Goal: Task Accomplishment & Management: Manage account settings

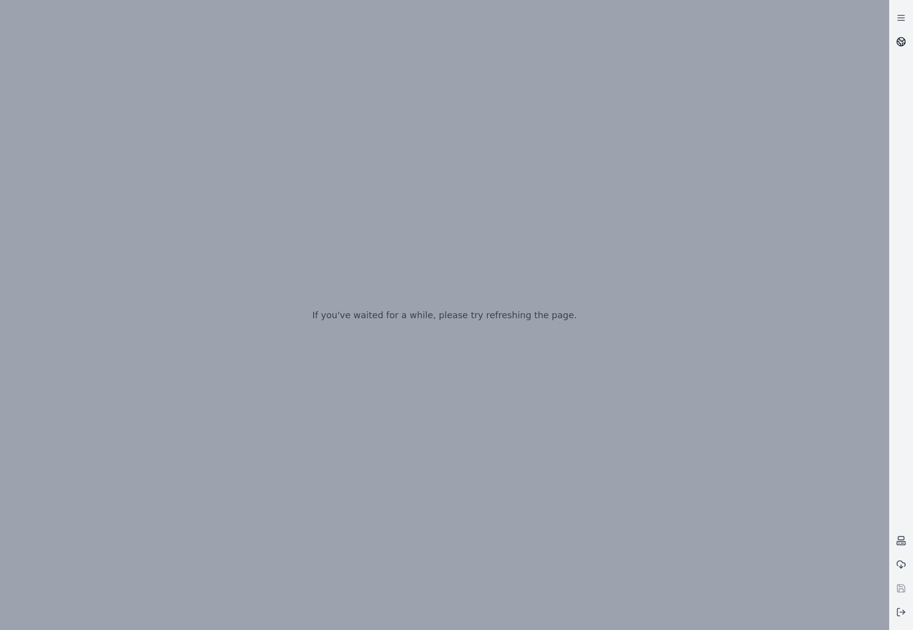
click at [902, 40] on icon at bounding box center [901, 42] width 10 height 10
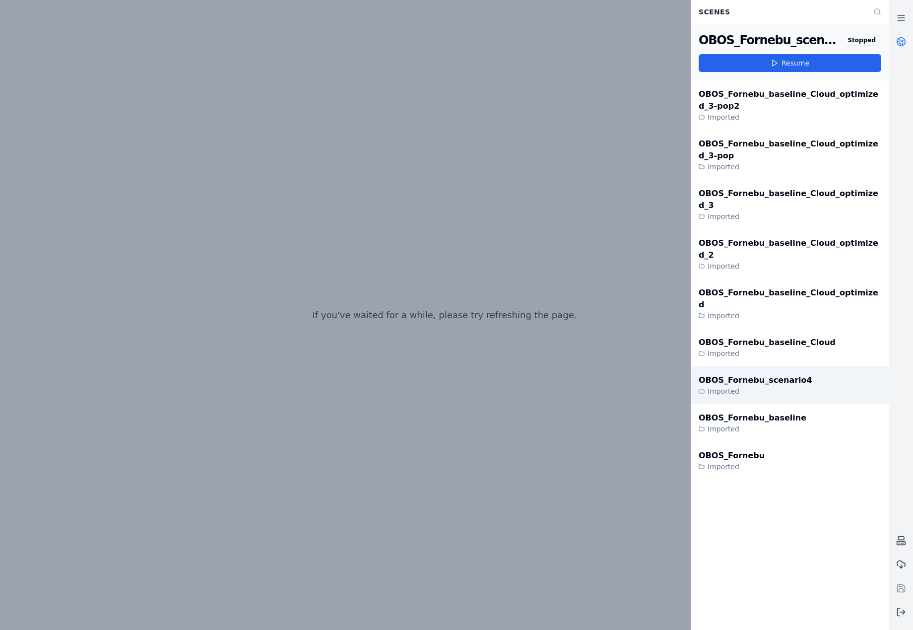
click at [792, 366] on div "OBOS_Fornebu_scenario4 Imported" at bounding box center [790, 385] width 199 height 38
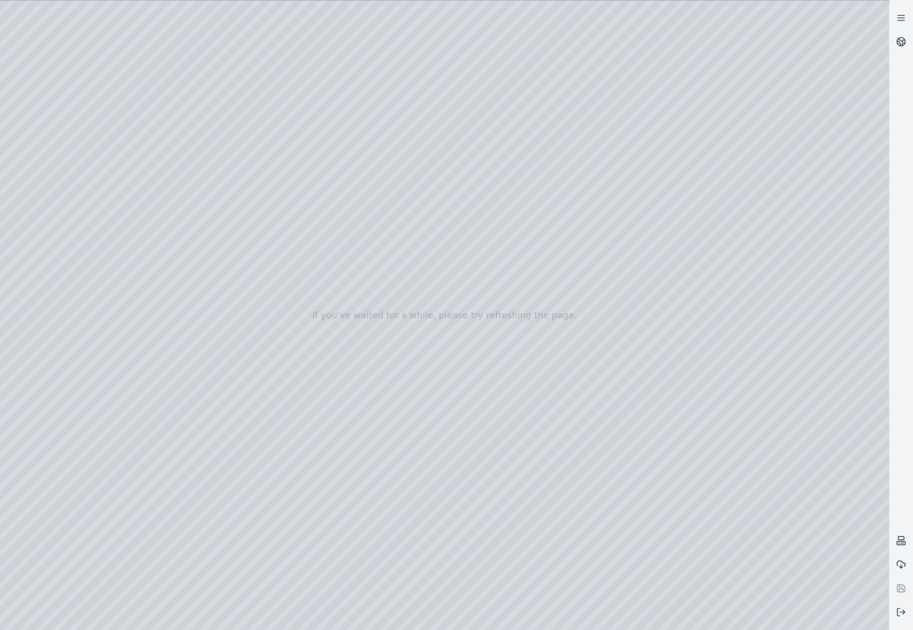
drag, startPoint x: 451, startPoint y: 367, endPoint x: 464, endPoint y: 366, distance: 13.4
drag, startPoint x: 433, startPoint y: 403, endPoint x: 450, endPoint y: 405, distance: 17.1
drag, startPoint x: 465, startPoint y: 335, endPoint x: 469, endPoint y: 344, distance: 10.5
click at [908, 612] on button at bounding box center [901, 612] width 24 height 24
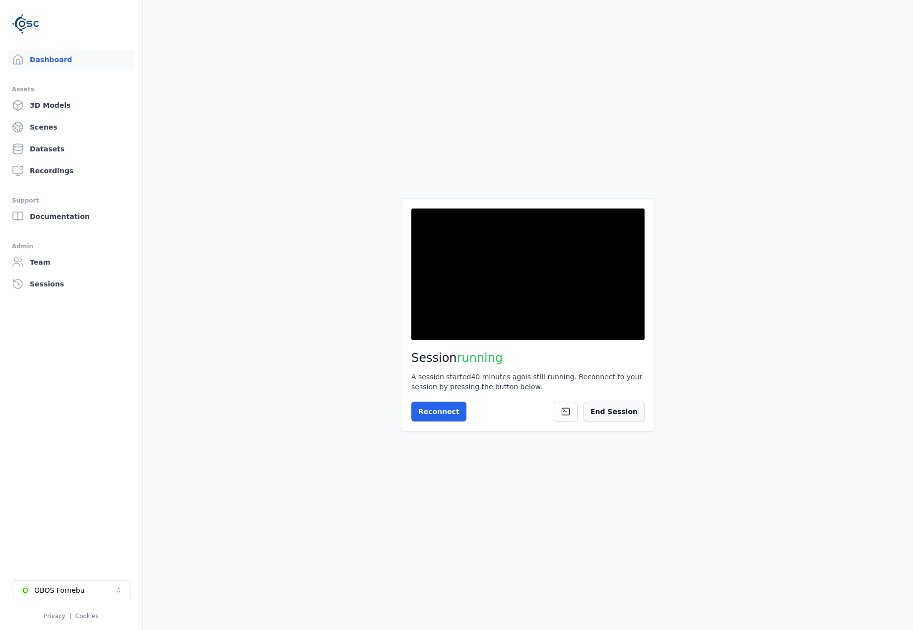
click at [606, 409] on button "End Session" at bounding box center [614, 412] width 61 height 20
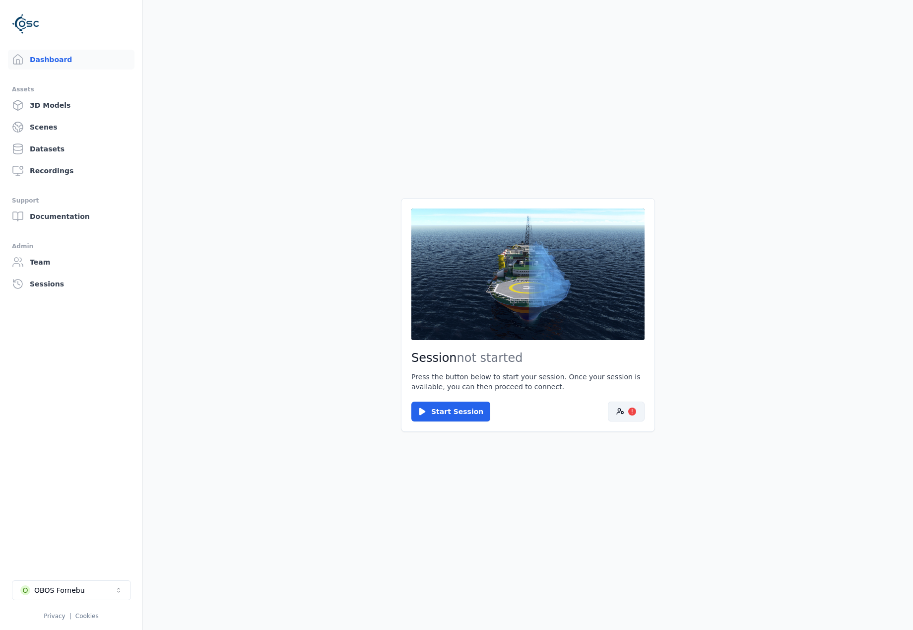
click at [621, 414] on icon at bounding box center [620, 411] width 8 height 8
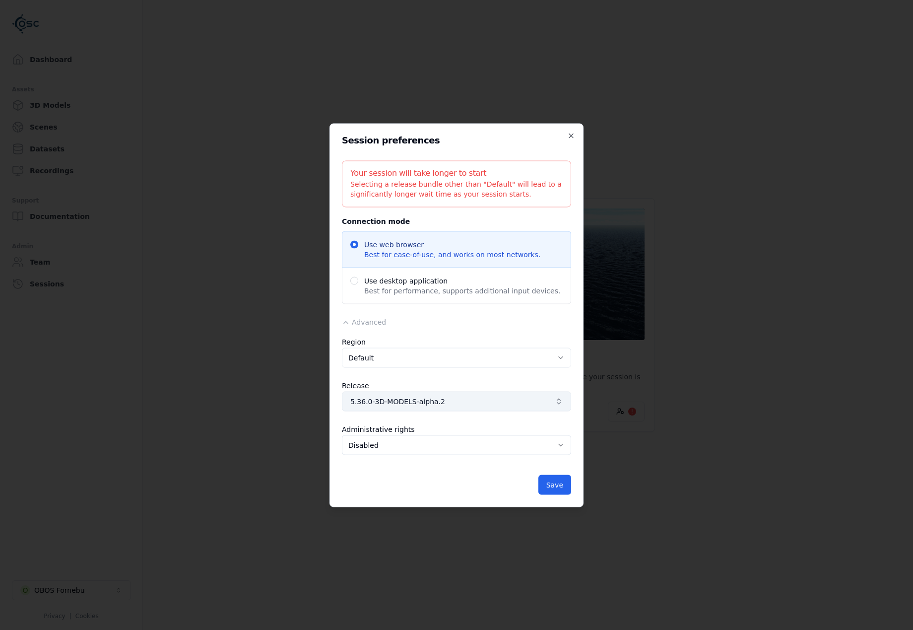
click at [501, 401] on span "5.36.0-3D-MODELS-alpha.2" at bounding box center [450, 401] width 201 height 10
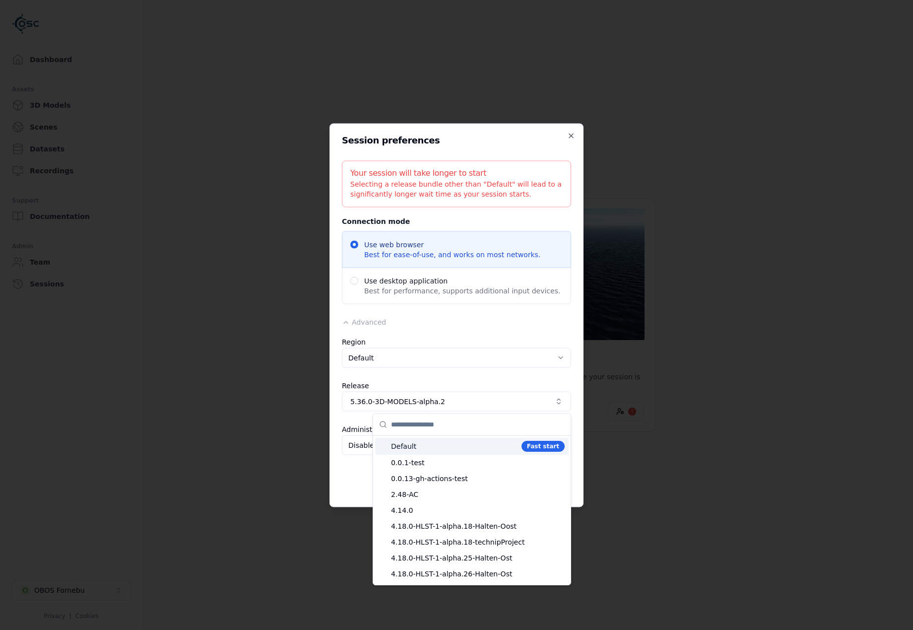
type input "*"
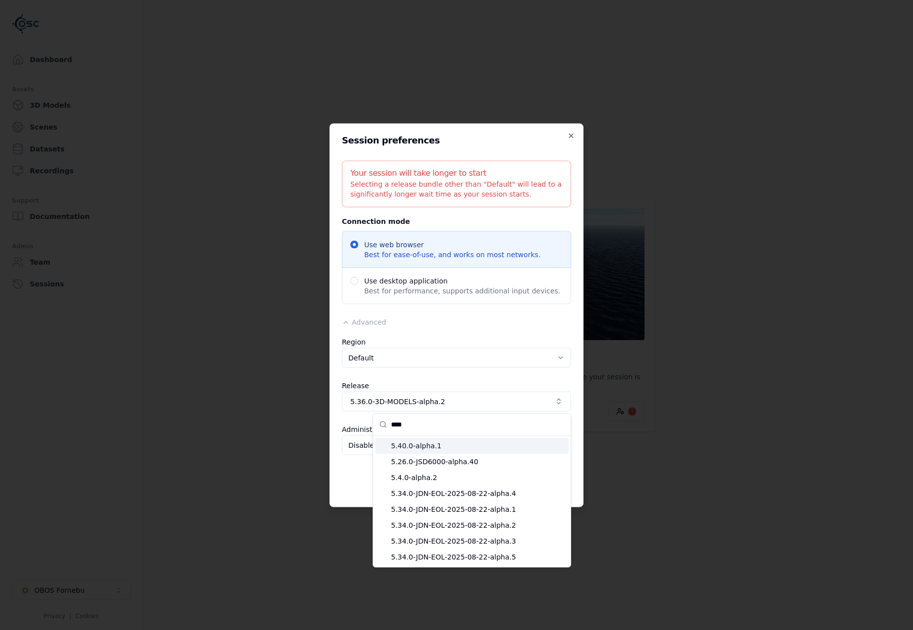
type input "****"
click at [444, 446] on span "5.40.0-alpha.1" at bounding box center [478, 446] width 174 height 10
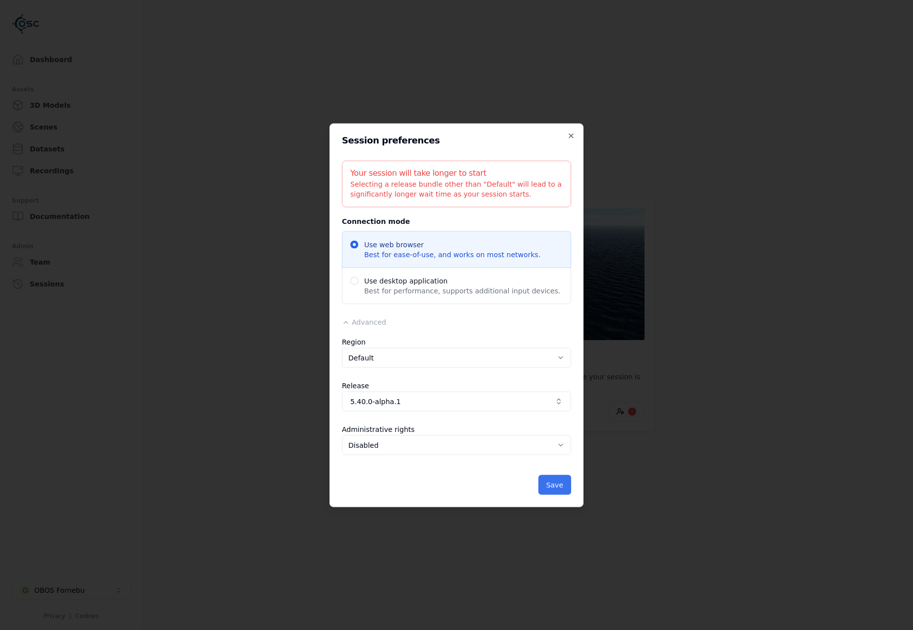
click at [550, 476] on button "Save" at bounding box center [554, 484] width 33 height 20
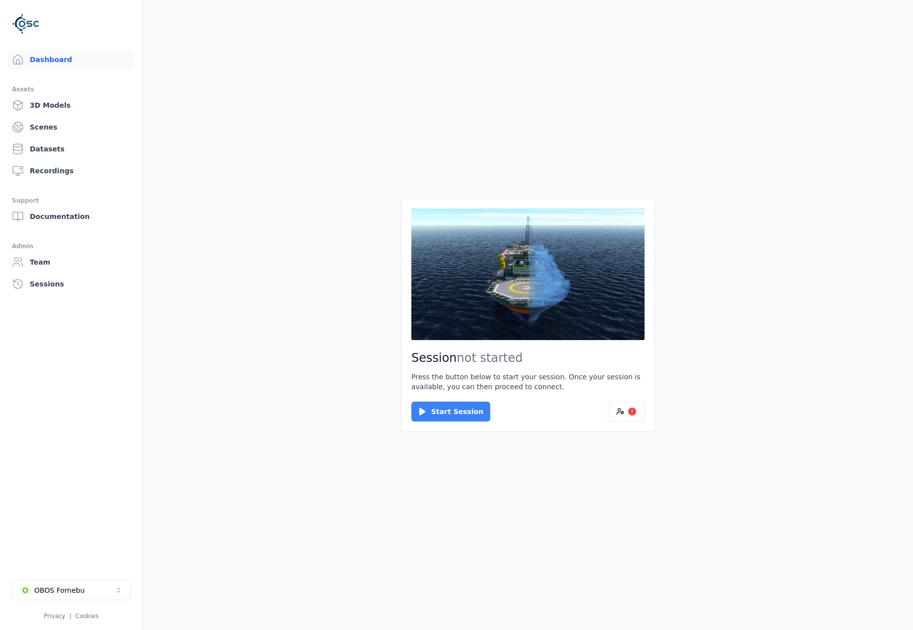
click at [454, 410] on button "Start Session" at bounding box center [450, 412] width 79 height 20
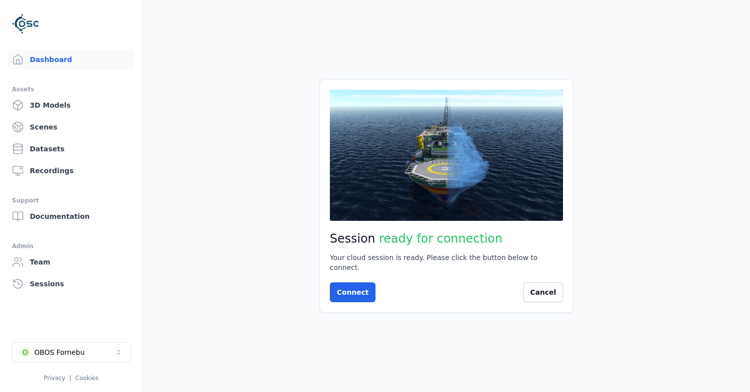
click at [547, 50] on main "Session ready for connection Your cloud session is ready. Please click the butt…" at bounding box center [446, 196] width 607 height 392
click at [355, 283] on button "Connect" at bounding box center [353, 292] width 46 height 20
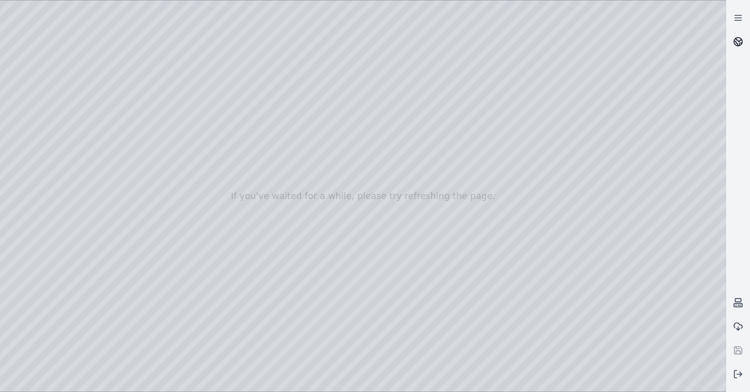
click at [729, 42] on link at bounding box center [739, 42] width 24 height 24
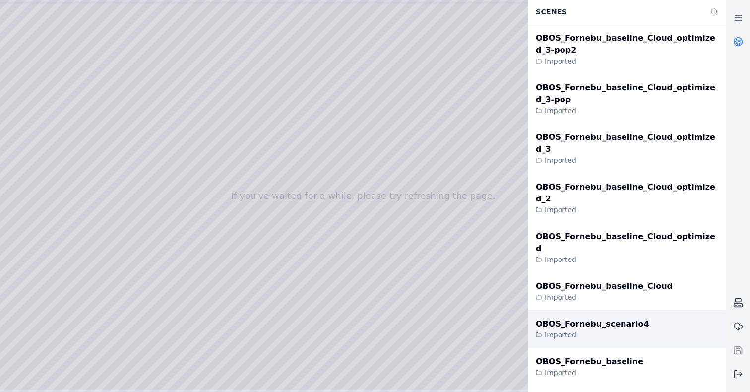
click at [613, 318] on div "OBOS_Fornebu_scenario4" at bounding box center [593, 324] width 114 height 12
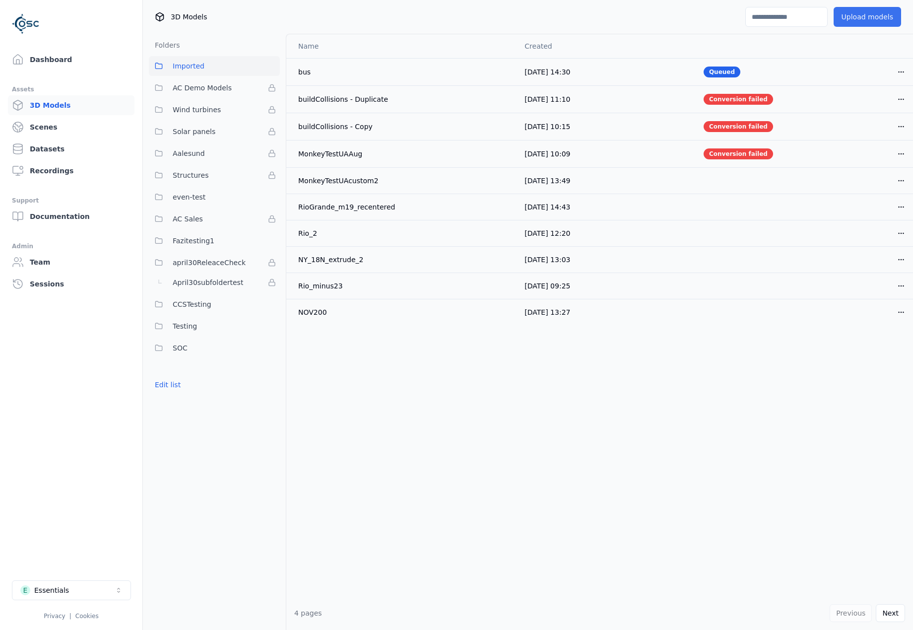
click at [854, 21] on button "Upload models" at bounding box center [867, 17] width 67 height 20
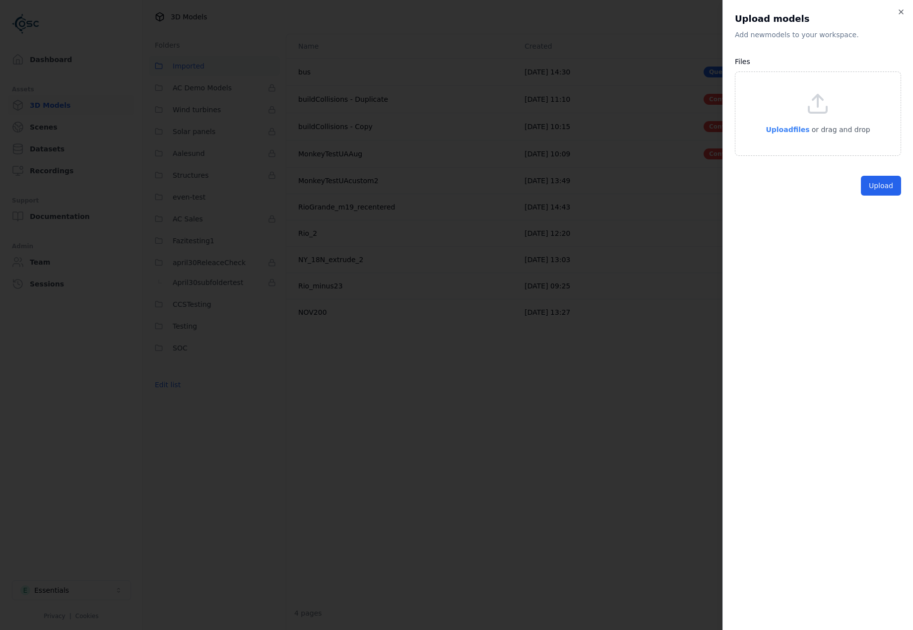
click at [791, 127] on span "Upload files" at bounding box center [788, 130] width 44 height 8
click at [867, 200] on button "Upload" at bounding box center [881, 209] width 40 height 20
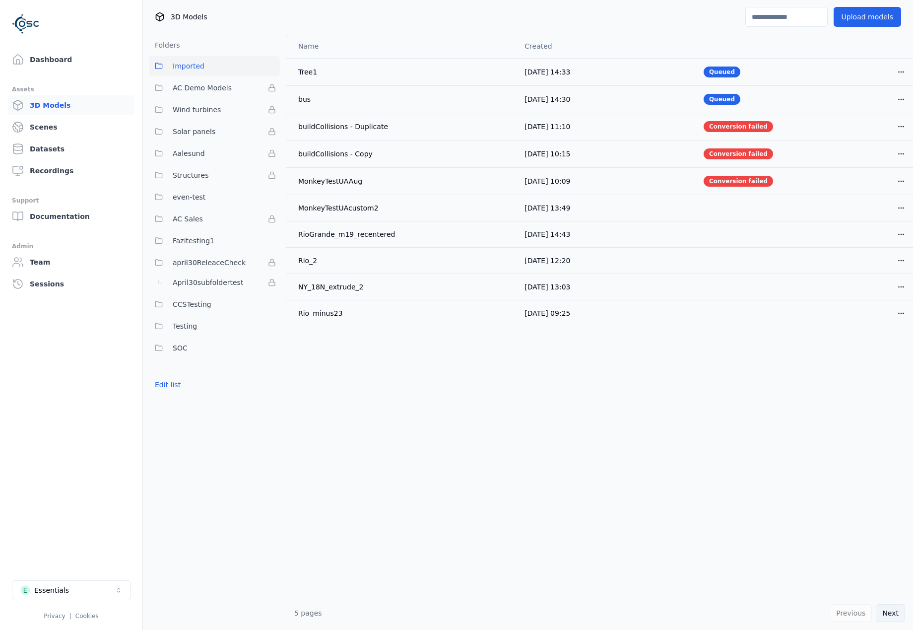
click at [886, 615] on button "Next" at bounding box center [890, 613] width 29 height 18
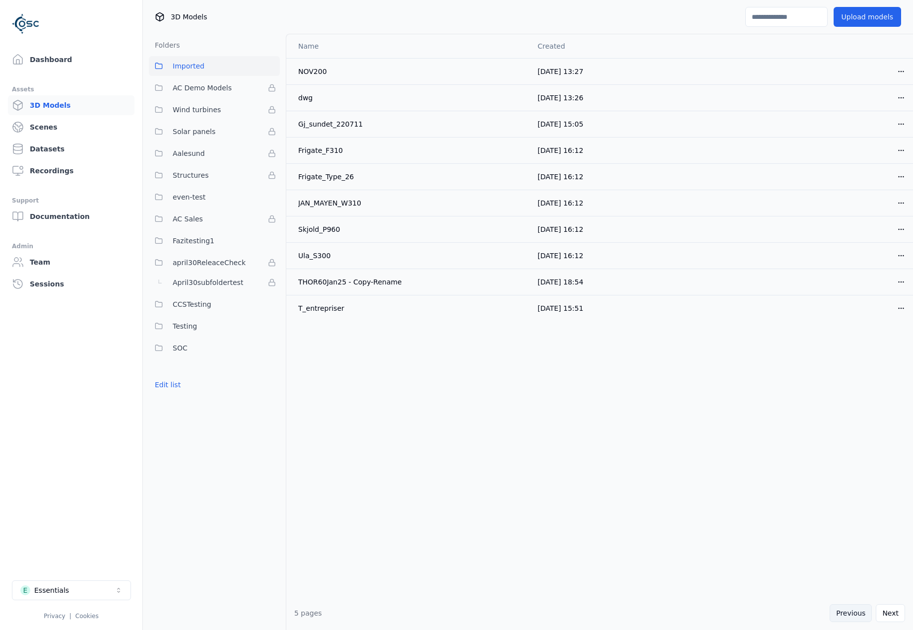
click at [856, 615] on button "Previous" at bounding box center [851, 613] width 42 height 18
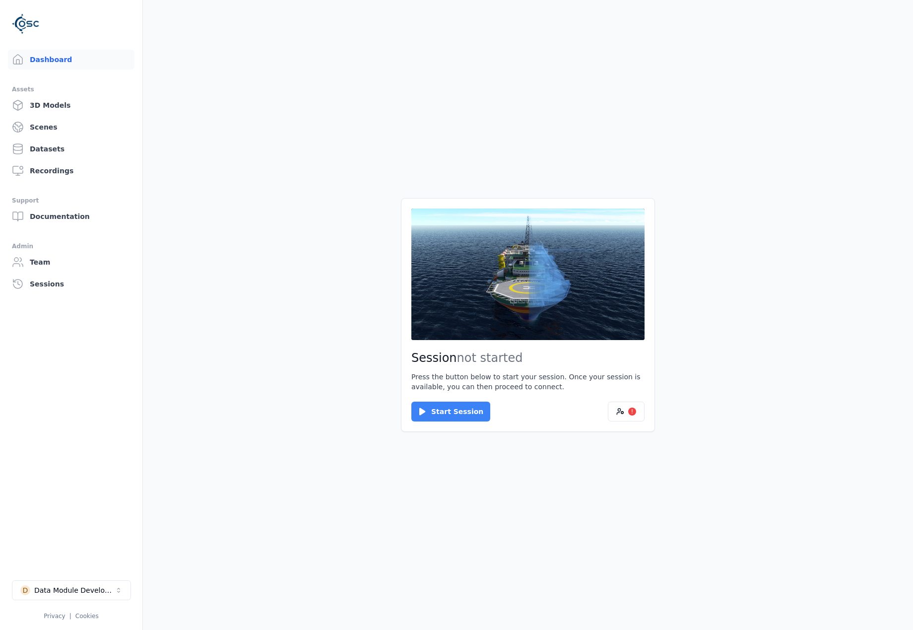
click at [435, 407] on button "Start Session" at bounding box center [450, 412] width 79 height 20
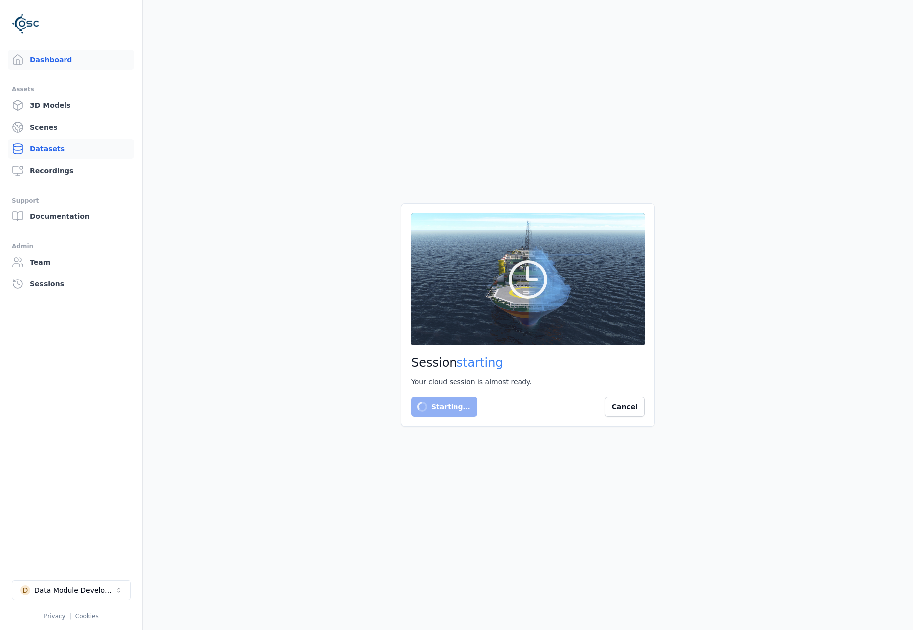
click at [65, 150] on link "Datasets" at bounding box center [71, 149] width 127 height 20
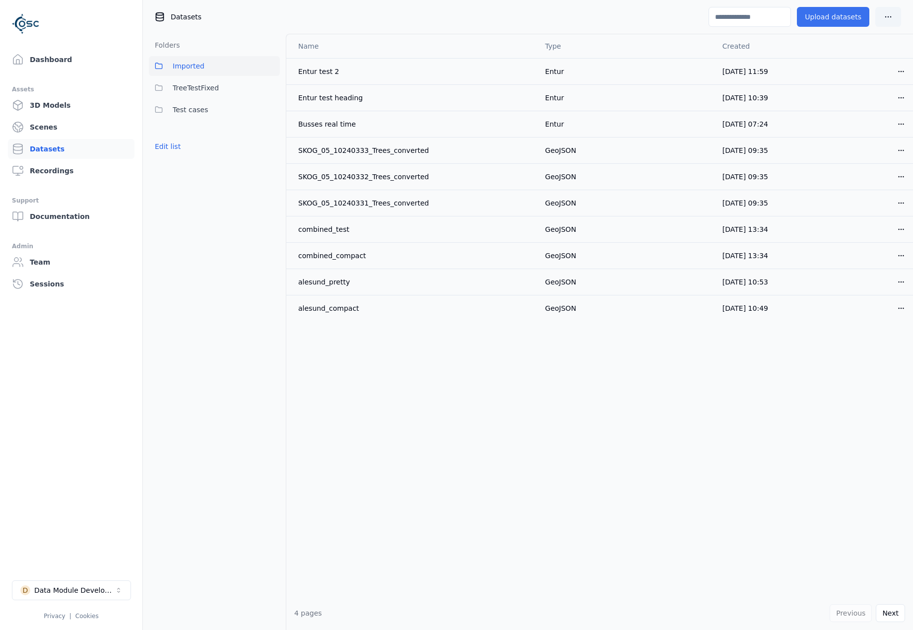
click at [839, 21] on button "Upload datasets" at bounding box center [833, 17] width 72 height 20
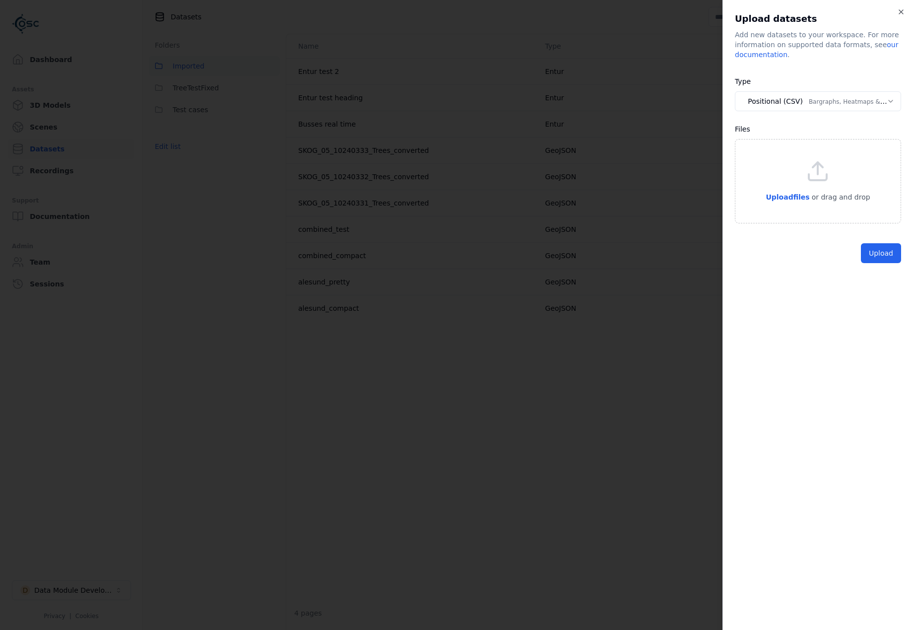
click at [846, 103] on body "Support Dashboard Assets 3D Models Scenes Datasets Recordings Support Documenta…" at bounding box center [456, 315] width 913 height 630
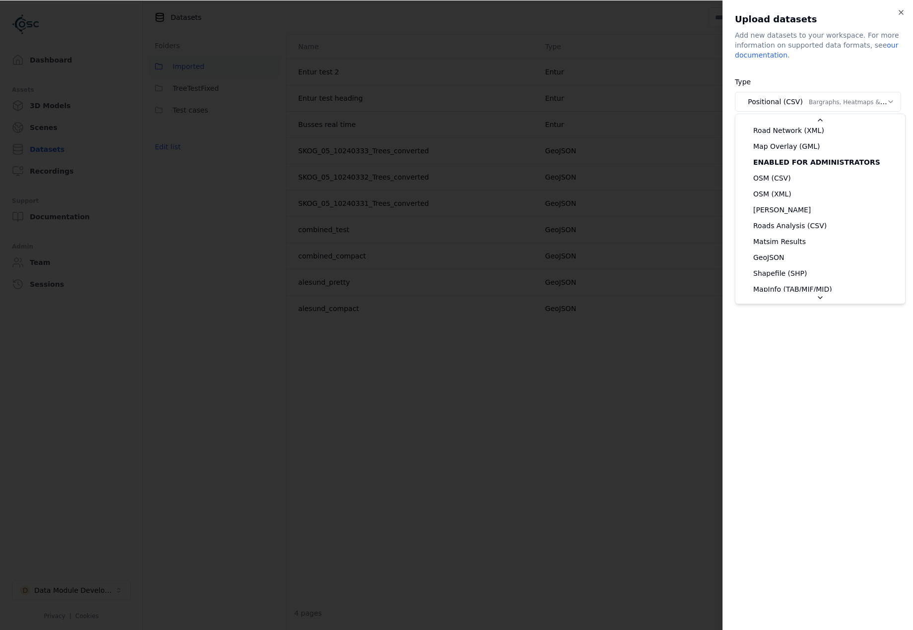
scroll to position [149, 0]
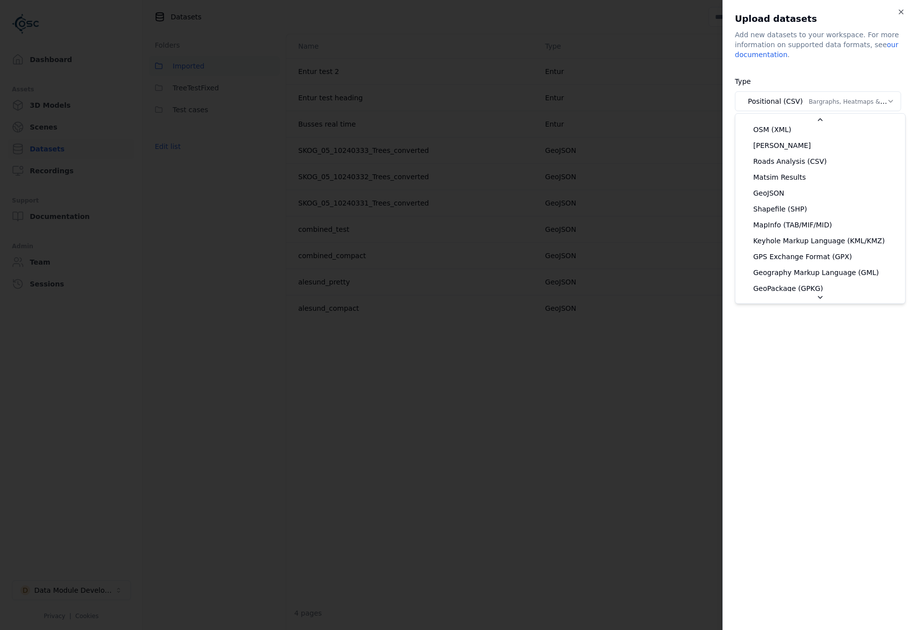
select select "*******"
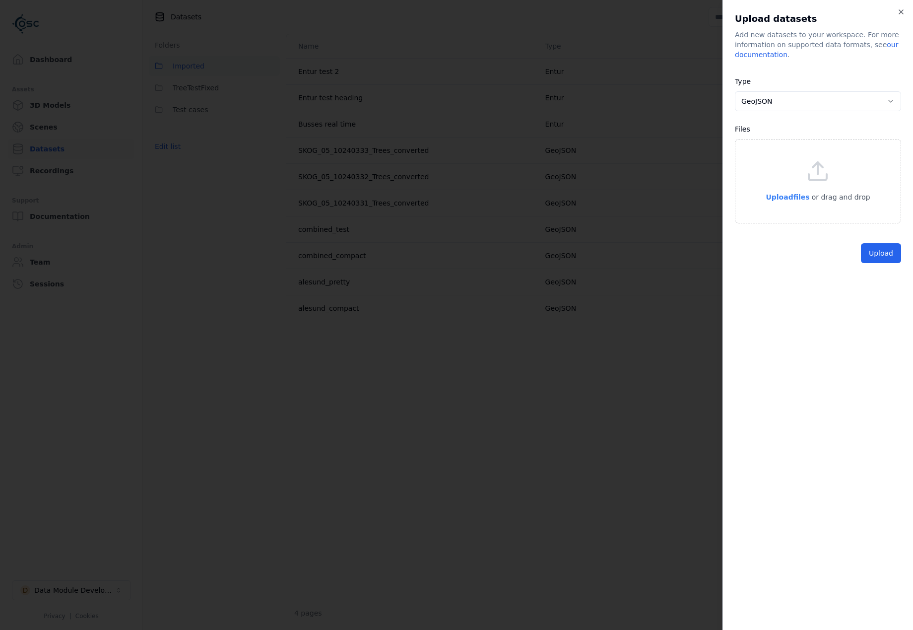
click at [805, 201] on p "Upload files" at bounding box center [788, 197] width 44 height 12
click at [809, 199] on span "Upload files" at bounding box center [788, 197] width 44 height 8
click at [885, 326] on button "Upload" at bounding box center [881, 331] width 40 height 20
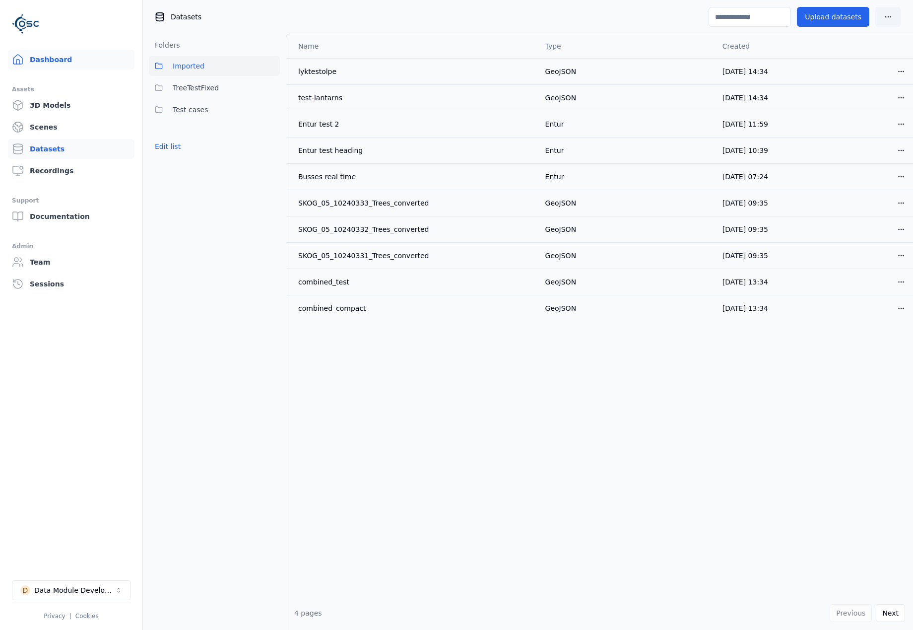
click at [56, 51] on link "Dashboard" at bounding box center [71, 60] width 127 height 20
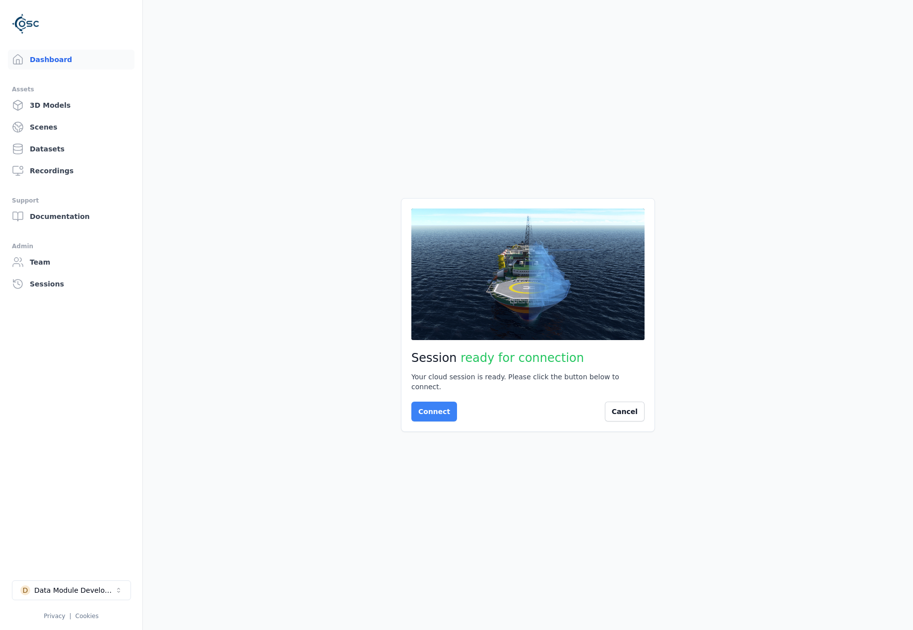
click at [443, 403] on button "Connect" at bounding box center [434, 412] width 46 height 20
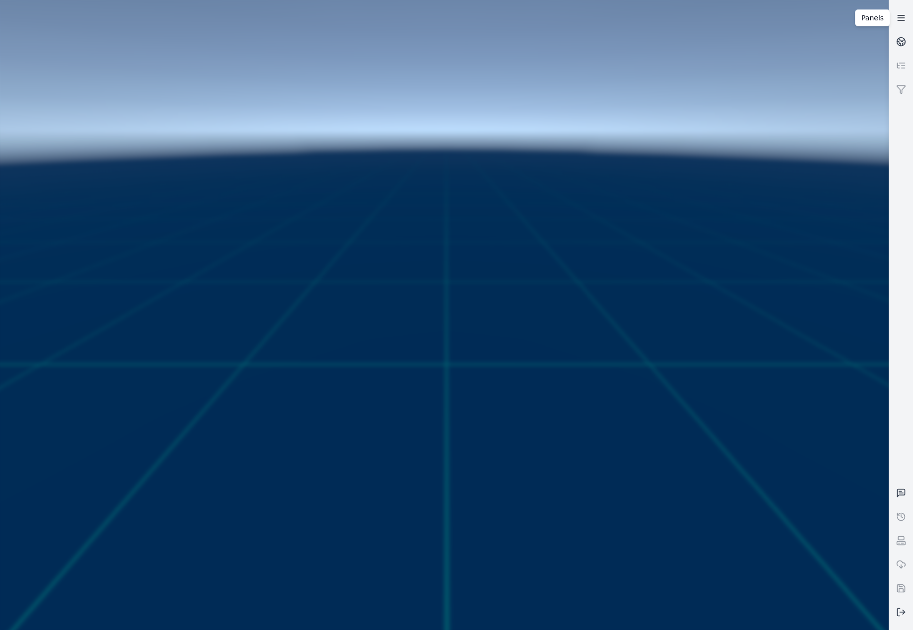
click at [902, 19] on icon at bounding box center [901, 18] width 10 height 10
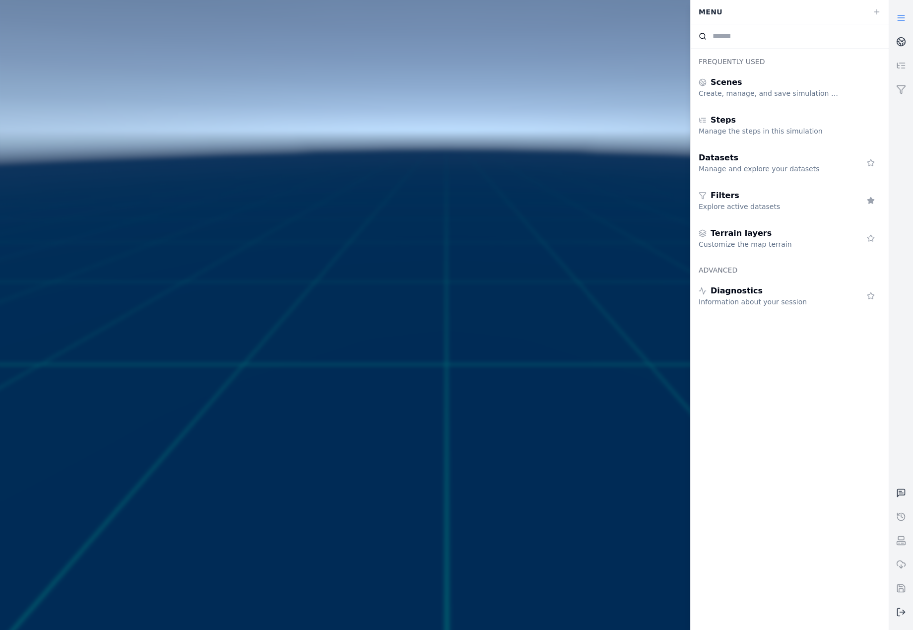
click at [902, 19] on icon at bounding box center [901, 18] width 10 height 10
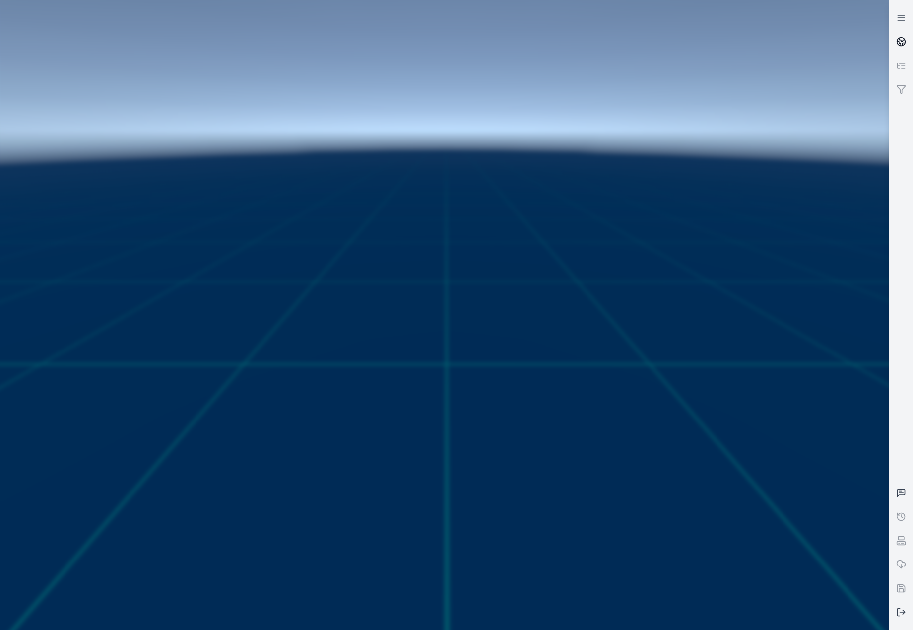
click at [905, 37] on icon at bounding box center [901, 42] width 10 height 10
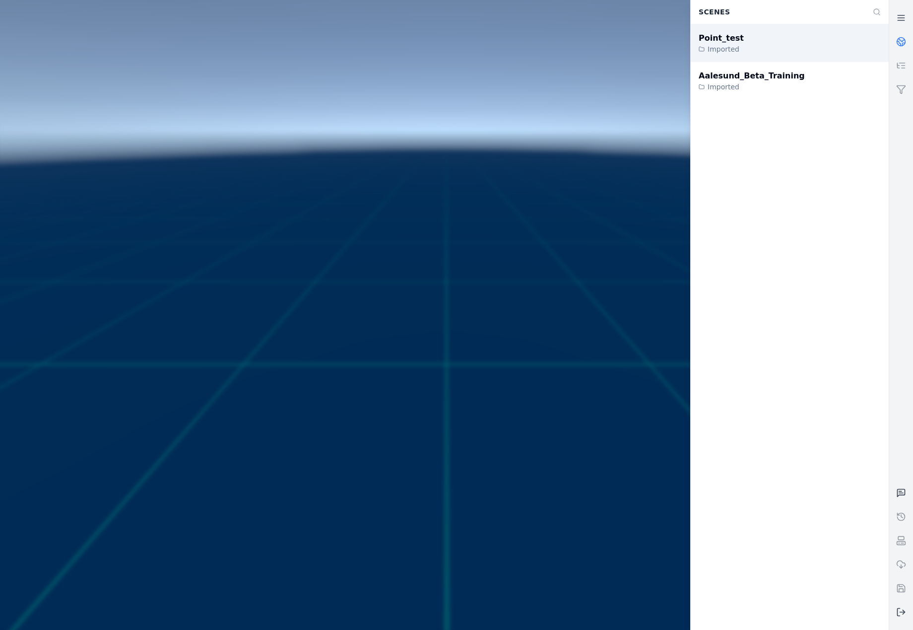
click at [766, 43] on div "Point_test Imported" at bounding box center [790, 43] width 198 height 38
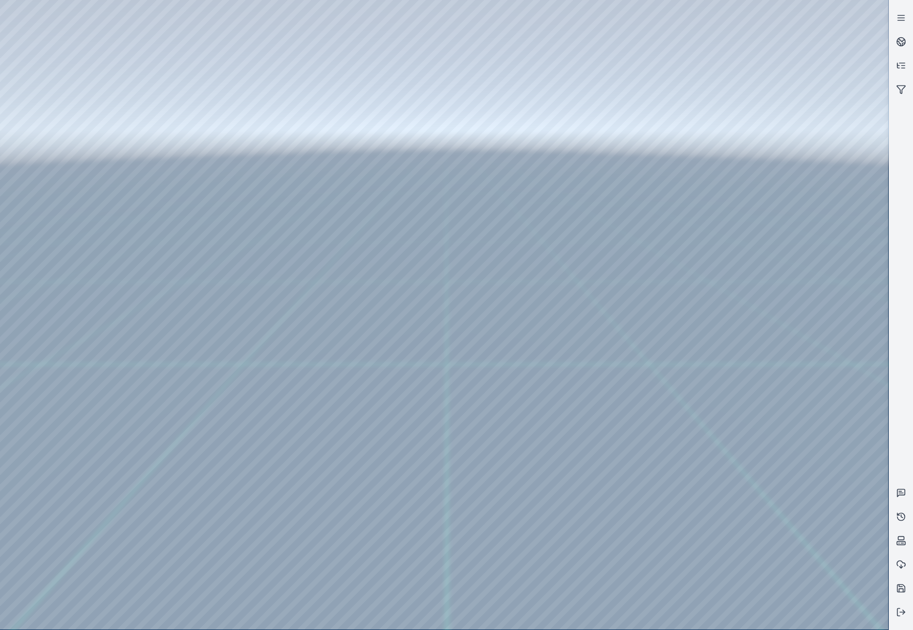
drag, startPoint x: 460, startPoint y: 371, endPoint x: 489, endPoint y: 422, distance: 59.3
drag, startPoint x: 634, startPoint y: 136, endPoint x: 284, endPoint y: 188, distance: 354.2
drag, startPoint x: 678, startPoint y: 144, endPoint x: 451, endPoint y: 283, distance: 266.4
drag, startPoint x: 450, startPoint y: 314, endPoint x: 440, endPoint y: 306, distance: 12.7
click at [54, 133] on div at bounding box center [444, 314] width 888 height 629
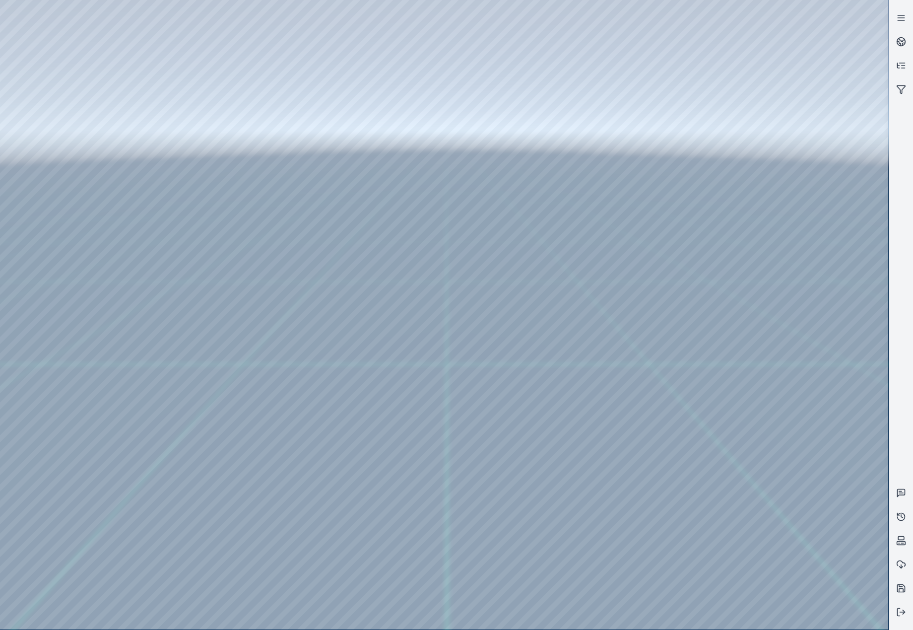
click at [63, 186] on div at bounding box center [444, 314] width 888 height 629
click at [284, 549] on div at bounding box center [444, 314] width 888 height 629
click at [69, 254] on div at bounding box center [444, 314] width 888 height 629
click at [75, 202] on div at bounding box center [444, 314] width 888 height 629
click at [53, 353] on div at bounding box center [444, 314] width 888 height 629
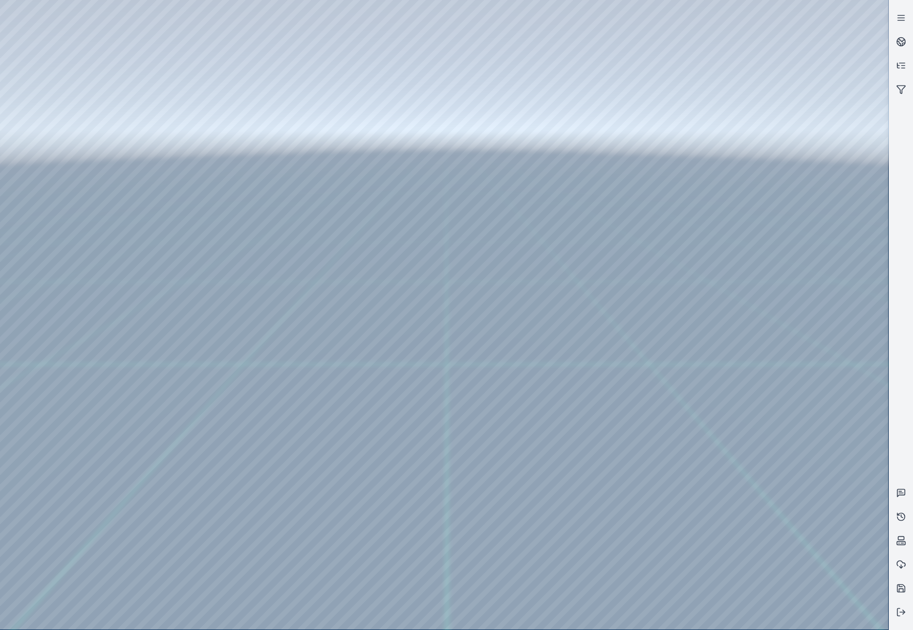
click at [196, 183] on div at bounding box center [444, 314] width 888 height 629
click at [219, 201] on div at bounding box center [444, 314] width 888 height 629
click at [500, 334] on div at bounding box center [444, 314] width 888 height 629
click at [505, 345] on div at bounding box center [444, 314] width 888 height 629
drag, startPoint x: 594, startPoint y: 403, endPoint x: 603, endPoint y: 413, distance: 13.7
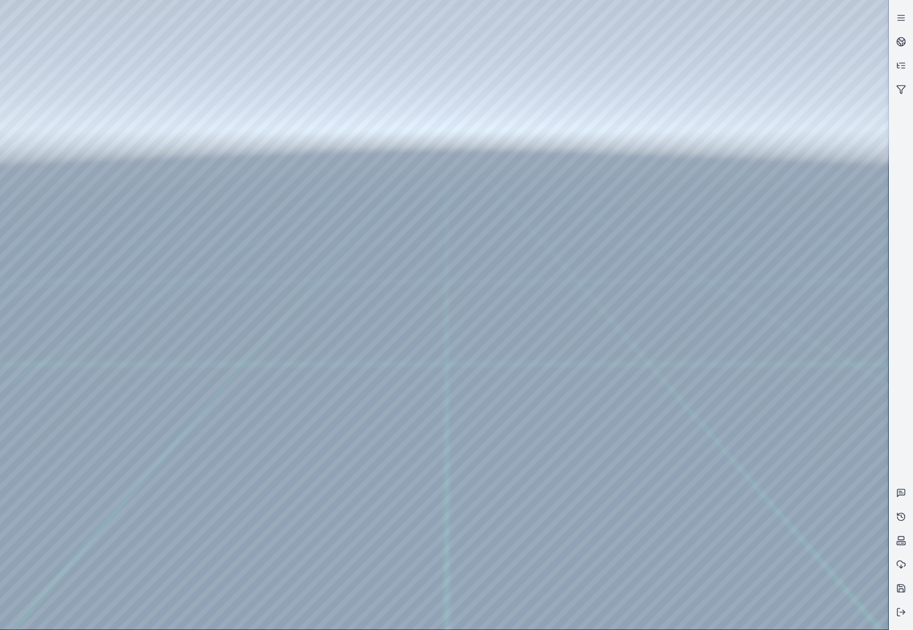
drag, startPoint x: 610, startPoint y: 364, endPoint x: 621, endPoint y: 365, distance: 11.5
click at [52, 141] on div at bounding box center [444, 314] width 888 height 629
click at [60, 179] on div at bounding box center [444, 314] width 888 height 629
drag, startPoint x: 564, startPoint y: 411, endPoint x: 608, endPoint y: 298, distance: 121.5
click at [288, 549] on div at bounding box center [444, 314] width 888 height 629
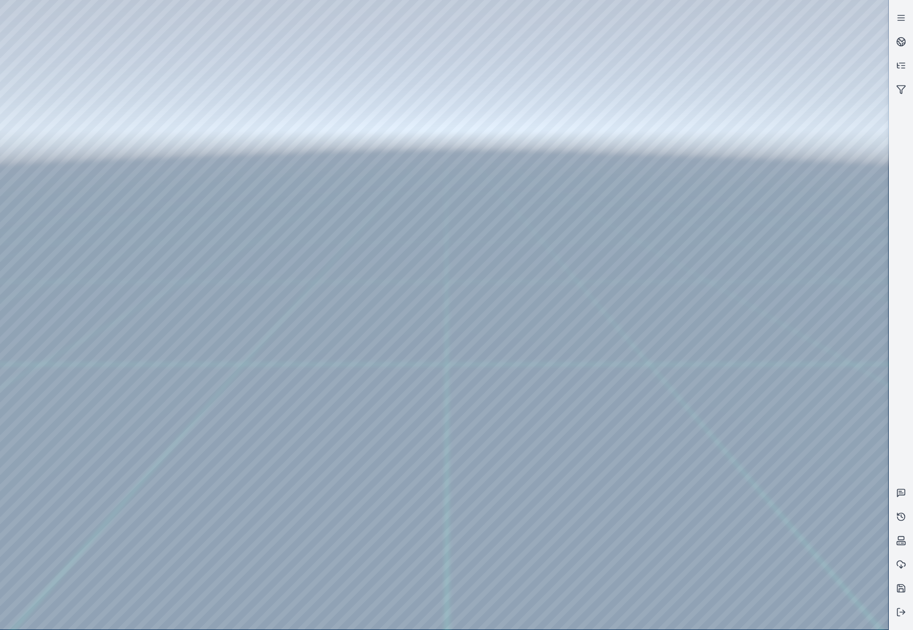
click at [288, 549] on div at bounding box center [444, 314] width 888 height 629
click at [260, 554] on div at bounding box center [444, 314] width 888 height 629
click at [233, 564] on div at bounding box center [444, 314] width 888 height 629
click at [515, 150] on div at bounding box center [444, 314] width 888 height 629
click at [50, 254] on div at bounding box center [444, 314] width 888 height 629
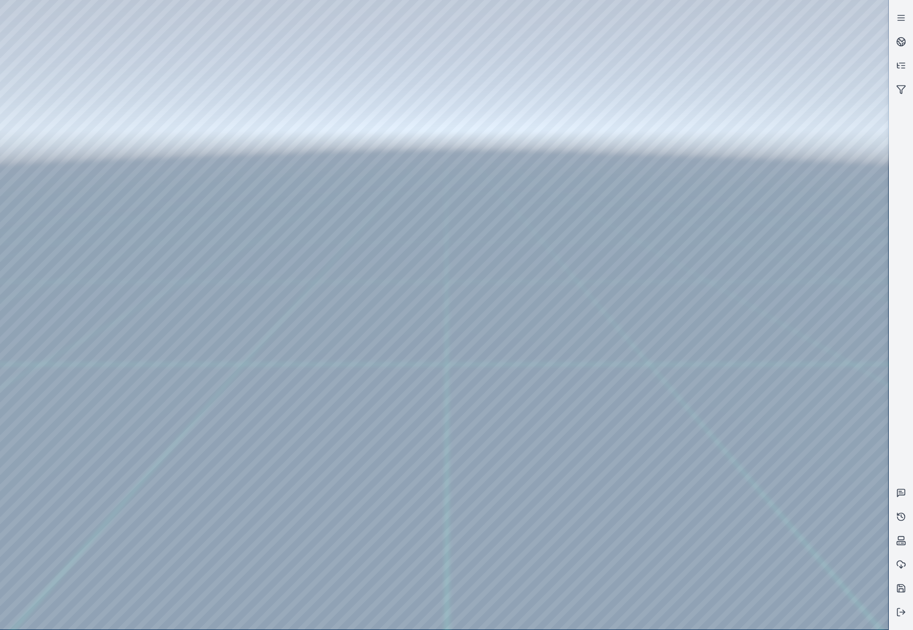
click at [71, 355] on div at bounding box center [444, 314] width 888 height 629
click at [182, 230] on div at bounding box center [444, 314] width 888 height 629
click at [511, 345] on div at bounding box center [444, 314] width 888 height 629
click at [220, 170] on div at bounding box center [444, 314] width 888 height 629
click at [181, 200] on div at bounding box center [444, 314] width 888 height 629
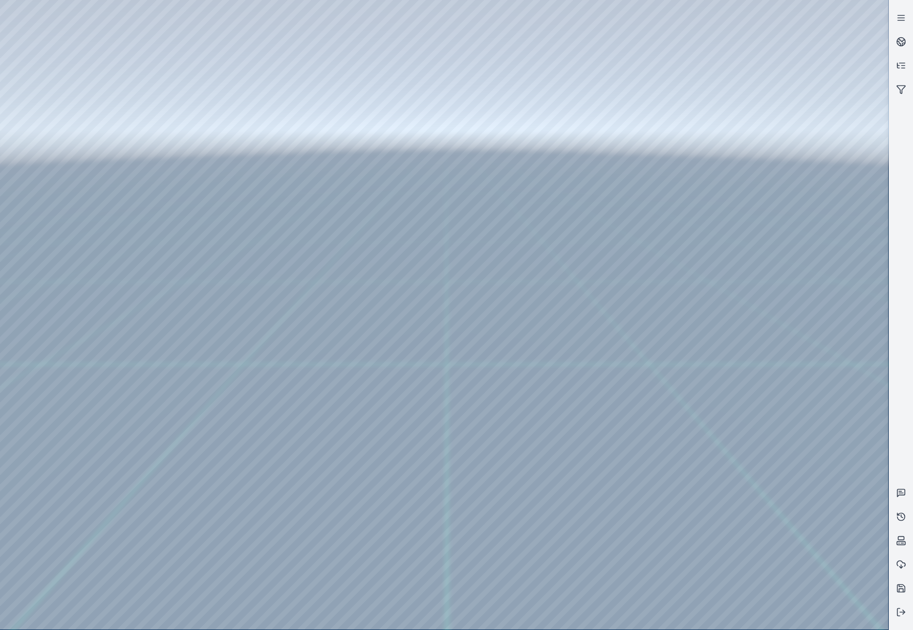
click at [511, 345] on div at bounding box center [444, 314] width 888 height 629
drag, startPoint x: 505, startPoint y: 393, endPoint x: 591, endPoint y: 372, distance: 87.9
click at [905, 615] on icon at bounding box center [901, 612] width 10 height 10
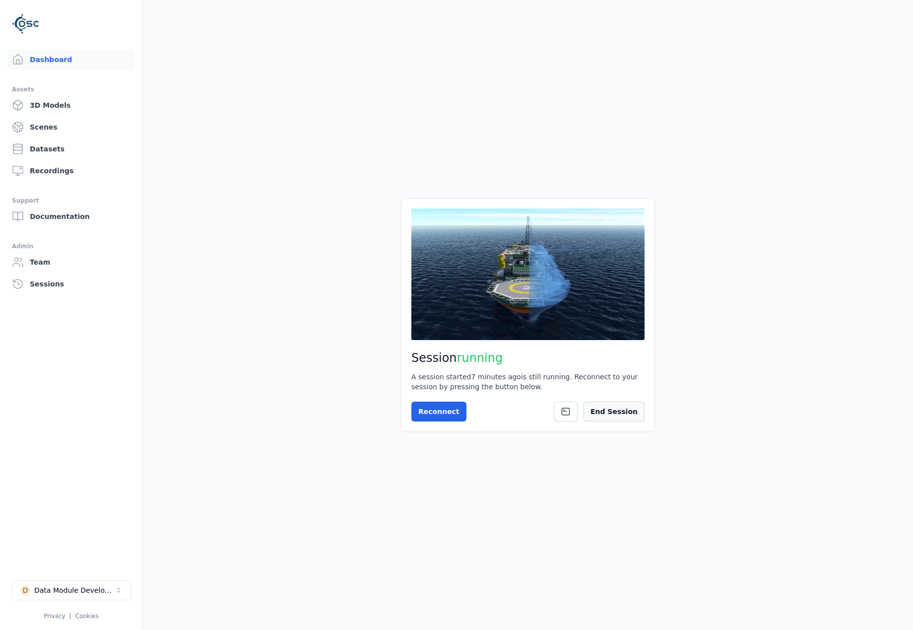
click at [634, 415] on button "End Session" at bounding box center [614, 412] width 61 height 20
click at [607, 416] on div "Start Session !" at bounding box center [527, 412] width 233 height 20
click at [620, 414] on icon at bounding box center [620, 411] width 8 height 8
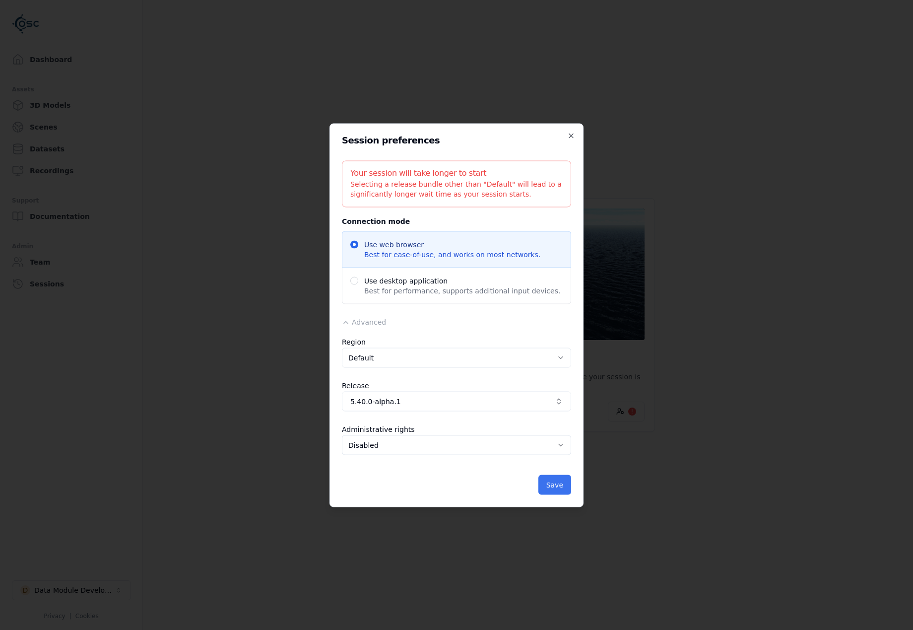
click at [548, 489] on button "Save" at bounding box center [554, 484] width 33 height 20
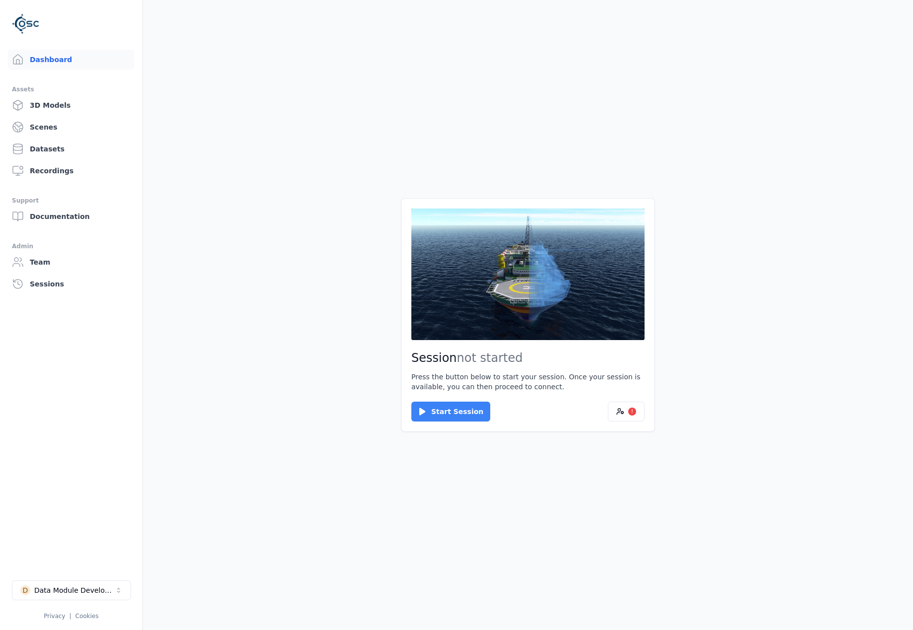
click at [430, 411] on button "Start Session" at bounding box center [450, 412] width 79 height 20
click at [433, 406] on button "Connect" at bounding box center [434, 412] width 46 height 20
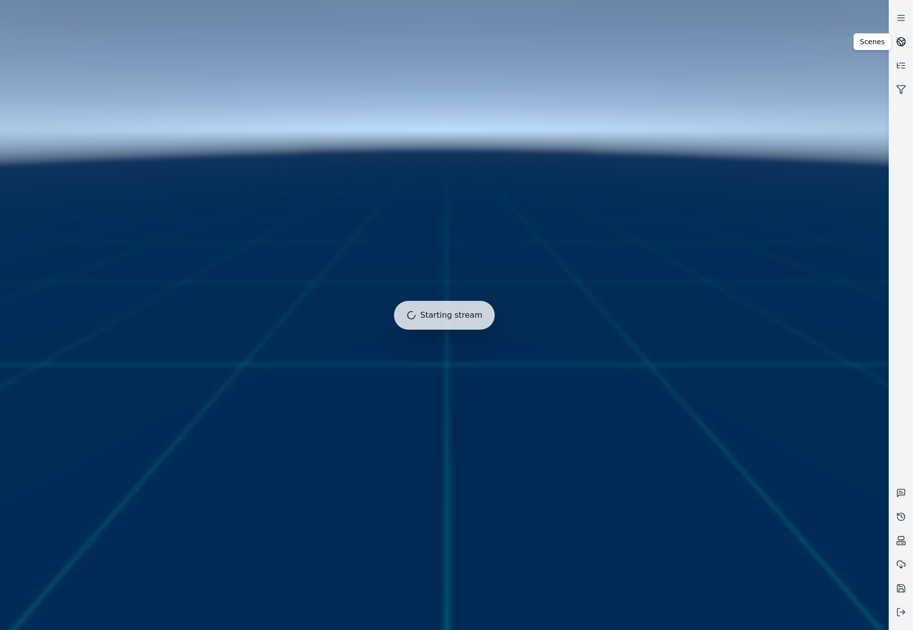
click at [900, 40] on icon at bounding box center [902, 39] width 6 height 3
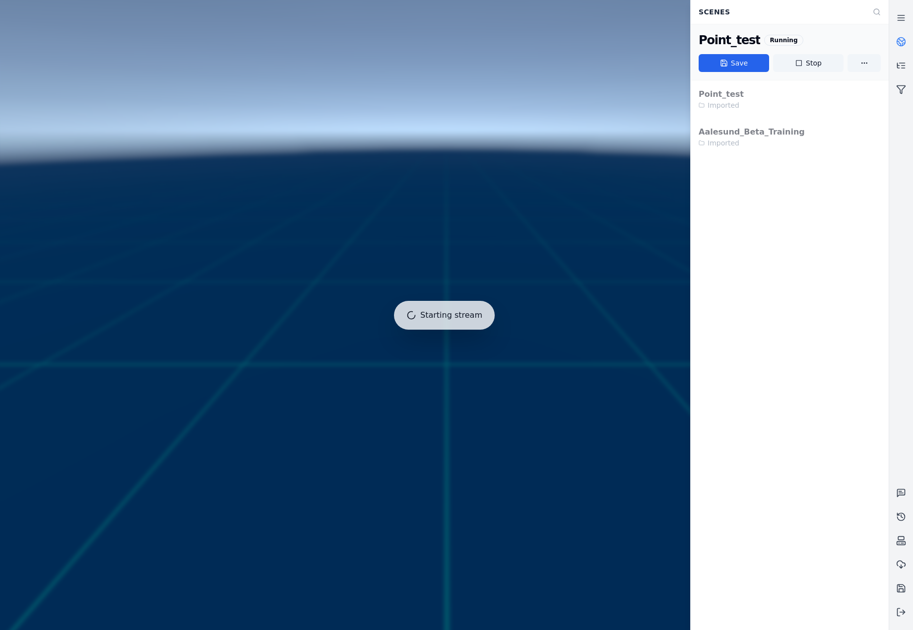
click at [900, 40] on icon at bounding box center [902, 39] width 6 height 3
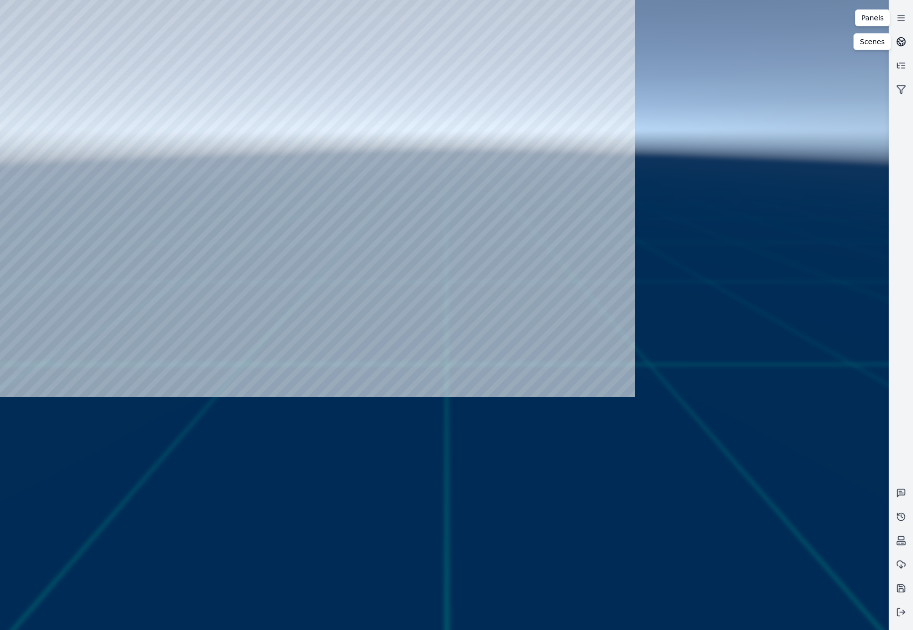
click at [897, 44] on circle at bounding box center [901, 42] width 8 height 8
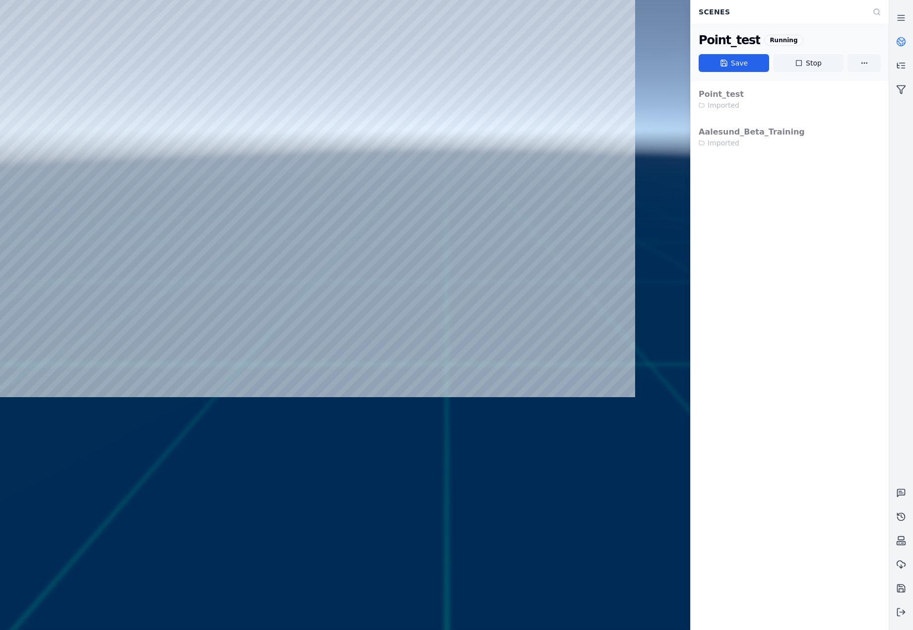
click at [897, 41] on circle at bounding box center [901, 42] width 8 height 8
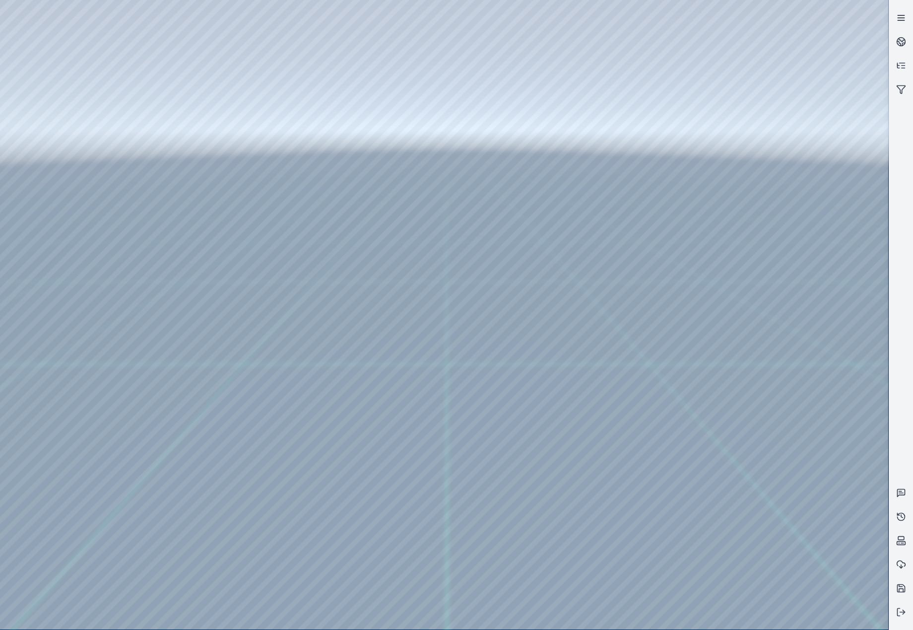
click at [897, 22] on icon at bounding box center [901, 18] width 10 height 10
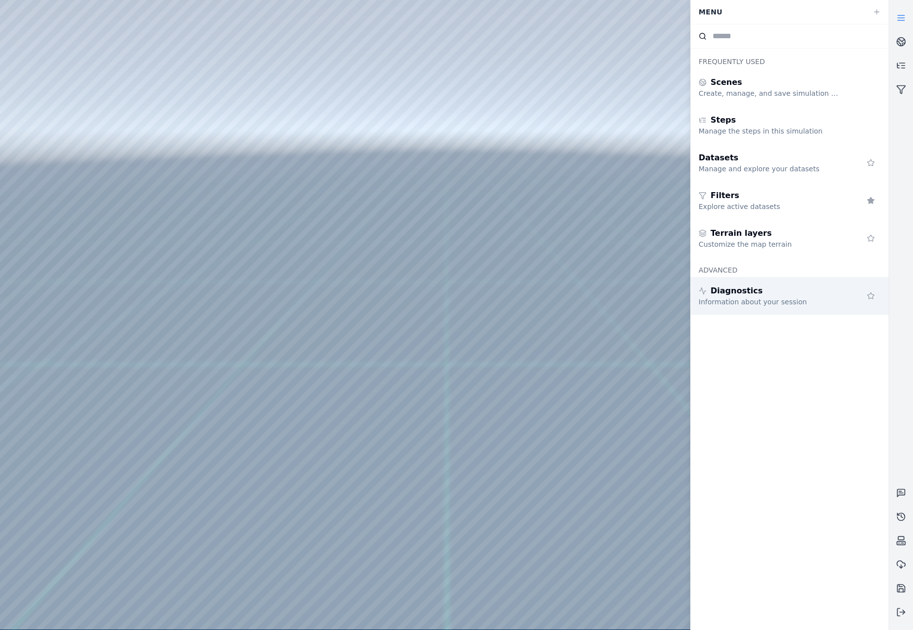
click at [766, 295] on div "Diagnostics" at bounding box center [770, 291] width 143 height 12
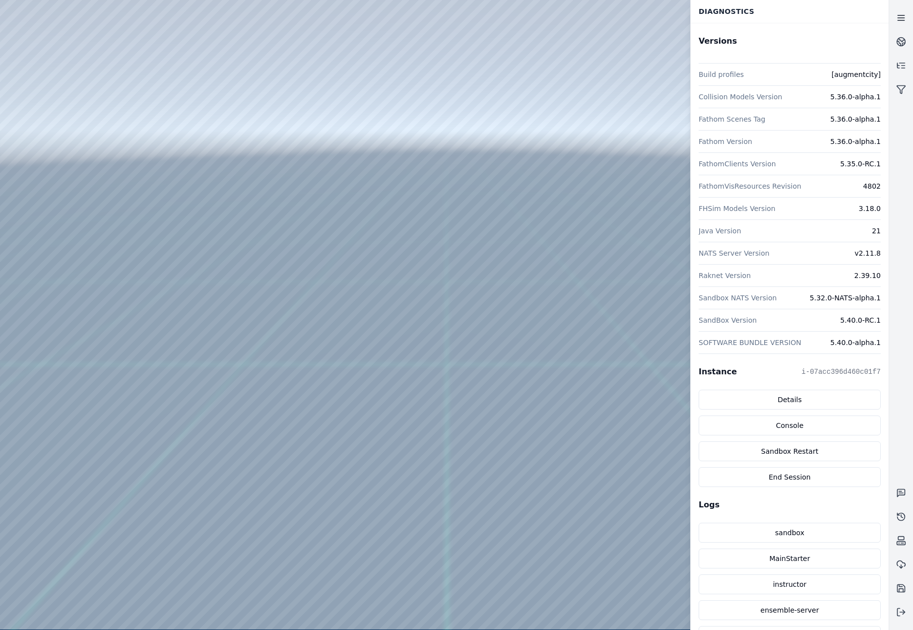
click at [907, 14] on link at bounding box center [901, 18] width 24 height 24
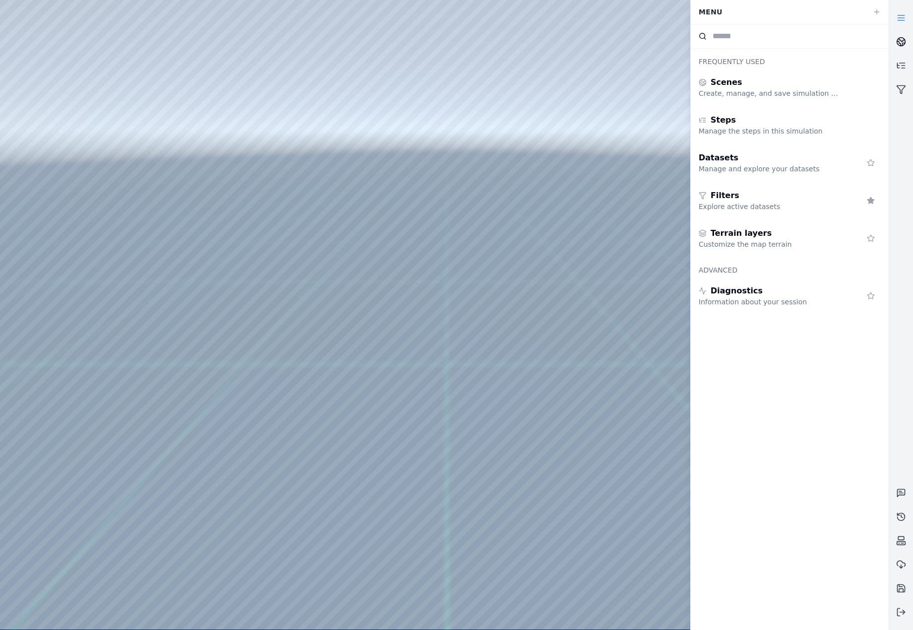
click at [899, 38] on circle at bounding box center [901, 42] width 8 height 8
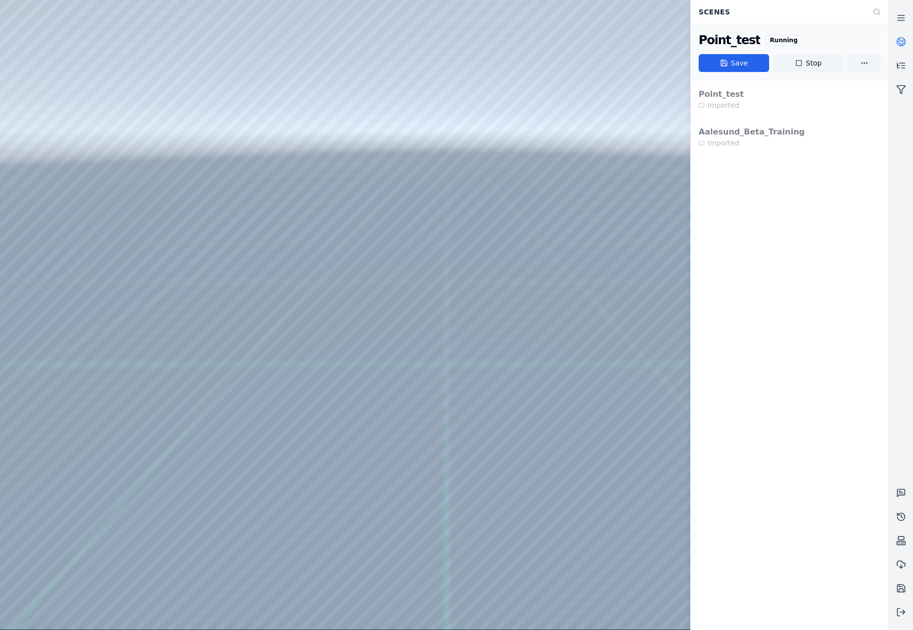
click at [904, 41] on icon at bounding box center [901, 42] width 10 height 10
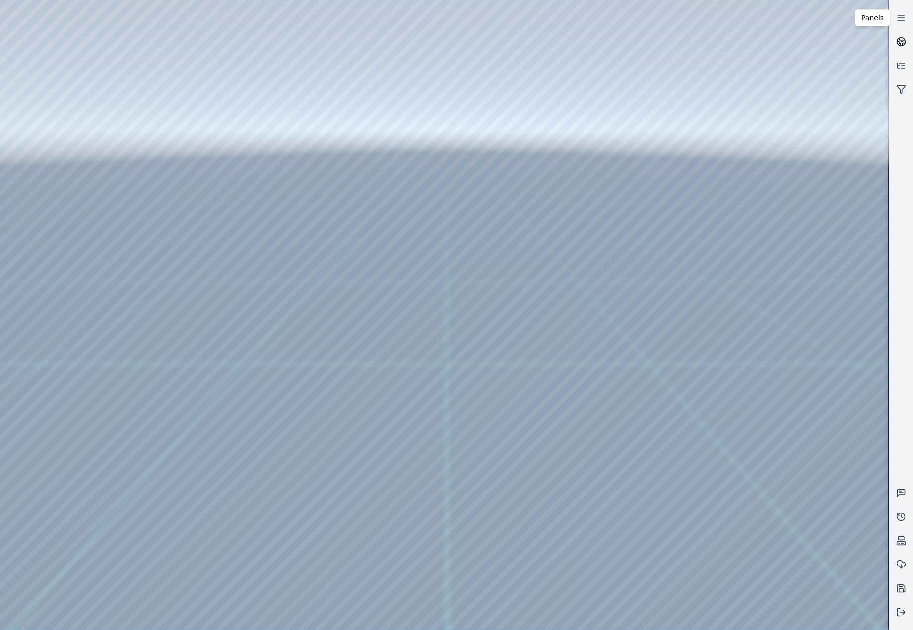
click at [903, 38] on circle at bounding box center [901, 42] width 8 height 8
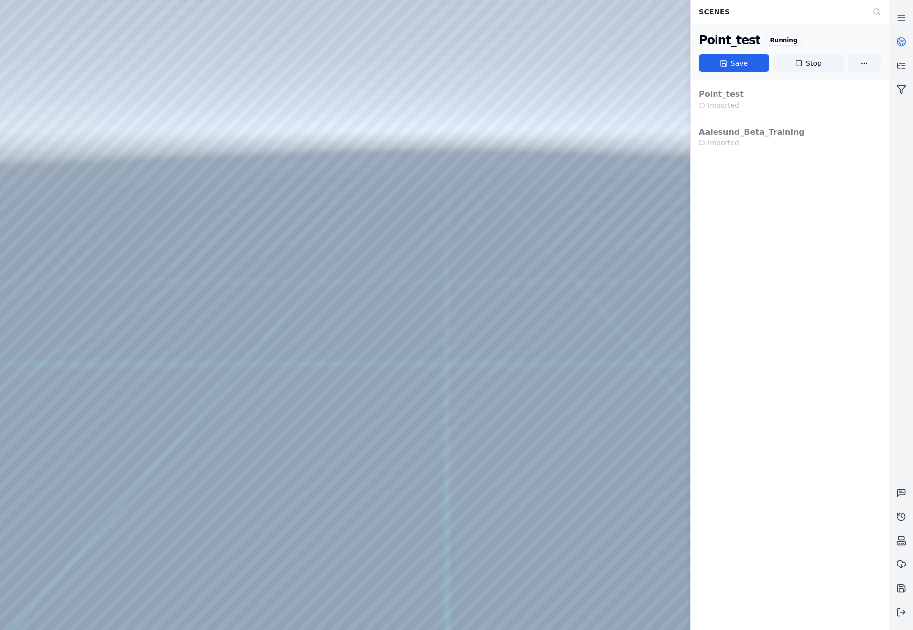
click at [903, 38] on circle at bounding box center [901, 42] width 8 height 8
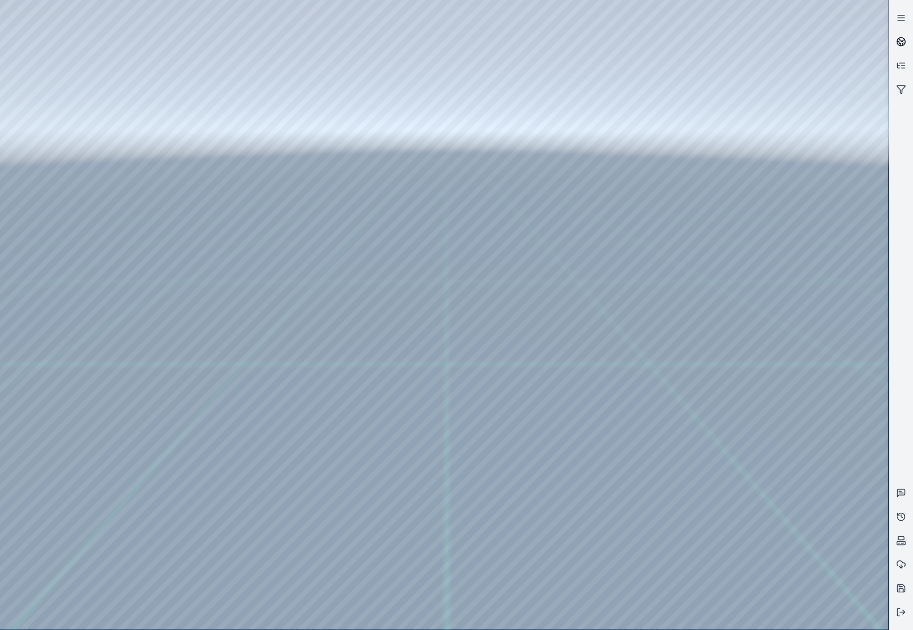
click at [892, 42] on link at bounding box center [901, 42] width 24 height 24
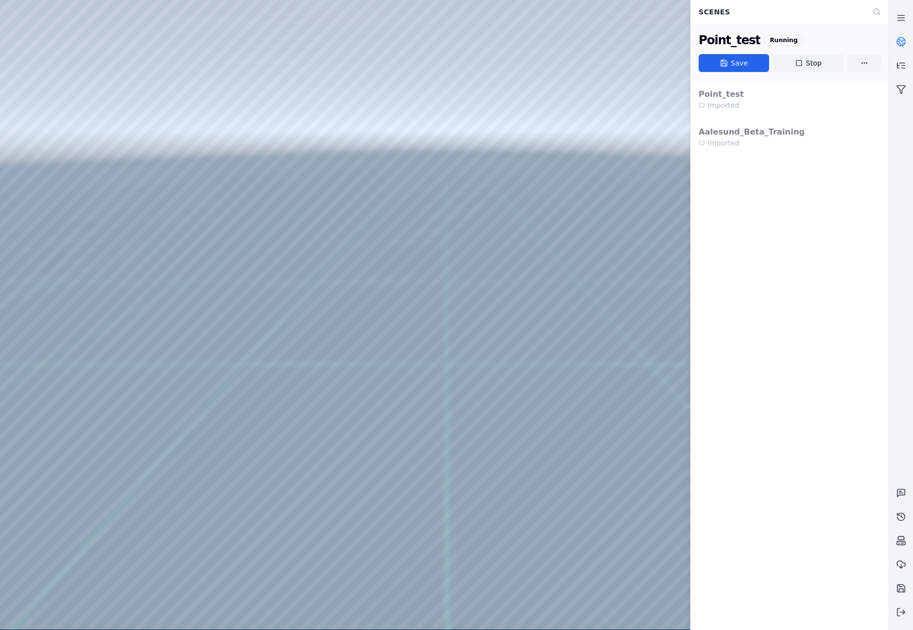
click at [897, 40] on icon at bounding box center [901, 42] width 10 height 10
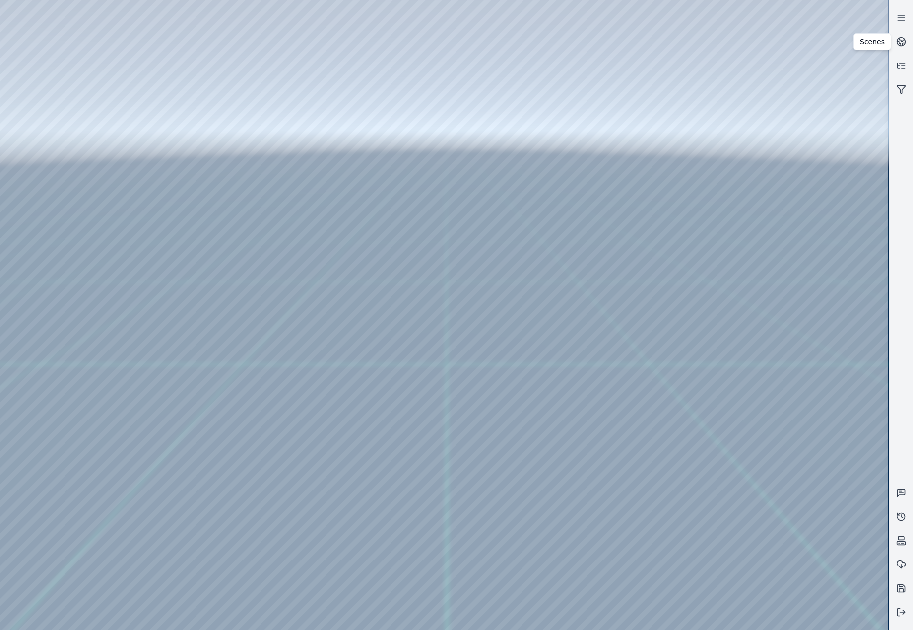
drag, startPoint x: 540, startPoint y: 263, endPoint x: 540, endPoint y: 298, distance: 35.2
drag, startPoint x: 526, startPoint y: 365, endPoint x: 524, endPoint y: 326, distance: 39.2
click at [898, 39] on icon at bounding box center [901, 42] width 10 height 10
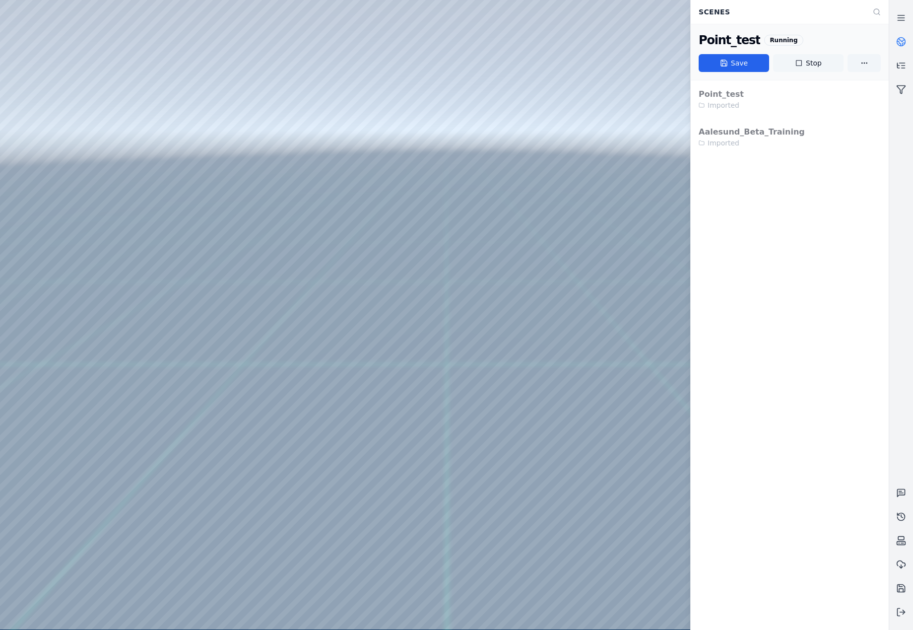
click at [809, 63] on button "Stop" at bounding box center [808, 63] width 70 height 18
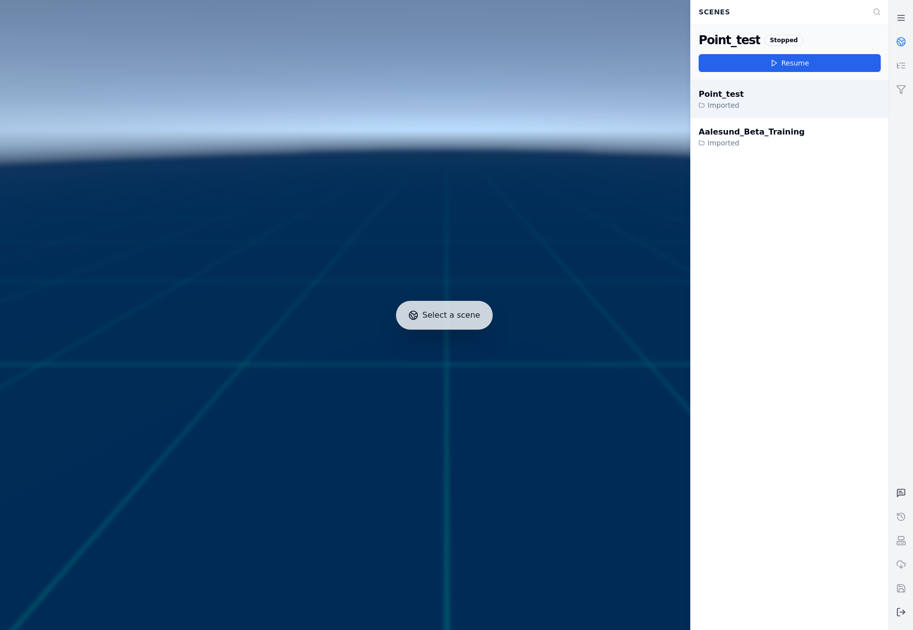
click at [766, 98] on div "Point_test Imported" at bounding box center [790, 99] width 198 height 38
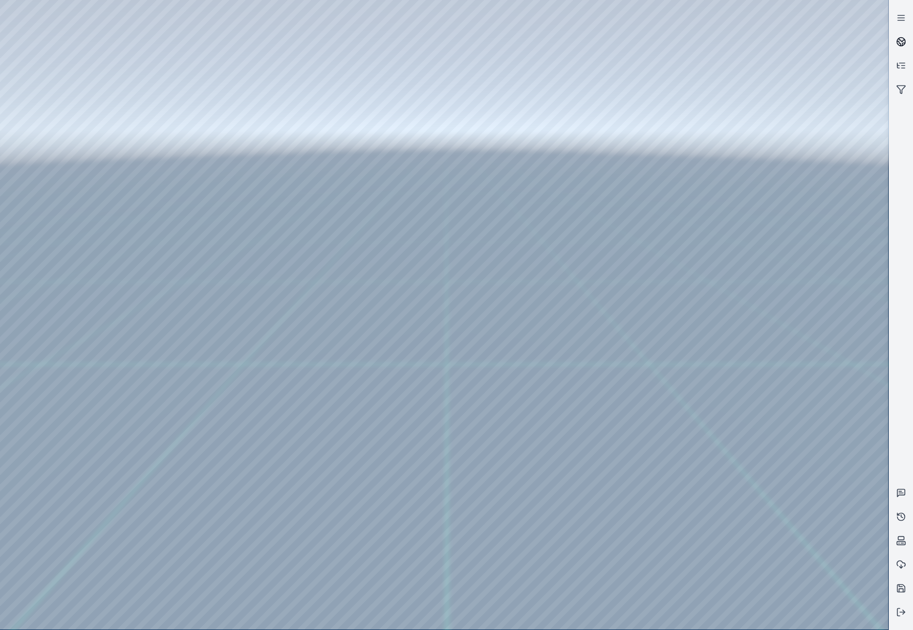
click at [903, 45] on icon at bounding box center [904, 44] width 2 height 2
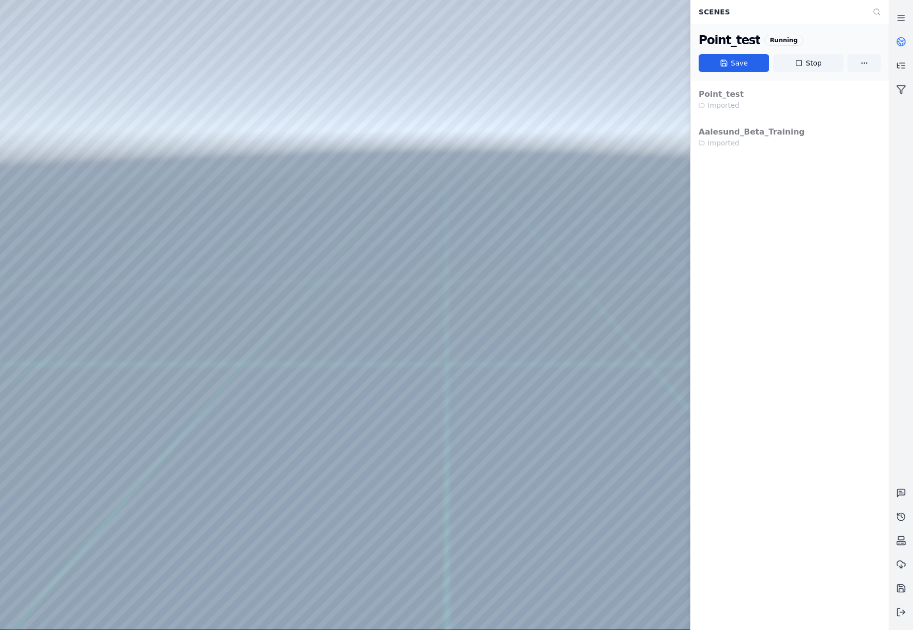
click at [903, 42] on icon at bounding box center [901, 42] width 10 height 10
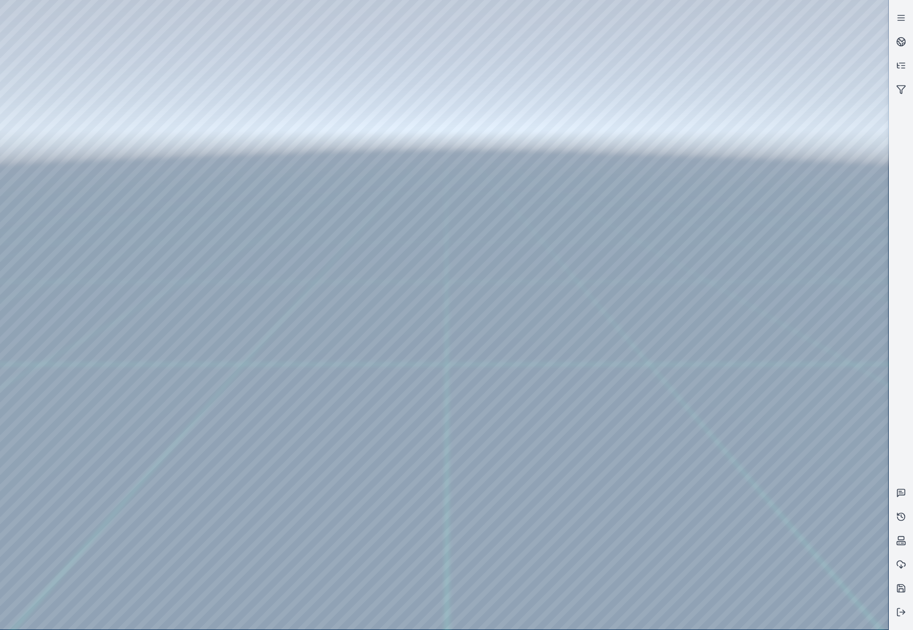
drag, startPoint x: 380, startPoint y: 448, endPoint x: 404, endPoint y: 488, distance: 46.3
drag, startPoint x: 714, startPoint y: 347, endPoint x: 357, endPoint y: 397, distance: 360.8
click at [905, 40] on circle at bounding box center [901, 42] width 8 height 8
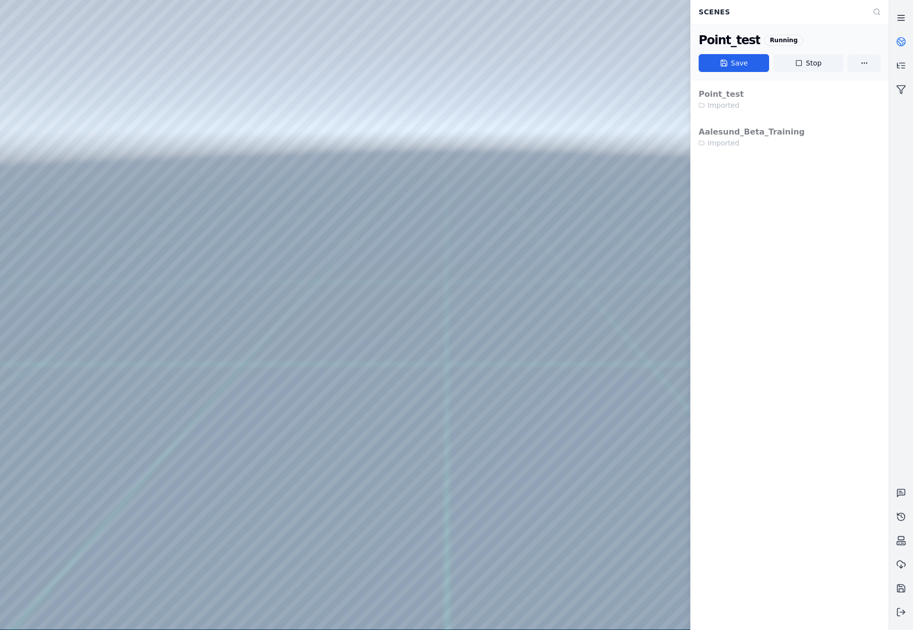
click at [902, 16] on icon at bounding box center [901, 18] width 10 height 10
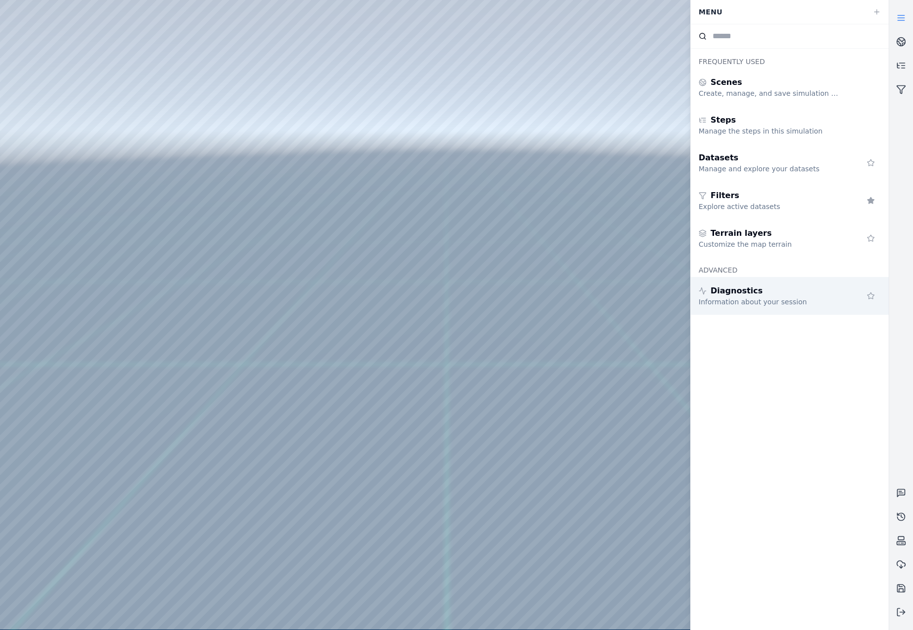
click at [807, 299] on div "Information about your session" at bounding box center [770, 302] width 143 height 10
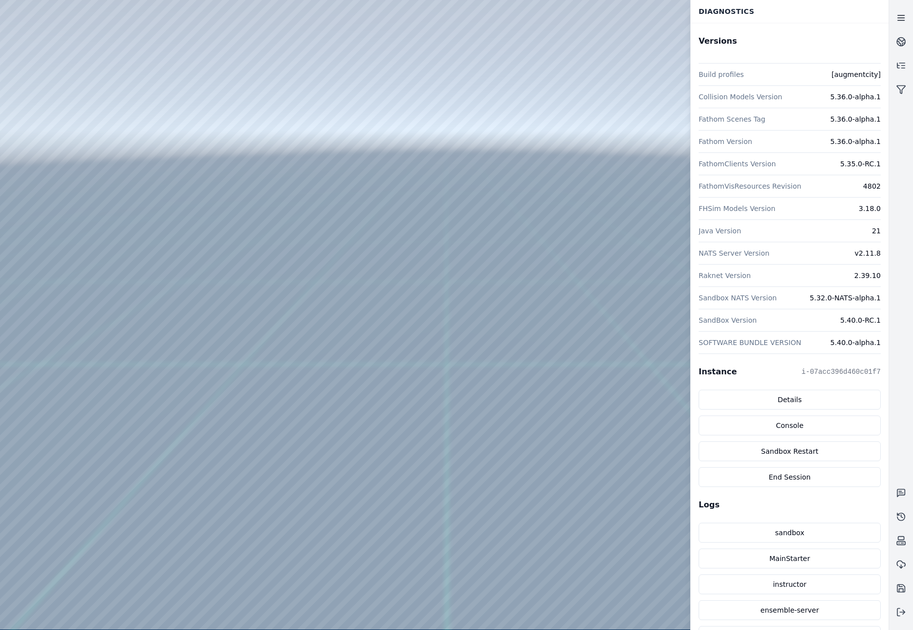
click at [898, 13] on icon at bounding box center [901, 18] width 10 height 10
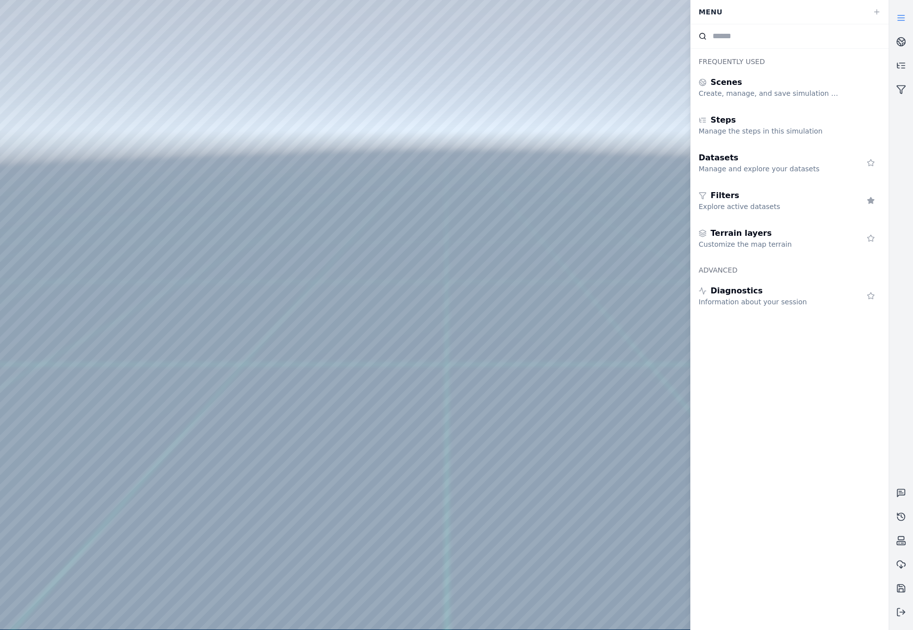
click at [287, 174] on div at bounding box center [444, 314] width 888 height 629
click at [53, 136] on div at bounding box center [444, 314] width 888 height 629
click at [64, 180] on div at bounding box center [444, 314] width 888 height 629
click at [287, 275] on div at bounding box center [444, 314] width 888 height 629
drag, startPoint x: 484, startPoint y: 436, endPoint x: 532, endPoint y: 421, distance: 49.9
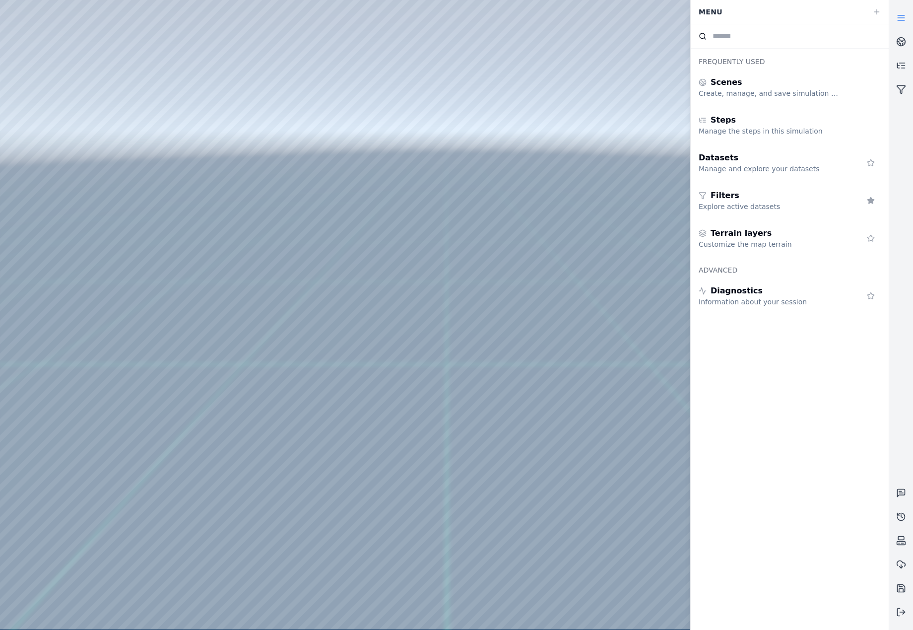
click at [900, 23] on link at bounding box center [901, 18] width 24 height 24
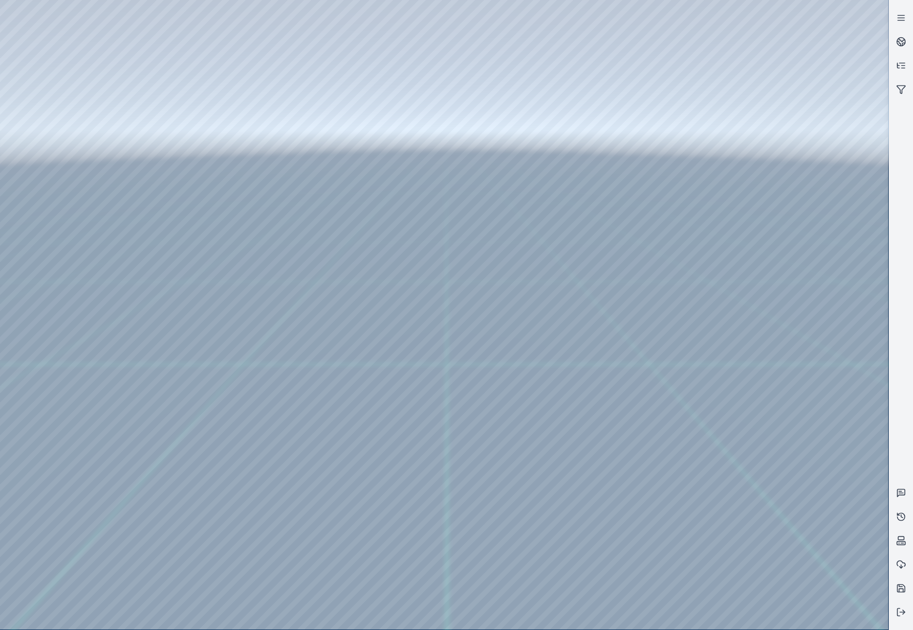
click at [662, 615] on div at bounding box center [444, 314] width 888 height 629
click at [399, 495] on div at bounding box center [444, 314] width 888 height 629
click at [401, 495] on div at bounding box center [444, 314] width 888 height 629
click at [677, 531] on div at bounding box center [444, 314] width 888 height 629
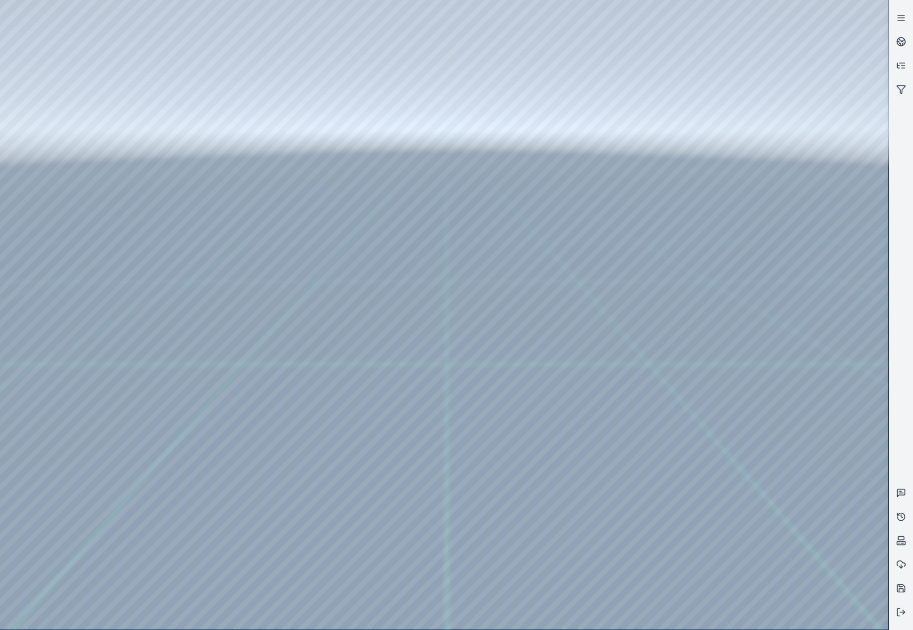
click at [677, 531] on div at bounding box center [444, 314] width 888 height 629
click at [254, 275] on div at bounding box center [444, 314] width 888 height 629
click at [245, 293] on div at bounding box center [444, 314] width 888 height 629
click at [423, 211] on div at bounding box center [444, 314] width 888 height 629
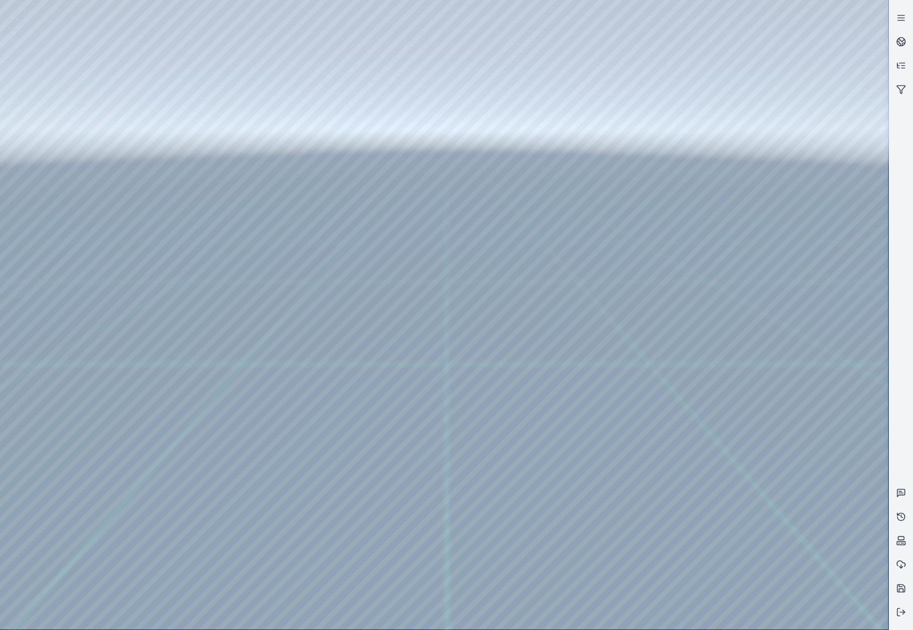
click at [422, 255] on div at bounding box center [444, 314] width 888 height 629
click at [520, 155] on div at bounding box center [444, 314] width 888 height 629
click at [67, 255] on div at bounding box center [444, 314] width 888 height 629
click at [83, 205] on div at bounding box center [444, 314] width 888 height 629
click at [299, 43] on div at bounding box center [444, 314] width 888 height 629
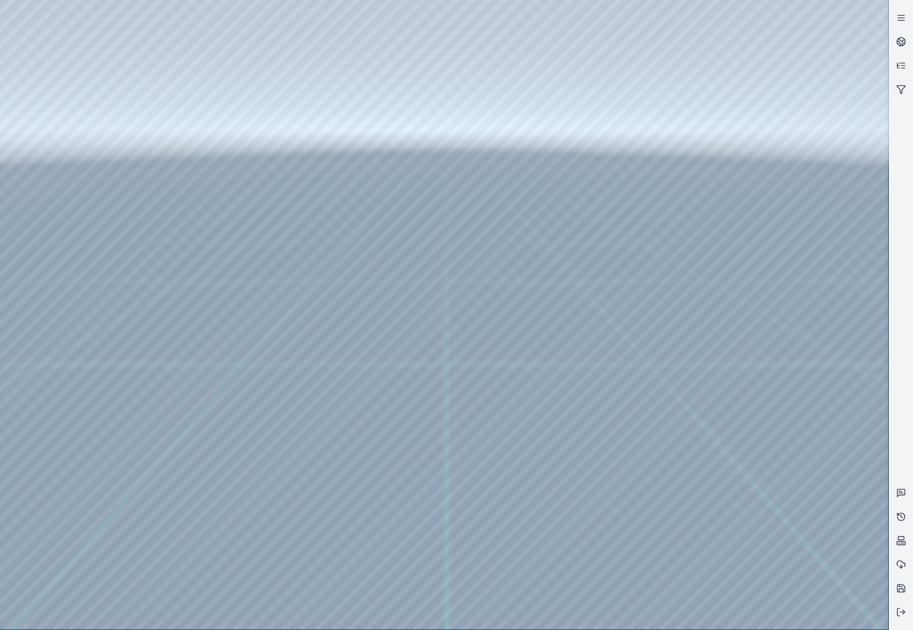
click at [199, 118] on div at bounding box center [444, 314] width 888 height 629
click at [760, 203] on div at bounding box center [444, 314] width 888 height 629
click at [785, 282] on div at bounding box center [444, 314] width 888 height 629
click at [767, 218] on div at bounding box center [444, 314] width 888 height 629
click at [780, 264] on div at bounding box center [444, 314] width 888 height 629
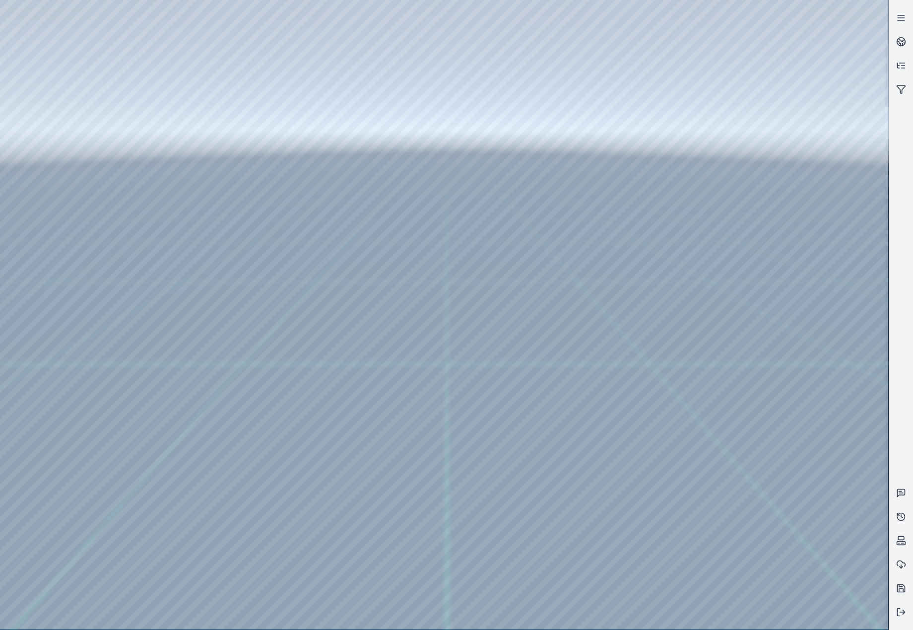
drag, startPoint x: 578, startPoint y: 395, endPoint x: 562, endPoint y: 405, distance: 19.4
click at [788, 403] on div at bounding box center [444, 314] width 888 height 629
click at [795, 364] on div at bounding box center [444, 314] width 888 height 629
click at [71, 143] on div at bounding box center [444, 314] width 888 height 629
click at [74, 180] on div at bounding box center [444, 314] width 888 height 629
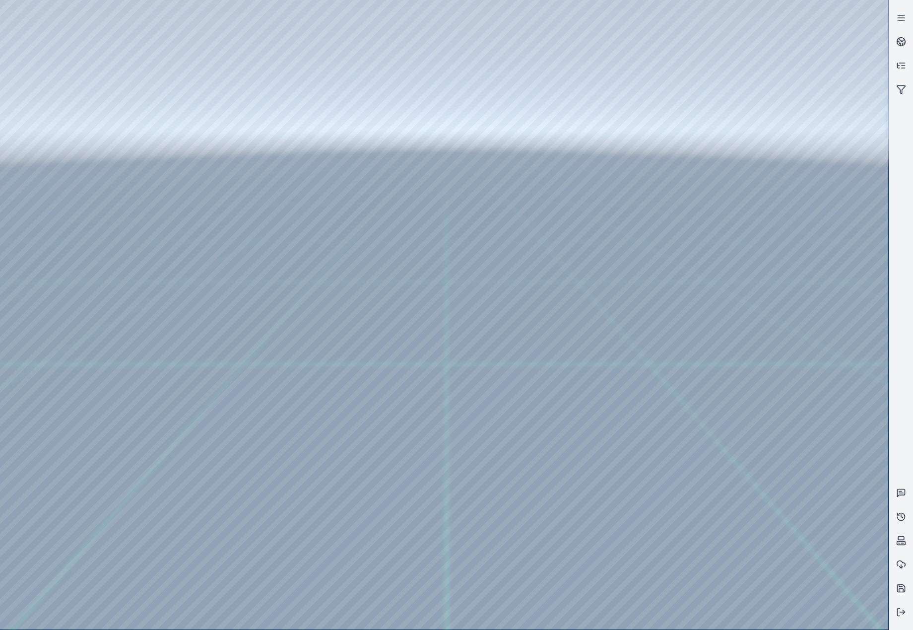
click at [290, 225] on div at bounding box center [444, 314] width 888 height 629
drag, startPoint x: 473, startPoint y: 365, endPoint x: 462, endPoint y: 410, distance: 46.1
drag, startPoint x: 473, startPoint y: 408, endPoint x: 471, endPoint y: 433, distance: 24.4
drag, startPoint x: 527, startPoint y: 259, endPoint x: 376, endPoint y: 330, distance: 166.7
drag, startPoint x: 447, startPoint y: 340, endPoint x: 661, endPoint y: 352, distance: 213.7
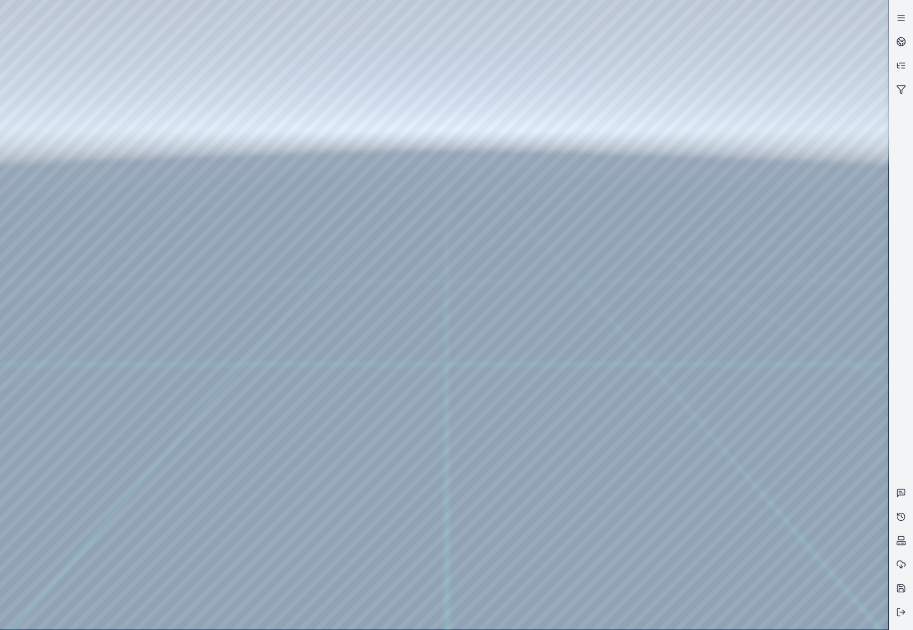
drag, startPoint x: 545, startPoint y: 385, endPoint x: 581, endPoint y: 299, distance: 93.6
drag, startPoint x: 630, startPoint y: 224, endPoint x: 393, endPoint y: 340, distance: 264.6
click at [899, 38] on circle at bounding box center [901, 42] width 8 height 8
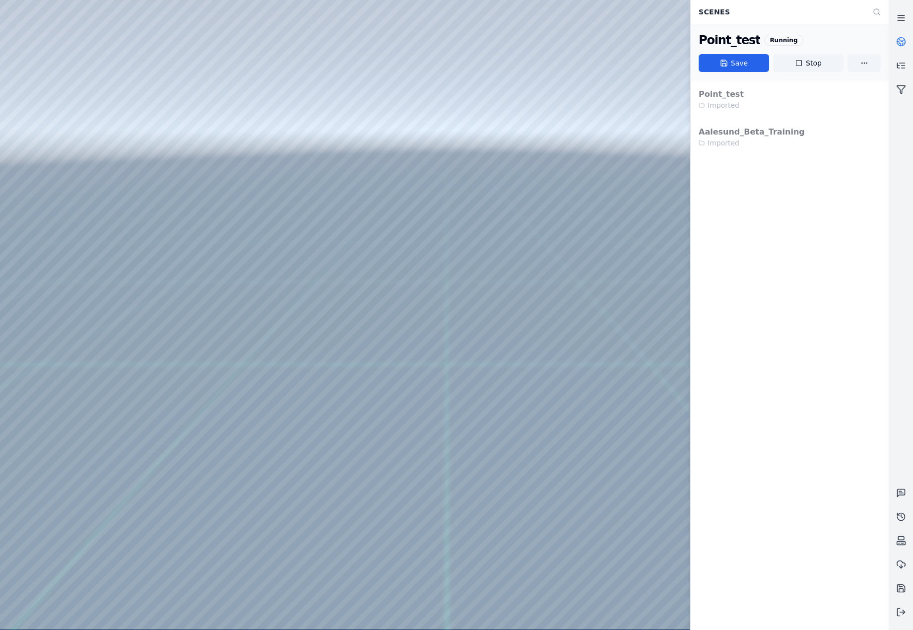
click at [902, 15] on icon at bounding box center [901, 18] width 10 height 10
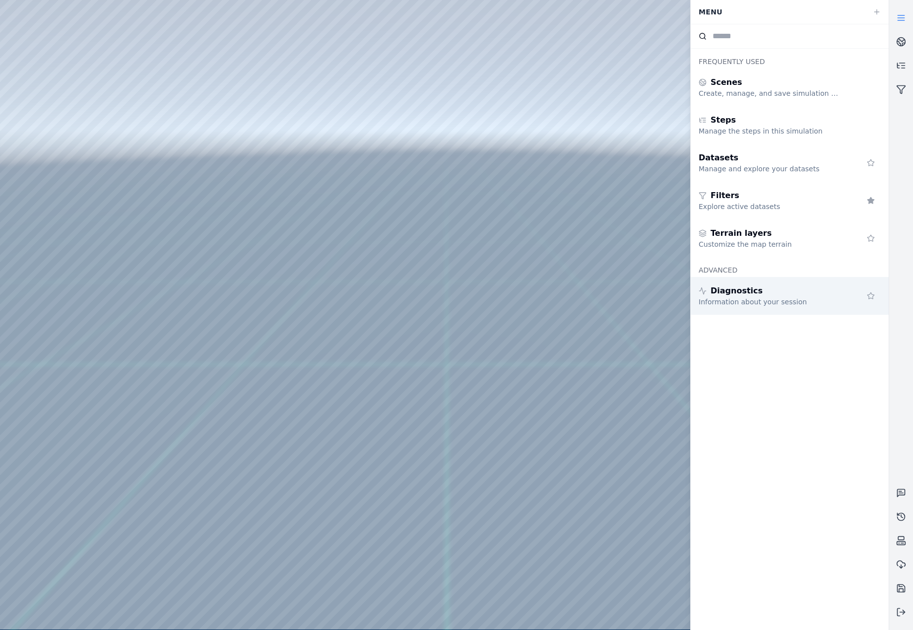
click at [771, 294] on div "Diagnostics" at bounding box center [770, 291] width 143 height 12
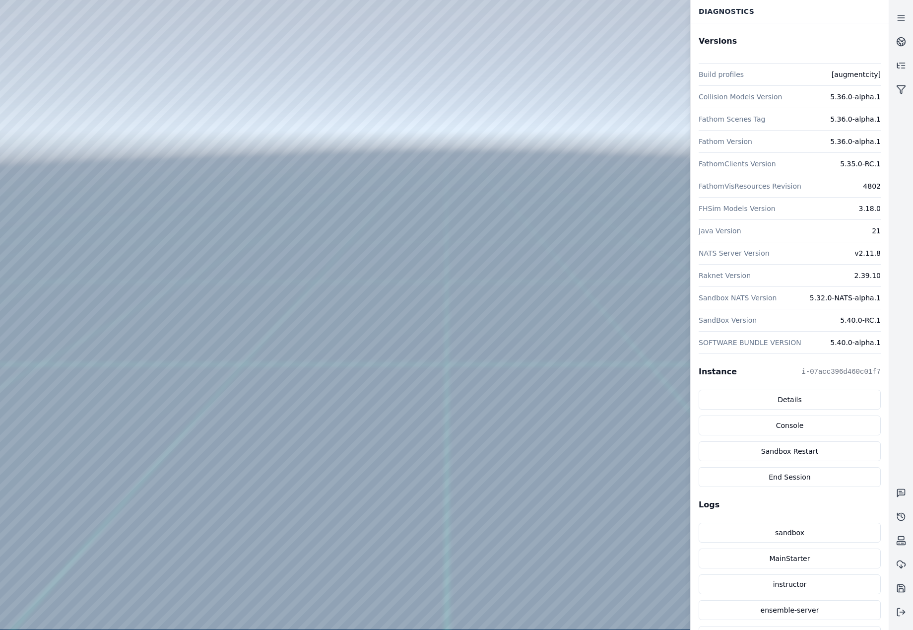
drag, startPoint x: 534, startPoint y: 221, endPoint x: 408, endPoint y: 357, distance: 184.7
drag, startPoint x: 549, startPoint y: 351, endPoint x: 550, endPoint y: 379, distance: 27.8
drag, startPoint x: 577, startPoint y: 210, endPoint x: 343, endPoint y: 279, distance: 244.1
drag, startPoint x: 553, startPoint y: 214, endPoint x: 347, endPoint y: 302, distance: 224.6
drag, startPoint x: 500, startPoint y: 312, endPoint x: 536, endPoint y: 305, distance: 36.9
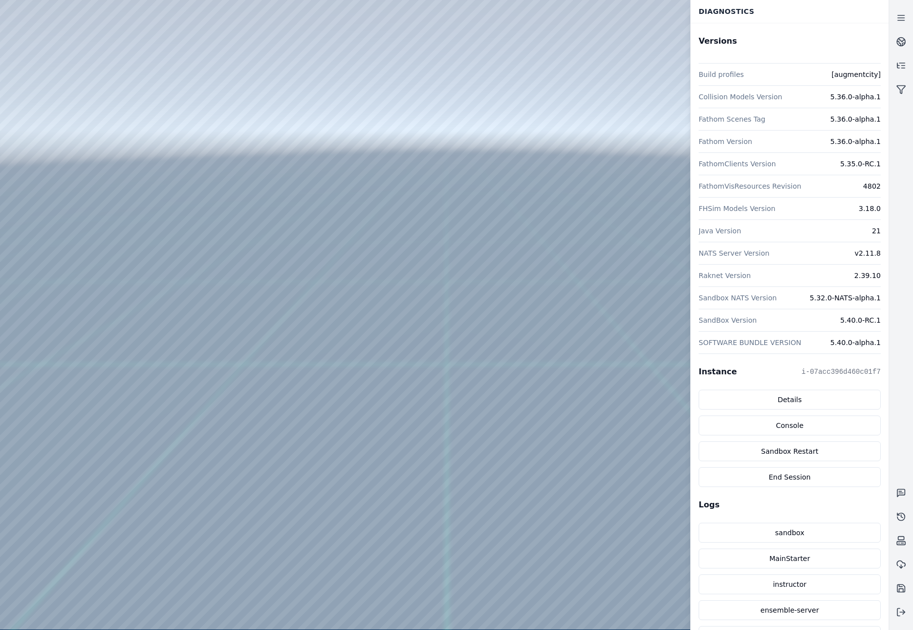
drag, startPoint x: 574, startPoint y: 117, endPoint x: 702, endPoint y: 77, distance: 134.1
drag, startPoint x: 484, startPoint y: 281, endPoint x: 581, endPoint y: 143, distance: 168.9
drag, startPoint x: 453, startPoint y: 279, endPoint x: 476, endPoint y: 95, distance: 186.1
drag, startPoint x: 481, startPoint y: 348, endPoint x: 473, endPoint y: 346, distance: 8.1
drag, startPoint x: 495, startPoint y: 337, endPoint x: 480, endPoint y: 177, distance: 161.0
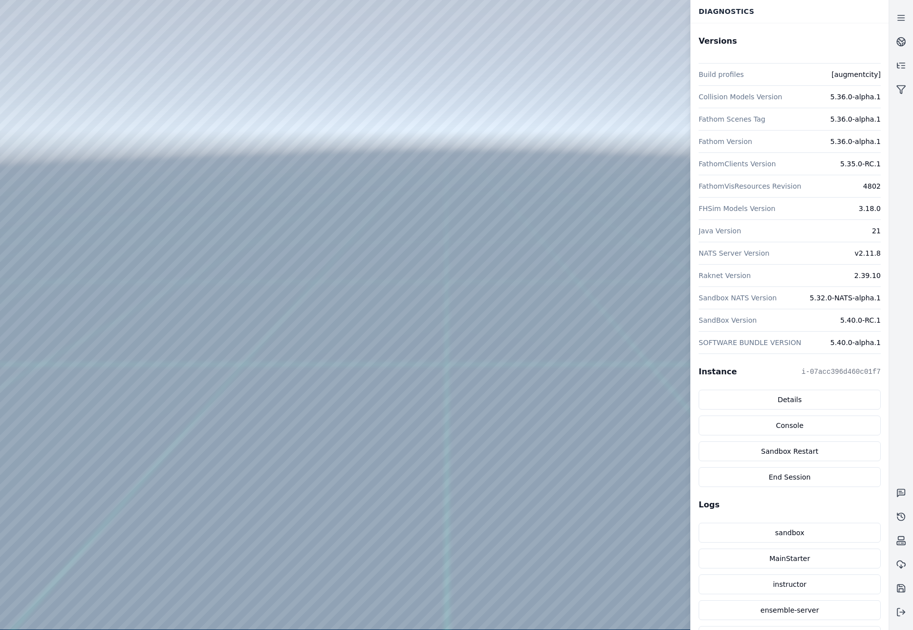
drag, startPoint x: 424, startPoint y: 290, endPoint x: 564, endPoint y: 191, distance: 171.6
click at [897, 18] on icon at bounding box center [901, 18] width 10 height 10
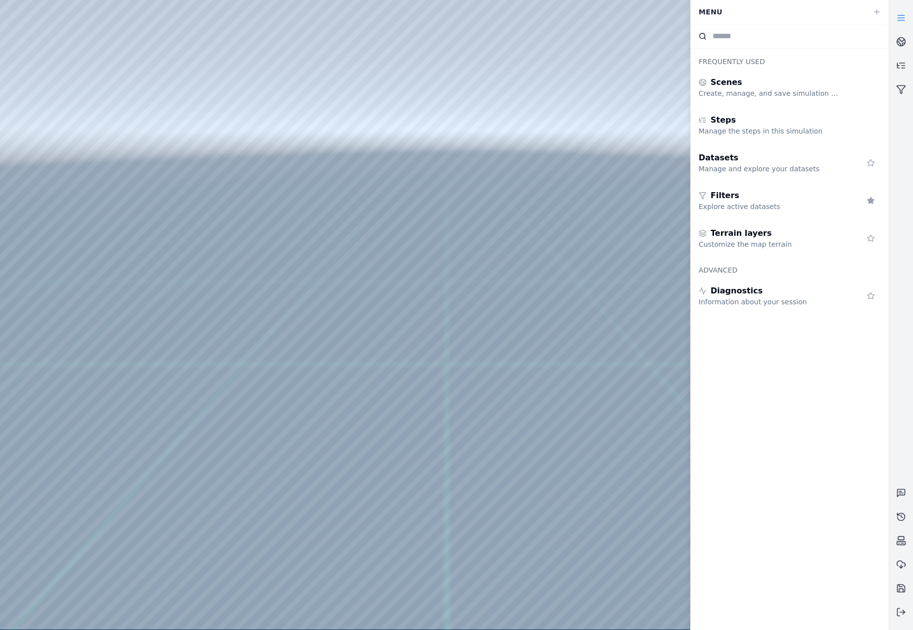
click at [897, 18] on icon at bounding box center [901, 18] width 10 height 10
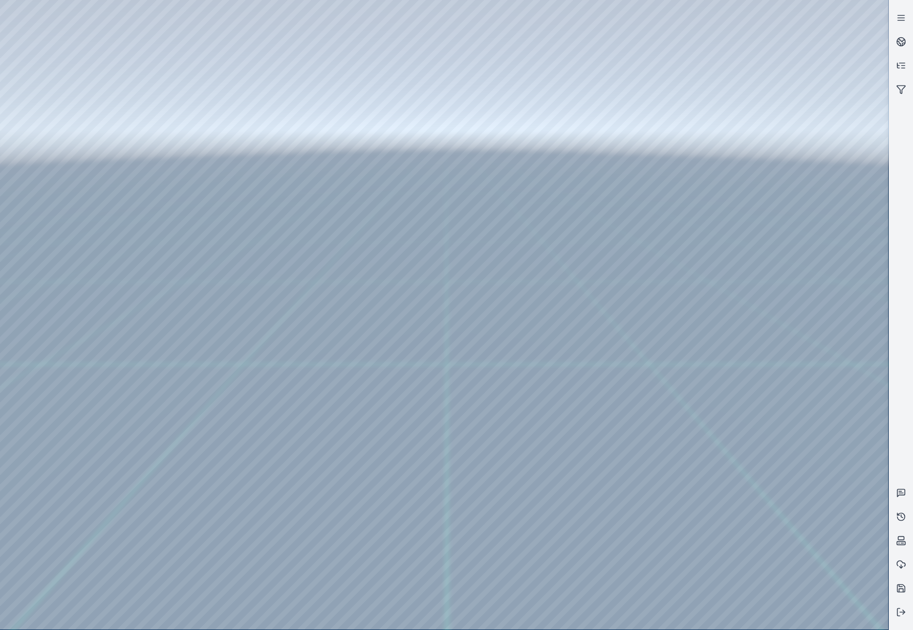
click at [792, 275] on div at bounding box center [444, 314] width 888 height 629
click at [804, 232] on div at bounding box center [444, 314] width 888 height 629
click at [63, 264] on div at bounding box center [444, 314] width 888 height 629
click at [66, 255] on div at bounding box center [444, 314] width 888 height 629
click at [74, 204] on div at bounding box center [444, 314] width 888 height 629
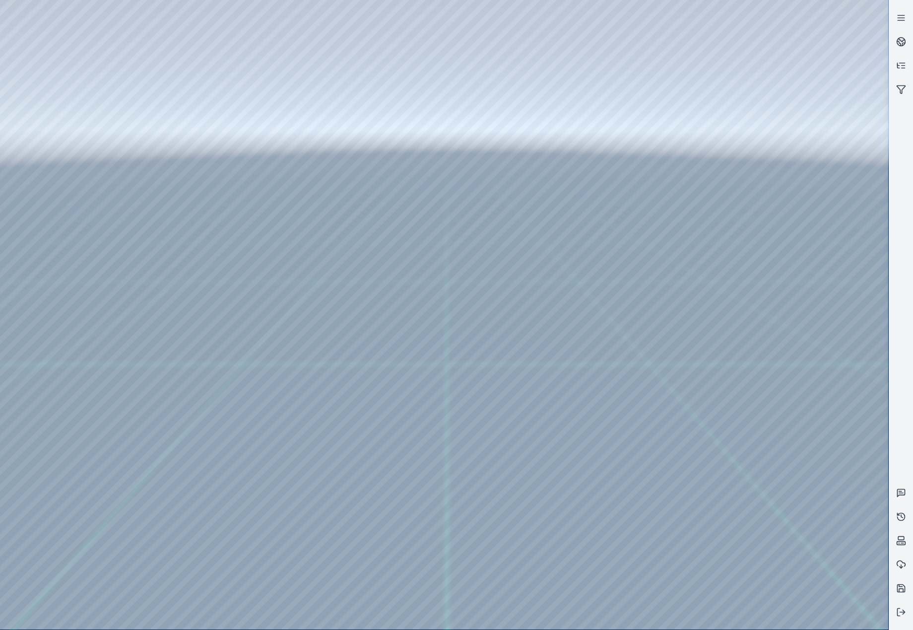
click at [258, 47] on div at bounding box center [444, 314] width 888 height 629
click at [216, 97] on div at bounding box center [444, 314] width 888 height 629
click at [744, 215] on div at bounding box center [444, 314] width 888 height 629
drag, startPoint x: 653, startPoint y: 284, endPoint x: 646, endPoint y: 285, distance: 7.5
drag, startPoint x: 593, startPoint y: 240, endPoint x: 560, endPoint y: 216, distance: 40.9
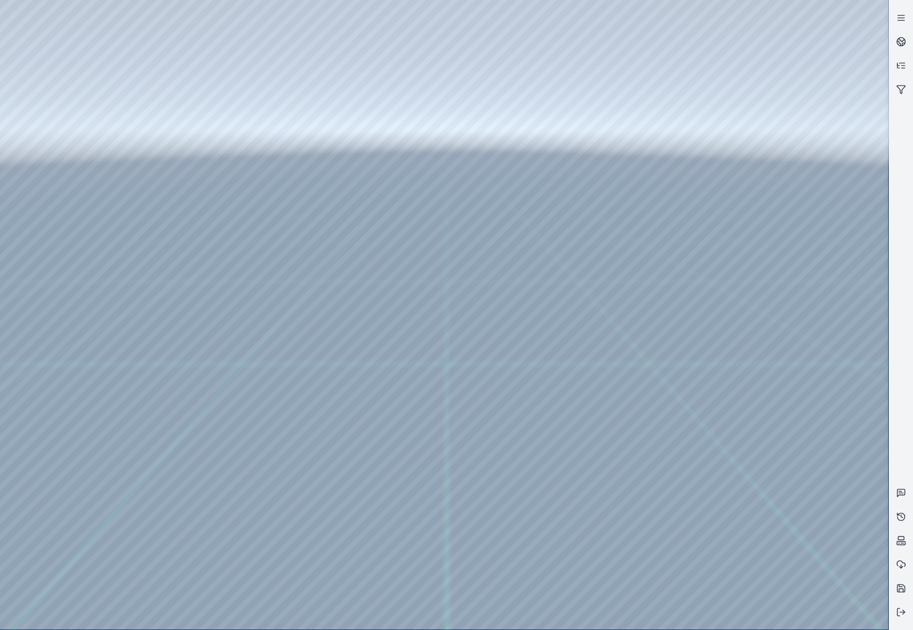
drag, startPoint x: 493, startPoint y: 305, endPoint x: 600, endPoint y: 223, distance: 134.9
drag, startPoint x: 576, startPoint y: 250, endPoint x: 563, endPoint y: 249, distance: 13.4
click at [29, 504] on div at bounding box center [444, 314] width 888 height 629
drag, startPoint x: 561, startPoint y: 585, endPoint x: 78, endPoint y: 568, distance: 483.7
click at [78, 568] on div at bounding box center [444, 314] width 888 height 629
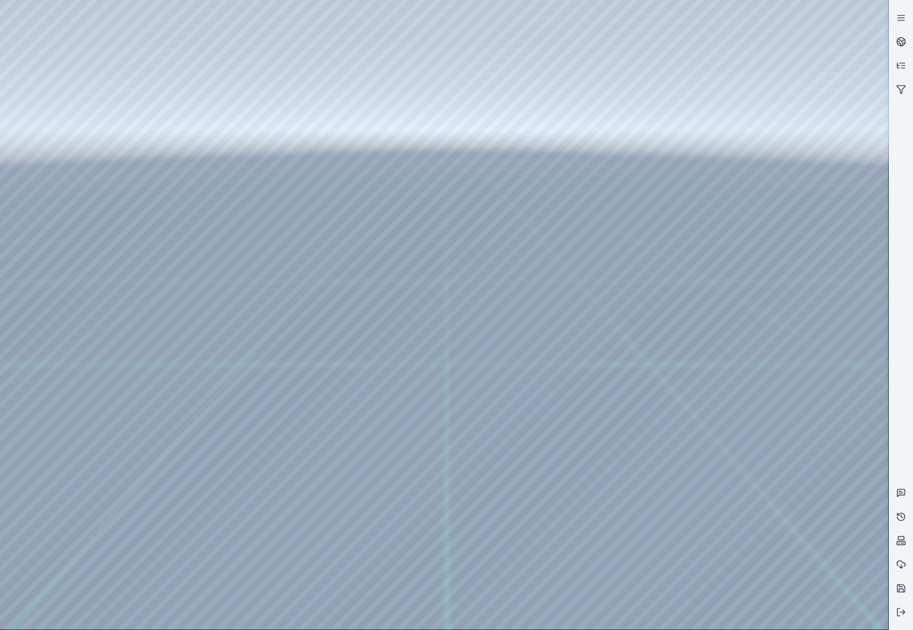
drag, startPoint x: 782, startPoint y: 598, endPoint x: 179, endPoint y: 580, distance: 603.3
click at [111, 589] on div at bounding box center [444, 314] width 888 height 629
drag, startPoint x: 742, startPoint y: 599, endPoint x: 227, endPoint y: 587, distance: 515.8
click at [213, 591] on div at bounding box center [444, 314] width 888 height 629
drag, startPoint x: 748, startPoint y: 597, endPoint x: 177, endPoint y: 586, distance: 571.8
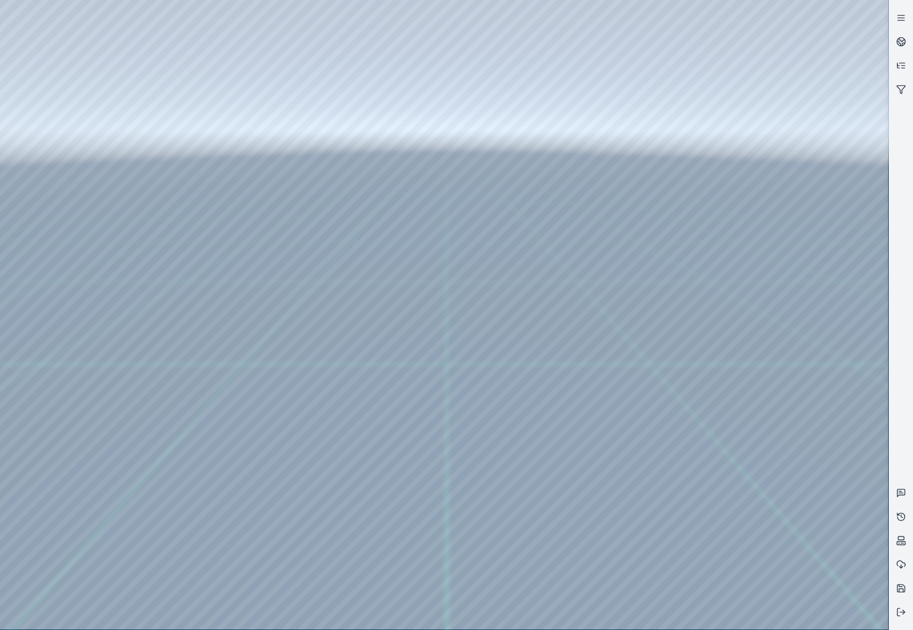
click at [149, 590] on div at bounding box center [444, 314] width 888 height 629
drag, startPoint x: 486, startPoint y: 596, endPoint x: 141, endPoint y: 591, distance: 345.5
click at [141, 591] on div at bounding box center [444, 314] width 888 height 629
drag, startPoint x: 702, startPoint y: 600, endPoint x: 392, endPoint y: 593, distance: 310.8
click at [391, 593] on div at bounding box center [444, 314] width 888 height 629
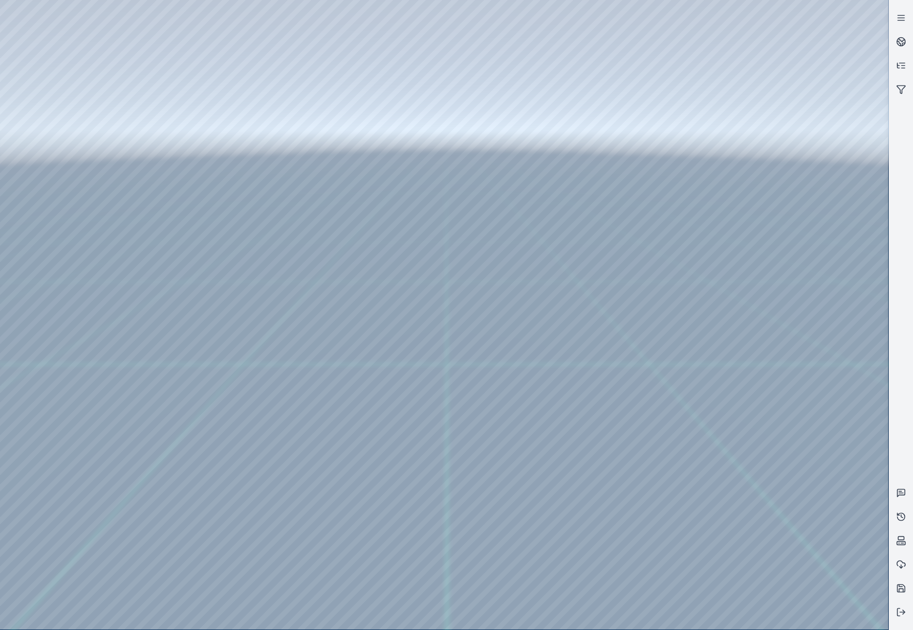
click at [523, 531] on div at bounding box center [444, 314] width 888 height 629
click at [36, 504] on div at bounding box center [444, 314] width 888 height 629
drag, startPoint x: 584, startPoint y: 292, endPoint x: 503, endPoint y: 292, distance: 80.9
click at [695, 531] on div at bounding box center [444, 314] width 888 height 629
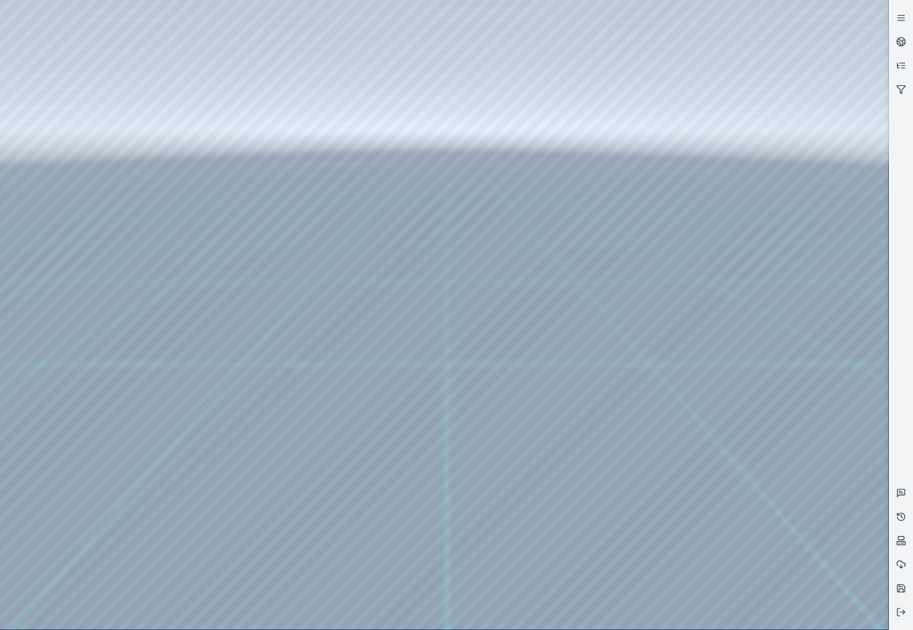
click at [695, 531] on div at bounding box center [444, 314] width 888 height 629
click at [34, 516] on div at bounding box center [444, 314] width 888 height 629
click at [32, 511] on div at bounding box center [444, 314] width 888 height 629
drag, startPoint x: 462, startPoint y: 312, endPoint x: 455, endPoint y: 321, distance: 11.3
drag, startPoint x: 516, startPoint y: 374, endPoint x: 394, endPoint y: 349, distance: 125.1
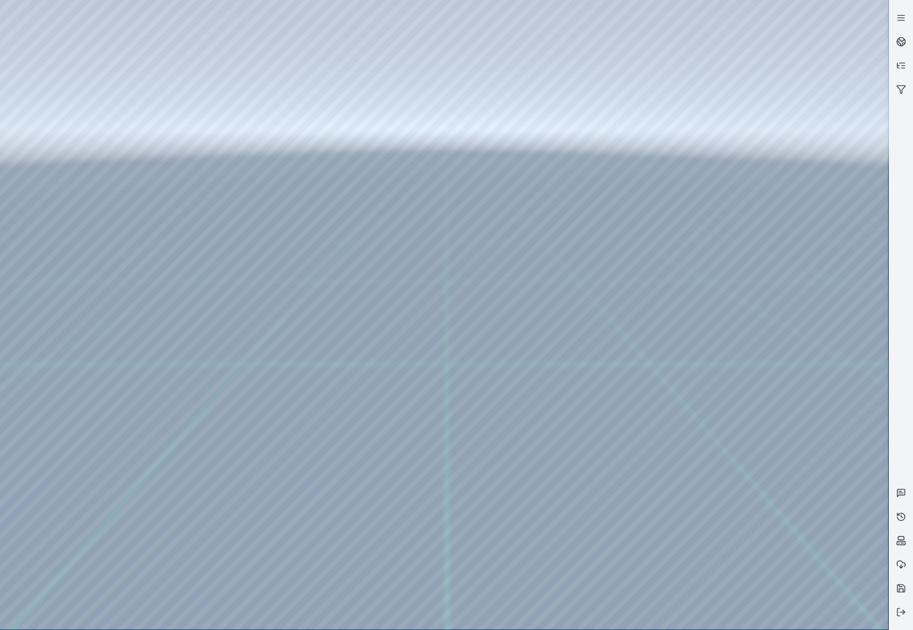
drag, startPoint x: 614, startPoint y: 223, endPoint x: 527, endPoint y: 293, distance: 111.6
drag, startPoint x: 442, startPoint y: 309, endPoint x: 406, endPoint y: 340, distance: 46.8
drag, startPoint x: 592, startPoint y: 143, endPoint x: 548, endPoint y: 199, distance: 70.4
drag, startPoint x: 668, startPoint y: 159, endPoint x: 481, endPoint y: 157, distance: 186.1
drag, startPoint x: 604, startPoint y: 159, endPoint x: 460, endPoint y: 207, distance: 152.1
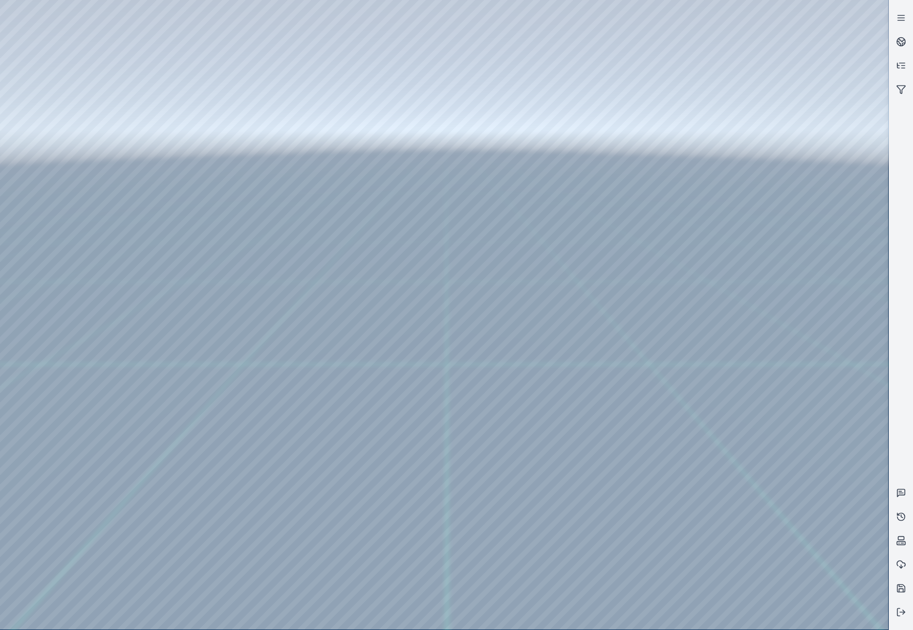
drag, startPoint x: 605, startPoint y: 159, endPoint x: 535, endPoint y: 232, distance: 101.5
drag, startPoint x: 536, startPoint y: 301, endPoint x: 554, endPoint y: 304, distance: 18.5
drag, startPoint x: 573, startPoint y: 201, endPoint x: 554, endPoint y: 326, distance: 126.5
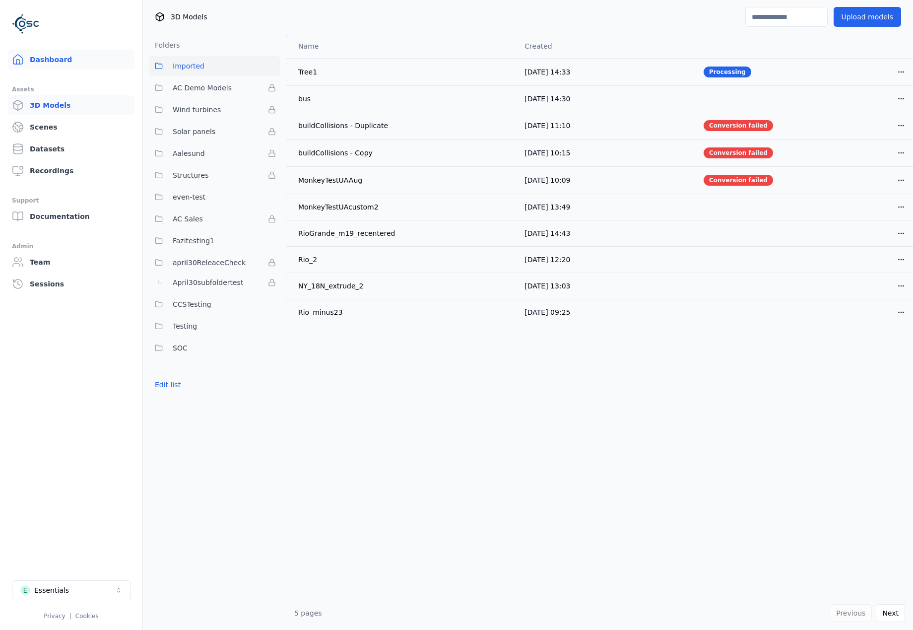
click at [49, 65] on link "Dashboard" at bounding box center [71, 60] width 127 height 20
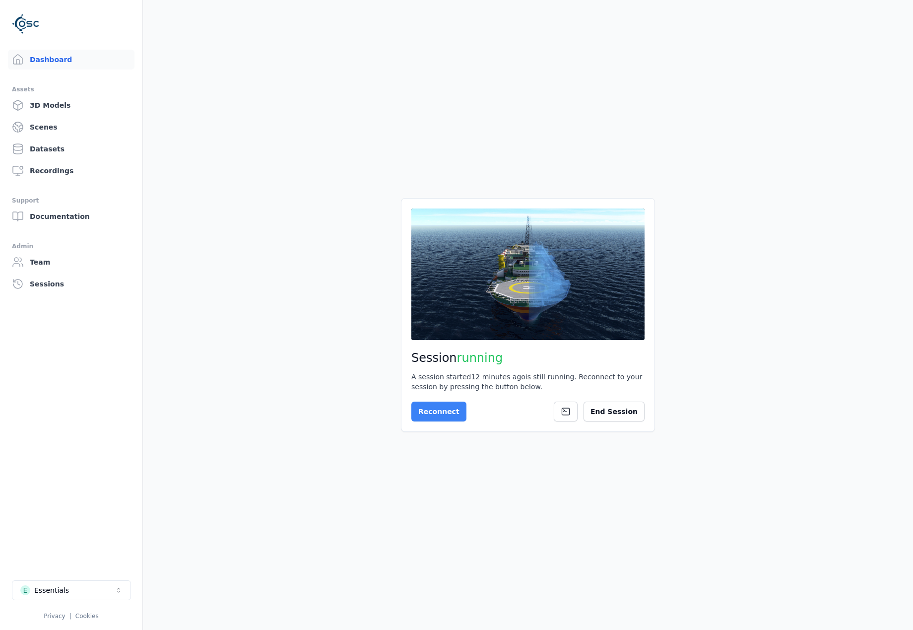
click at [412, 407] on button "Reconnect" at bounding box center [438, 412] width 55 height 20
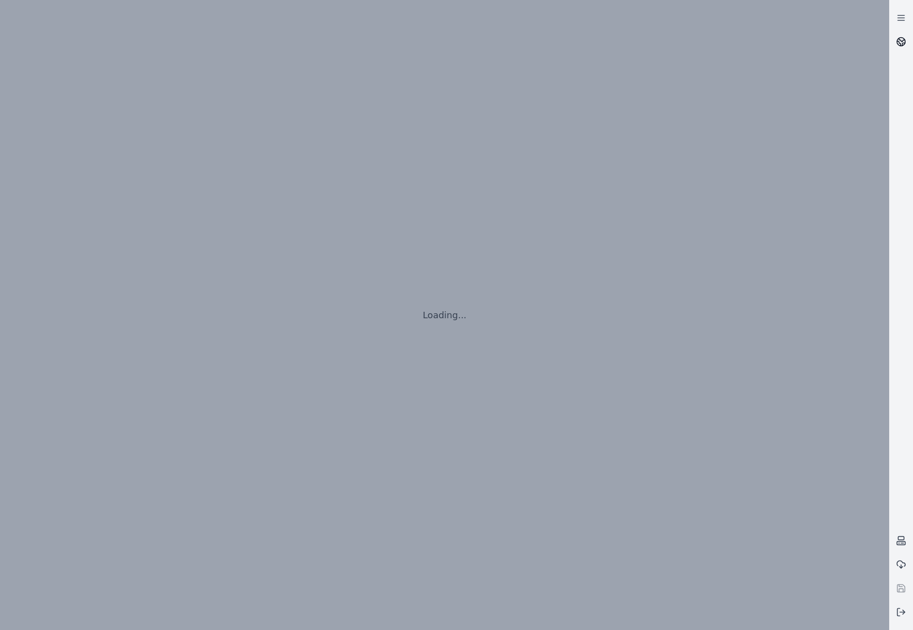
click at [906, 37] on link at bounding box center [901, 42] width 24 height 24
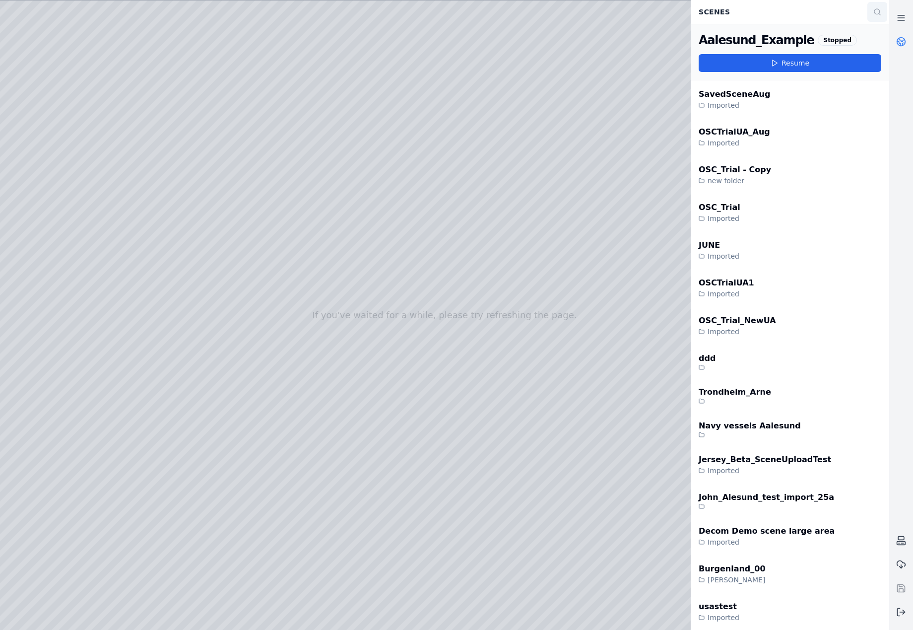
click at [875, 13] on icon at bounding box center [877, 12] width 8 height 8
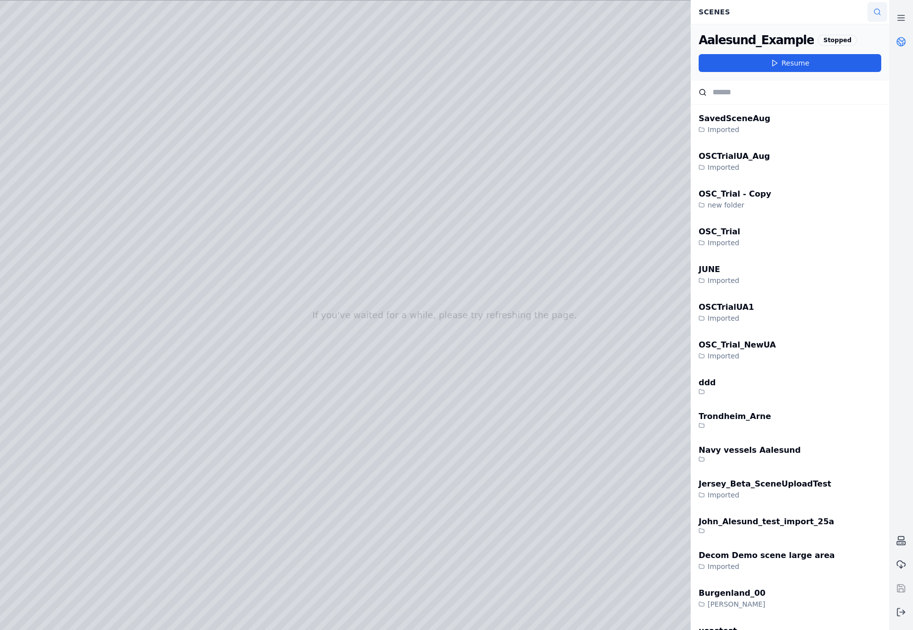
click at [875, 13] on icon at bounding box center [877, 12] width 8 height 8
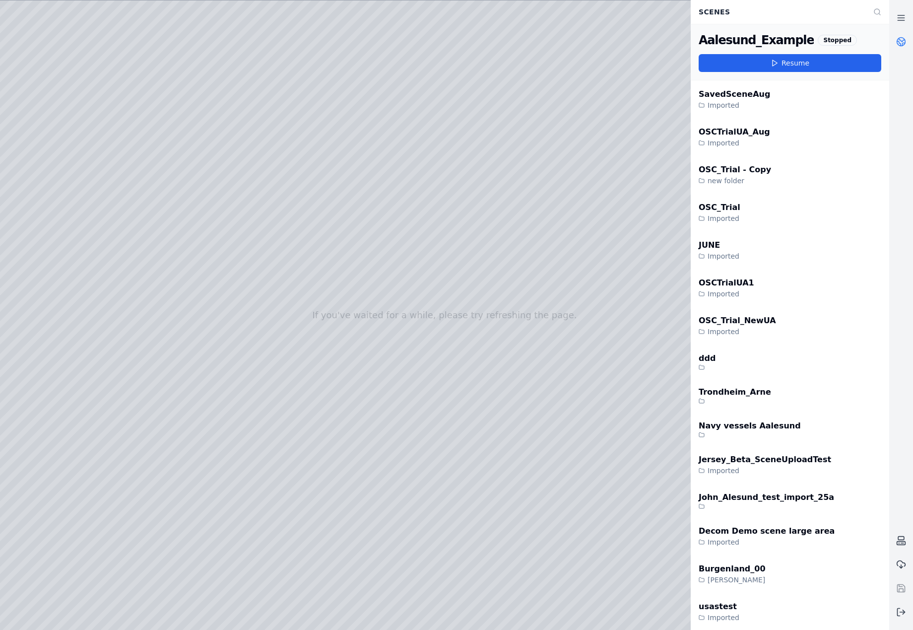
click at [538, 249] on div at bounding box center [444, 314] width 889 height 629
click at [902, 39] on icon at bounding box center [901, 42] width 10 height 10
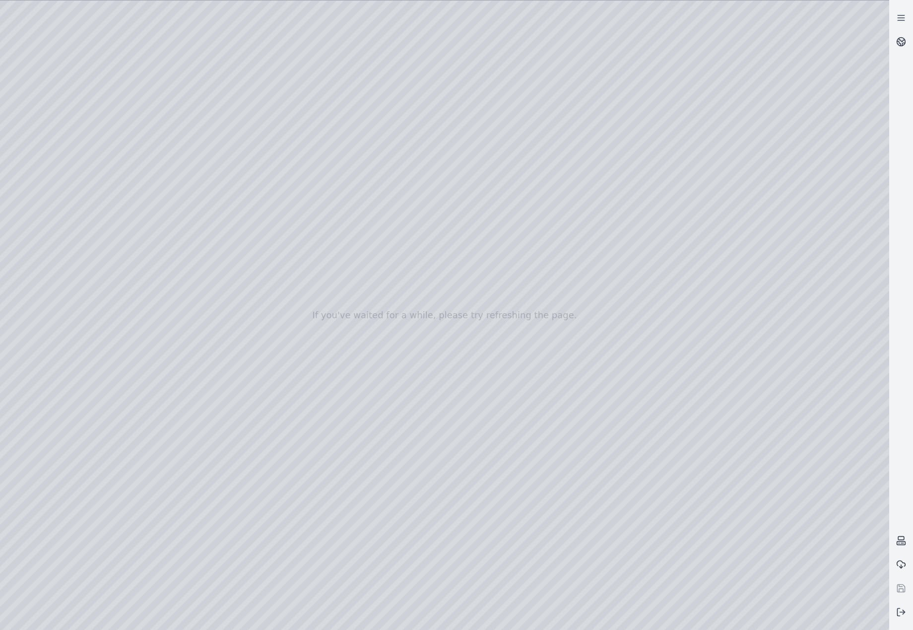
click at [32, 507] on div at bounding box center [444, 314] width 889 height 629
drag, startPoint x: 766, startPoint y: 291, endPoint x: 367, endPoint y: 328, distance: 400.2
click at [45, 140] on div at bounding box center [444, 314] width 889 height 629
click at [76, 179] on div at bounding box center [444, 314] width 889 height 629
click at [280, 391] on div at bounding box center [444, 314] width 889 height 629
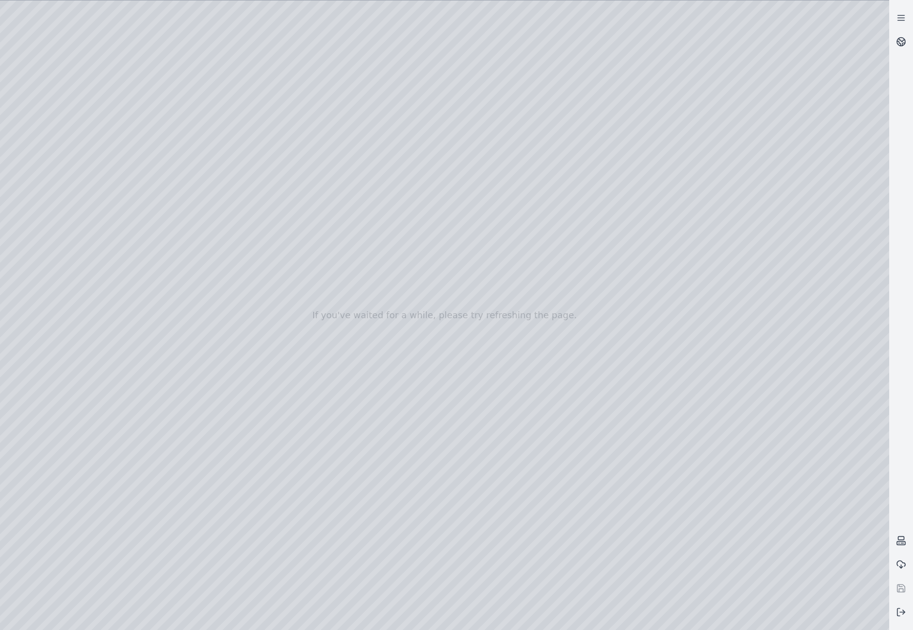
click at [280, 391] on div at bounding box center [444, 314] width 889 height 629
drag, startPoint x: 725, startPoint y: 584, endPoint x: 667, endPoint y: 572, distance: 59.4
drag, startPoint x: 692, startPoint y: 573, endPoint x: 692, endPoint y: 566, distance: 7.4
drag, startPoint x: 691, startPoint y: 558, endPoint x: 639, endPoint y: 556, distance: 51.7
click at [639, 556] on div at bounding box center [444, 314] width 889 height 629
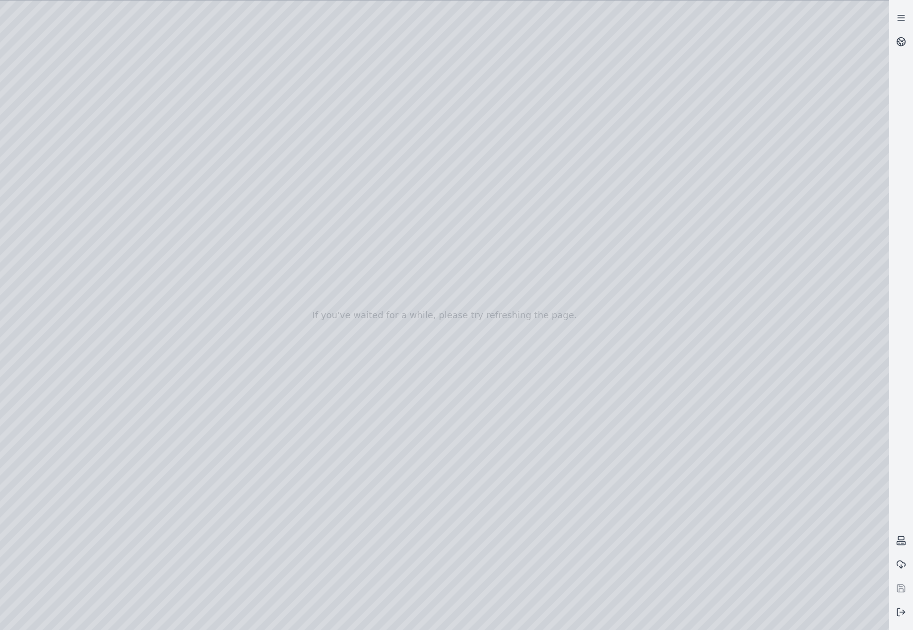
drag, startPoint x: 632, startPoint y: 528, endPoint x: 638, endPoint y: 528, distance: 5.5
click at [638, 528] on div at bounding box center [444, 314] width 889 height 629
drag, startPoint x: 637, startPoint y: 528, endPoint x: 631, endPoint y: 529, distance: 6.6
click at [631, 529] on div at bounding box center [444, 314] width 889 height 629
click at [632, 529] on div at bounding box center [444, 314] width 889 height 629
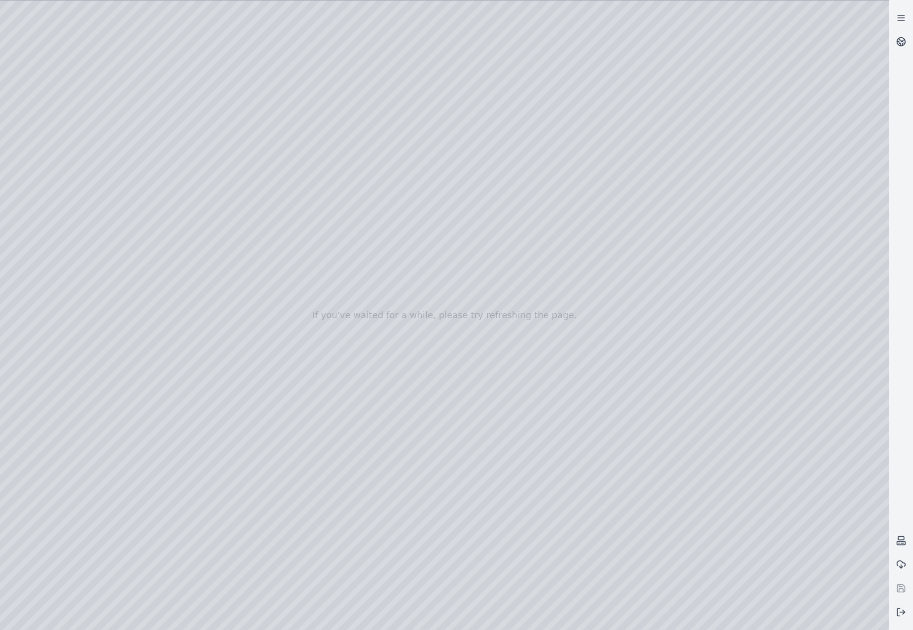
click at [276, 501] on div at bounding box center [444, 314] width 889 height 629
drag, startPoint x: 751, startPoint y: 607, endPoint x: 393, endPoint y: 587, distance: 359.4
click at [393, 587] on div at bounding box center [444, 314] width 889 height 629
click at [707, 532] on div at bounding box center [444, 314] width 889 height 629
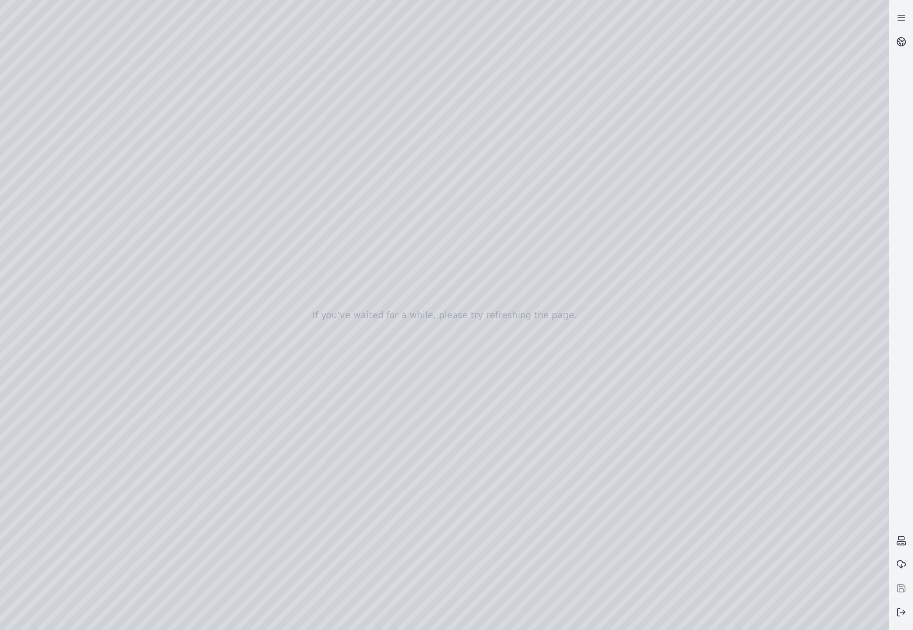
click at [51, 507] on div at bounding box center [444, 314] width 889 height 629
drag, startPoint x: 687, startPoint y: 344, endPoint x: 632, endPoint y: 351, distance: 55.0
drag, startPoint x: 663, startPoint y: 400, endPoint x: 724, endPoint y: 386, distance: 63.0
click at [285, 387] on div at bounding box center [444, 314] width 889 height 629
click at [279, 388] on div at bounding box center [444, 314] width 889 height 629
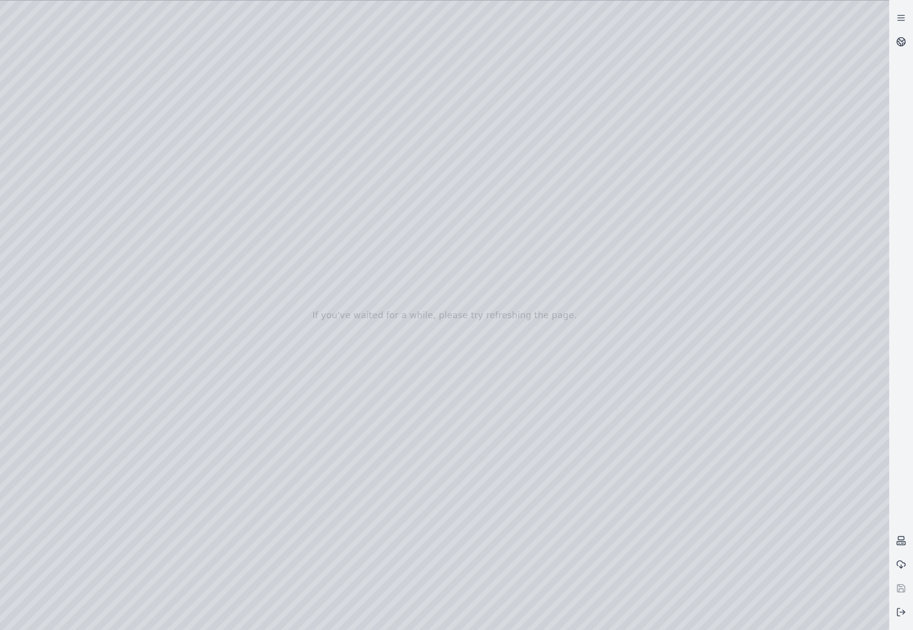
click at [250, 499] on div at bounding box center [444, 314] width 889 height 629
drag, startPoint x: 671, startPoint y: 218, endPoint x: 669, endPoint y: 525, distance: 307.2
drag, startPoint x: 739, startPoint y: 349, endPoint x: 702, endPoint y: 383, distance: 50.2
click at [401, 498] on div at bounding box center [444, 314] width 889 height 629
click at [402, 498] on div at bounding box center [444, 314] width 889 height 629
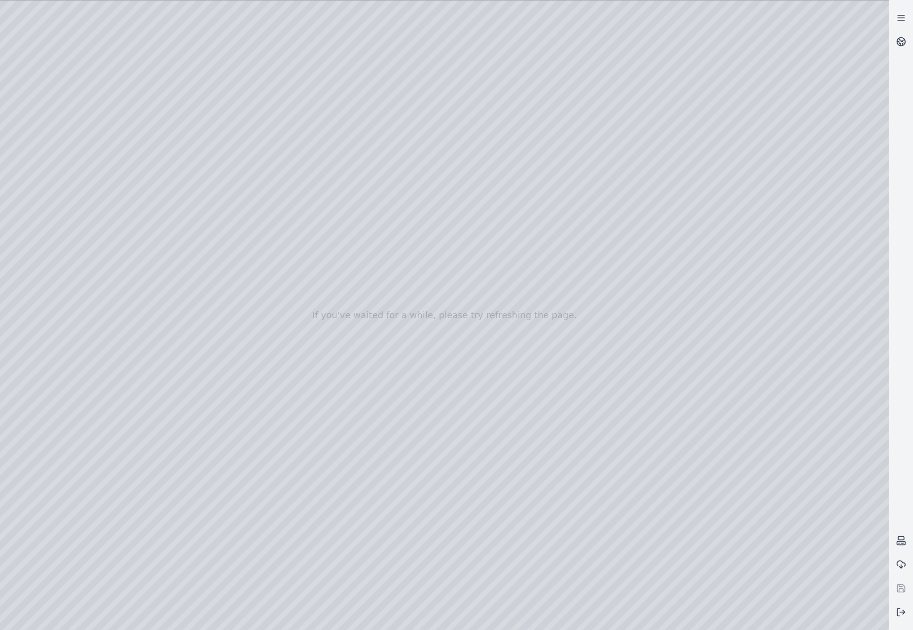
click at [403, 498] on div at bounding box center [444, 314] width 889 height 629
drag, startPoint x: 627, startPoint y: 339, endPoint x: 634, endPoint y: 327, distance: 14.7
drag, startPoint x: 676, startPoint y: 389, endPoint x: 686, endPoint y: 422, distance: 34.7
click at [260, 393] on div at bounding box center [444, 314] width 889 height 629
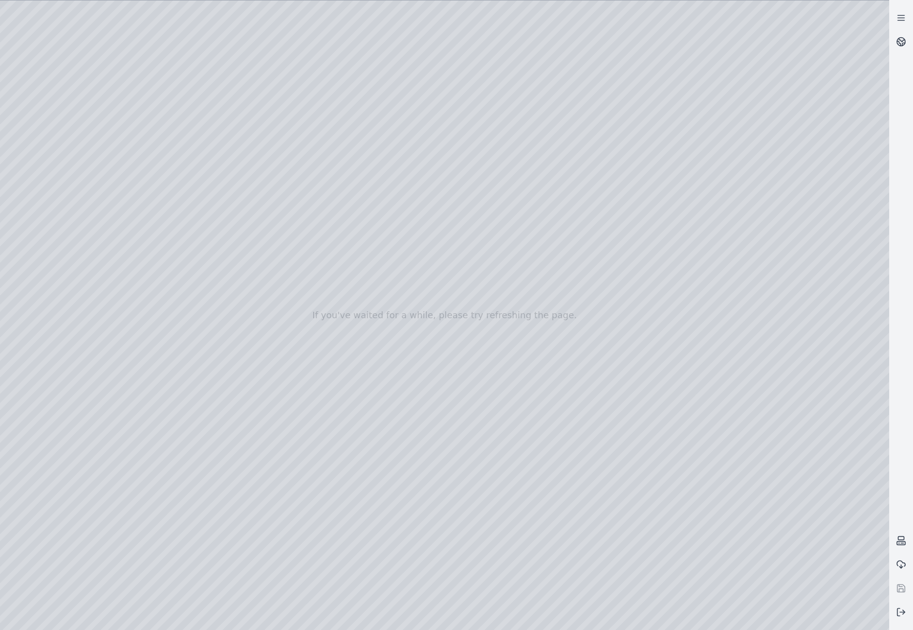
click at [244, 406] on div at bounding box center [444, 314] width 889 height 629
click at [443, 219] on div at bounding box center [444, 314] width 889 height 629
click at [444, 234] on div at bounding box center [444, 314] width 889 height 629
drag, startPoint x: 693, startPoint y: 300, endPoint x: 690, endPoint y: 282, distance: 18.1
drag, startPoint x: 722, startPoint y: 204, endPoint x: 612, endPoint y: 331, distance: 167.8
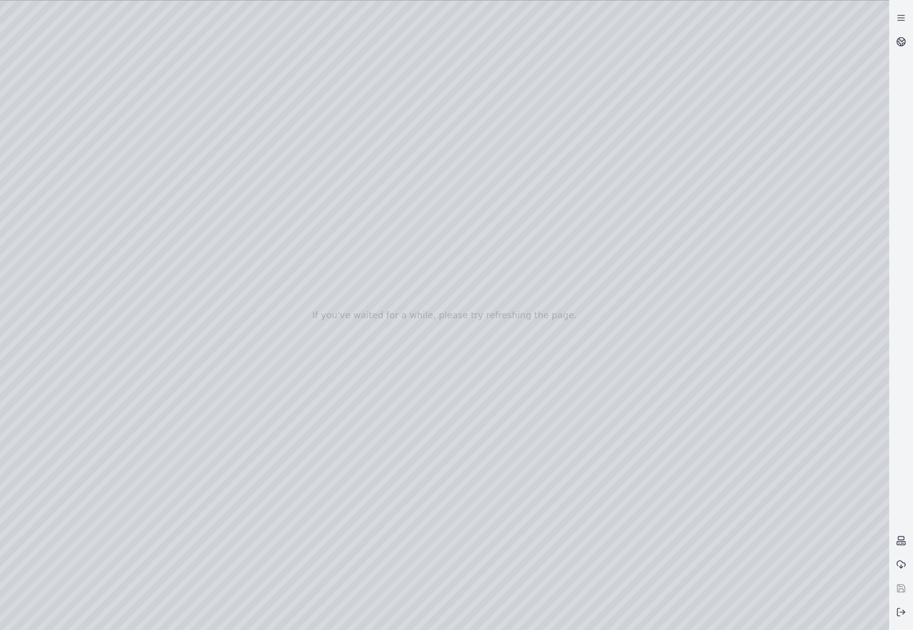
click at [435, 220] on div at bounding box center [444, 314] width 889 height 629
click at [431, 244] on div at bounding box center [444, 314] width 889 height 629
click at [433, 251] on div at bounding box center [444, 314] width 889 height 629
click at [64, 257] on div at bounding box center [444, 314] width 889 height 629
click at [73, 212] on div at bounding box center [444, 314] width 889 height 629
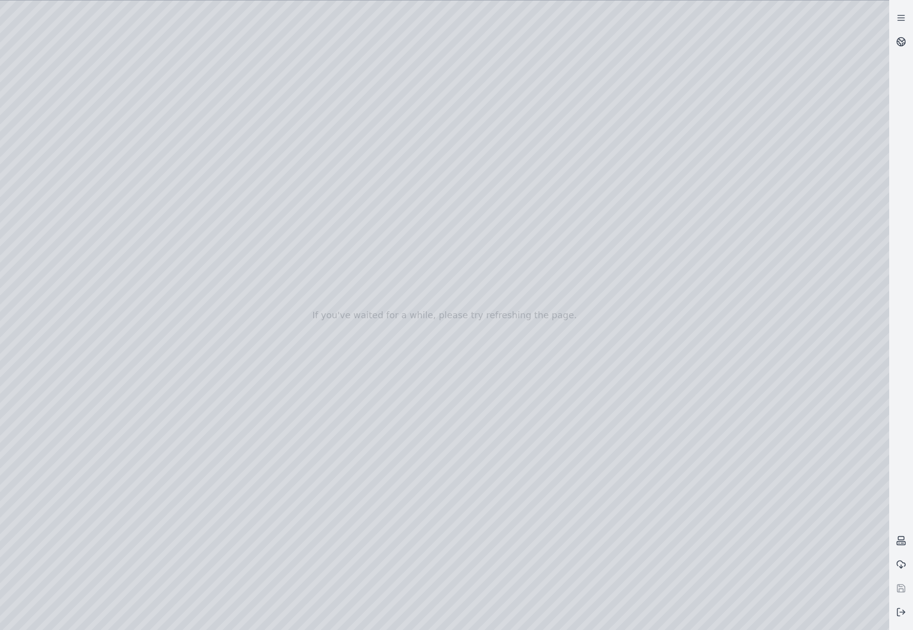
click at [291, 42] on div at bounding box center [444, 314] width 889 height 629
click at [206, 100] on div at bounding box center [444, 314] width 889 height 629
click at [211, 109] on div at bounding box center [444, 314] width 889 height 629
click at [804, 178] on div at bounding box center [444, 314] width 889 height 629
click at [792, 406] on div at bounding box center [444, 314] width 889 height 629
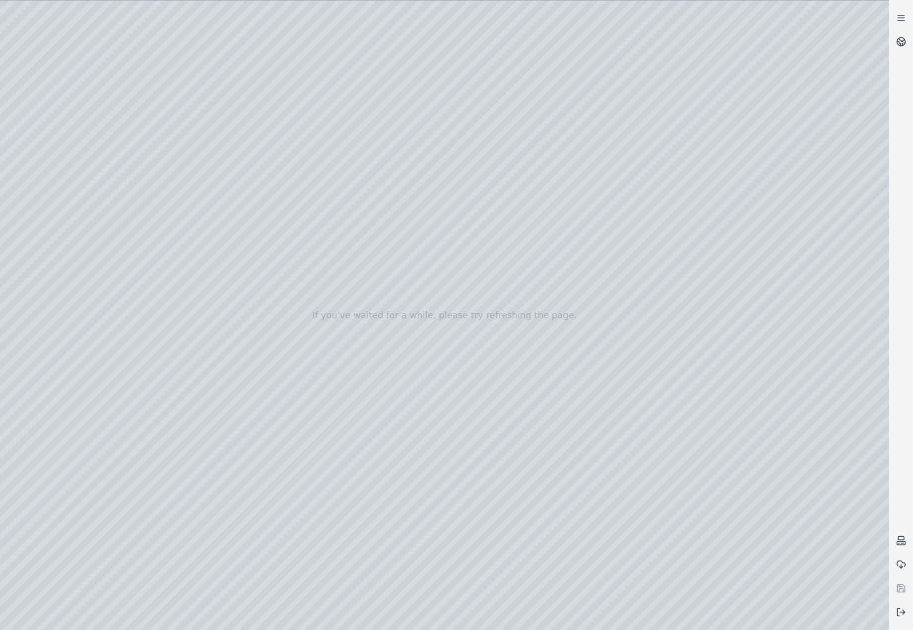
click at [775, 359] on div at bounding box center [444, 314] width 889 height 629
drag, startPoint x: 558, startPoint y: 353, endPoint x: 575, endPoint y: 339, distance: 21.9
drag, startPoint x: 606, startPoint y: 317, endPoint x: 576, endPoint y: 325, distance: 31.7
click at [803, 361] on div at bounding box center [444, 314] width 889 height 629
drag, startPoint x: 614, startPoint y: 320, endPoint x: 570, endPoint y: 315, distance: 44.0
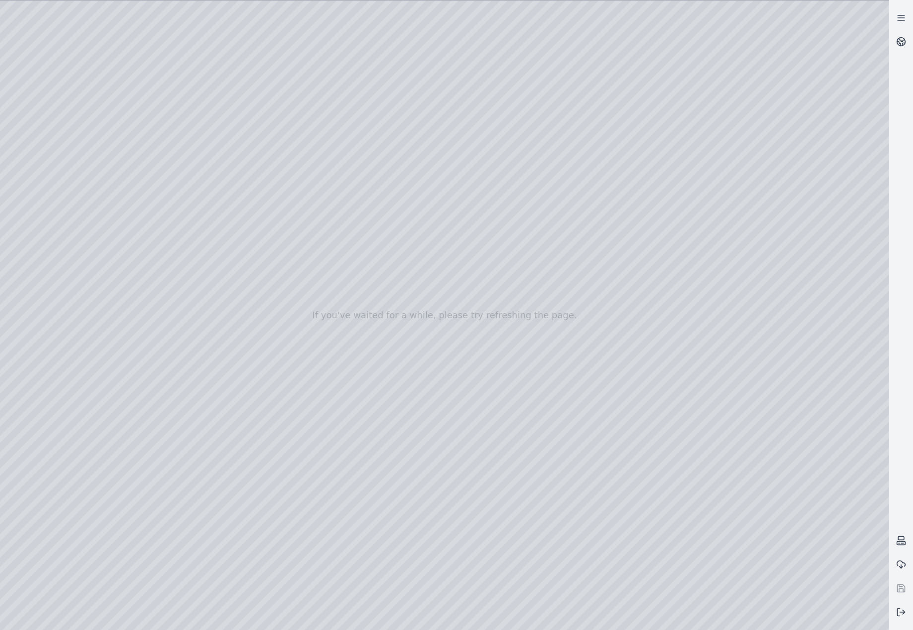
drag, startPoint x: 620, startPoint y: 356, endPoint x: 456, endPoint y: 346, distance: 165.0
drag, startPoint x: 445, startPoint y: 354, endPoint x: 455, endPoint y: 302, distance: 53.1
click at [56, 135] on div at bounding box center [444, 314] width 889 height 629
click at [72, 185] on div at bounding box center [444, 314] width 889 height 629
click at [282, 387] on div at bounding box center [444, 314] width 889 height 629
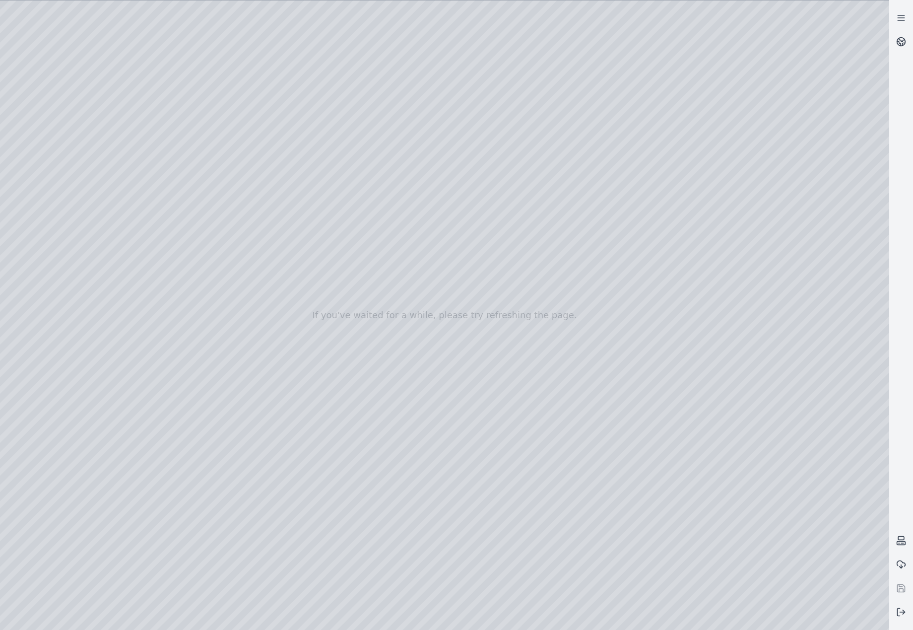
click at [282, 387] on div at bounding box center [444, 314] width 889 height 629
click at [257, 389] on div at bounding box center [444, 314] width 889 height 629
click at [242, 403] on div at bounding box center [444, 314] width 889 height 629
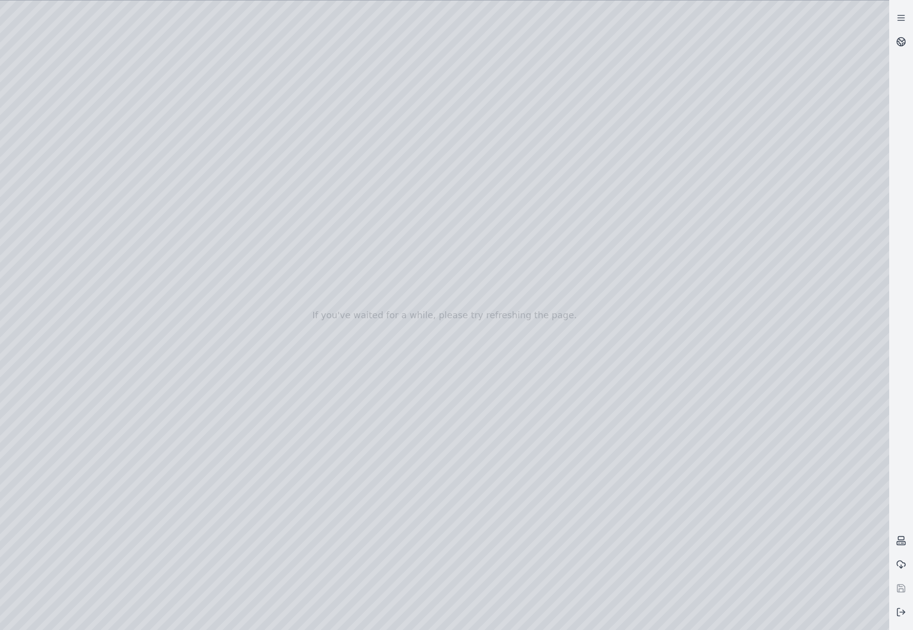
click at [398, 224] on div at bounding box center [444, 314] width 889 height 629
click at [411, 238] on div at bounding box center [444, 314] width 889 height 629
drag, startPoint x: 581, startPoint y: 167, endPoint x: 560, endPoint y: 256, distance: 91.4
drag, startPoint x: 570, startPoint y: 231, endPoint x: 578, endPoint y: 302, distance: 71.4
drag, startPoint x: 609, startPoint y: 366, endPoint x: 843, endPoint y: 351, distance: 234.2
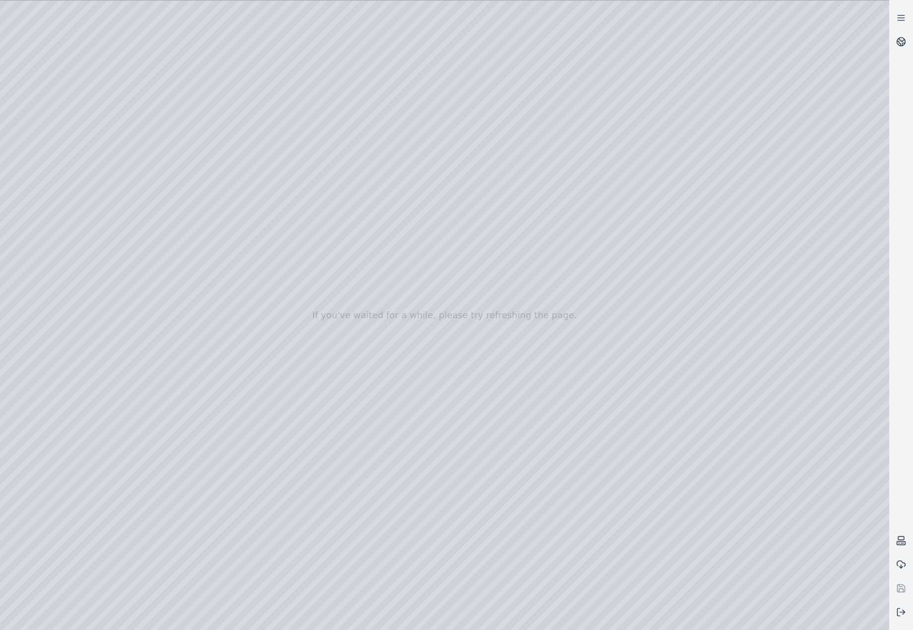
drag, startPoint x: 652, startPoint y: 221, endPoint x: 473, endPoint y: 274, distance: 185.9
drag, startPoint x: 602, startPoint y: 269, endPoint x: 653, endPoint y: 324, distance: 74.8
drag, startPoint x: 592, startPoint y: 121, endPoint x: 570, endPoint y: 219, distance: 100.1
click at [480, 220] on div at bounding box center [444, 314] width 889 height 629
click at [463, 255] on div at bounding box center [444, 314] width 889 height 629
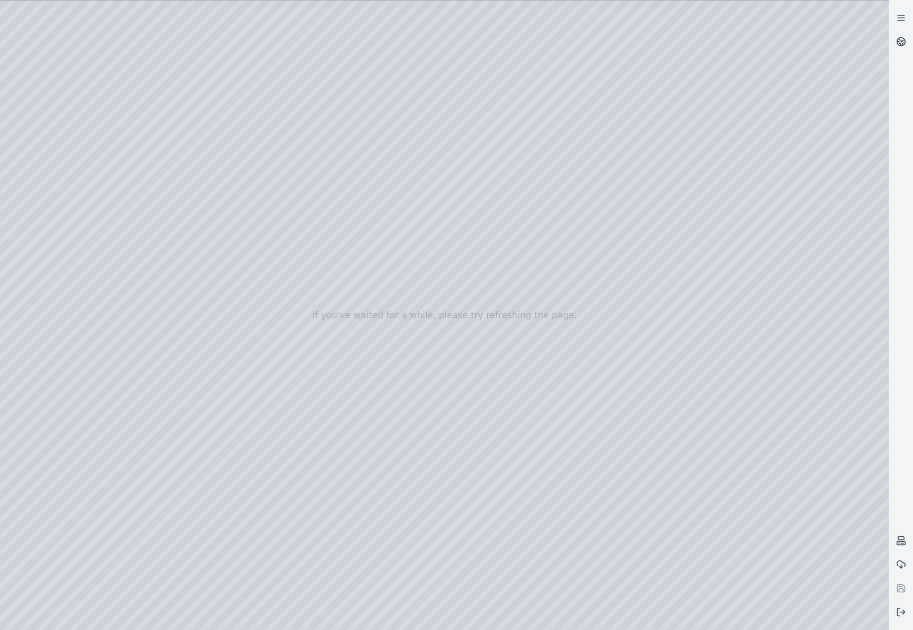
click at [515, 152] on div at bounding box center [444, 314] width 889 height 629
click at [64, 260] on div at bounding box center [444, 314] width 889 height 629
click at [72, 203] on div at bounding box center [444, 314] width 889 height 629
click at [292, 47] on div at bounding box center [444, 314] width 889 height 629
click at [154, 99] on div at bounding box center [444, 314] width 889 height 629
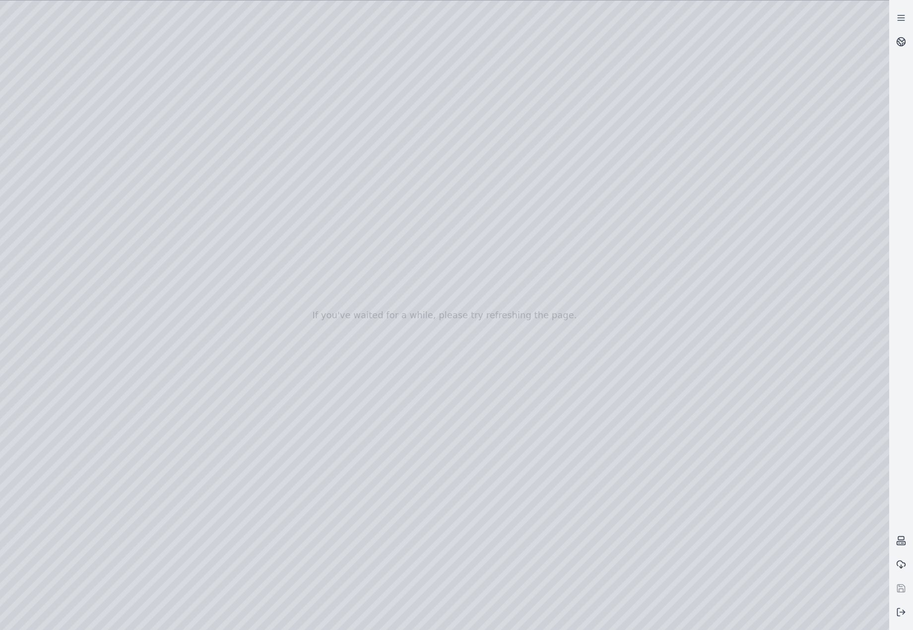
click at [178, 126] on div at bounding box center [444, 314] width 889 height 629
click at [170, 118] on div at bounding box center [444, 314] width 889 height 629
click at [771, 73] on div at bounding box center [444, 314] width 889 height 629
click at [747, 179] on div at bounding box center [444, 314] width 889 height 629
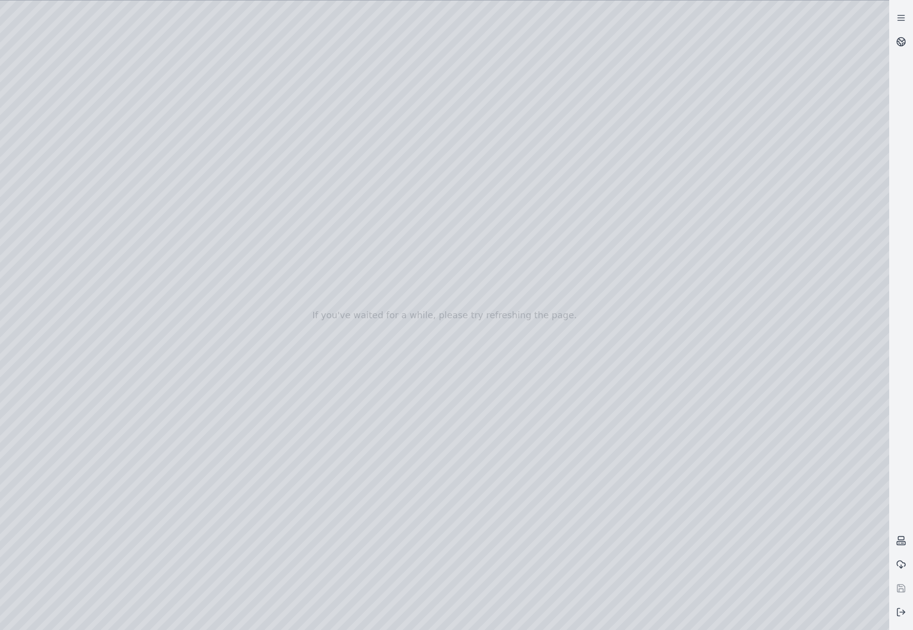
click at [774, 220] on div at bounding box center [444, 314] width 889 height 629
click at [763, 179] on div at bounding box center [444, 314] width 889 height 629
click at [772, 215] on div at bounding box center [444, 314] width 889 height 629
click at [752, 395] on div at bounding box center [444, 314] width 889 height 629
click at [801, 362] on div at bounding box center [444, 314] width 889 height 629
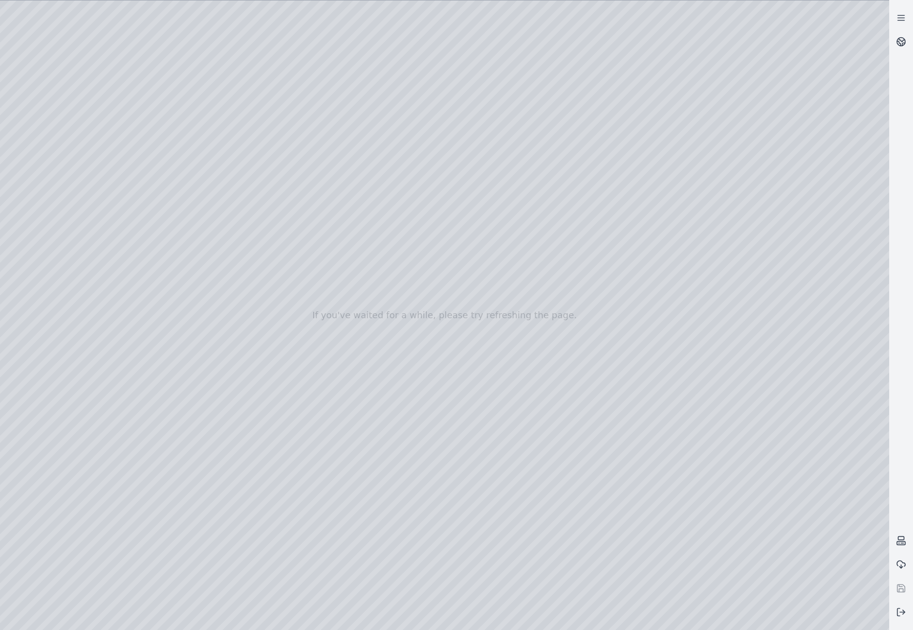
drag, startPoint x: 612, startPoint y: 296, endPoint x: 551, endPoint y: 294, distance: 61.1
drag, startPoint x: 591, startPoint y: 268, endPoint x: 564, endPoint y: 287, distance: 33.8
drag, startPoint x: 582, startPoint y: 393, endPoint x: 572, endPoint y: 403, distance: 14.1
click at [163, 157] on div at bounding box center [444, 314] width 889 height 629
click at [159, 194] on div at bounding box center [444, 314] width 889 height 629
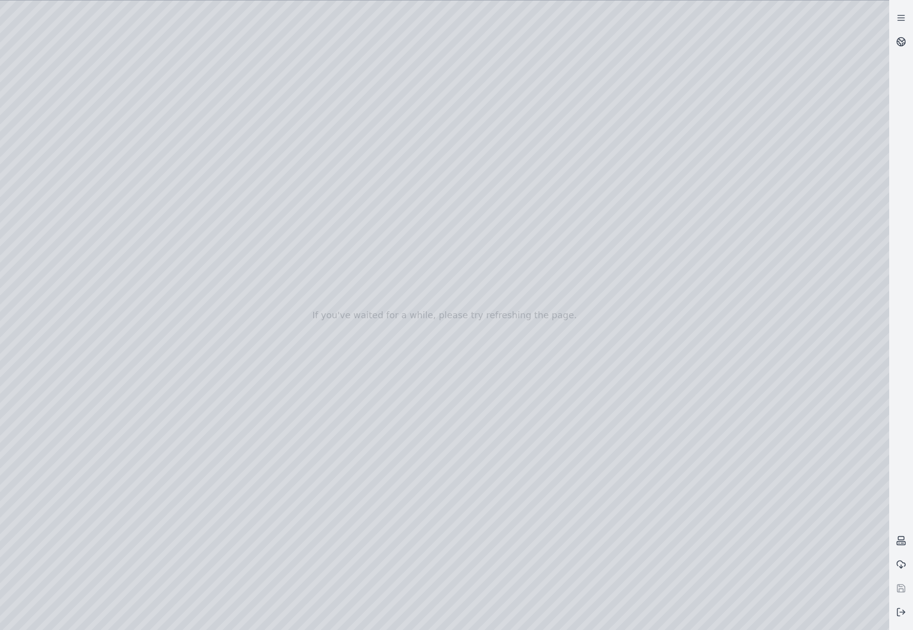
click at [743, 398] on div at bounding box center [444, 314] width 889 height 629
click at [777, 68] on div at bounding box center [444, 314] width 889 height 629
click at [781, 101] on div at bounding box center [444, 314] width 889 height 629
click at [782, 102] on div at bounding box center [444, 314] width 889 height 629
drag, startPoint x: 640, startPoint y: 306, endPoint x: 421, endPoint y: 306, distance: 218.4
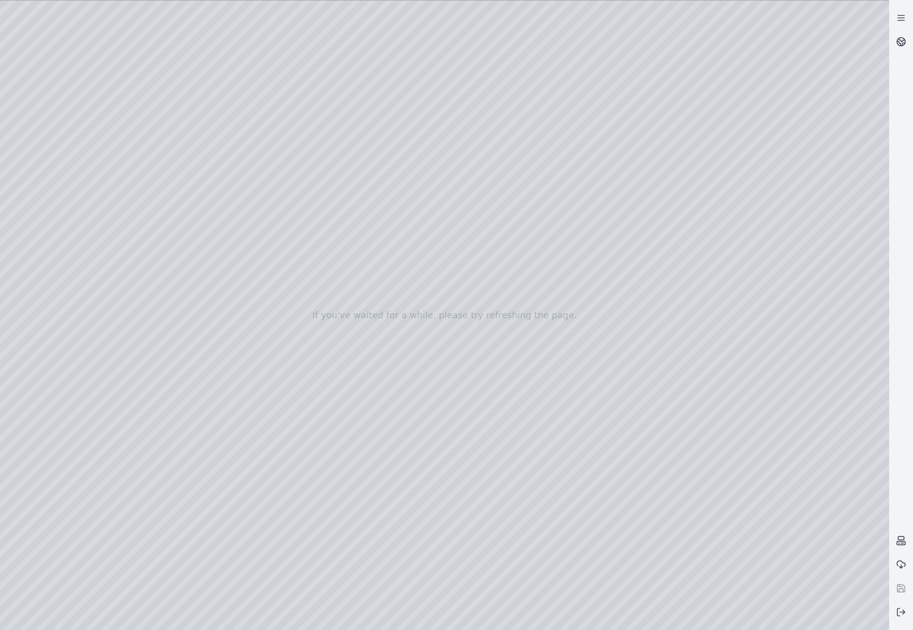
drag, startPoint x: 387, startPoint y: 198, endPoint x: 555, endPoint y: 386, distance: 251.7
drag, startPoint x: 417, startPoint y: 194, endPoint x: 592, endPoint y: 348, distance: 233.1
drag, startPoint x: 416, startPoint y: 267, endPoint x: 382, endPoint y: 201, distance: 73.5
click at [40, 132] on div at bounding box center [444, 314] width 889 height 629
click at [74, 202] on div at bounding box center [444, 314] width 889 height 629
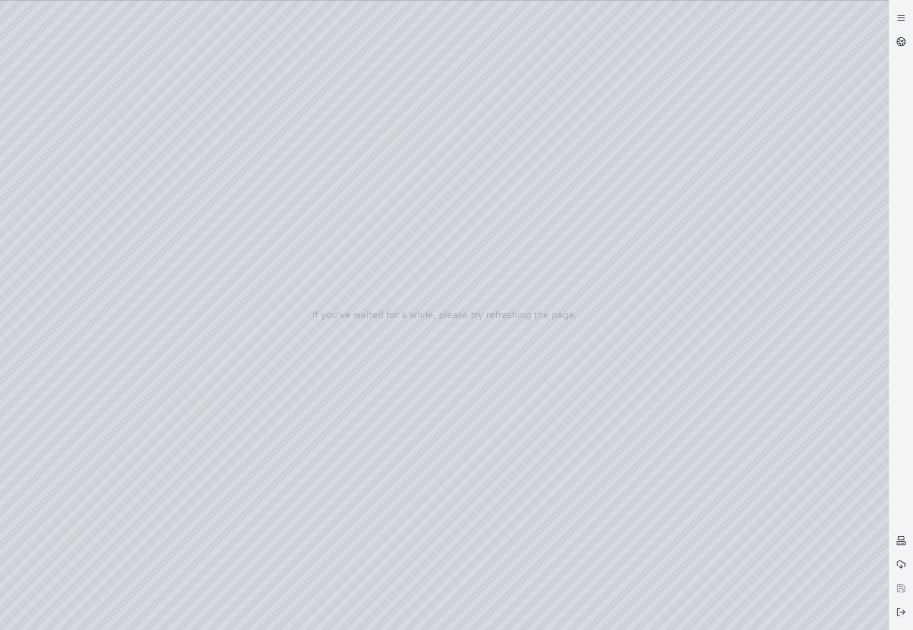
click at [74, 183] on div at bounding box center [444, 314] width 889 height 629
click at [282, 383] on div at bounding box center [444, 314] width 889 height 629
click at [282, 387] on div at bounding box center [444, 314] width 889 height 629
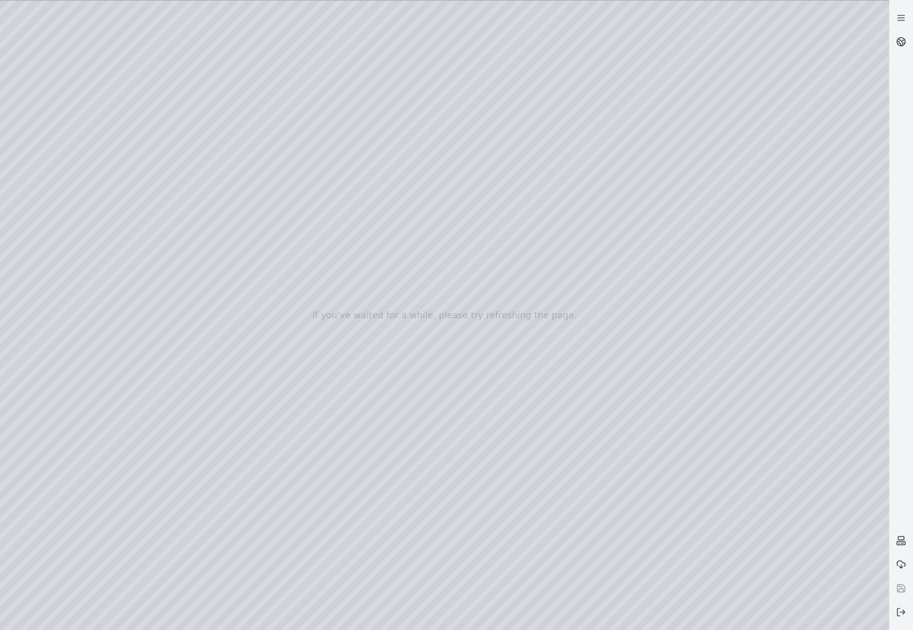
drag, startPoint x: 313, startPoint y: 353, endPoint x: 441, endPoint y: 363, distance: 128.4
click at [283, 388] on div at bounding box center [444, 314] width 889 height 629
drag, startPoint x: 431, startPoint y: 380, endPoint x: 515, endPoint y: 364, distance: 84.9
click at [279, 391] on div at bounding box center [444, 314] width 889 height 629
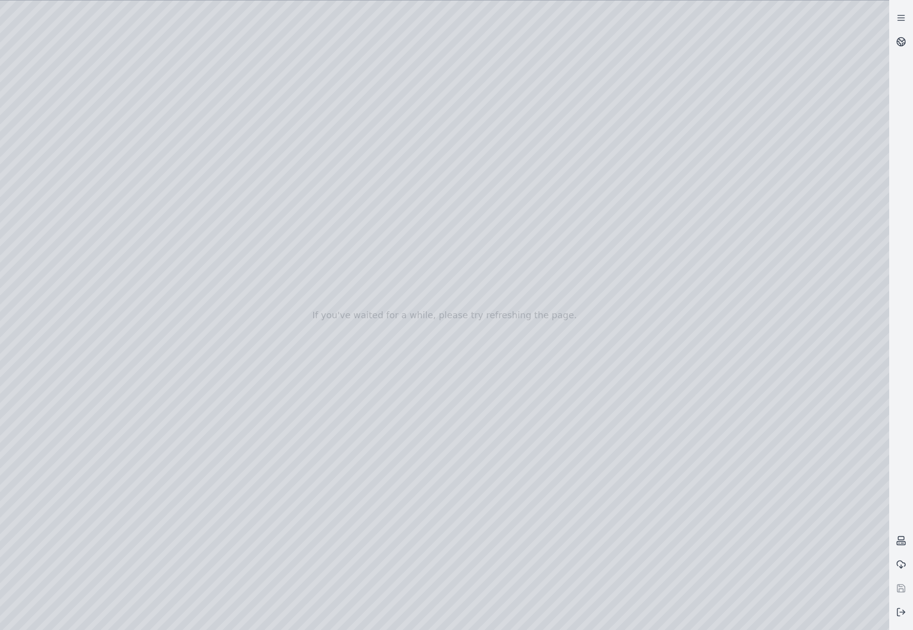
click at [279, 391] on div at bounding box center [444, 314] width 889 height 629
drag, startPoint x: 486, startPoint y: 342, endPoint x: 751, endPoint y: 266, distance: 275.7
drag, startPoint x: 599, startPoint y: 381, endPoint x: 430, endPoint y: 316, distance: 181.0
click at [251, 390] on div at bounding box center [444, 314] width 889 height 629
click at [234, 403] on div at bounding box center [444, 314] width 889 height 629
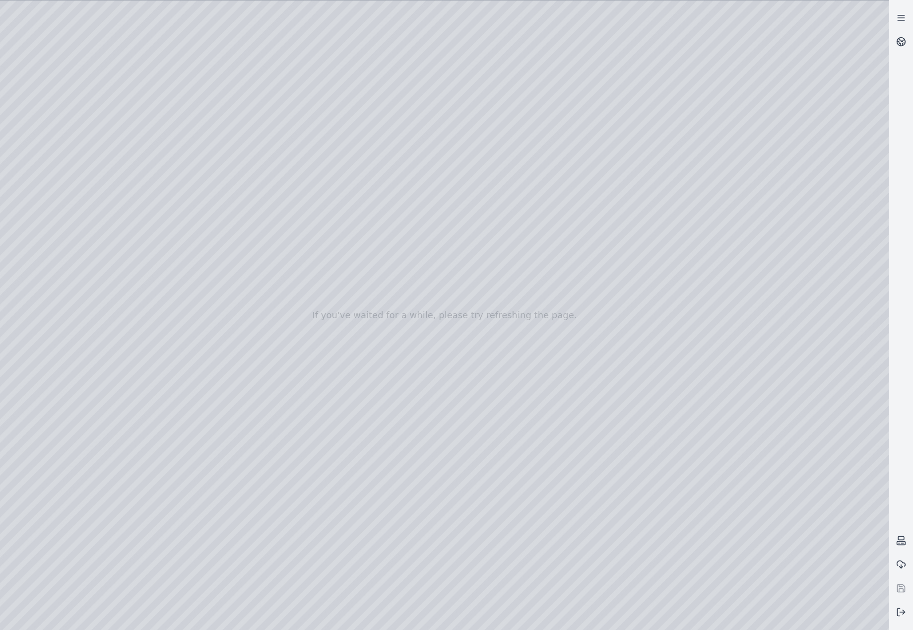
click at [403, 215] on div at bounding box center [444, 314] width 889 height 629
click at [412, 236] on div at bounding box center [444, 314] width 889 height 629
click at [516, 151] on div at bounding box center [444, 314] width 889 height 629
drag, startPoint x: 562, startPoint y: 202, endPoint x: 437, endPoint y: 340, distance: 186.2
click at [250, 388] on div at bounding box center [444, 314] width 889 height 629
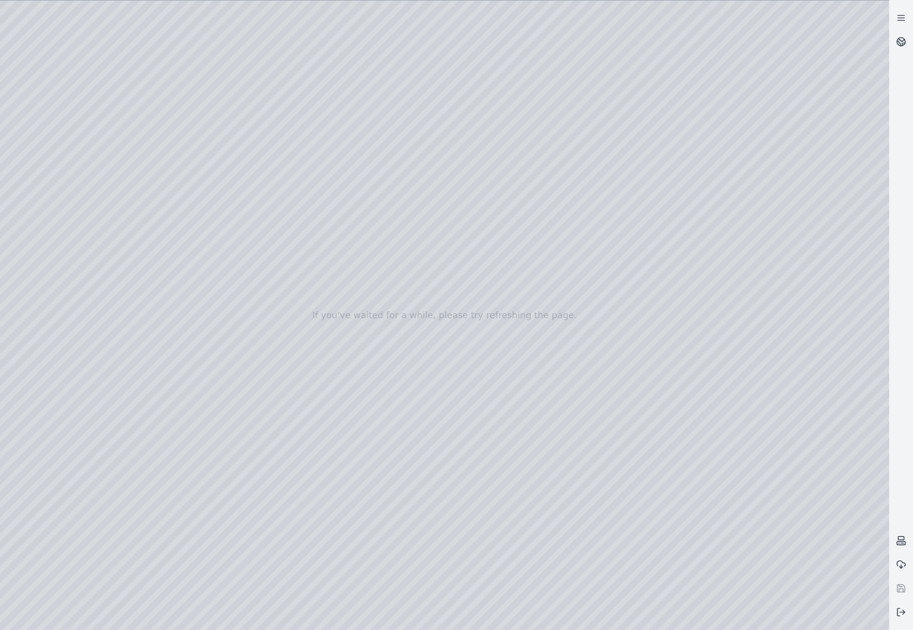
click at [243, 408] on div at bounding box center [444, 314] width 889 height 629
click at [383, 221] on div at bounding box center [444, 314] width 889 height 629
click at [395, 248] on div at bounding box center [444, 314] width 889 height 629
click at [517, 153] on div at bounding box center [444, 314] width 889 height 629
click at [46, 252] on div at bounding box center [444, 314] width 889 height 629
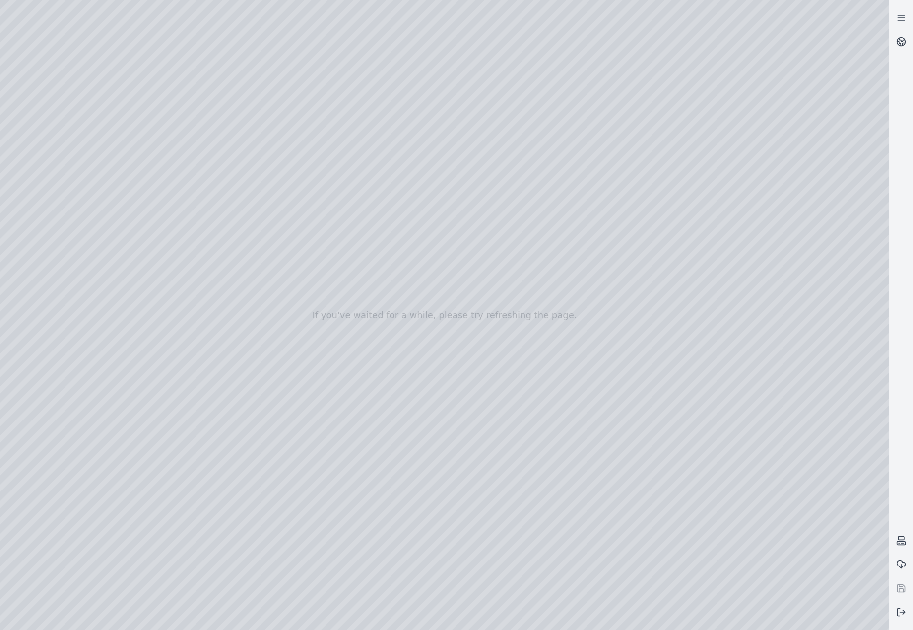
click at [61, 211] on div at bounding box center [444, 314] width 889 height 629
click at [288, 46] on div at bounding box center [444, 314] width 889 height 629
click at [158, 100] on div at bounding box center [444, 314] width 889 height 629
click at [802, 97] on div at bounding box center [444, 314] width 889 height 629
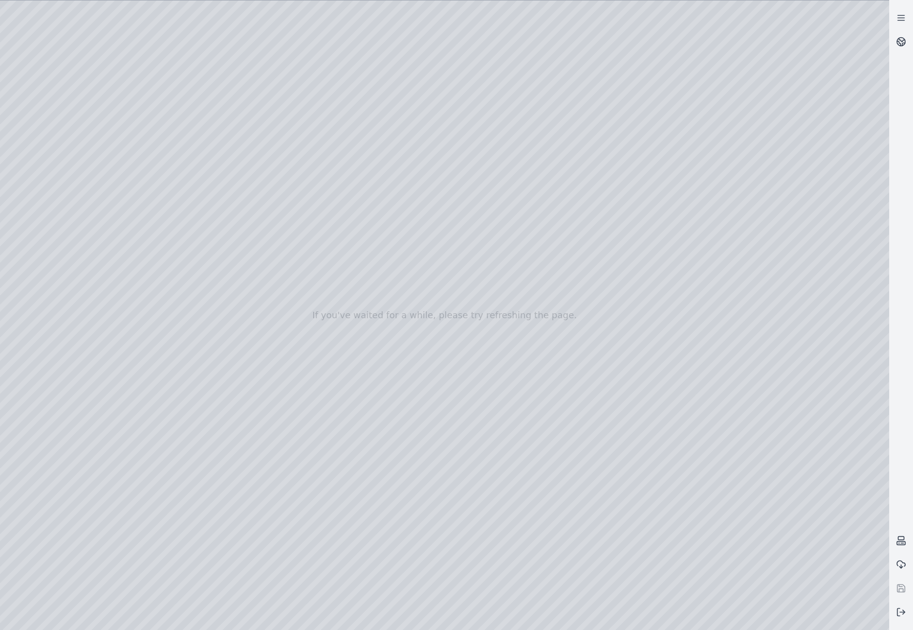
click at [805, 276] on div at bounding box center [444, 314] width 889 height 629
click at [153, 117] on div at bounding box center [444, 314] width 889 height 629
click at [903, 617] on button at bounding box center [901, 612] width 24 height 24
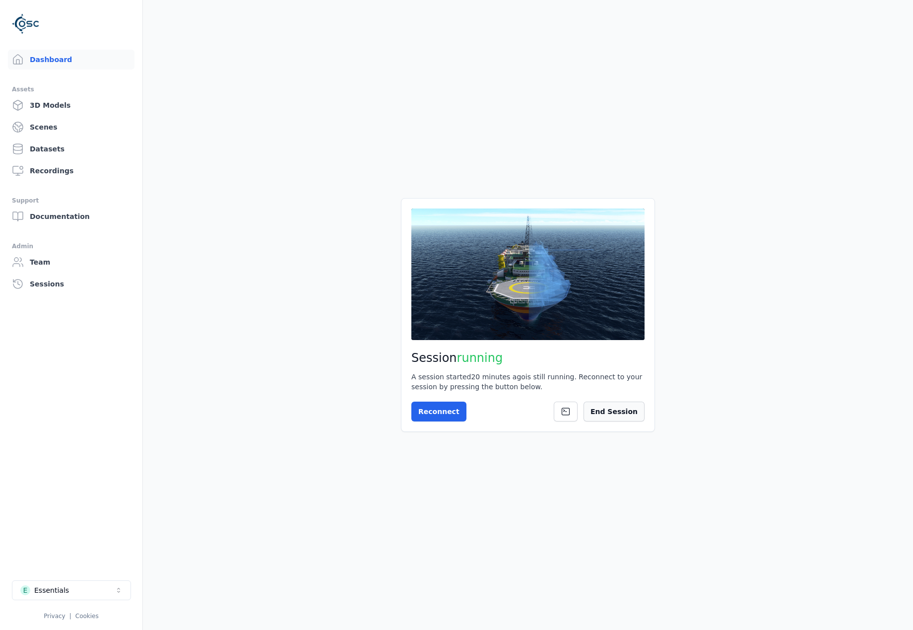
click at [634, 415] on button "End Session" at bounding box center [614, 412] width 61 height 20
click at [635, 411] on div "!" at bounding box center [632, 411] width 8 height 8
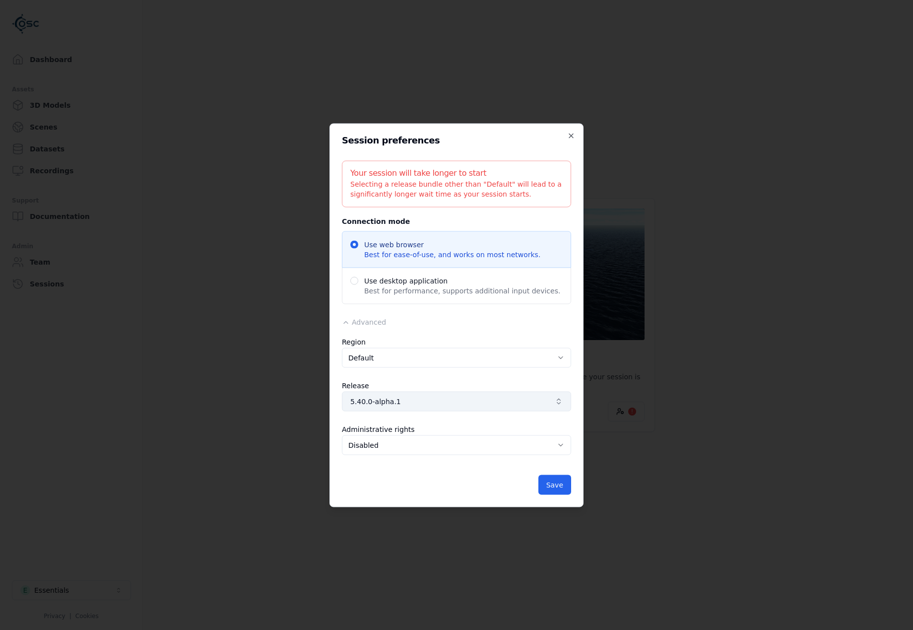
click at [424, 398] on span "5.40.0-alpha.1" at bounding box center [450, 401] width 201 height 10
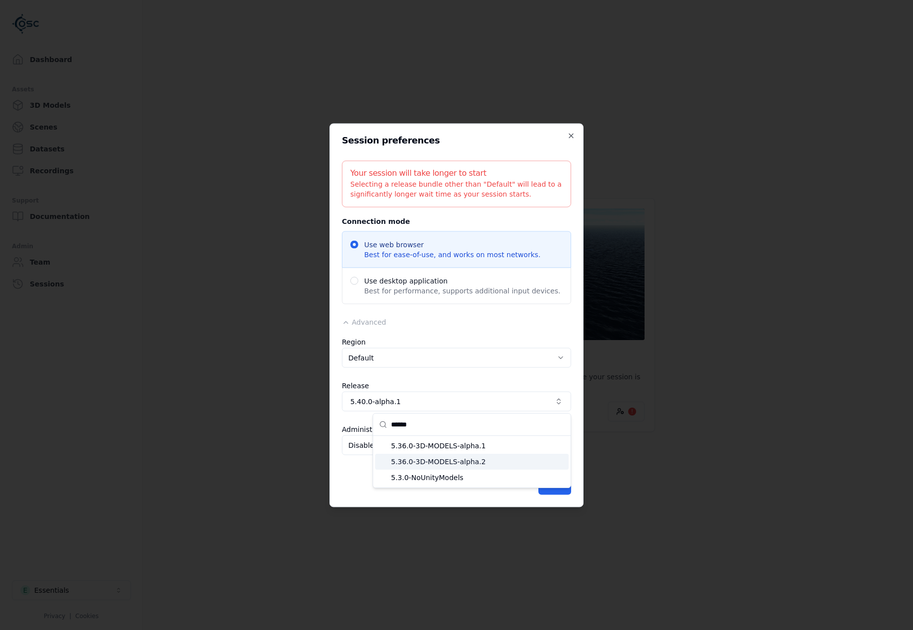
type input "******"
click at [463, 460] on span "5.36.0-3D-MODELS-alpha.2" at bounding box center [478, 462] width 174 height 10
click at [550, 483] on button "Save" at bounding box center [554, 484] width 33 height 20
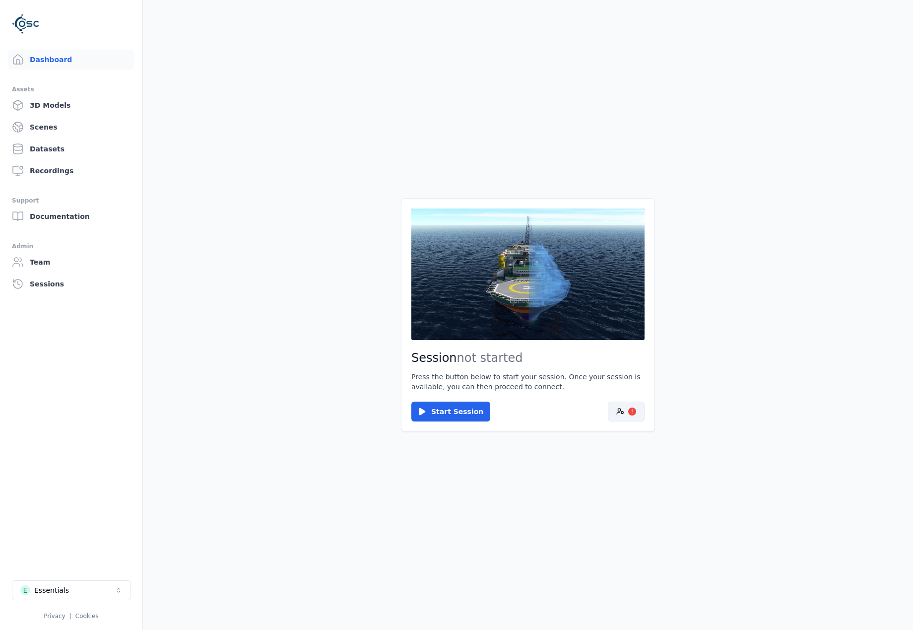
click at [631, 406] on button "!" at bounding box center [626, 412] width 37 height 20
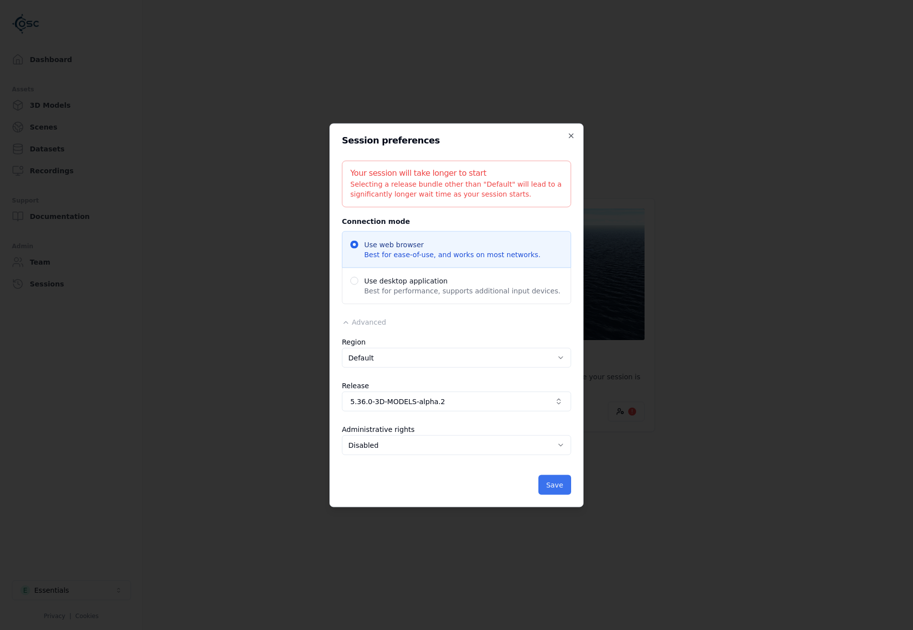
click at [560, 490] on button "Save" at bounding box center [554, 484] width 33 height 20
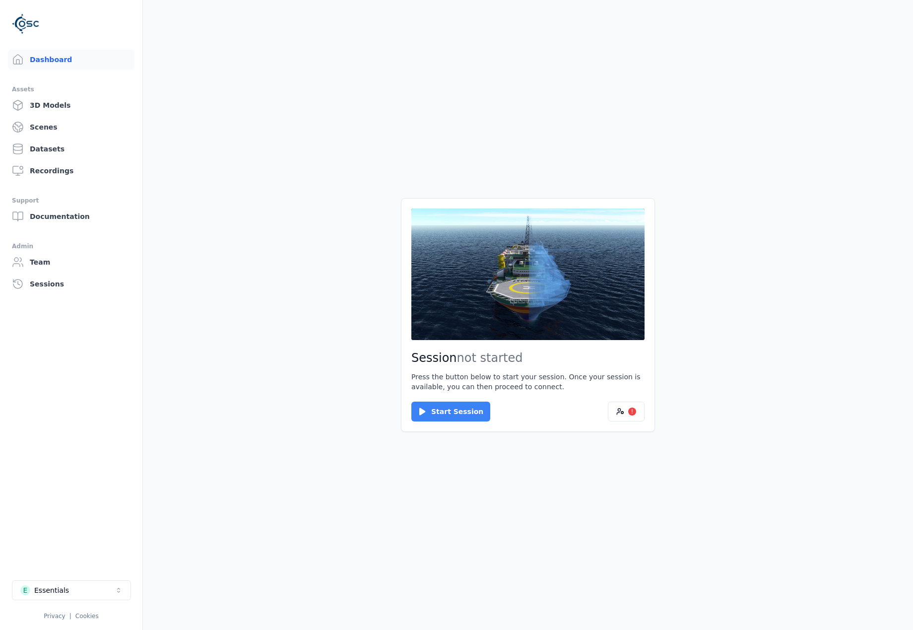
click at [462, 416] on button "Start Session" at bounding box center [450, 412] width 79 height 20
click at [424, 407] on button "Connect" at bounding box center [434, 412] width 46 height 20
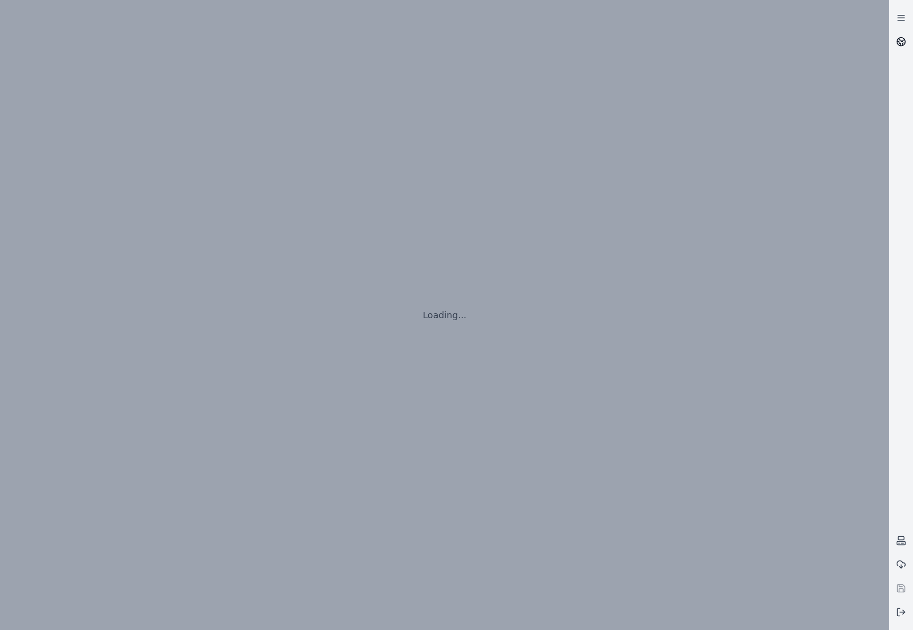
click at [908, 42] on link at bounding box center [901, 42] width 24 height 24
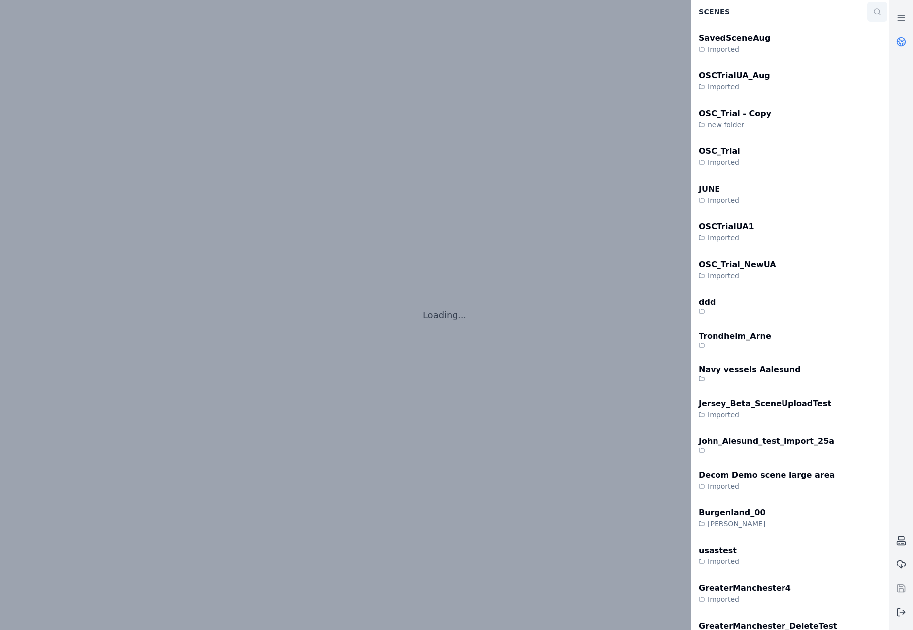
click at [872, 16] on button at bounding box center [878, 12] width 20 height 20
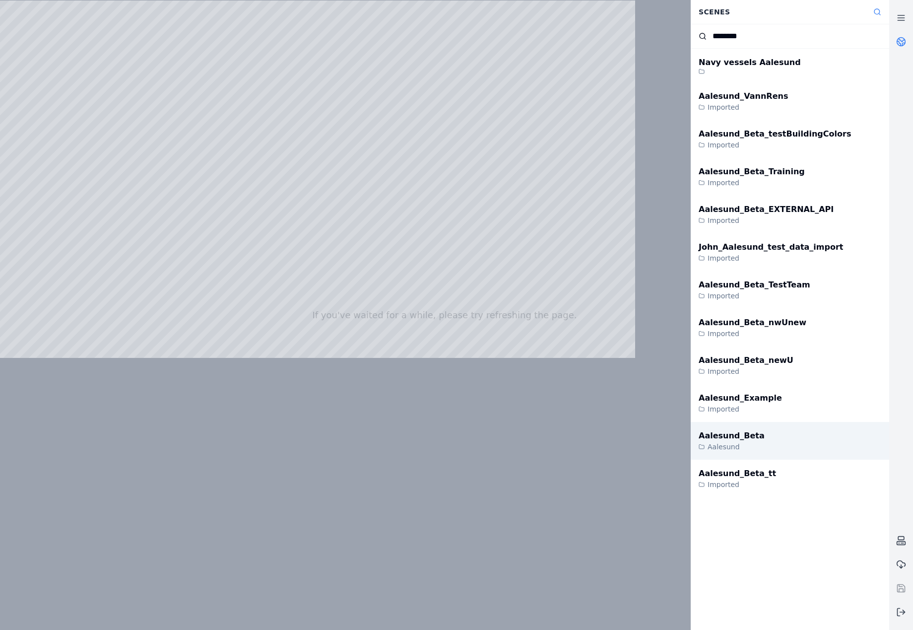
type input "********"
click at [762, 446] on div "Aalesund_Beta Aalesund" at bounding box center [790, 441] width 199 height 38
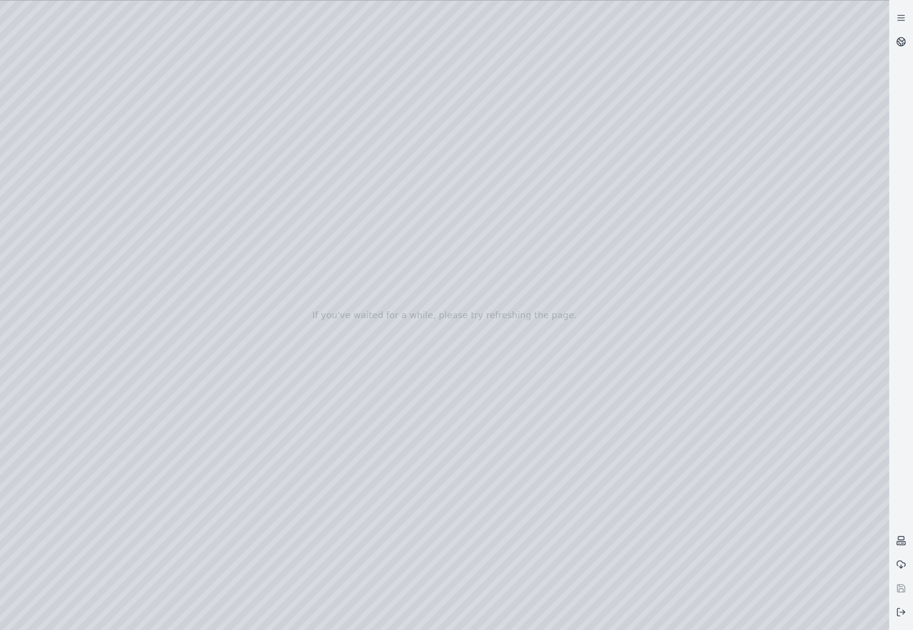
drag, startPoint x: 531, startPoint y: 367, endPoint x: 556, endPoint y: 418, distance: 57.0
drag, startPoint x: 708, startPoint y: 205, endPoint x: 481, endPoint y: 236, distance: 228.3
click at [58, 160] on div at bounding box center [444, 314] width 889 height 629
click at [58, 136] on div at bounding box center [444, 314] width 889 height 629
click at [61, 187] on div at bounding box center [444, 314] width 889 height 629
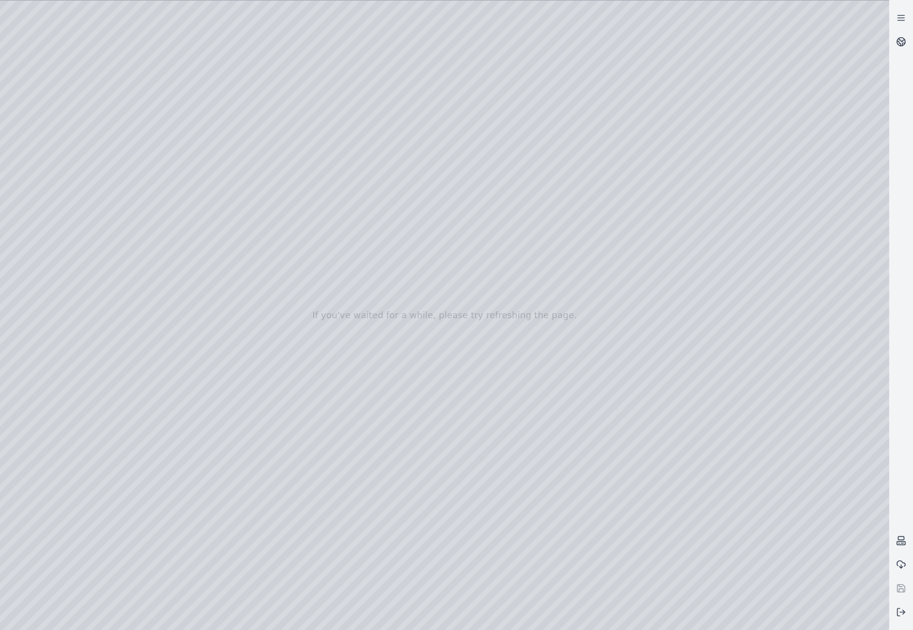
drag, startPoint x: 466, startPoint y: 335, endPoint x: 488, endPoint y: 330, distance: 23.0
drag, startPoint x: 810, startPoint y: 196, endPoint x: 544, endPoint y: 285, distance: 280.6
click at [287, 389] on div at bounding box center [444, 314] width 889 height 629
click at [660, 609] on div at bounding box center [444, 314] width 889 height 629
click at [679, 531] on div at bounding box center [444, 314] width 889 height 629
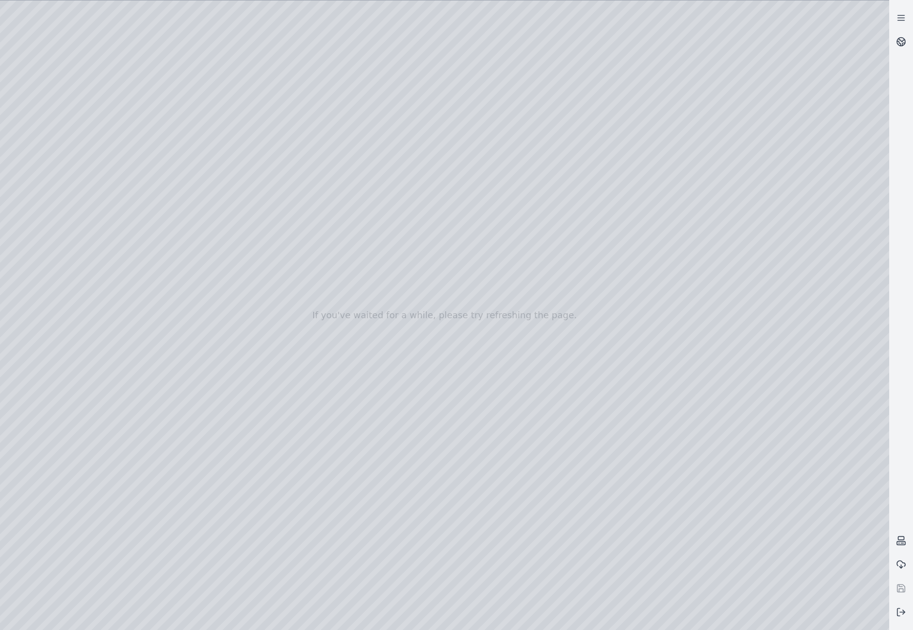
click at [679, 531] on div at bounding box center [444, 314] width 889 height 629
click at [677, 533] on div at bounding box center [444, 314] width 889 height 629
click at [44, 508] on div at bounding box center [444, 314] width 889 height 629
drag, startPoint x: 766, startPoint y: 249, endPoint x: 484, endPoint y: 376, distance: 309.0
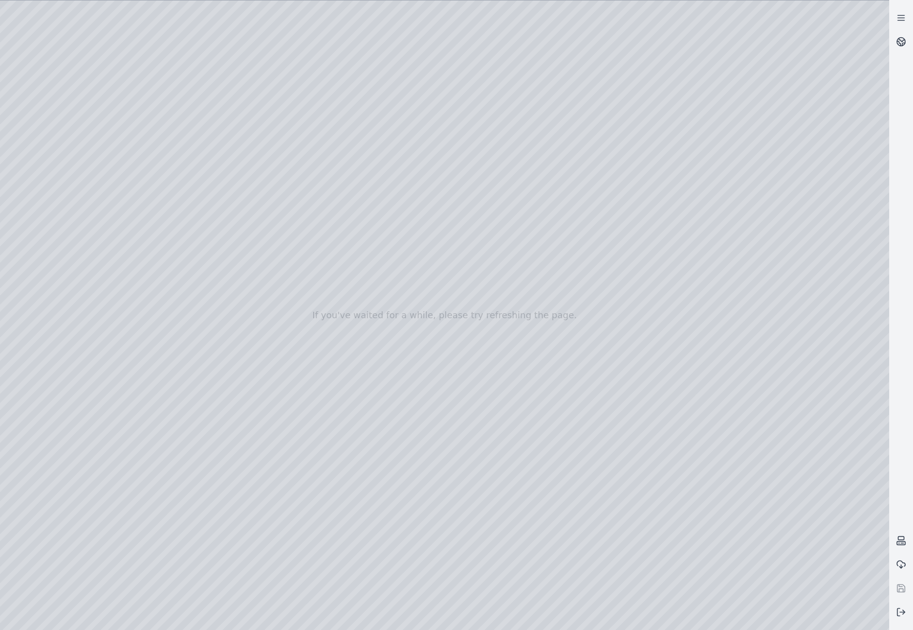
click at [53, 258] on div at bounding box center [444, 314] width 889 height 629
click at [64, 207] on div at bounding box center [444, 314] width 889 height 629
click at [292, 39] on div at bounding box center [444, 314] width 889 height 629
click at [206, 115] on div at bounding box center [444, 314] width 889 height 629
click at [809, 204] on div at bounding box center [444, 314] width 889 height 629
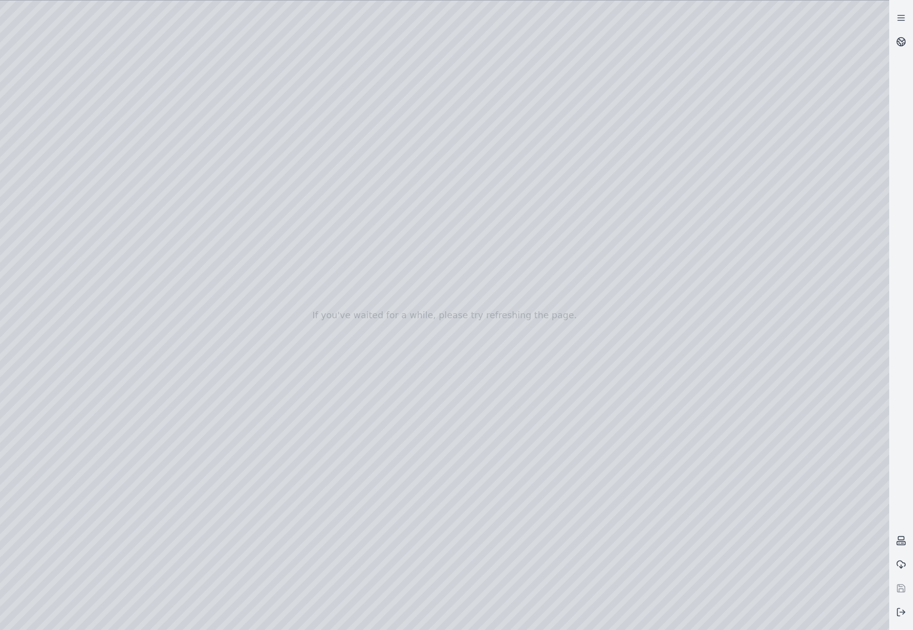
click at [799, 290] on div at bounding box center [444, 314] width 889 height 629
click at [776, 333] on div at bounding box center [444, 314] width 889 height 629
click at [779, 370] on div at bounding box center [444, 314] width 889 height 629
click at [770, 404] on div at bounding box center [444, 314] width 889 height 629
click at [65, 136] on div at bounding box center [444, 314] width 889 height 629
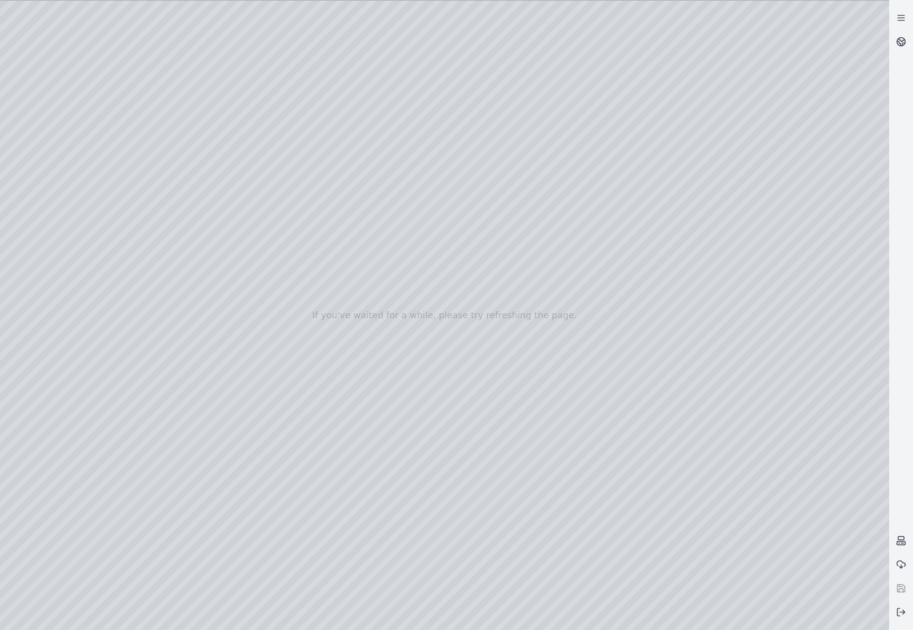
click at [65, 180] on div at bounding box center [444, 314] width 889 height 629
click at [259, 389] on div at bounding box center [444, 314] width 889 height 629
click at [244, 408] on div at bounding box center [444, 314] width 889 height 629
click at [410, 216] on div at bounding box center [444, 314] width 889 height 629
click at [417, 252] on div at bounding box center [444, 314] width 889 height 629
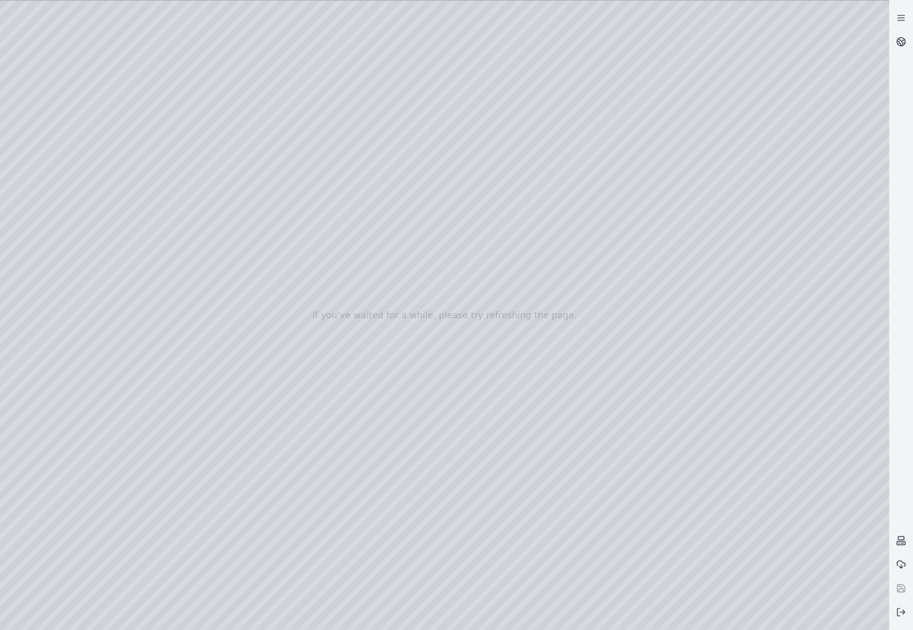
click at [516, 155] on div at bounding box center [444, 314] width 889 height 629
click at [790, 403] on div at bounding box center [444, 314] width 889 height 629
click at [769, 362] on div at bounding box center [444, 314] width 889 height 629
drag, startPoint x: 644, startPoint y: 231, endPoint x: 578, endPoint y: 275, distance: 79.0
click at [289, 271] on div at bounding box center [444, 314] width 889 height 629
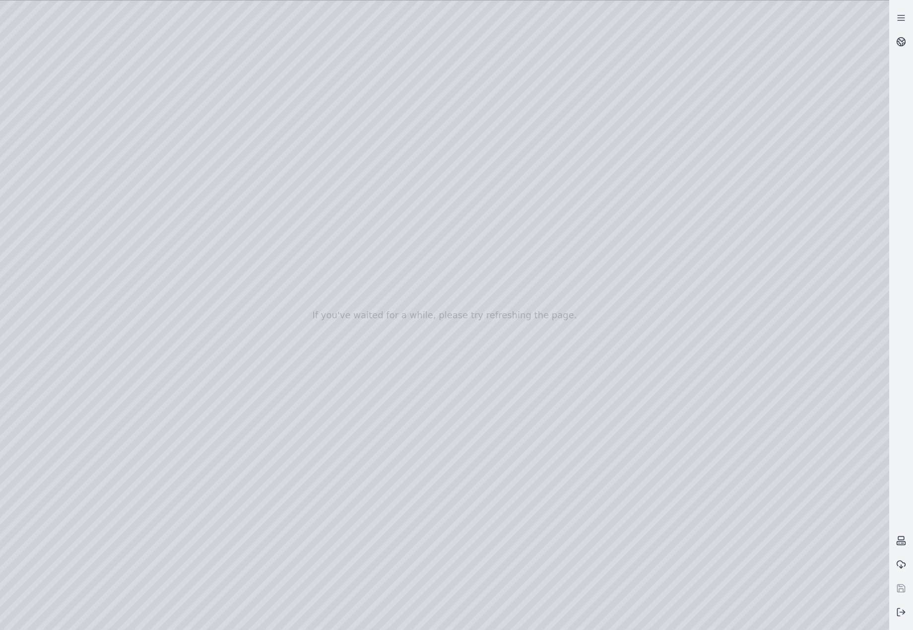
click at [290, 313] on div at bounding box center [444, 314] width 889 height 629
drag, startPoint x: 602, startPoint y: 220, endPoint x: 553, endPoint y: 242, distance: 53.5
click at [780, 285] on div at bounding box center [444, 314] width 889 height 629
click at [780, 277] on div at bounding box center [444, 314] width 889 height 629
click at [779, 233] on div at bounding box center [444, 314] width 889 height 629
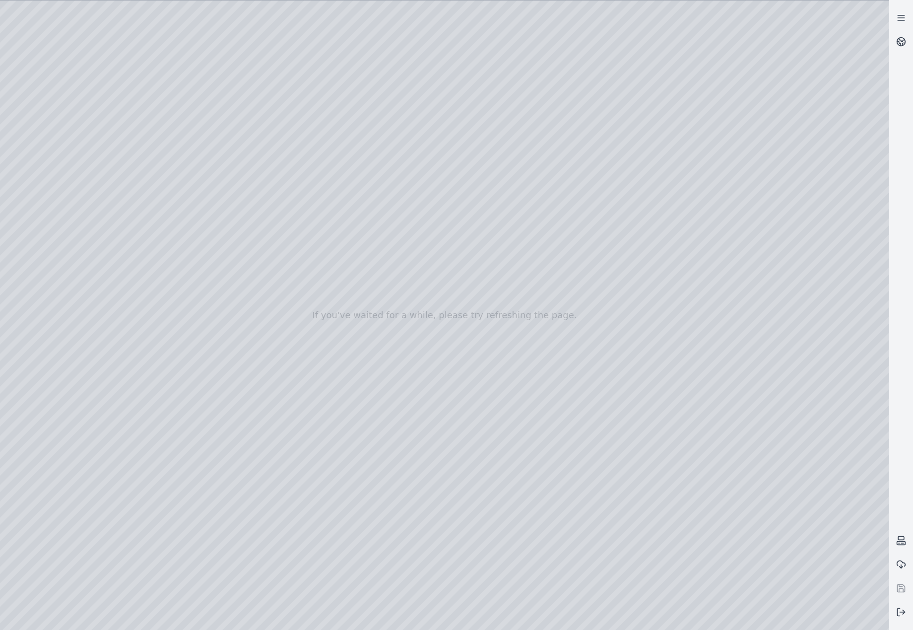
drag, startPoint x: 478, startPoint y: 251, endPoint x: 517, endPoint y: 242, distance: 39.8
drag, startPoint x: 481, startPoint y: 247, endPoint x: 537, endPoint y: 236, distance: 56.7
click at [64, 262] on div at bounding box center [444, 314] width 889 height 629
click at [72, 207] on div at bounding box center [444, 314] width 889 height 629
click at [292, 41] on div at bounding box center [444, 314] width 889 height 629
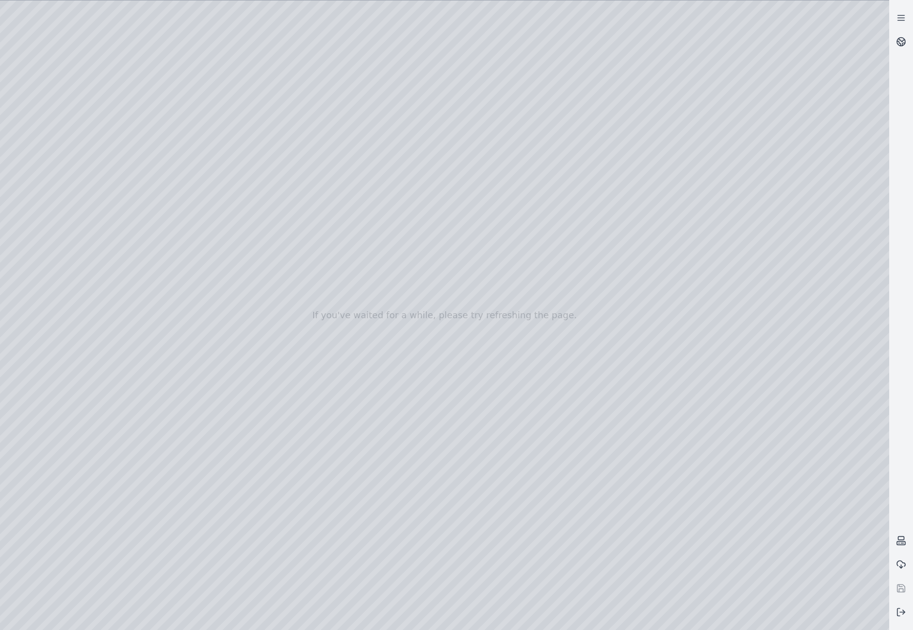
click at [198, 255] on div at bounding box center [444, 314] width 889 height 629
click at [734, 322] on div at bounding box center [444, 314] width 889 height 629
click at [743, 322] on div at bounding box center [444, 314] width 889 height 629
drag, startPoint x: 608, startPoint y: 242, endPoint x: 335, endPoint y: 322, distance: 284.9
drag, startPoint x: 606, startPoint y: 182, endPoint x: 348, endPoint y: 275, distance: 274.3
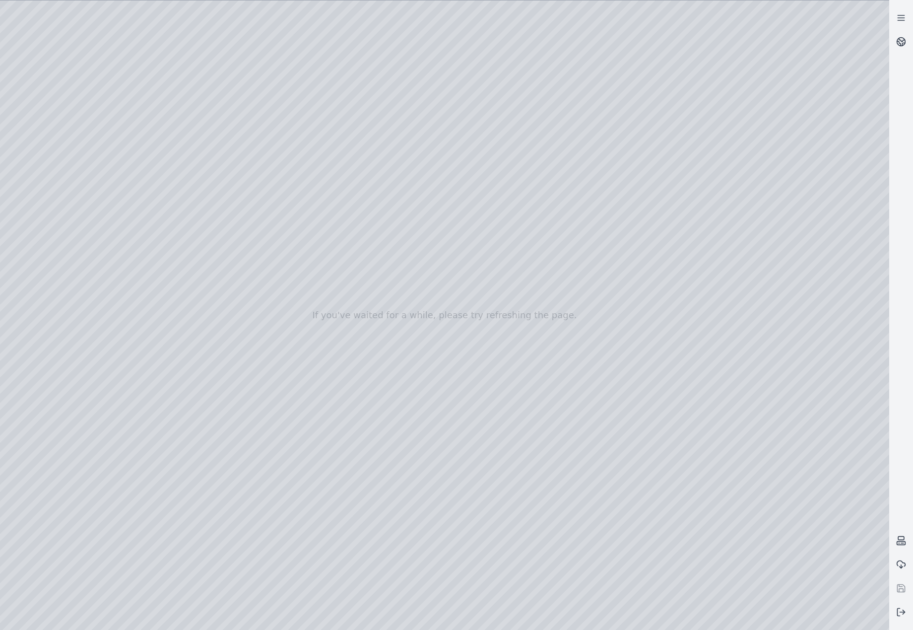
drag, startPoint x: 612, startPoint y: 199, endPoint x: 454, endPoint y: 243, distance: 164.4
drag, startPoint x: 399, startPoint y: 251, endPoint x: 528, endPoint y: 219, distance: 132.9
drag, startPoint x: 467, startPoint y: 253, endPoint x: 476, endPoint y: 252, distance: 10.0
drag, startPoint x: 572, startPoint y: 193, endPoint x: 517, endPoint y: 227, distance: 65.3
click at [171, 278] on div at bounding box center [444, 314] width 889 height 629
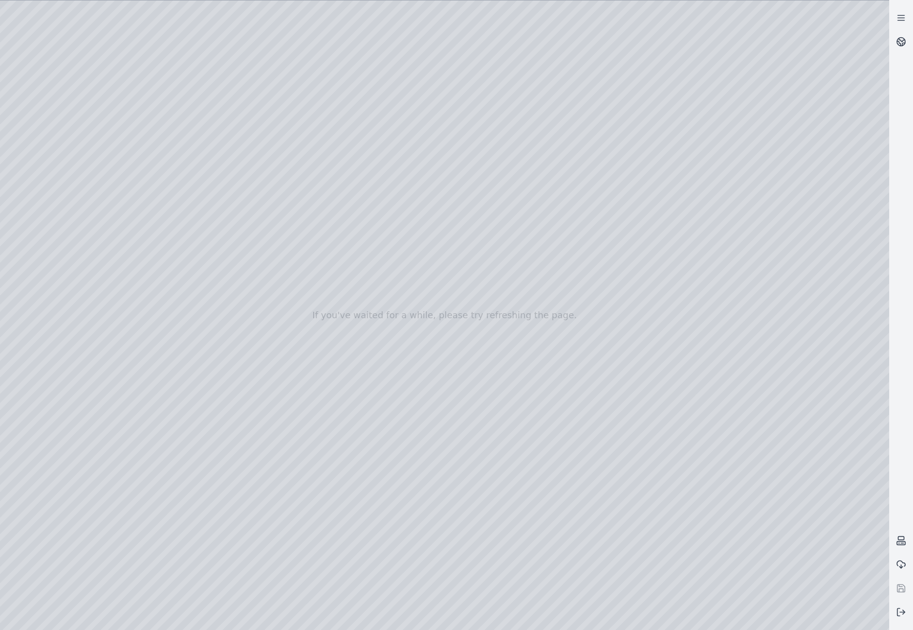
click at [588, 234] on div at bounding box center [444, 314] width 889 height 629
drag, startPoint x: 631, startPoint y: 214, endPoint x: 524, endPoint y: 252, distance: 113.5
drag, startPoint x: 526, startPoint y: 342, endPoint x: 780, endPoint y: 394, distance: 259.2
drag, startPoint x: 683, startPoint y: 353, endPoint x: 424, endPoint y: 357, distance: 259.1
drag, startPoint x: 780, startPoint y: 154, endPoint x: 572, endPoint y: 211, distance: 216.1
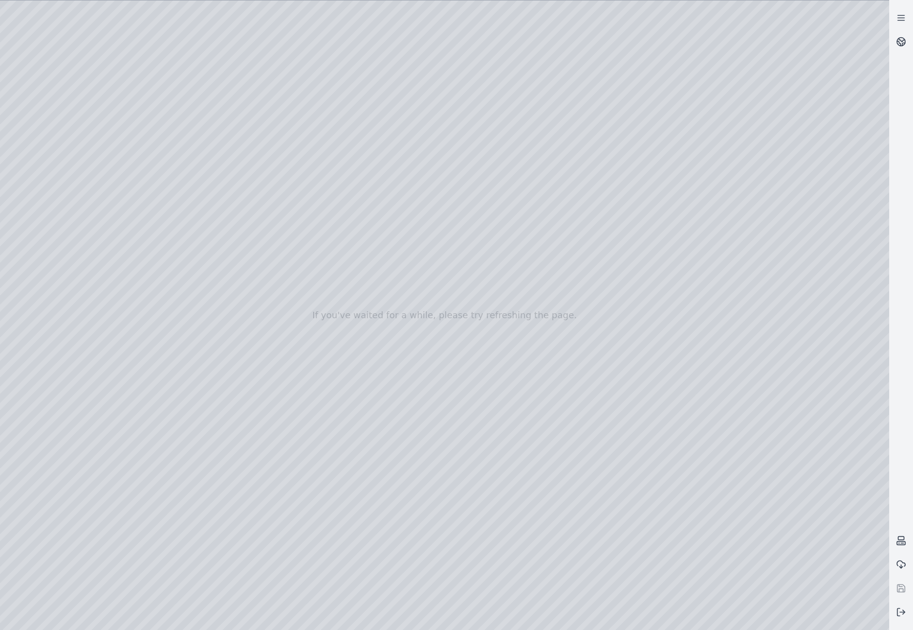
drag, startPoint x: 680, startPoint y: 287, endPoint x: 689, endPoint y: 253, distance: 34.9
drag, startPoint x: 463, startPoint y: 298, endPoint x: 779, endPoint y: 191, distance: 334.5
drag, startPoint x: 507, startPoint y: 201, endPoint x: 678, endPoint y: 363, distance: 235.6
drag, startPoint x: 495, startPoint y: 264, endPoint x: 656, endPoint y: 200, distance: 173.7
drag, startPoint x: 501, startPoint y: 314, endPoint x: 706, endPoint y: 210, distance: 229.9
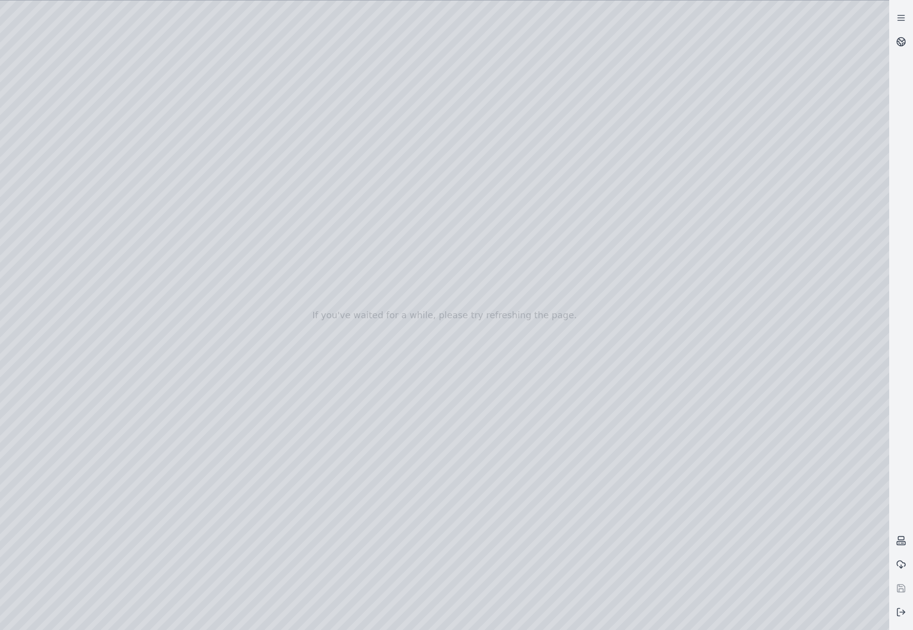
drag, startPoint x: 472, startPoint y: 284, endPoint x: 607, endPoint y: 233, distance: 144.5
drag, startPoint x: 467, startPoint y: 268, endPoint x: 715, endPoint y: 195, distance: 258.7
drag, startPoint x: 494, startPoint y: 324, endPoint x: 714, endPoint y: 190, distance: 257.9
drag, startPoint x: 584, startPoint y: 265, endPoint x: 677, endPoint y: 215, distance: 105.0
click at [568, 222] on div at bounding box center [444, 314] width 889 height 629
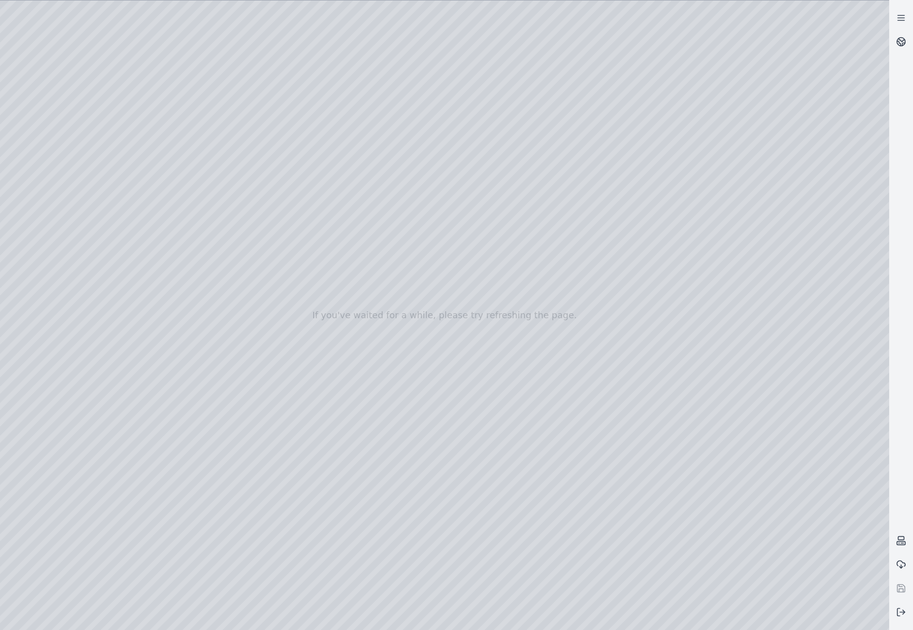
click at [117, 41] on div at bounding box center [444, 314] width 889 height 629
drag, startPoint x: 758, startPoint y: 151, endPoint x: 533, endPoint y: 269, distance: 254.4
drag, startPoint x: 799, startPoint y: 134, endPoint x: 500, endPoint y: 283, distance: 334.3
drag, startPoint x: 437, startPoint y: 312, endPoint x: 647, endPoint y: 171, distance: 252.2
drag, startPoint x: 463, startPoint y: 306, endPoint x: 658, endPoint y: 120, distance: 269.6
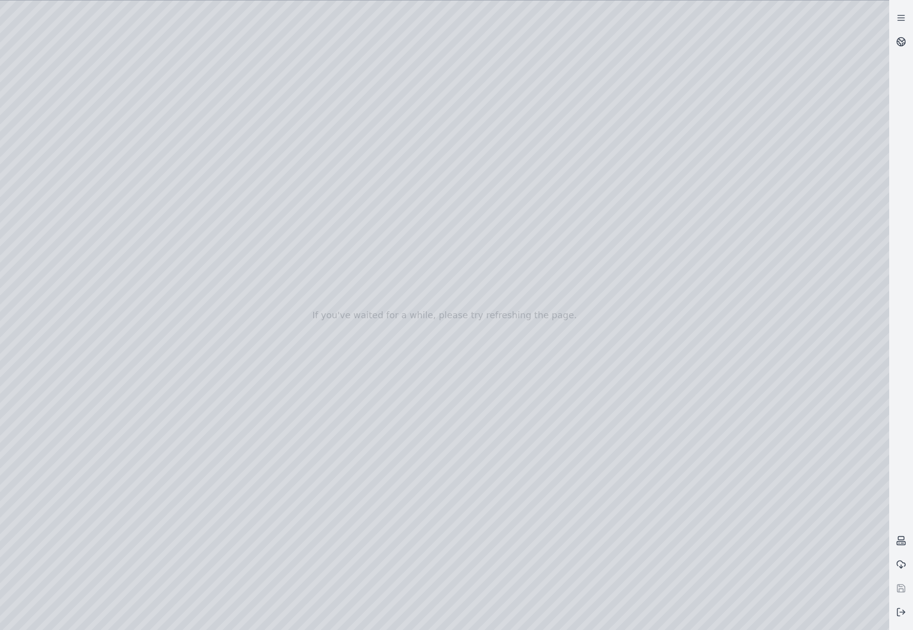
drag, startPoint x: 389, startPoint y: 227, endPoint x: 768, endPoint y: 333, distance: 393.2
drag, startPoint x: 500, startPoint y: 316, endPoint x: 510, endPoint y: 319, distance: 10.5
drag, startPoint x: 314, startPoint y: 261, endPoint x: 725, endPoint y: 183, distance: 418.7
drag, startPoint x: 520, startPoint y: 314, endPoint x: 475, endPoint y: 231, distance: 94.6
drag, startPoint x: 420, startPoint y: 304, endPoint x: 407, endPoint y: 262, distance: 44.4
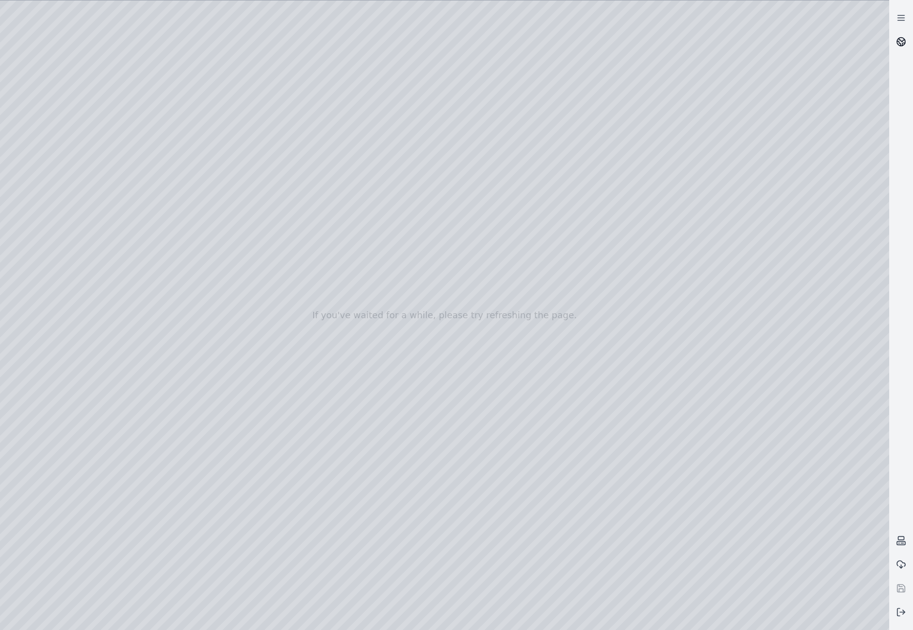
click at [902, 41] on icon at bounding box center [901, 42] width 10 height 10
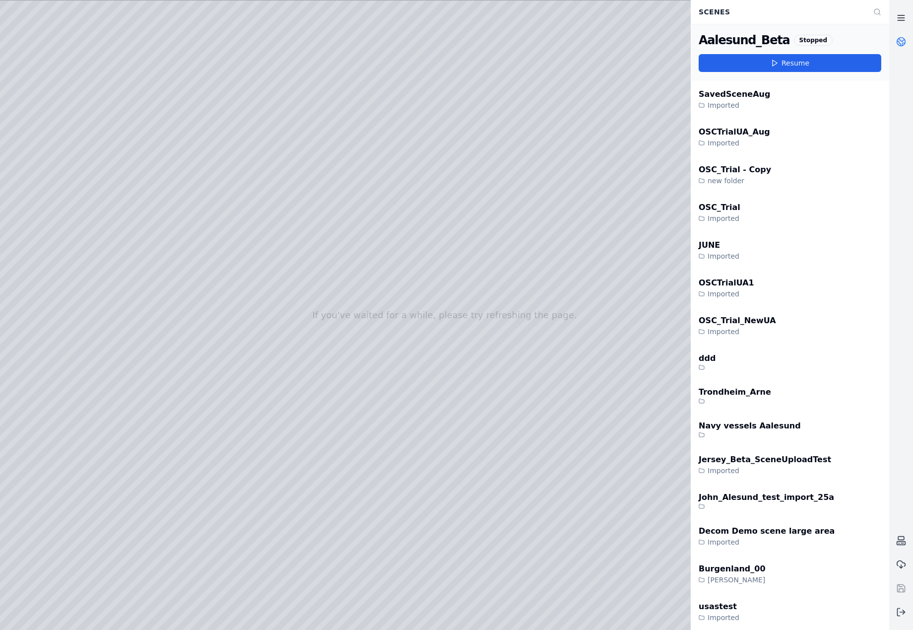
click at [902, 21] on icon at bounding box center [901, 18] width 10 height 10
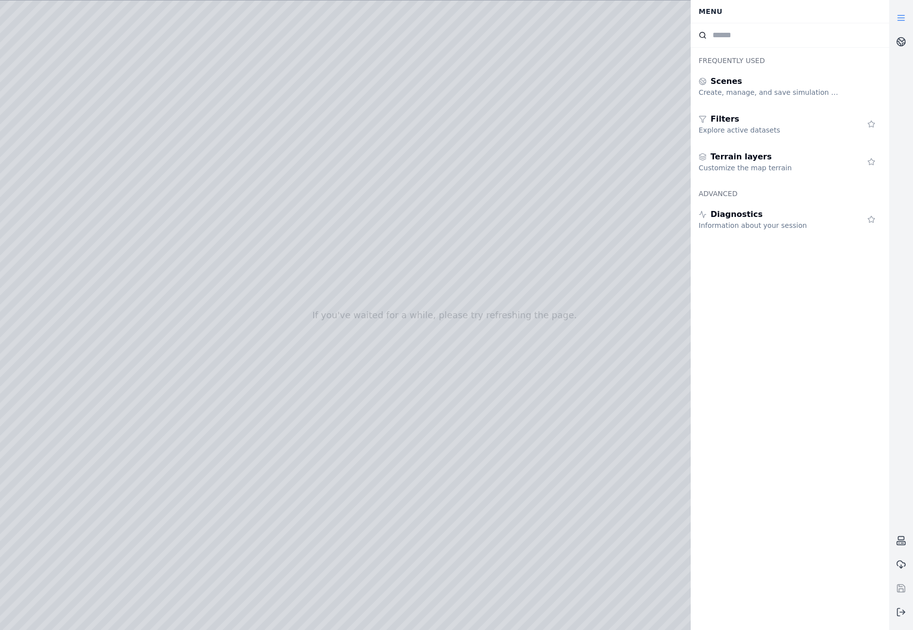
click at [902, 17] on icon at bounding box center [901, 18] width 10 height 10
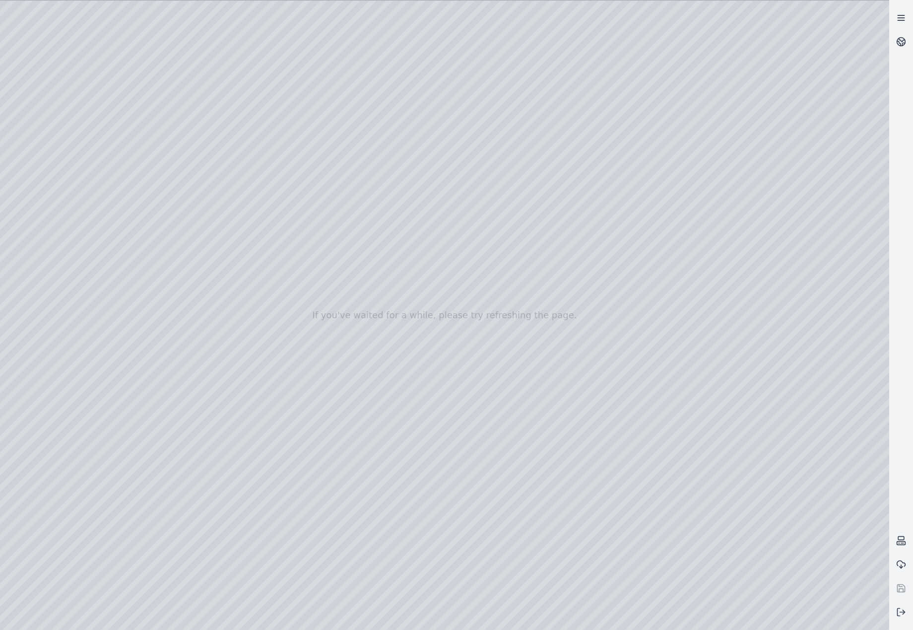
click at [902, 17] on icon at bounding box center [901, 18] width 10 height 10
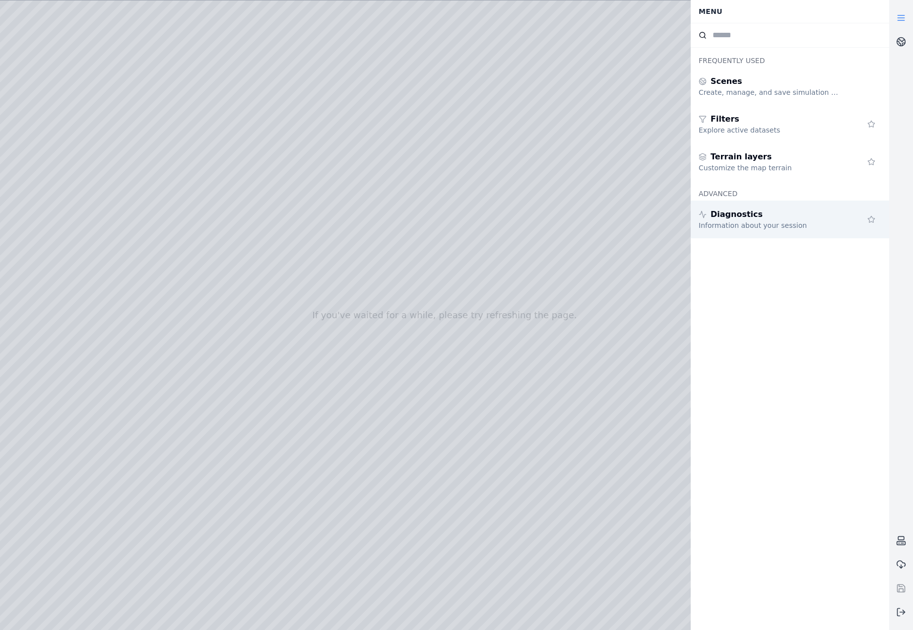
click at [757, 218] on div "Diagnostics" at bounding box center [770, 214] width 143 height 12
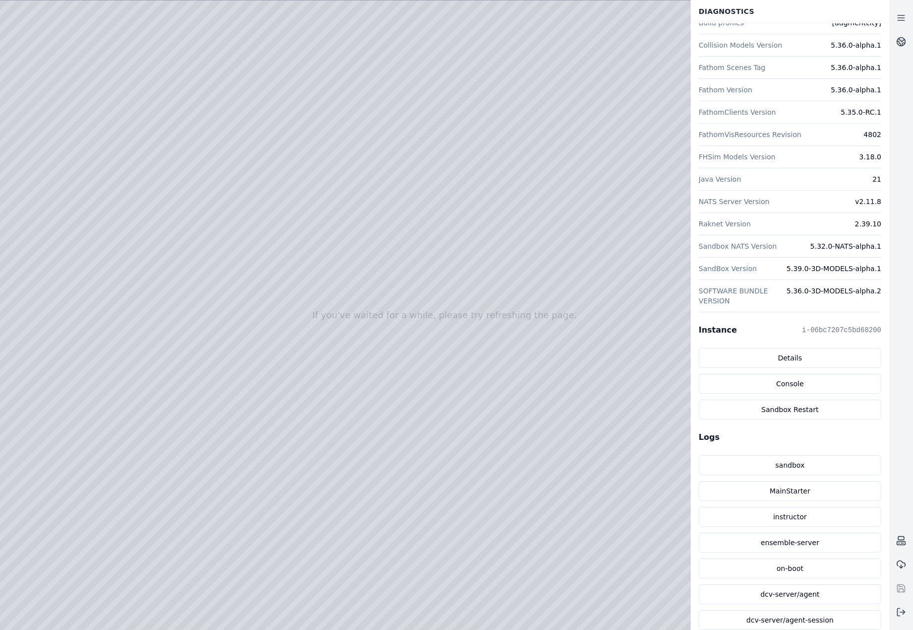
scroll to position [99, 0]
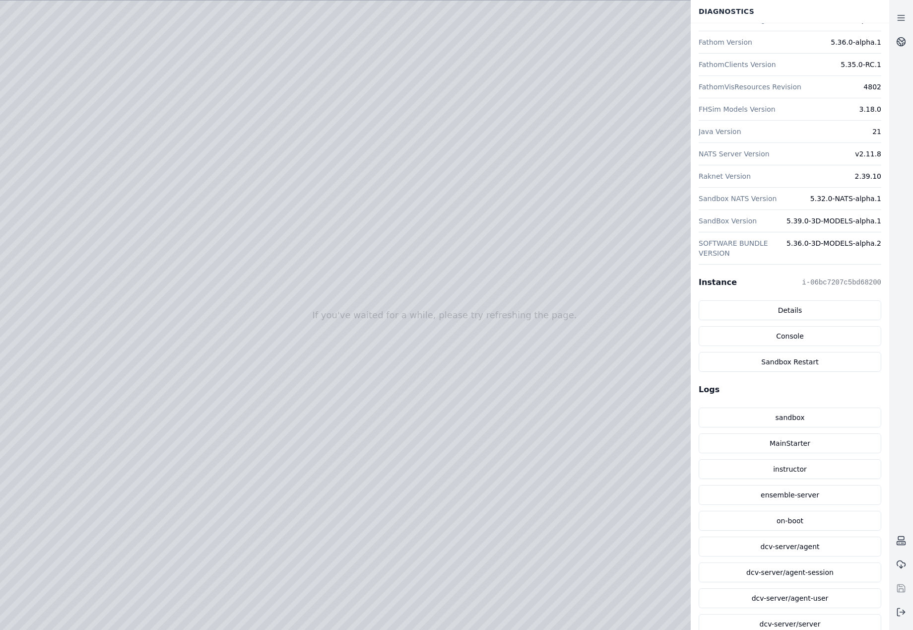
drag, startPoint x: 535, startPoint y: 168, endPoint x: 484, endPoint y: 231, distance: 80.5
drag, startPoint x: 485, startPoint y: 333, endPoint x: 493, endPoint y: 331, distance: 7.7
drag, startPoint x: 564, startPoint y: 254, endPoint x: 515, endPoint y: 252, distance: 48.7
drag, startPoint x: 394, startPoint y: 337, endPoint x: 467, endPoint y: 252, distance: 111.6
drag, startPoint x: 527, startPoint y: 356, endPoint x: 386, endPoint y: 270, distance: 164.8
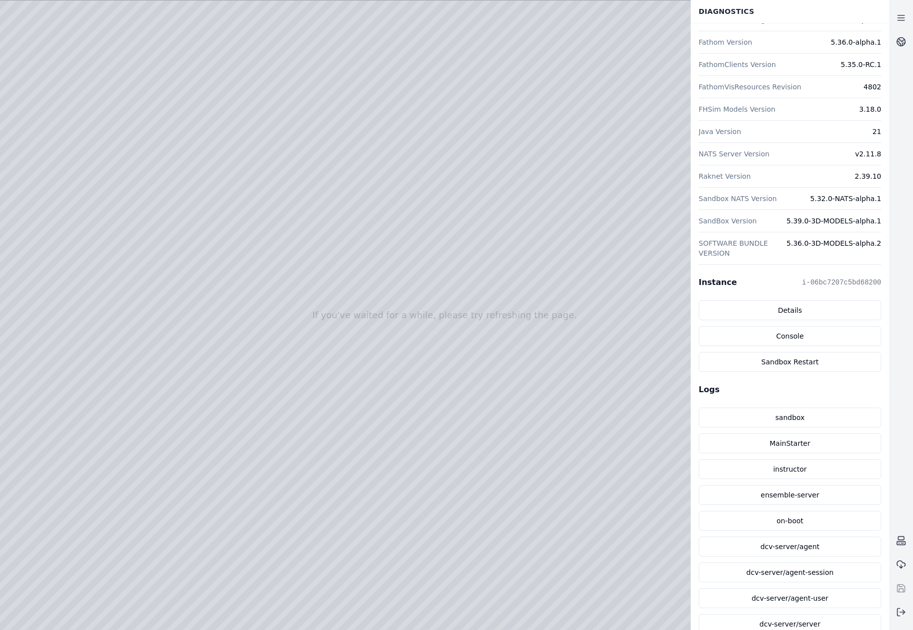
drag, startPoint x: 406, startPoint y: 402, endPoint x: 437, endPoint y: 274, distance: 131.2
drag, startPoint x: 433, startPoint y: 399, endPoint x: 458, endPoint y: 370, distance: 38.0
drag, startPoint x: 379, startPoint y: 228, endPoint x: 394, endPoint y: 203, distance: 28.9
click at [903, 37] on icon at bounding box center [901, 42] width 10 height 10
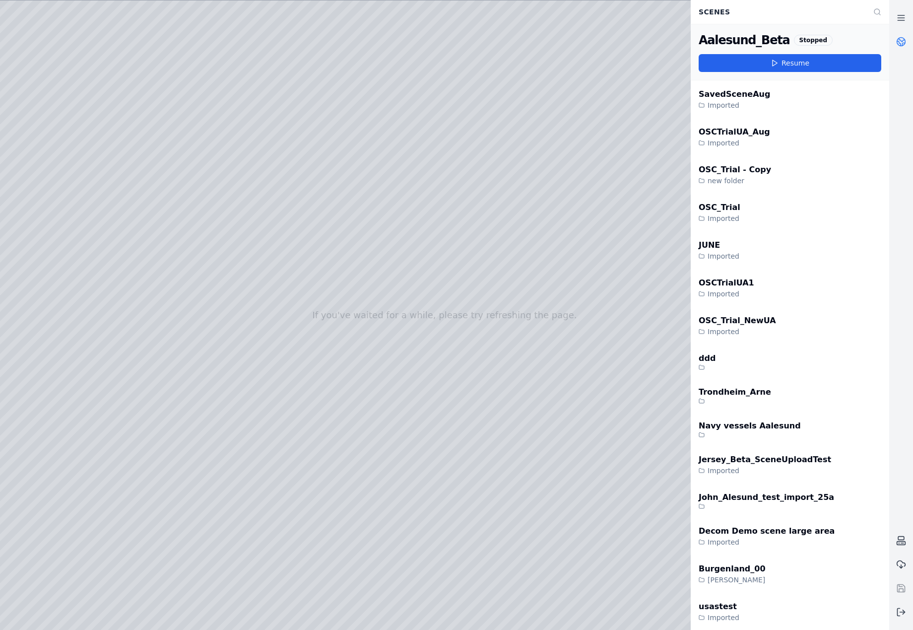
click at [903, 37] on icon at bounding box center [901, 42] width 10 height 10
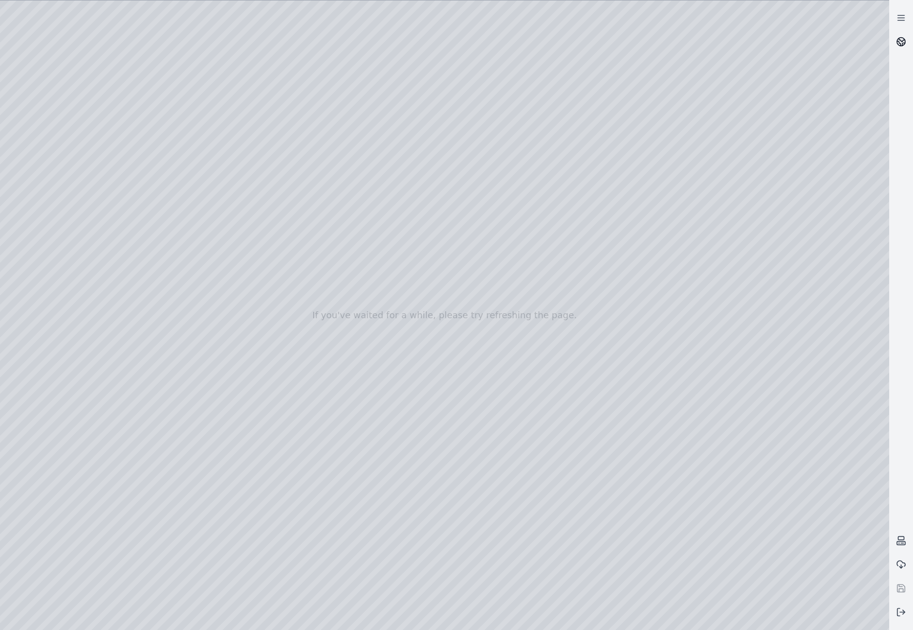
click at [903, 37] on icon at bounding box center [901, 42] width 10 height 10
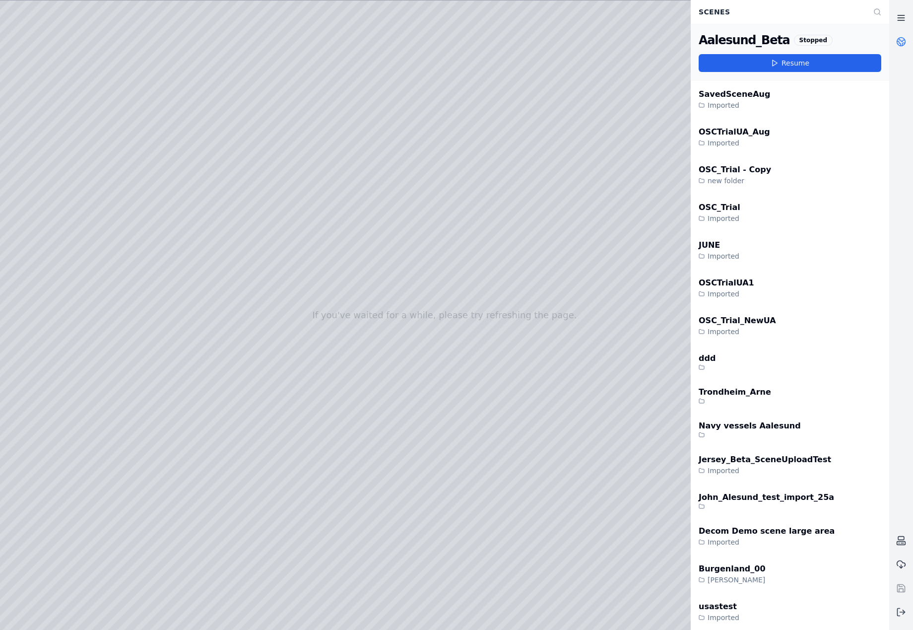
click at [903, 20] on line at bounding box center [901, 20] width 6 height 0
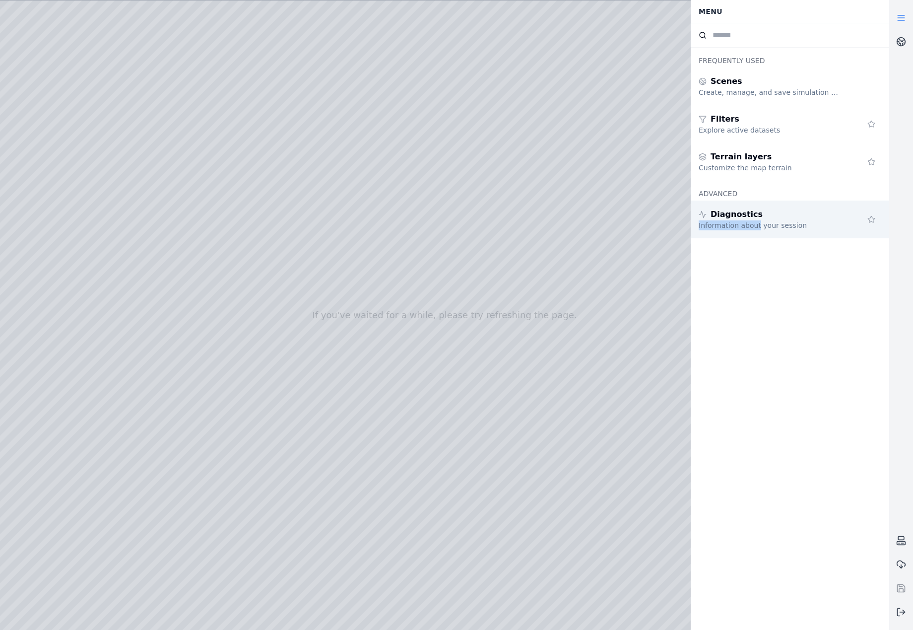
click at [755, 221] on div "Diagnostics Information about your session" at bounding box center [770, 219] width 143 height 22
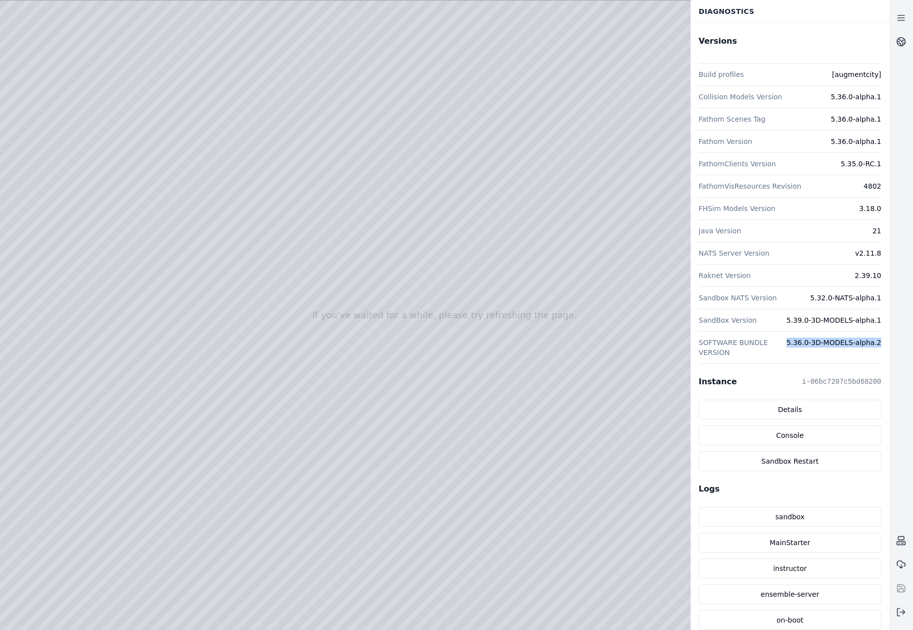
drag, startPoint x: 794, startPoint y: 344, endPoint x: 884, endPoint y: 348, distance: 90.4
click at [884, 348] on div "Versions Build profiles [augmentcity] Collision Models Version 5.36.0-alpha.1 F…" at bounding box center [790, 384] width 199 height 722
click at [899, 616] on icon at bounding box center [899, 611] width 2 height 7
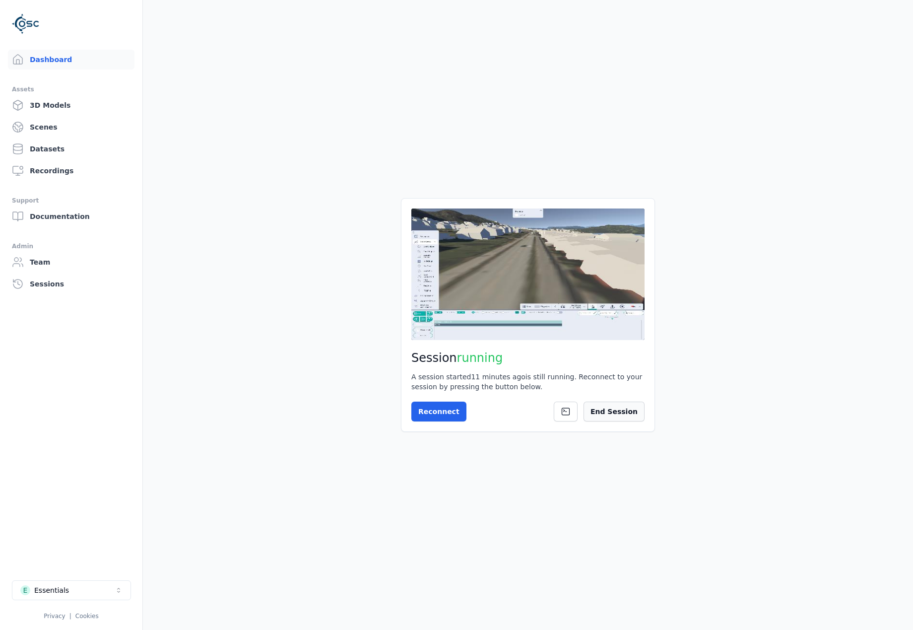
click at [631, 407] on button "End Session" at bounding box center [614, 412] width 61 height 20
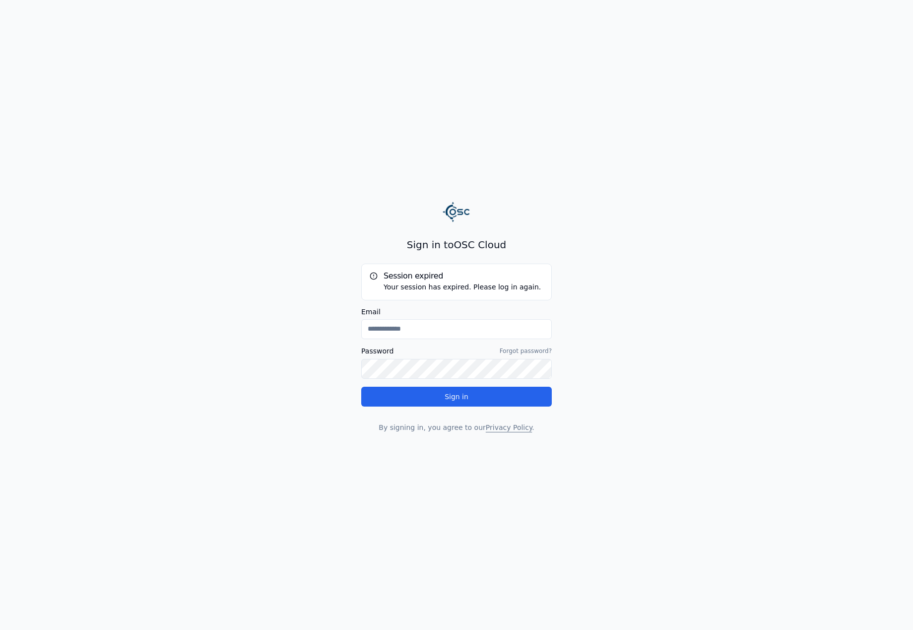
type input "**********"
click at [484, 387] on button "Sign in" at bounding box center [456, 397] width 191 height 20
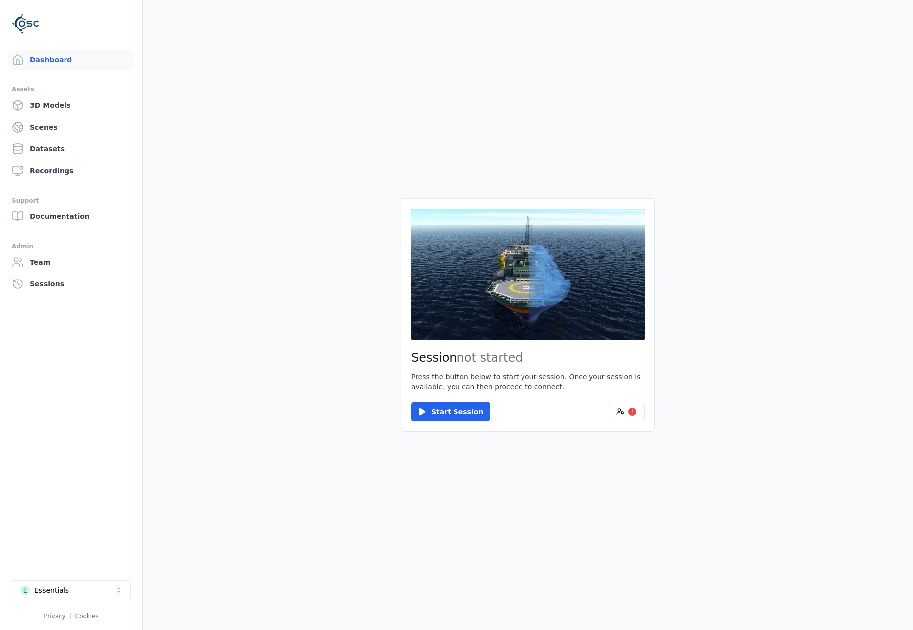
click at [90, 579] on li "E Essentials Privacy | Cookies" at bounding box center [71, 600] width 142 height 56
click at [90, 589] on button "E Essentials" at bounding box center [71, 590] width 119 height 20
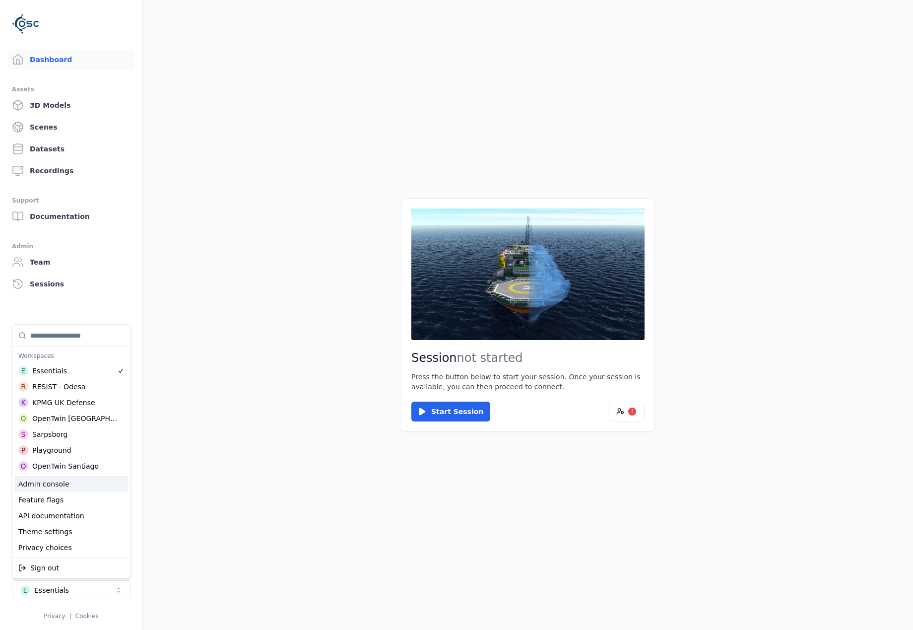
click at [71, 487] on div "Admin console" at bounding box center [71, 484] width 114 height 16
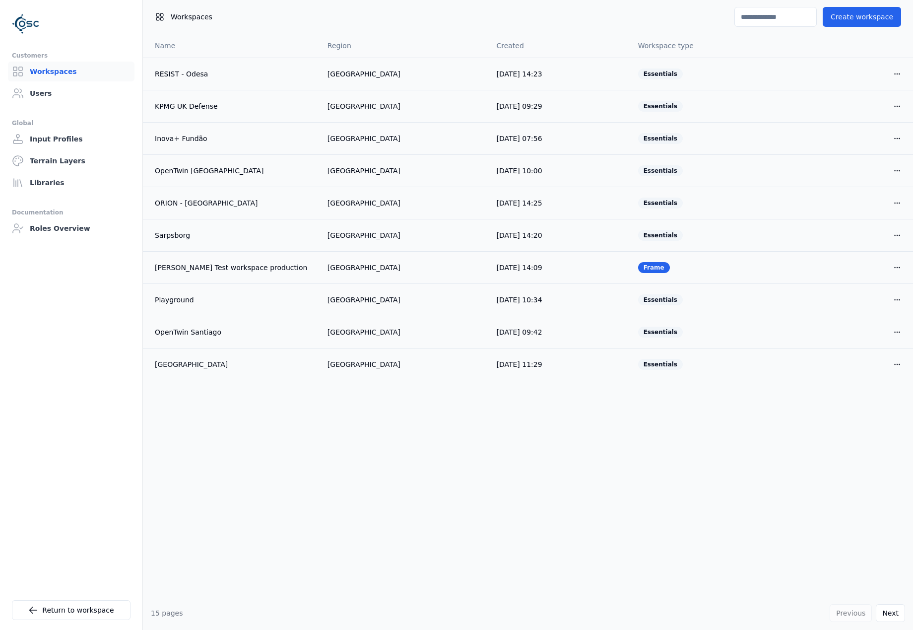
click at [763, 20] on input at bounding box center [776, 17] width 82 height 20
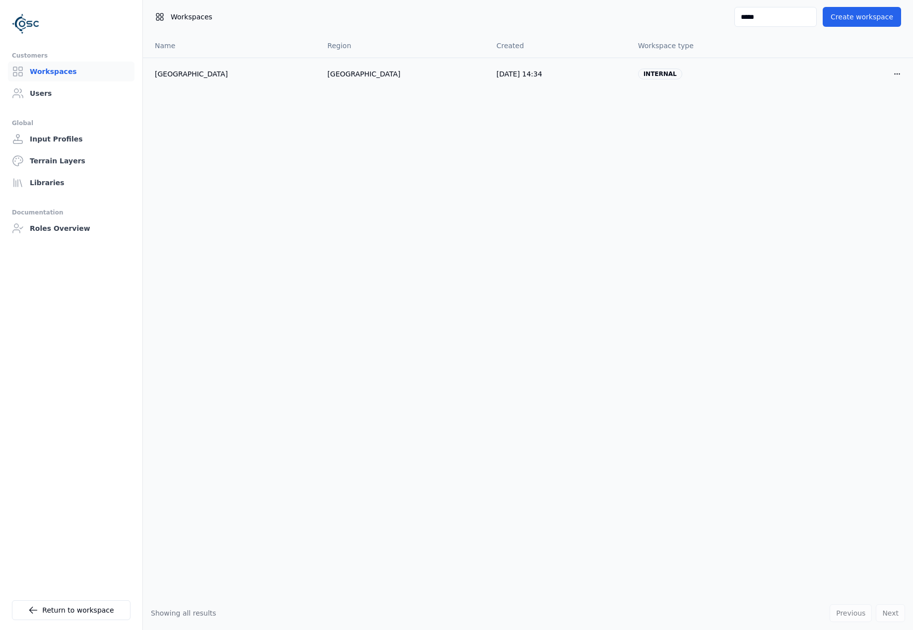
drag, startPoint x: 775, startPoint y: 18, endPoint x: 700, endPoint y: 13, distance: 75.1
click at [700, 13] on div "Workspaces ***** Create workspace" at bounding box center [528, 17] width 770 height 34
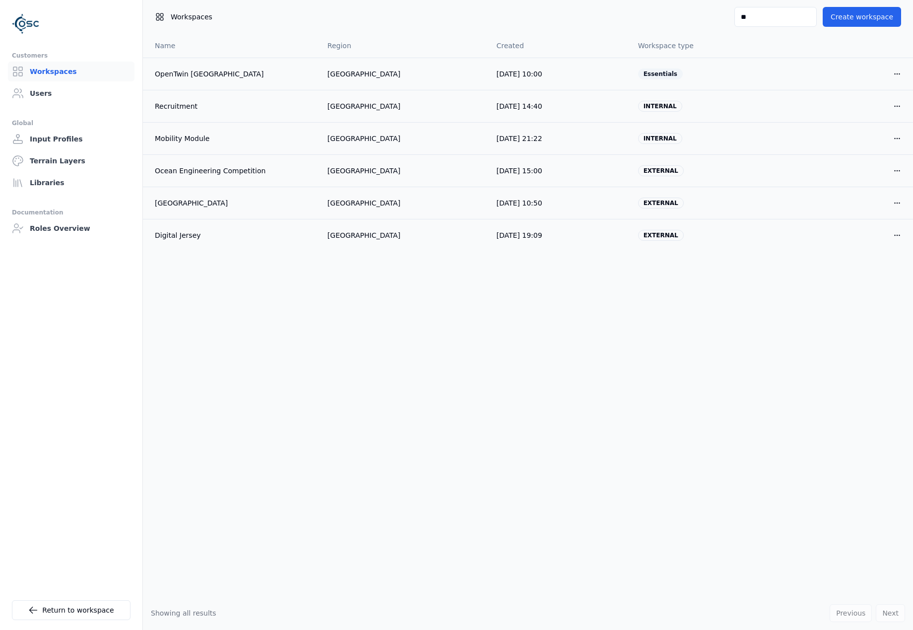
type input "*"
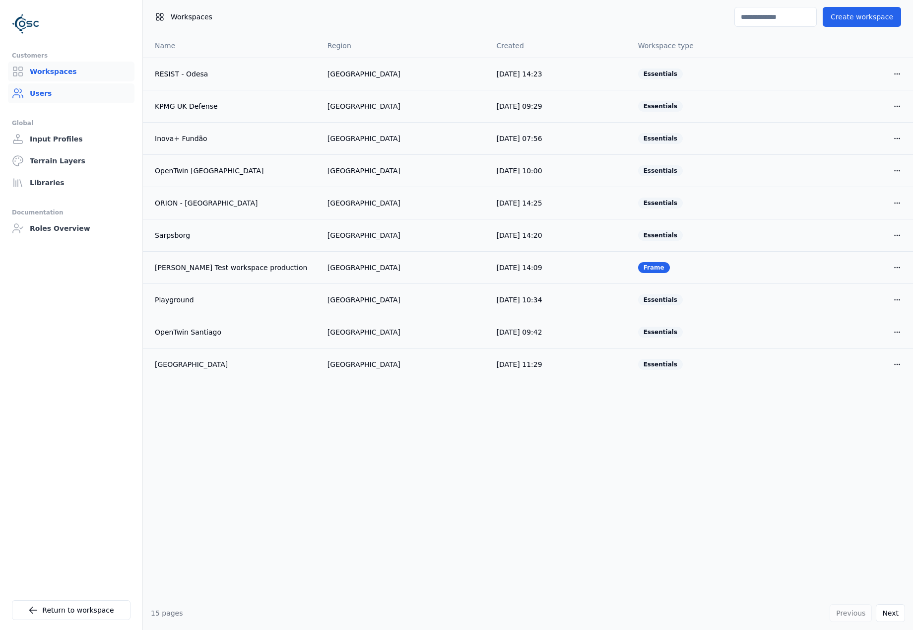
click at [85, 97] on link "Users" at bounding box center [71, 93] width 127 height 20
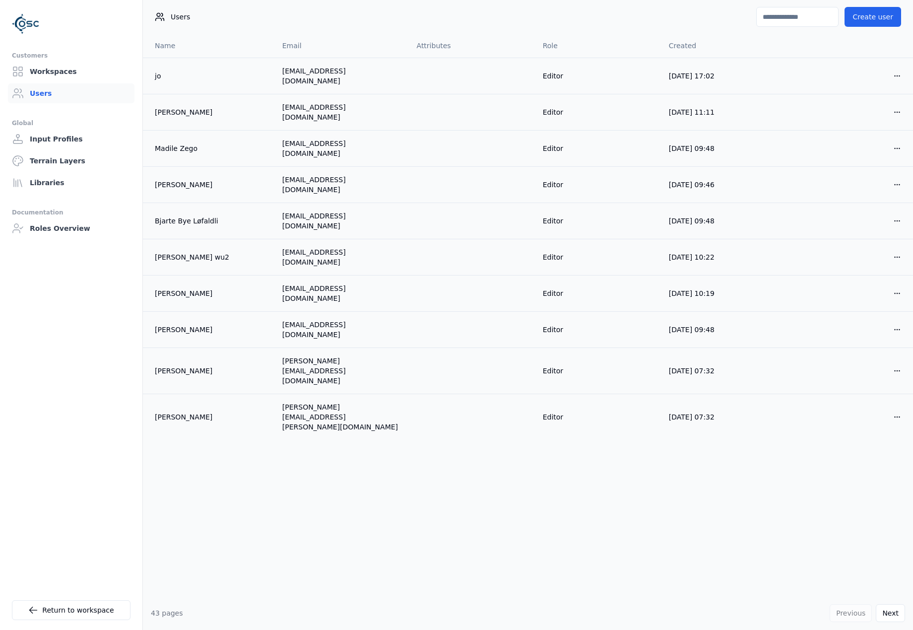
click at [779, 24] on input at bounding box center [797, 17] width 82 height 20
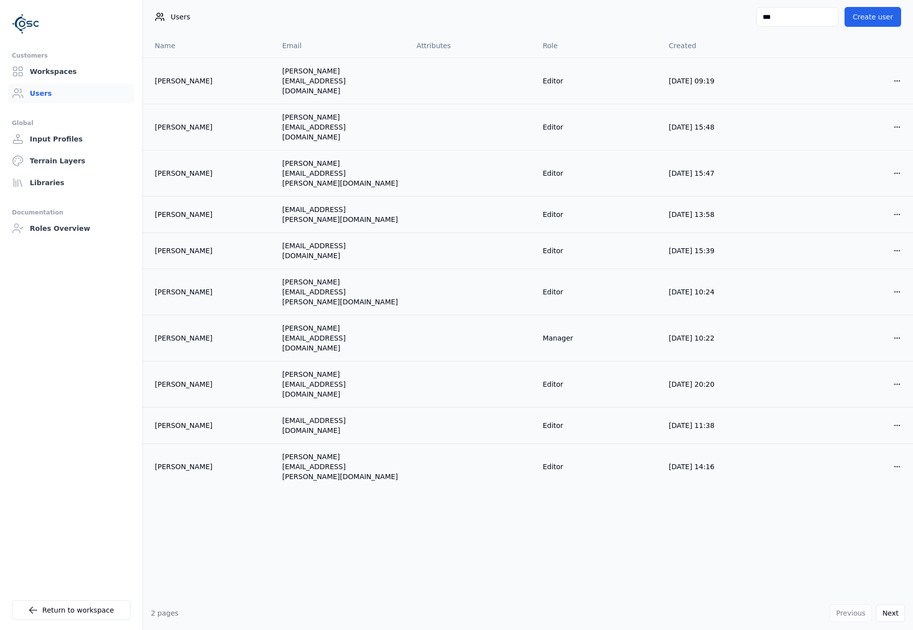
drag, startPoint x: 774, startPoint y: 14, endPoint x: 762, endPoint y: 14, distance: 11.4
click at [762, 14] on input "***" at bounding box center [797, 17] width 82 height 20
type input "*"
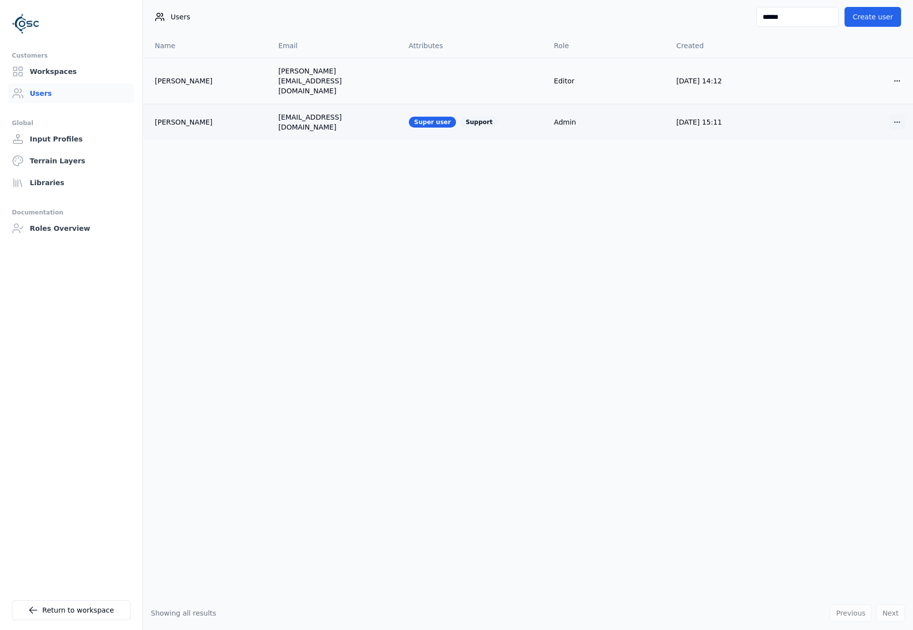
type input "******"
click at [899, 108] on html "Customers Workspaces Users Global Input Profiles Terrain Layers Libraries Docum…" at bounding box center [456, 315] width 913 height 630
click at [883, 126] on div "Edit" at bounding box center [873, 127] width 59 height 16
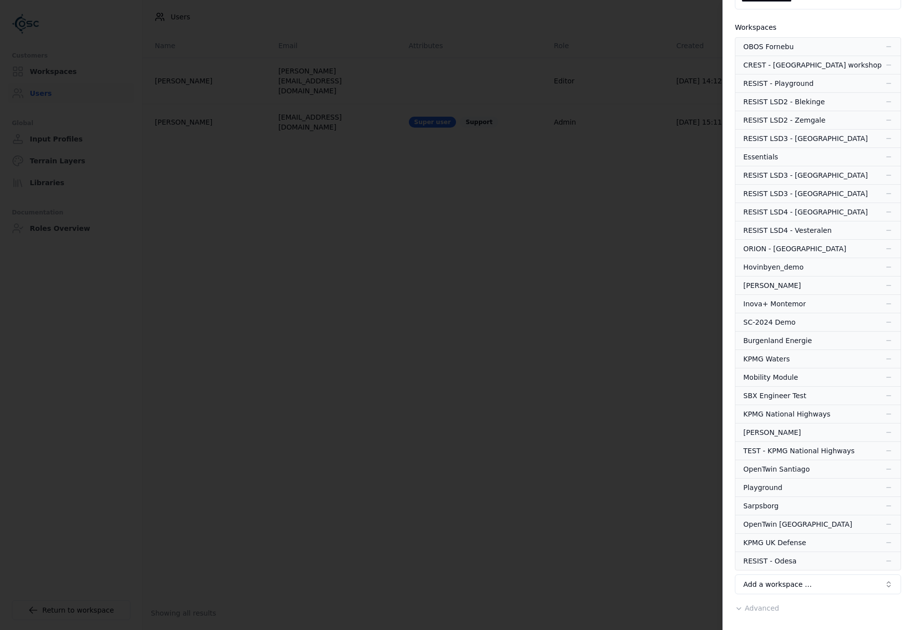
scroll to position [147, 0]
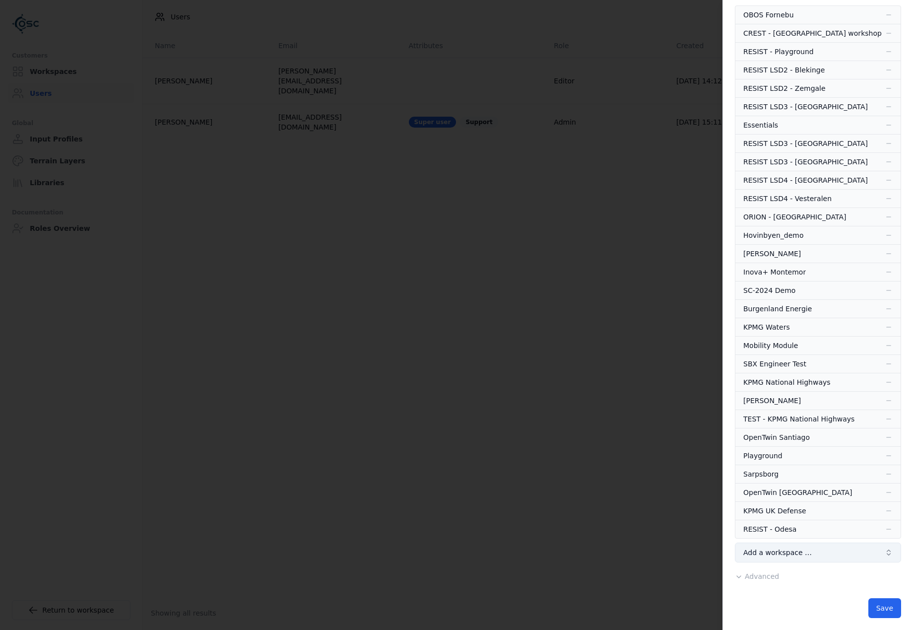
click at [795, 553] on span "Add a workspace …" at bounding box center [777, 552] width 68 height 10
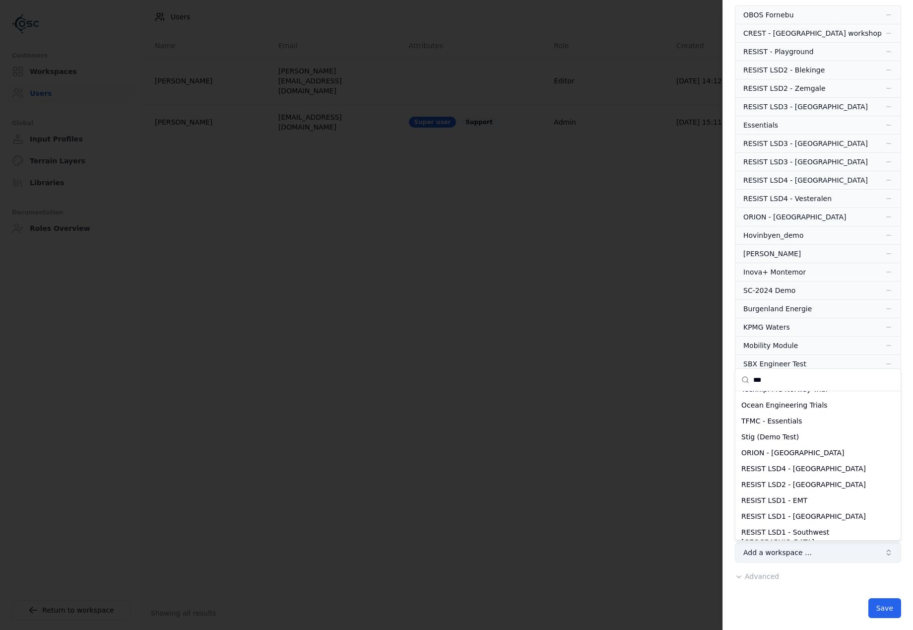
scroll to position [0, 0]
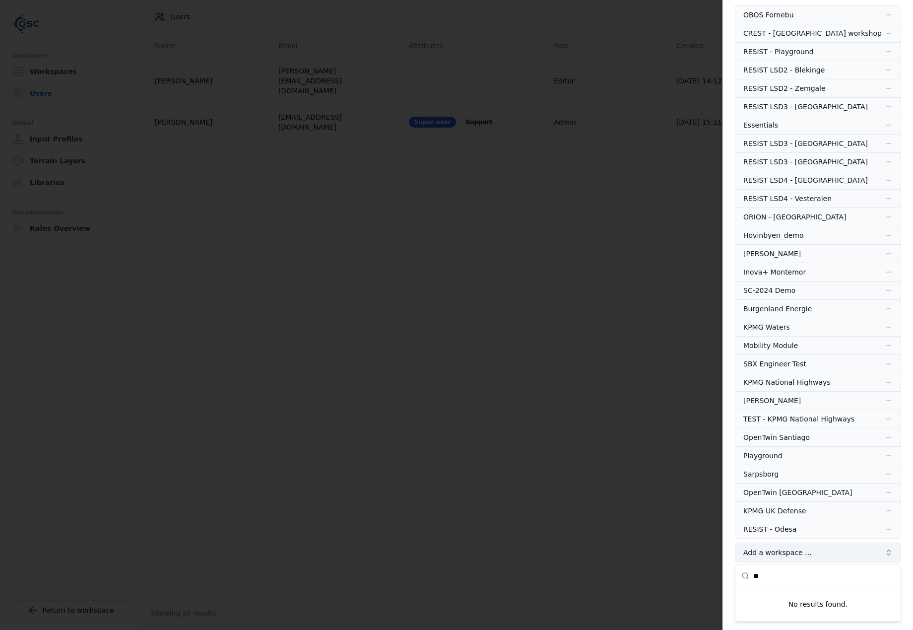
type input "*"
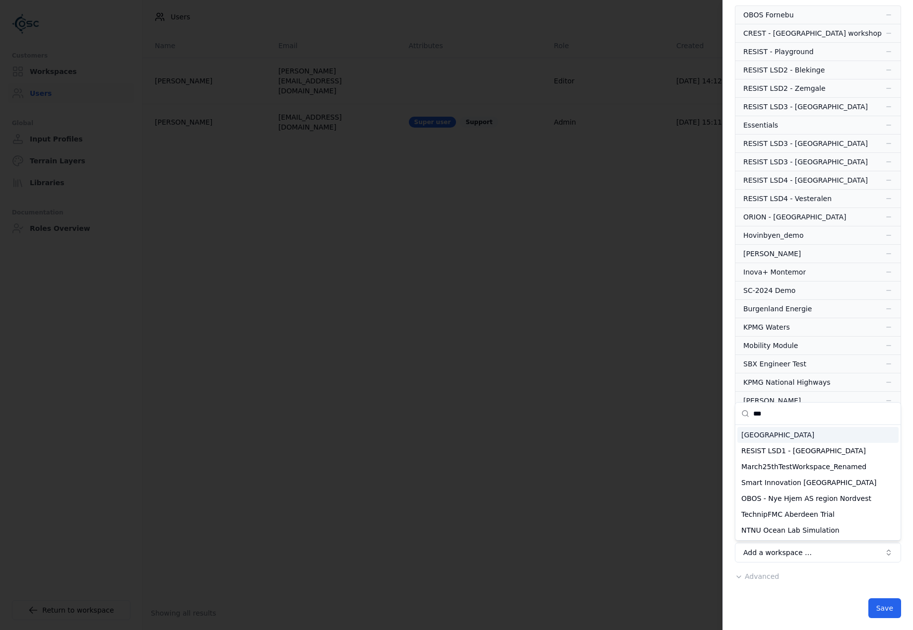
type input "***"
click at [766, 434] on div "[GEOGRAPHIC_DATA]" at bounding box center [818, 435] width 161 height 16
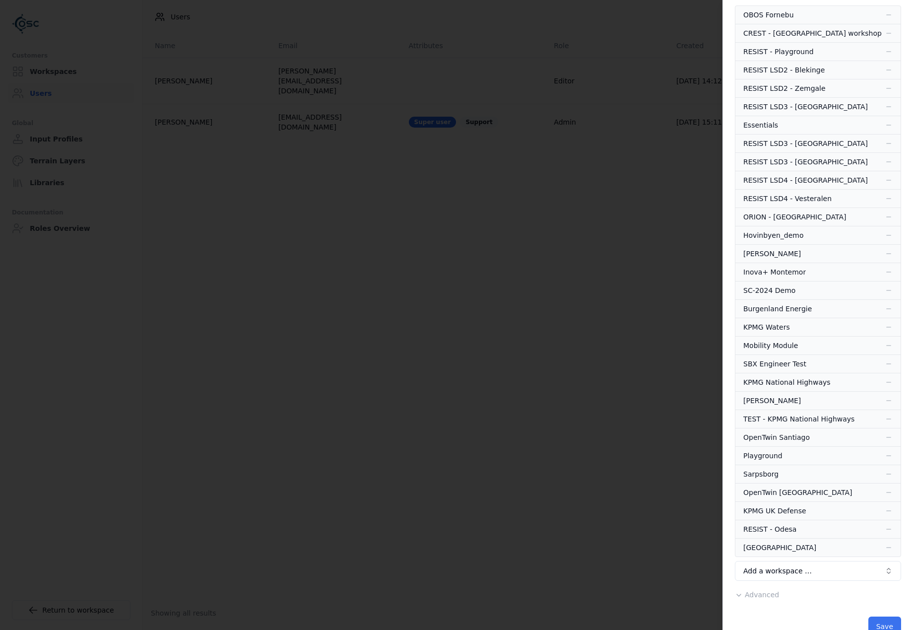
click at [888, 621] on button "Save" at bounding box center [885, 626] width 33 height 20
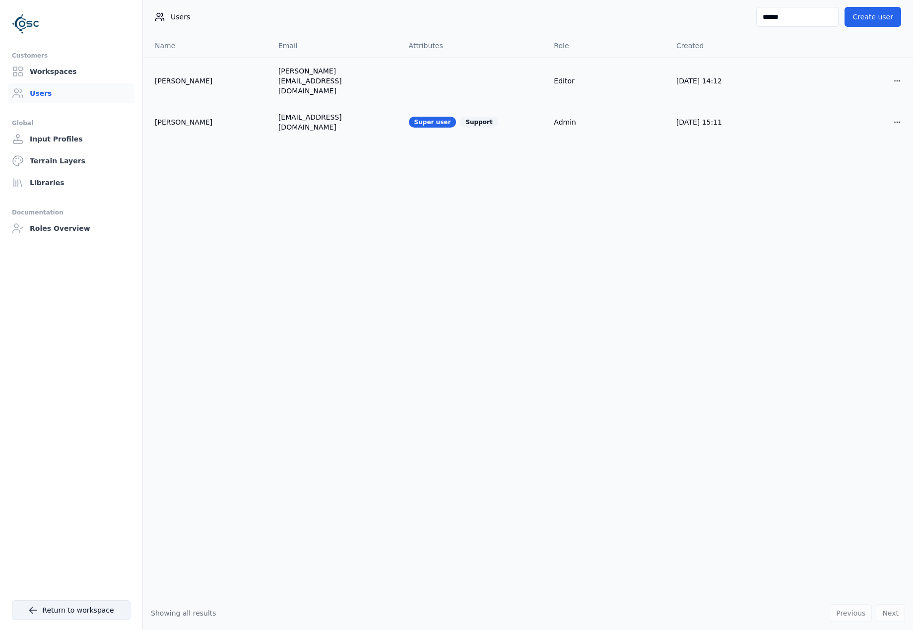
click at [62, 607] on link "Return to workspace" at bounding box center [71, 610] width 119 height 20
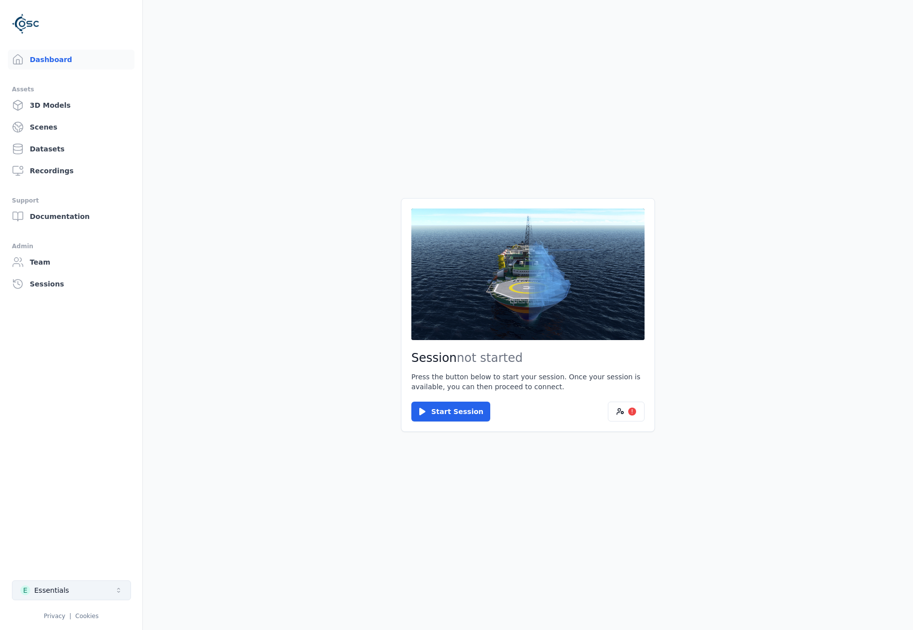
click at [72, 595] on button "E Essentials" at bounding box center [71, 590] width 119 height 20
type input "*****"
click at [74, 569] on div "M Manchester" at bounding box center [71, 568] width 114 height 16
click at [624, 407] on html "Dashboard Assets 3D Models Scenes Datasets Recordings Support Documentation Adm…" at bounding box center [456, 315] width 913 height 630
click at [622, 411] on circle at bounding box center [622, 412] width 2 height 2
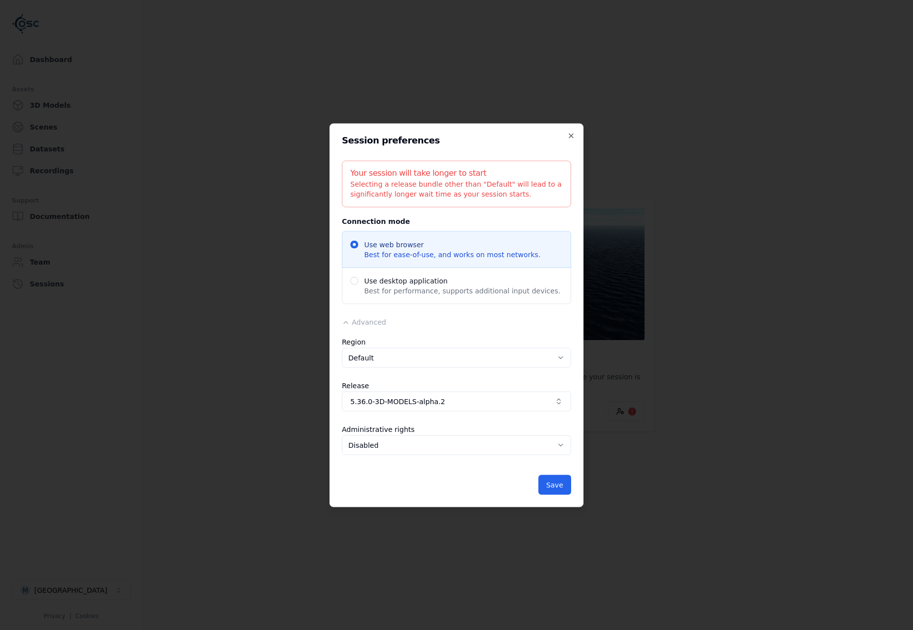
click at [401, 362] on body "Dashboard Assets 3D Models Scenes Datasets Recordings Support Documentation Adm…" at bounding box center [456, 315] width 913 height 630
click at [420, 404] on span "5.36.0-3D-MODELS-alpha.2" at bounding box center [450, 401] width 201 height 10
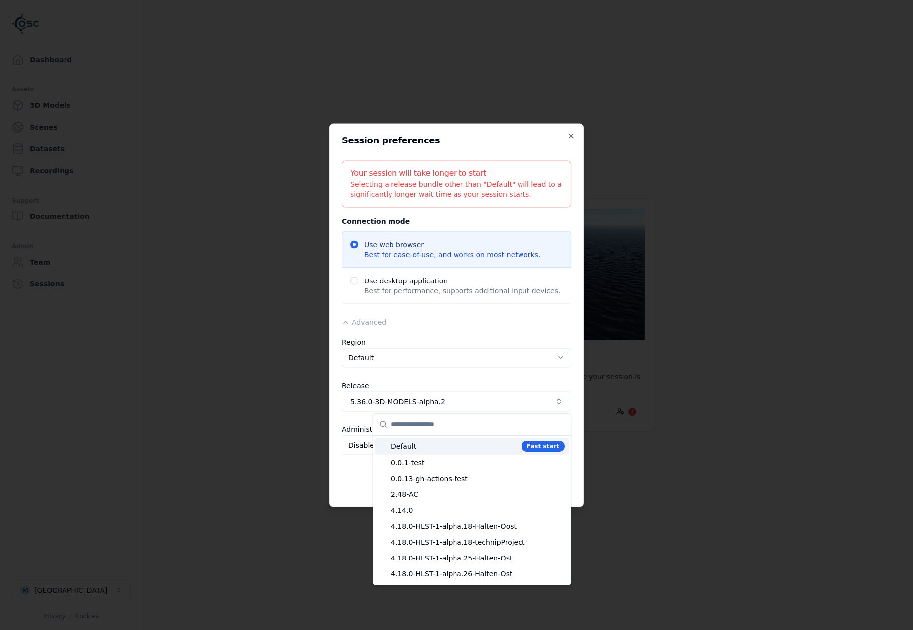
click at [470, 450] on span "Default" at bounding box center [454, 446] width 127 height 10
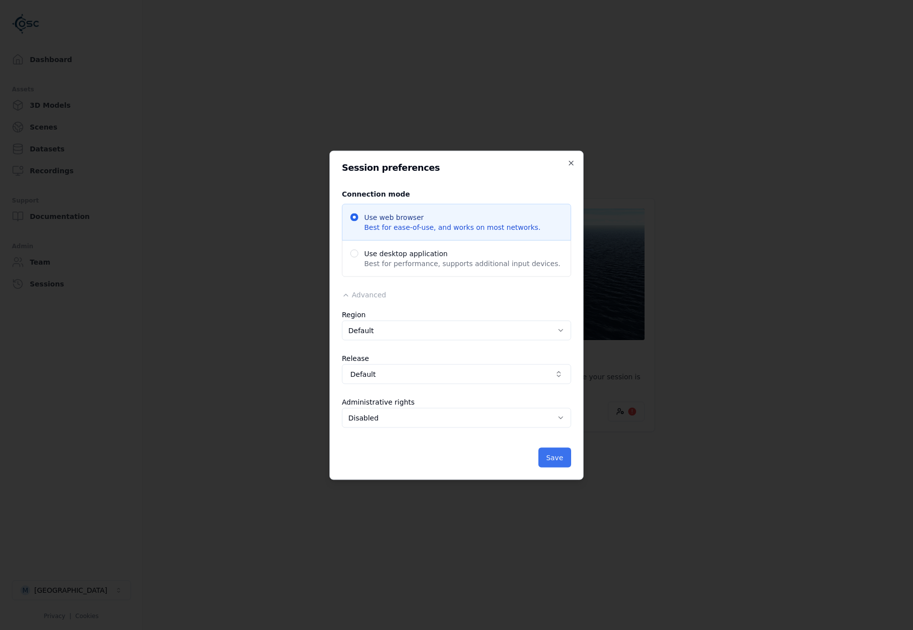
click at [566, 455] on button "Save" at bounding box center [554, 457] width 33 height 20
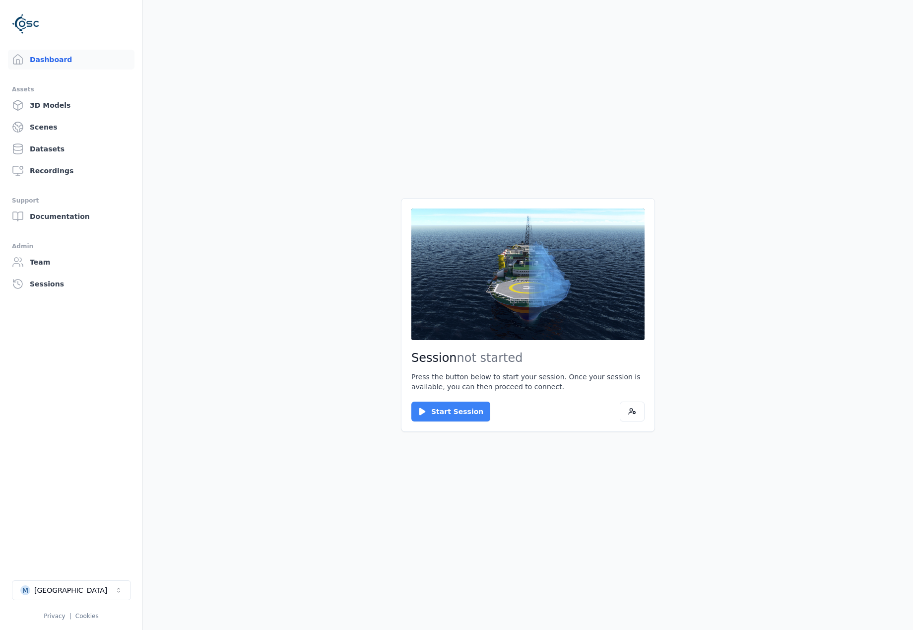
click at [470, 411] on button "Start Session" at bounding box center [450, 412] width 79 height 20
click at [449, 402] on button "Connect" at bounding box center [434, 412] width 46 height 20
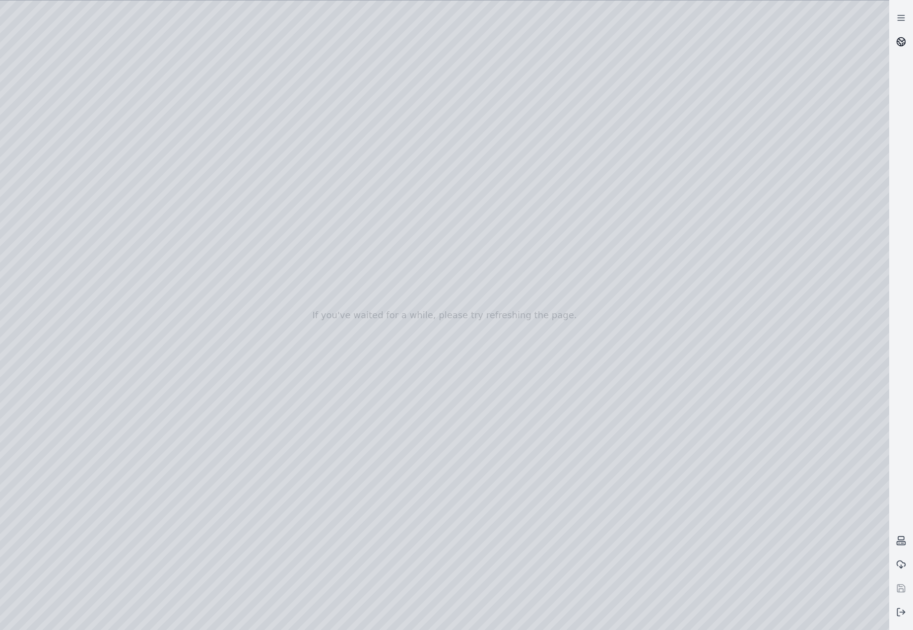
click at [897, 41] on icon at bounding box center [901, 42] width 10 height 10
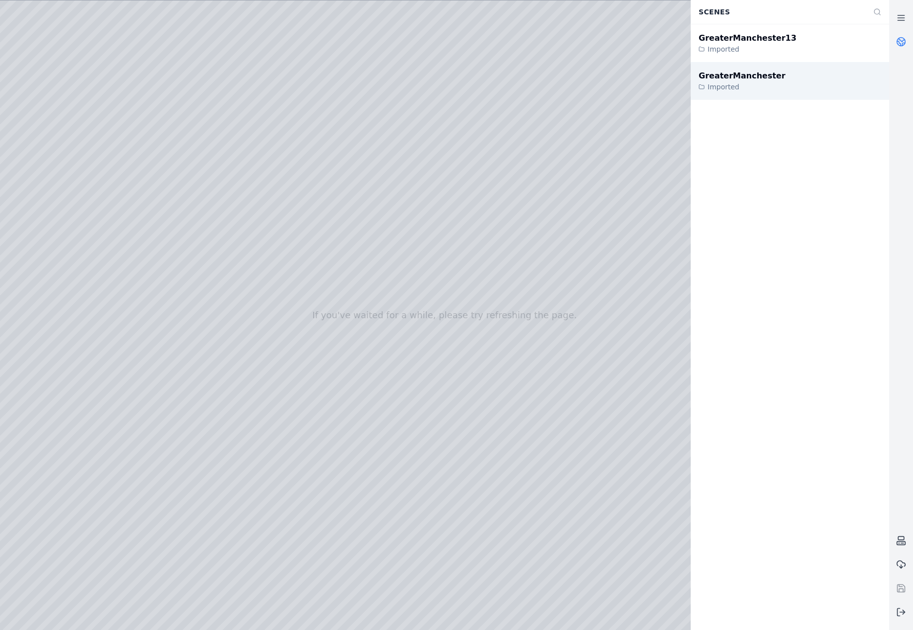
click at [824, 91] on div "GreaterManchester Imported" at bounding box center [790, 81] width 199 height 38
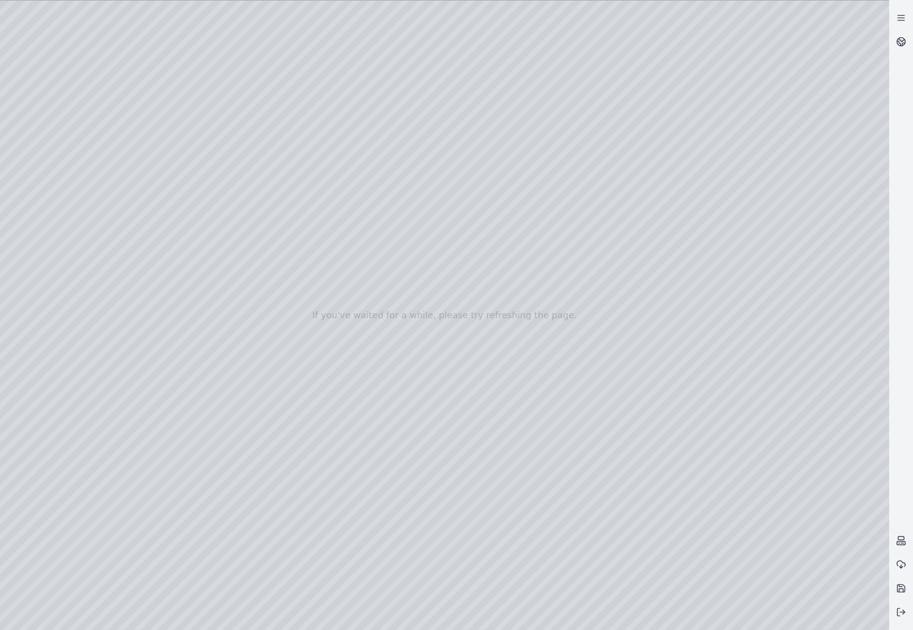
drag, startPoint x: 506, startPoint y: 408, endPoint x: 513, endPoint y: 449, distance: 40.8
drag, startPoint x: 699, startPoint y: 476, endPoint x: 490, endPoint y: 504, distance: 210.8
drag, startPoint x: 528, startPoint y: 395, endPoint x: 316, endPoint y: 217, distance: 276.5
drag, startPoint x: 718, startPoint y: 425, endPoint x: 656, endPoint y: 393, distance: 69.7
click at [52, 169] on div at bounding box center [444, 314] width 889 height 629
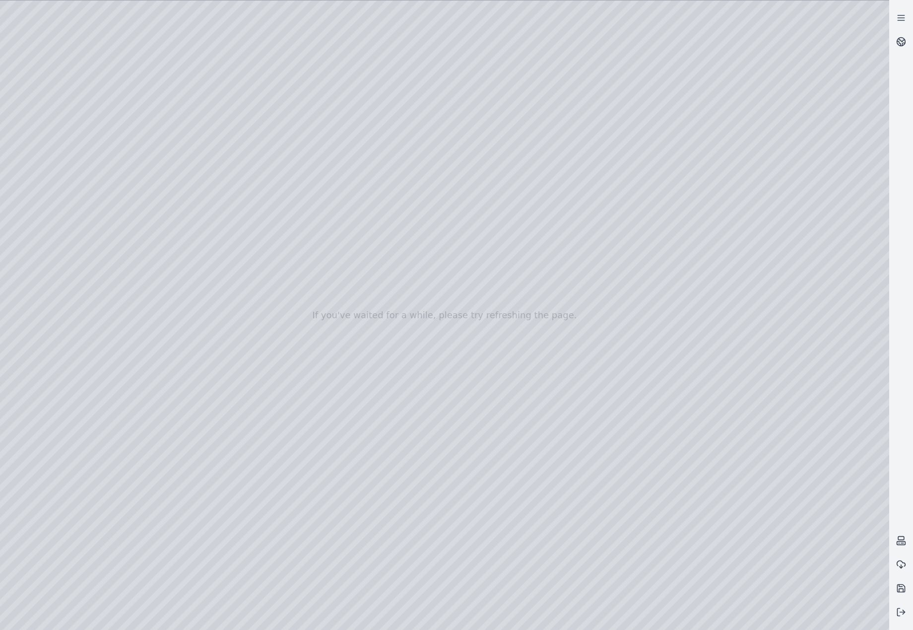
click at [57, 138] on div at bounding box center [444, 314] width 889 height 629
click at [60, 160] on div at bounding box center [444, 314] width 889 height 629
click at [223, 163] on div at bounding box center [444, 314] width 889 height 629
drag, startPoint x: 450, startPoint y: 379, endPoint x: 627, endPoint y: 372, distance: 177.3
drag, startPoint x: 425, startPoint y: 374, endPoint x: 548, endPoint y: 390, distance: 124.6
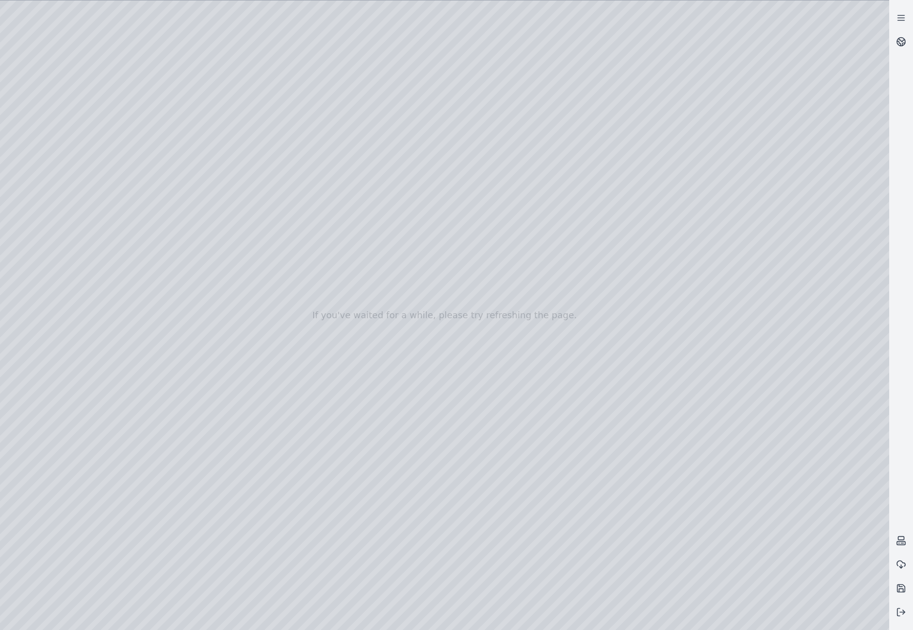
drag, startPoint x: 491, startPoint y: 415, endPoint x: 657, endPoint y: 95, distance: 360.0
drag, startPoint x: 520, startPoint y: 314, endPoint x: 674, endPoint y: 510, distance: 249.9
drag, startPoint x: 453, startPoint y: 267, endPoint x: 411, endPoint y: 454, distance: 191.3
click at [188, 130] on div at bounding box center [444, 314] width 889 height 629
click at [186, 132] on div at bounding box center [444, 314] width 889 height 629
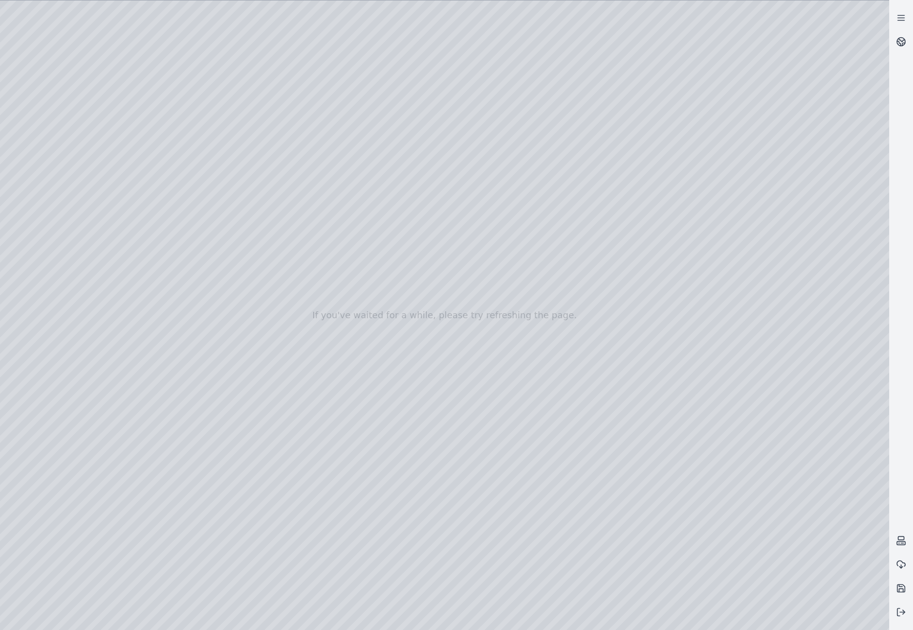
click at [193, 159] on div at bounding box center [444, 314] width 889 height 629
click at [202, 181] on div at bounding box center [444, 314] width 889 height 629
drag, startPoint x: 556, startPoint y: 319, endPoint x: 500, endPoint y: 164, distance: 164.9
drag, startPoint x: 575, startPoint y: 377, endPoint x: 645, endPoint y: 359, distance: 72.1
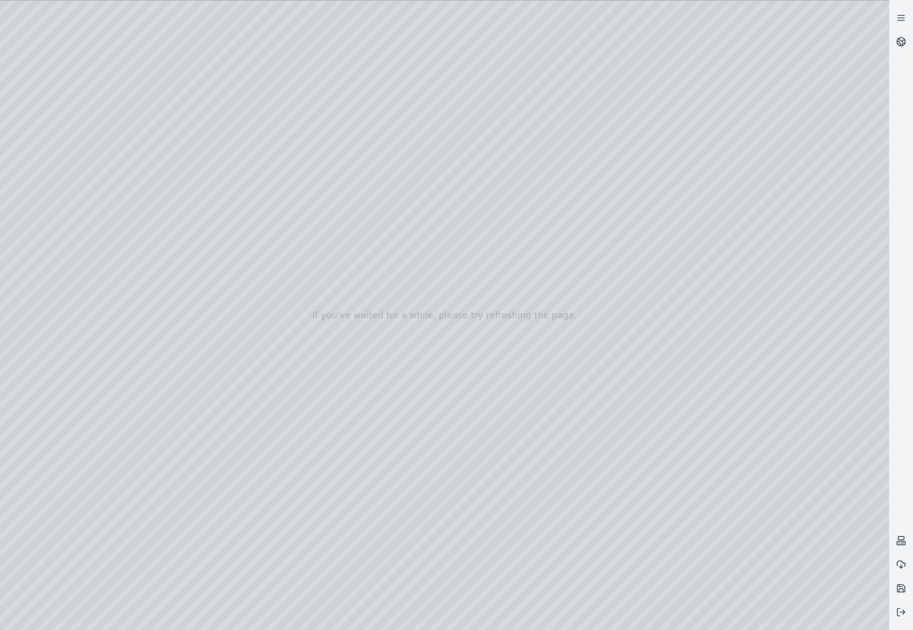
drag, startPoint x: 526, startPoint y: 248, endPoint x: 562, endPoint y: 440, distance: 195.5
click at [191, 268] on div at bounding box center [444, 314] width 889 height 629
click at [192, 265] on div at bounding box center [444, 314] width 889 height 629
click at [239, 302] on div at bounding box center [444, 314] width 889 height 629
click at [244, 309] on div at bounding box center [444, 314] width 889 height 629
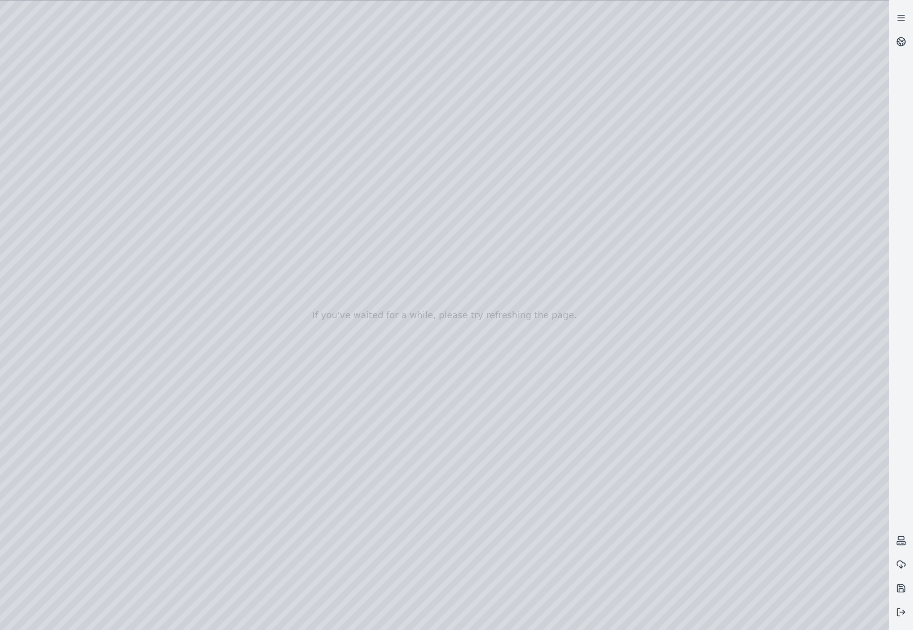
drag, startPoint x: 593, startPoint y: 418, endPoint x: 397, endPoint y: 413, distance: 196.1
drag, startPoint x: 535, startPoint y: 342, endPoint x: 560, endPoint y: 262, distance: 84.1
click at [898, 44] on circle at bounding box center [901, 42] width 8 height 8
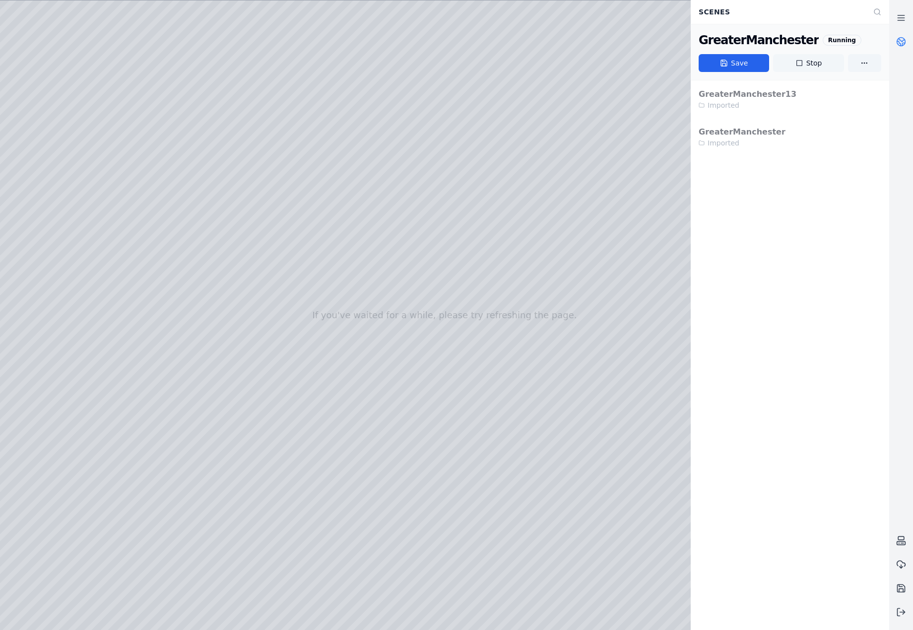
click at [810, 65] on button "Stop" at bounding box center [808, 63] width 70 height 18
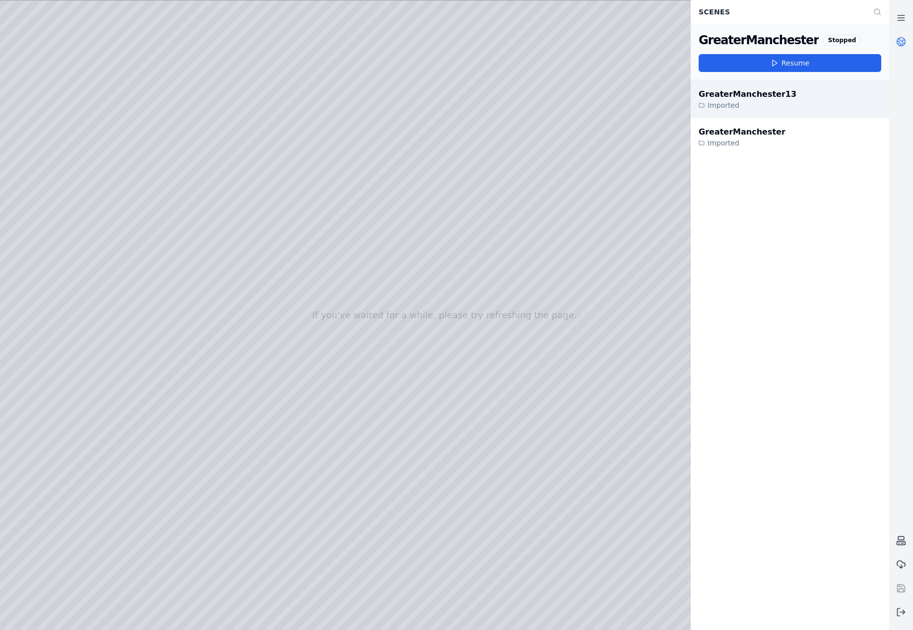
click at [772, 102] on div "Imported" at bounding box center [748, 105] width 98 height 10
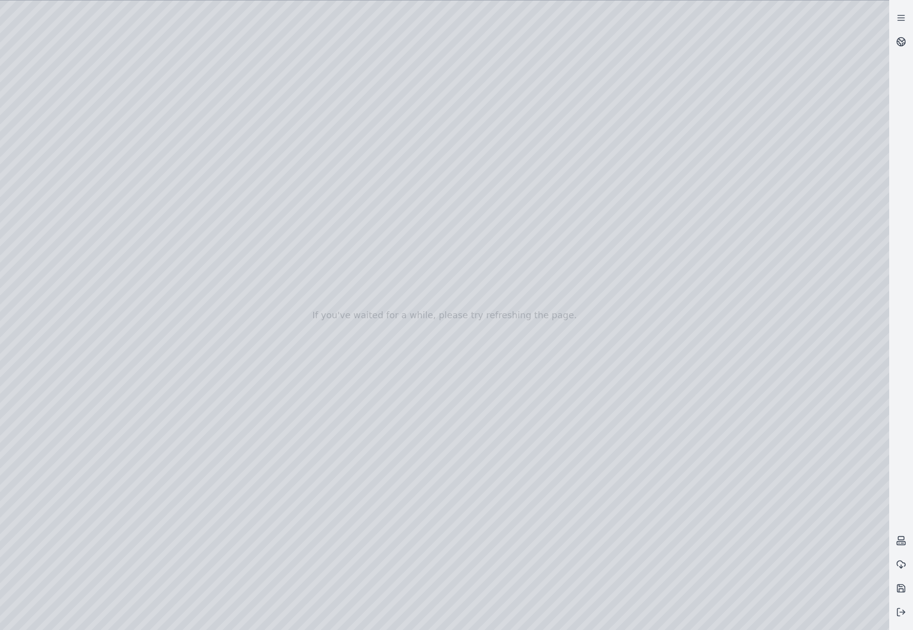
drag, startPoint x: 595, startPoint y: 284, endPoint x: 638, endPoint y: 286, distance: 43.2
drag, startPoint x: 546, startPoint y: 253, endPoint x: 570, endPoint y: 224, distance: 37.7
click at [199, 370] on div at bounding box center [444, 314] width 889 height 629
click at [201, 342] on div at bounding box center [444, 314] width 889 height 629
click at [203, 316] on div at bounding box center [444, 314] width 889 height 629
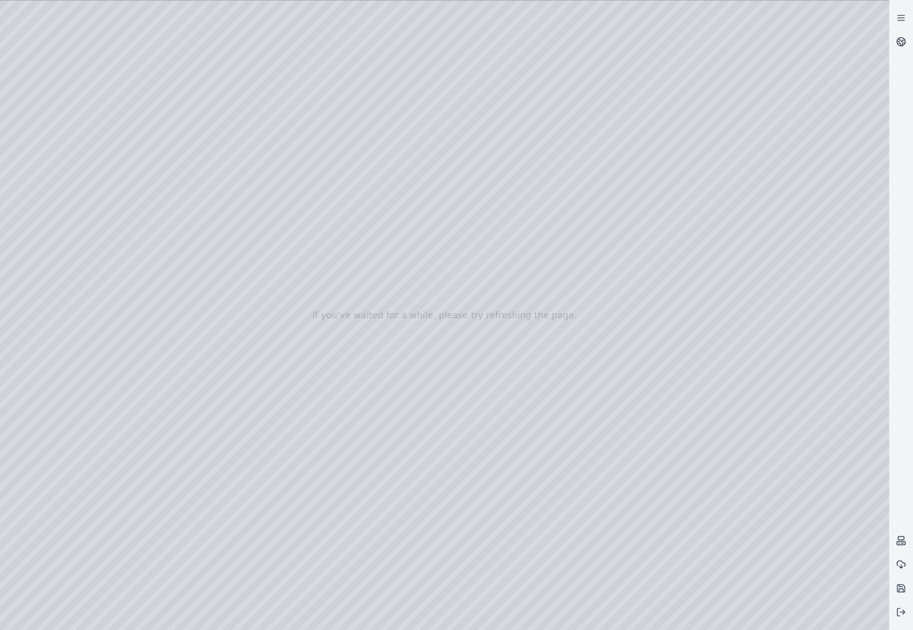
drag, startPoint x: 651, startPoint y: 405, endPoint x: 533, endPoint y: 390, distance: 118.6
drag, startPoint x: 675, startPoint y: 426, endPoint x: 422, endPoint y: 278, distance: 293.4
drag, startPoint x: 761, startPoint y: 293, endPoint x: 604, endPoint y: 335, distance: 162.8
drag, startPoint x: 738, startPoint y: 300, endPoint x: 549, endPoint y: 409, distance: 218.1
drag, startPoint x: 821, startPoint y: 345, endPoint x: 478, endPoint y: 484, distance: 370.2
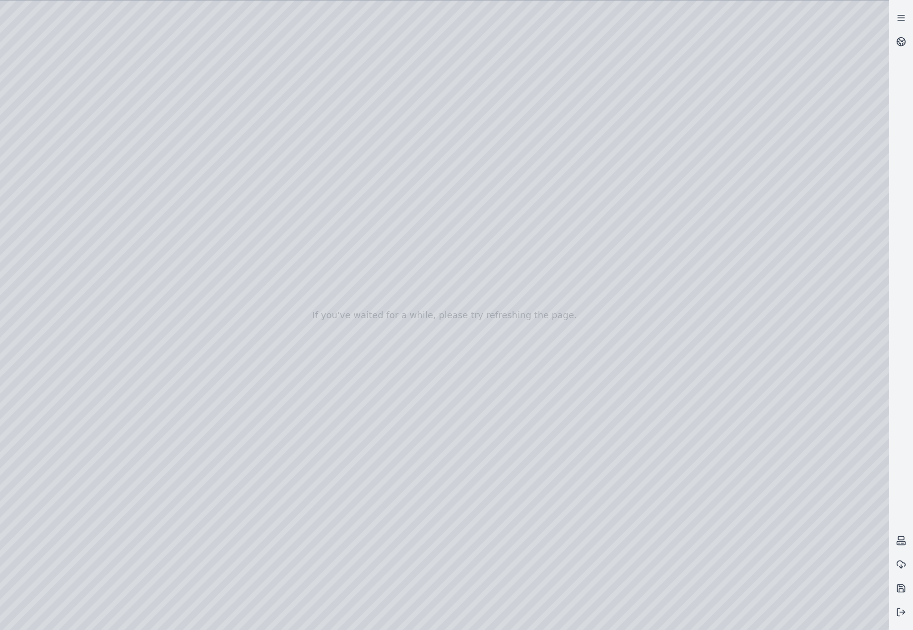
drag, startPoint x: 703, startPoint y: 346, endPoint x: 438, endPoint y: 384, distance: 267.8
click at [187, 134] on div at bounding box center [444, 314] width 889 height 629
drag, startPoint x: 570, startPoint y: 407, endPoint x: 487, endPoint y: 403, distance: 83.0
drag, startPoint x: 545, startPoint y: 393, endPoint x: 540, endPoint y: 470, distance: 77.6
drag, startPoint x: 548, startPoint y: 449, endPoint x: 224, endPoint y: 566, distance: 344.6
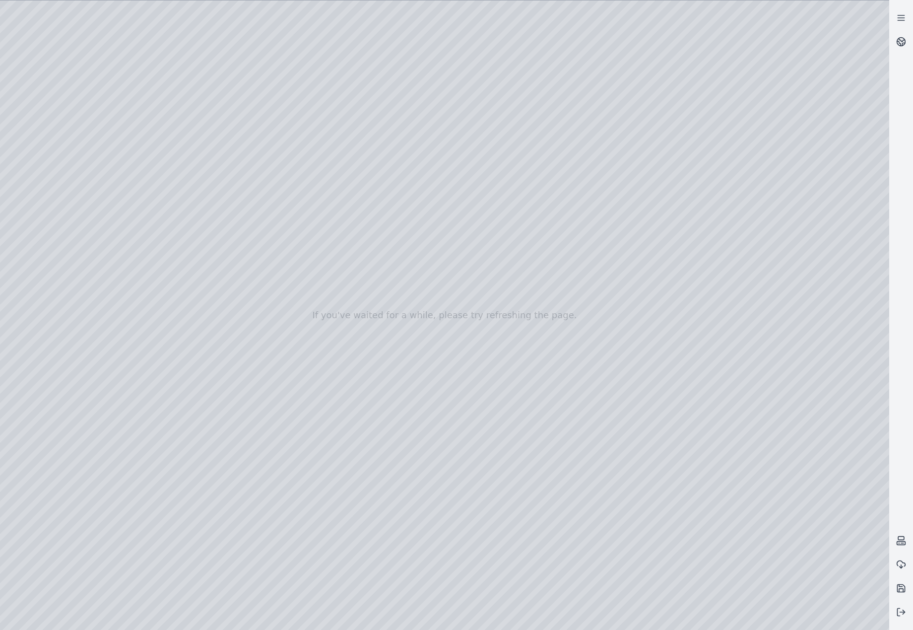
drag, startPoint x: 594, startPoint y: 488, endPoint x: 532, endPoint y: 487, distance: 62.0
drag, startPoint x: 433, startPoint y: 313, endPoint x: 612, endPoint y: 502, distance: 260.5
drag, startPoint x: 501, startPoint y: 273, endPoint x: 605, endPoint y: 541, distance: 287.6
drag, startPoint x: 494, startPoint y: 315, endPoint x: 590, endPoint y: 566, distance: 269.2
drag, startPoint x: 524, startPoint y: 473, endPoint x: 558, endPoint y: 496, distance: 40.5
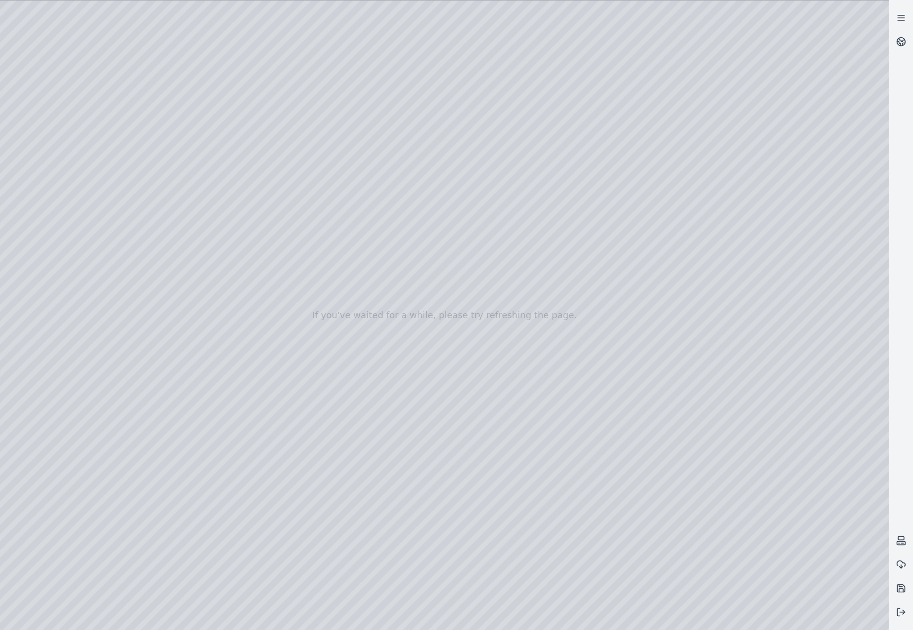
drag, startPoint x: 520, startPoint y: 476, endPoint x: 657, endPoint y: 460, distance: 137.5
drag, startPoint x: 697, startPoint y: 289, endPoint x: 614, endPoint y: 585, distance: 307.2
drag, startPoint x: 511, startPoint y: 327, endPoint x: 682, endPoint y: 569, distance: 297.3
drag, startPoint x: 542, startPoint y: 382, endPoint x: 502, endPoint y: 336, distance: 61.5
drag, startPoint x: 377, startPoint y: 271, endPoint x: 595, endPoint y: 553, distance: 355.9
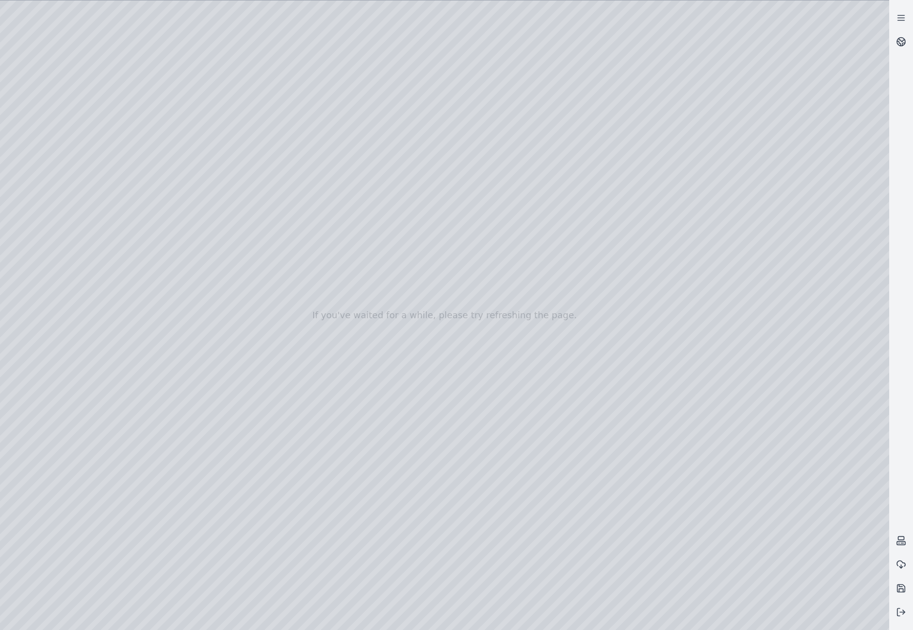
drag, startPoint x: 499, startPoint y: 449, endPoint x: 553, endPoint y: 499, distance: 73.8
drag, startPoint x: 530, startPoint y: 523, endPoint x: 602, endPoint y: 506, distance: 73.4
drag, startPoint x: 743, startPoint y: 252, endPoint x: 410, endPoint y: 394, distance: 362.0
drag, startPoint x: 653, startPoint y: 192, endPoint x: 647, endPoint y: 577, distance: 385.2
drag, startPoint x: 548, startPoint y: 358, endPoint x: 545, endPoint y: 550, distance: 191.6
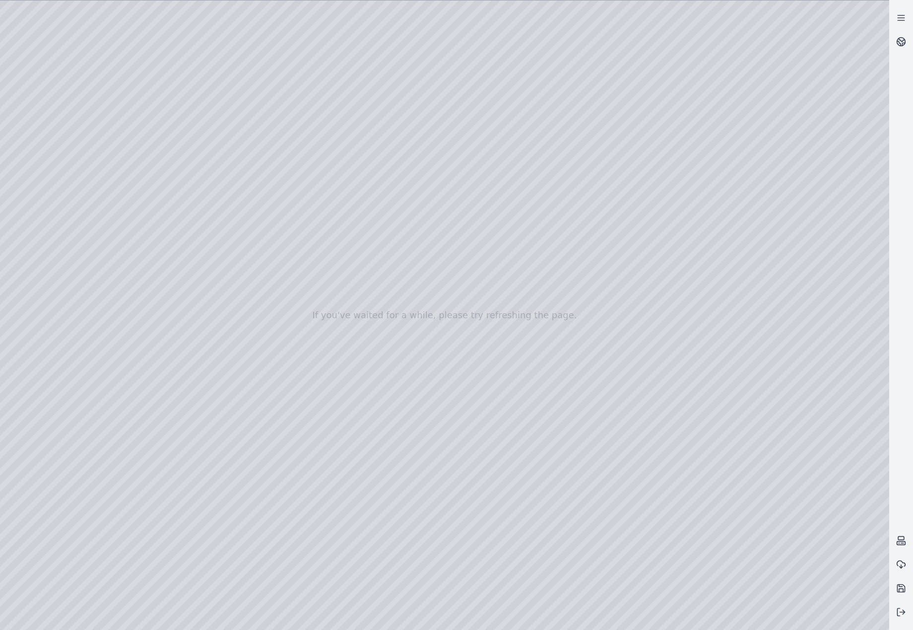
drag, startPoint x: 484, startPoint y: 341, endPoint x: 436, endPoint y: 464, distance: 131.2
drag, startPoint x: 593, startPoint y: 458, endPoint x: 558, endPoint y: 452, distance: 35.2
drag, startPoint x: 597, startPoint y: 433, endPoint x: 544, endPoint y: 243, distance: 197.4
drag, startPoint x: 633, startPoint y: 366, endPoint x: 560, endPoint y: 338, distance: 77.6
click at [181, 167] on div at bounding box center [444, 314] width 889 height 629
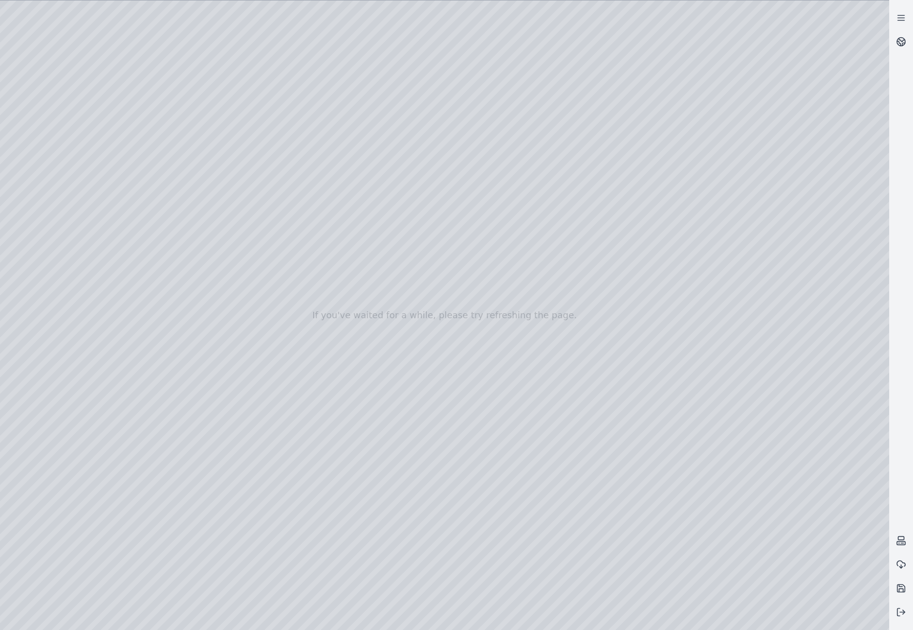
drag, startPoint x: 518, startPoint y: 457, endPoint x: 626, endPoint y: 451, distance: 108.3
drag, startPoint x: 643, startPoint y: 273, endPoint x: 367, endPoint y: 508, distance: 362.7
drag, startPoint x: 726, startPoint y: 232, endPoint x: 496, endPoint y: 592, distance: 426.7
drag, startPoint x: 613, startPoint y: 291, endPoint x: 698, endPoint y: 544, distance: 266.8
drag, startPoint x: 685, startPoint y: 451, endPoint x: 564, endPoint y: 442, distance: 121.4
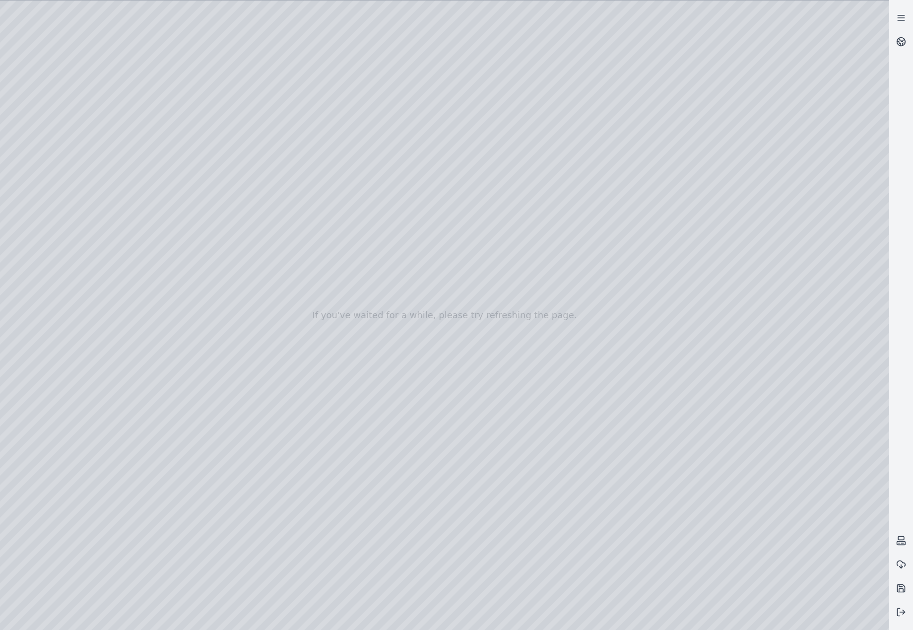
drag, startPoint x: 553, startPoint y: 475, endPoint x: 459, endPoint y: 463, distance: 94.6
drag, startPoint x: 579, startPoint y: 333, endPoint x: 460, endPoint y: 506, distance: 210.6
drag, startPoint x: 430, startPoint y: 428, endPoint x: 704, endPoint y: 437, distance: 273.6
click at [178, 184] on div at bounding box center [444, 314] width 889 height 629
click at [184, 209] on div at bounding box center [444, 314] width 889 height 629
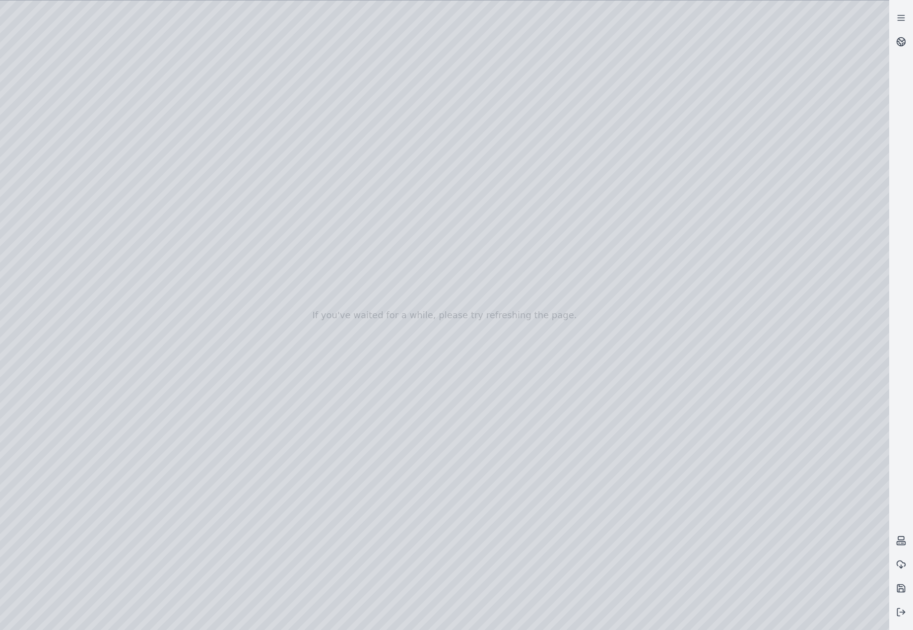
click at [191, 240] on div at bounding box center [444, 314] width 889 height 629
drag, startPoint x: 482, startPoint y: 364, endPoint x: 300, endPoint y: 372, distance: 182.3
click at [662, 620] on div at bounding box center [444, 314] width 889 height 629
drag, startPoint x: 472, startPoint y: 530, endPoint x: 516, endPoint y: 529, distance: 44.2
click at [516, 529] on div at bounding box center [444, 314] width 889 height 629
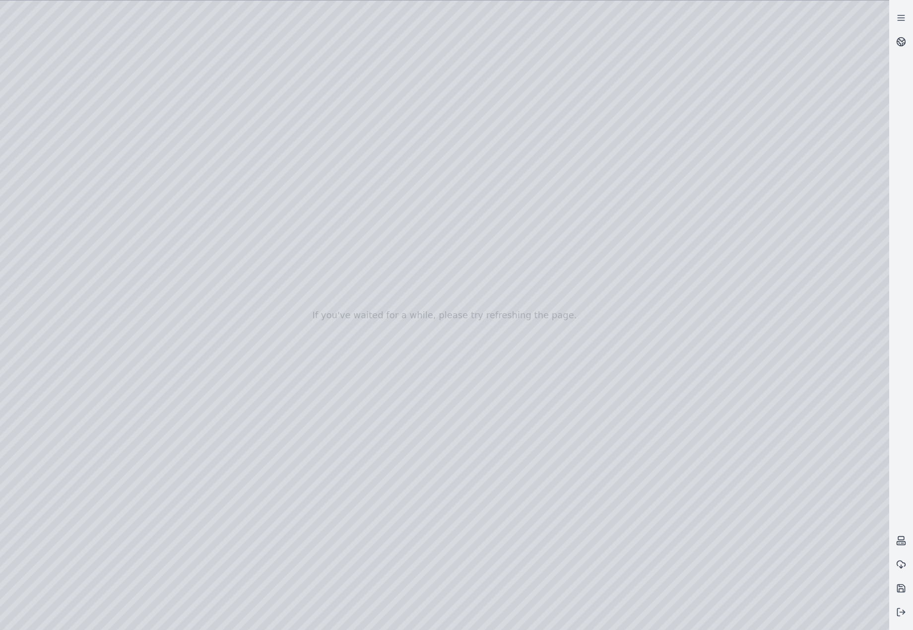
drag, startPoint x: 673, startPoint y: 325, endPoint x: 564, endPoint y: 205, distance: 161.6
drag, startPoint x: 520, startPoint y: 531, endPoint x: 287, endPoint y: 555, distance: 234.0
click at [287, 555] on div at bounding box center [444, 314] width 889 height 629
click at [258, 530] on div at bounding box center [444, 314] width 889 height 629
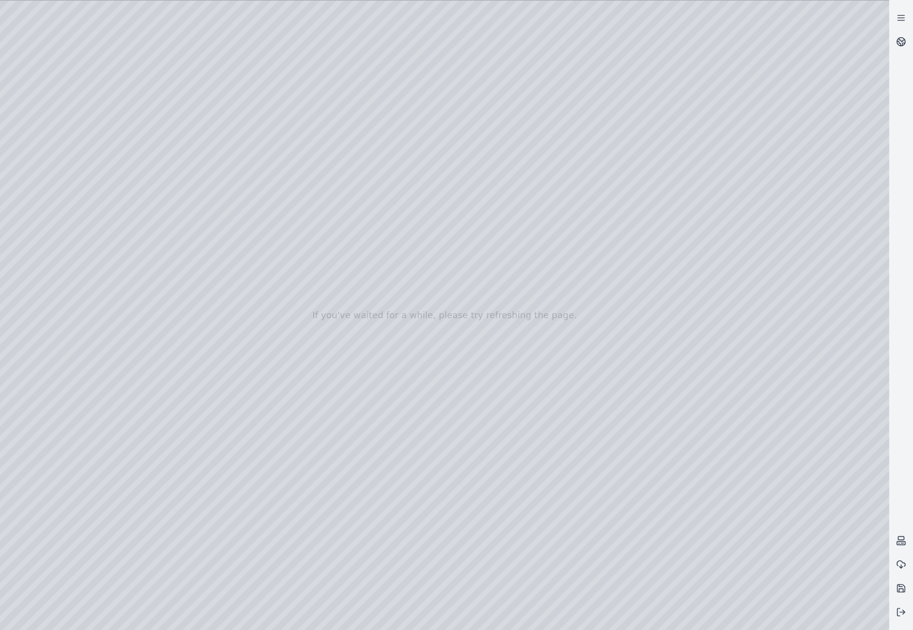
click at [297, 526] on div at bounding box center [444, 314] width 889 height 629
click at [379, 525] on div at bounding box center [444, 314] width 889 height 629
click at [395, 528] on div at bounding box center [444, 314] width 889 height 629
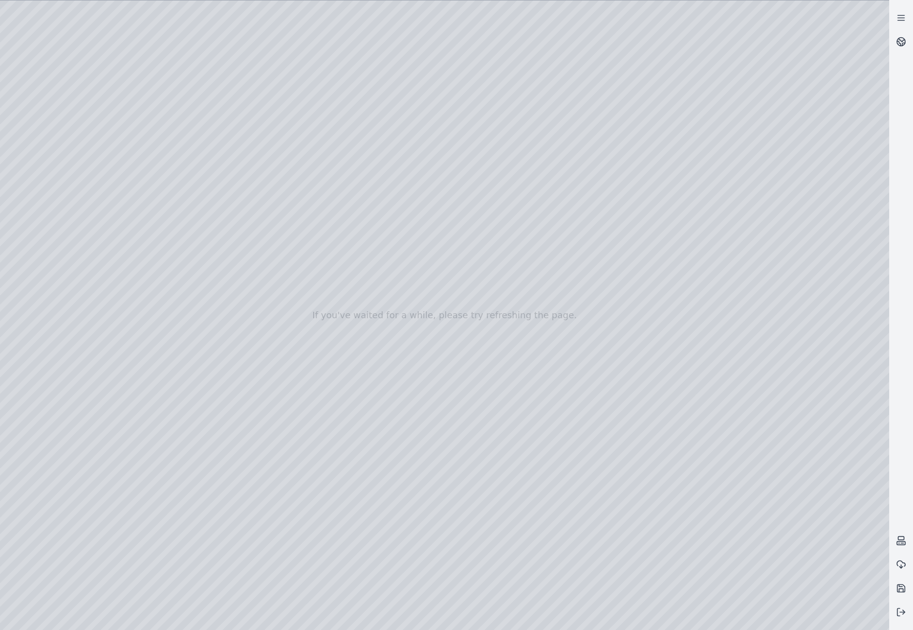
click at [395, 528] on div at bounding box center [444, 314] width 889 height 629
click at [20, 510] on div at bounding box center [444, 314] width 889 height 629
click at [72, 522] on div at bounding box center [444, 314] width 889 height 629
click at [72, 511] on div at bounding box center [444, 314] width 889 height 629
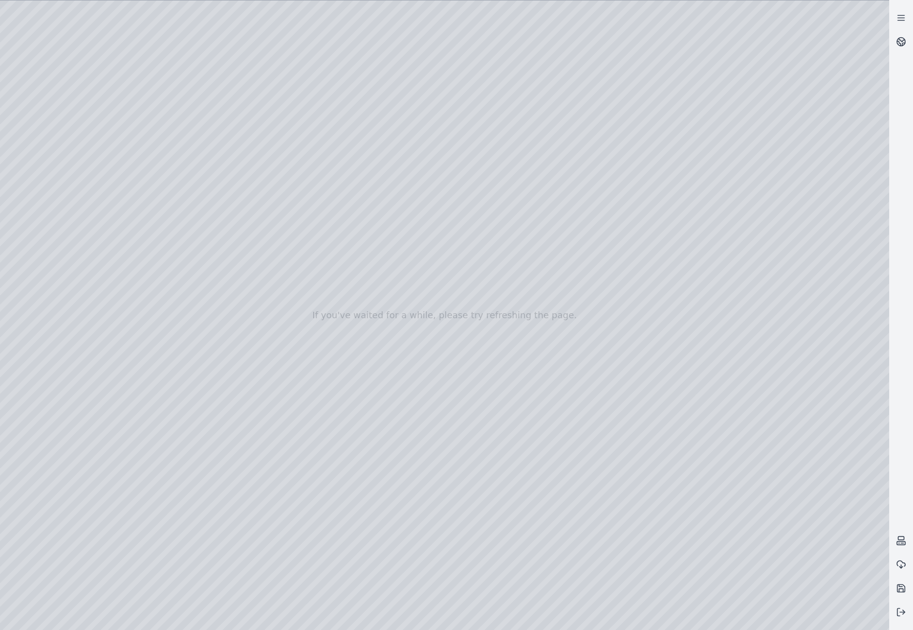
click at [84, 456] on div at bounding box center [444, 314] width 889 height 629
click at [41, 509] on div at bounding box center [444, 314] width 889 height 629
click at [38, 501] on div at bounding box center [444, 314] width 889 height 629
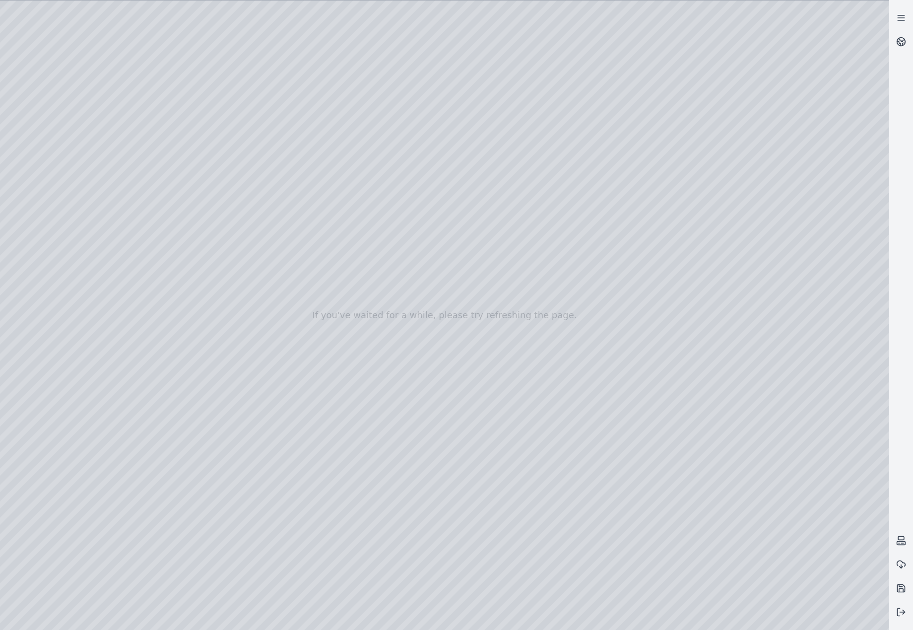
click at [316, 530] on div at bounding box center [444, 314] width 889 height 629
drag, startPoint x: 315, startPoint y: 531, endPoint x: 320, endPoint y: 531, distance: 5.5
click at [320, 531] on div at bounding box center [444, 314] width 889 height 629
click at [73, 501] on div at bounding box center [444, 314] width 889 height 629
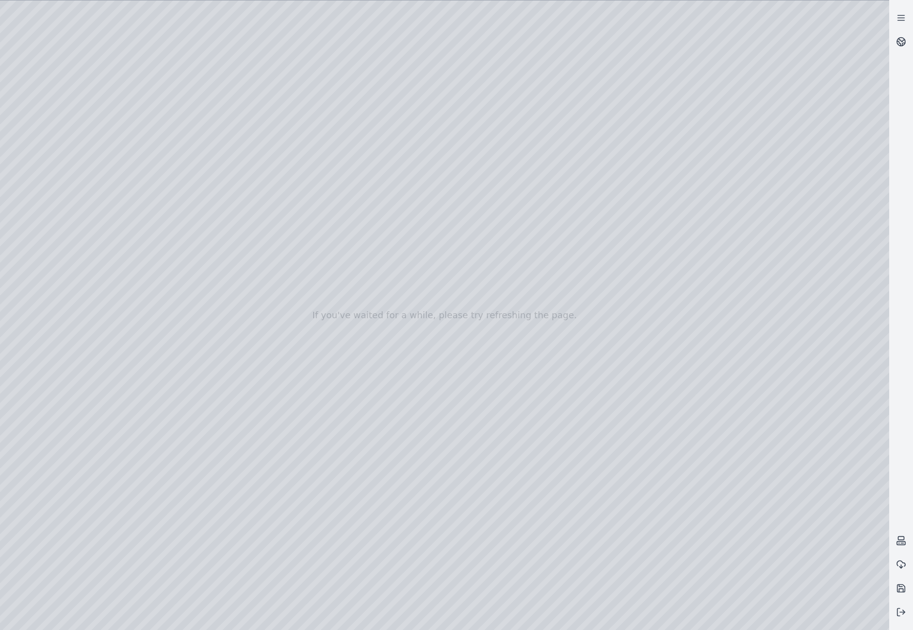
click at [89, 432] on div at bounding box center [444, 314] width 889 height 629
click at [29, 508] on div at bounding box center [444, 314] width 889 height 629
click at [28, 507] on div at bounding box center [444, 314] width 889 height 629
drag, startPoint x: 636, startPoint y: 394, endPoint x: 597, endPoint y: 385, distance: 39.6
click at [455, 498] on div at bounding box center [444, 314] width 889 height 629
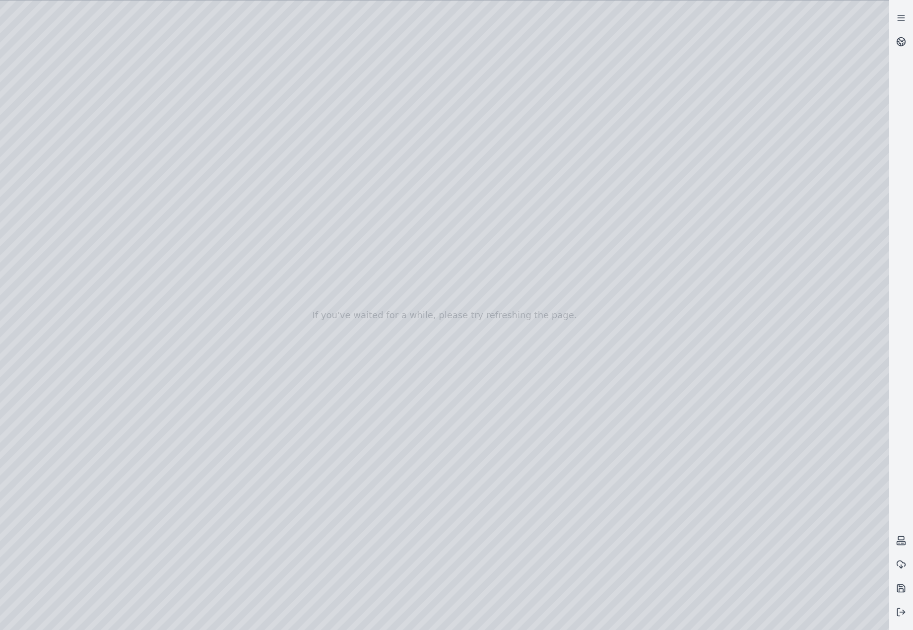
drag, startPoint x: 500, startPoint y: 409, endPoint x: 430, endPoint y: 406, distance: 70.0
drag, startPoint x: 619, startPoint y: 389, endPoint x: 390, endPoint y: 286, distance: 251.5
drag, startPoint x: 733, startPoint y: 370, endPoint x: 557, endPoint y: 324, distance: 181.5
drag, startPoint x: 661, startPoint y: 340, endPoint x: 602, endPoint y: 344, distance: 58.7
drag, startPoint x: 675, startPoint y: 344, endPoint x: 371, endPoint y: 289, distance: 308.8
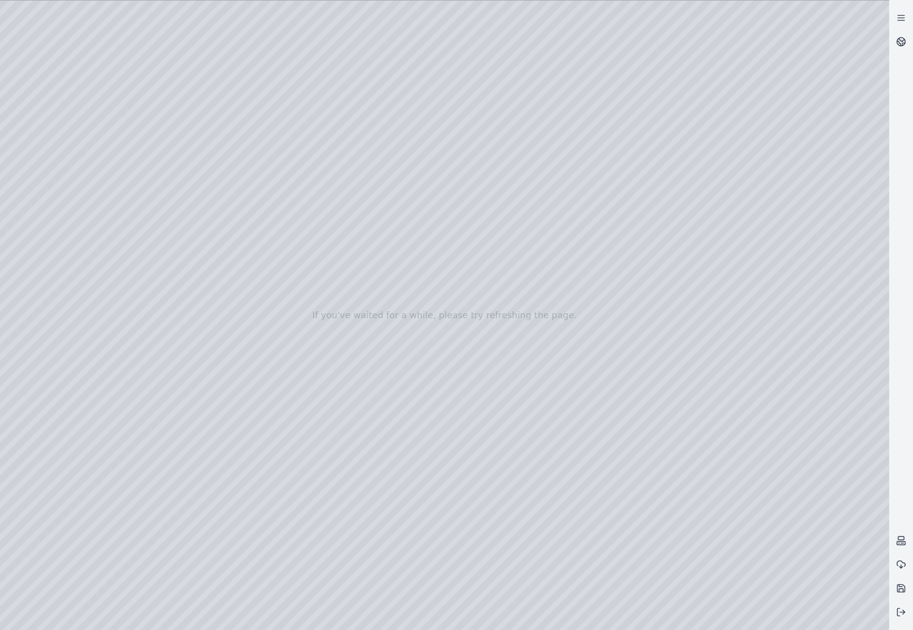
drag, startPoint x: 331, startPoint y: 530, endPoint x: 342, endPoint y: 530, distance: 11.4
click at [342, 530] on div at bounding box center [444, 314] width 889 height 629
drag, startPoint x: 342, startPoint y: 530, endPoint x: 360, endPoint y: 531, distance: 17.4
click at [360, 531] on div at bounding box center [444, 314] width 889 height 629
click at [273, 533] on div at bounding box center [444, 314] width 889 height 629
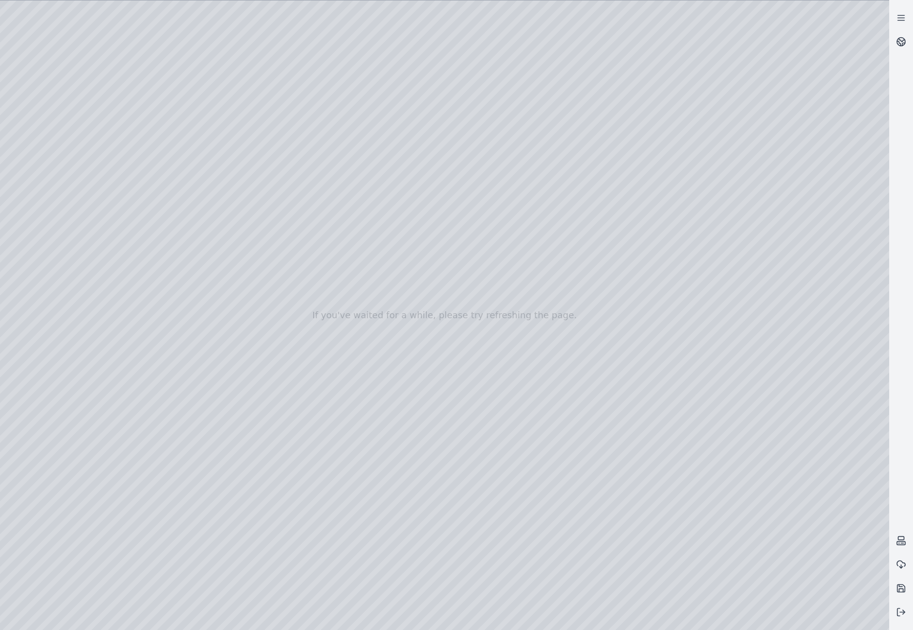
click at [273, 533] on div at bounding box center [444, 314] width 889 height 629
click at [363, 524] on div at bounding box center [444, 314] width 889 height 629
click at [720, 524] on div at bounding box center [444, 314] width 889 height 629
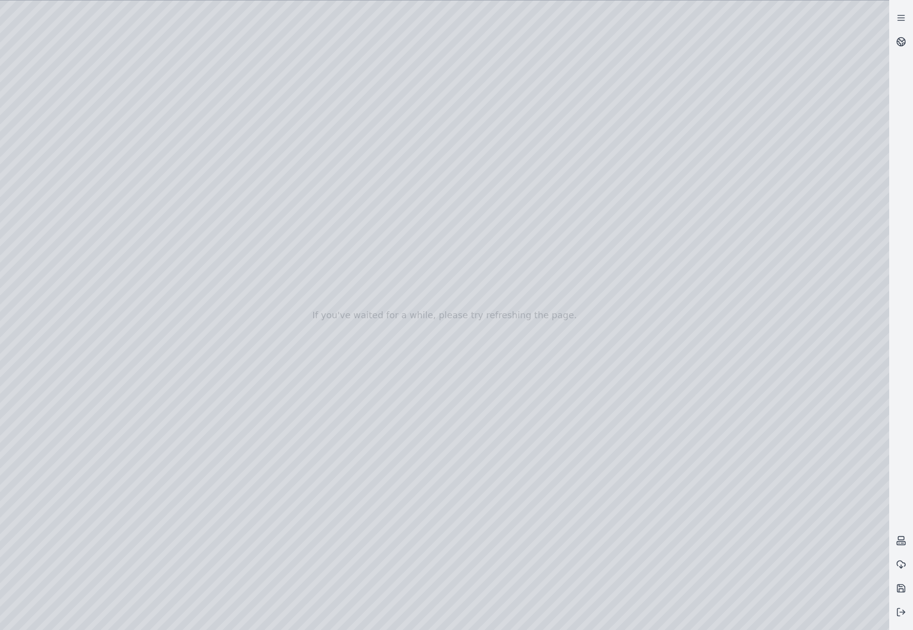
click at [370, 528] on div at bounding box center [444, 314] width 889 height 629
click at [33, 500] on div at bounding box center [444, 314] width 889 height 629
drag, startPoint x: 680, startPoint y: 333, endPoint x: 387, endPoint y: 326, distance: 293.4
drag, startPoint x: 452, startPoint y: 223, endPoint x: 473, endPoint y: 472, distance: 249.6
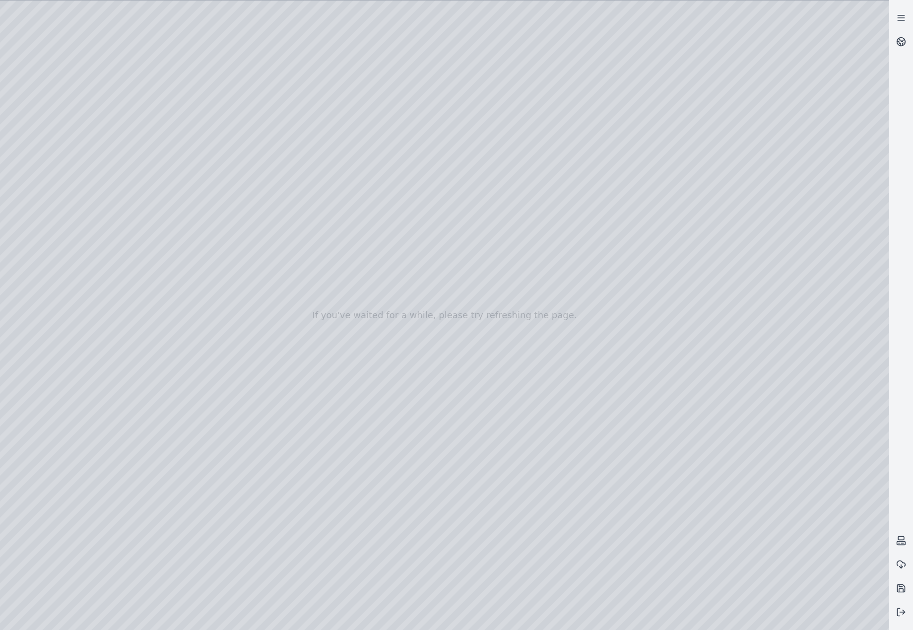
drag, startPoint x: 399, startPoint y: 526, endPoint x: 519, endPoint y: 537, distance: 120.6
click at [518, 537] on div at bounding box center [444, 314] width 889 height 629
click at [579, 531] on div at bounding box center [444, 314] width 889 height 629
click at [593, 526] on div at bounding box center [444, 314] width 889 height 629
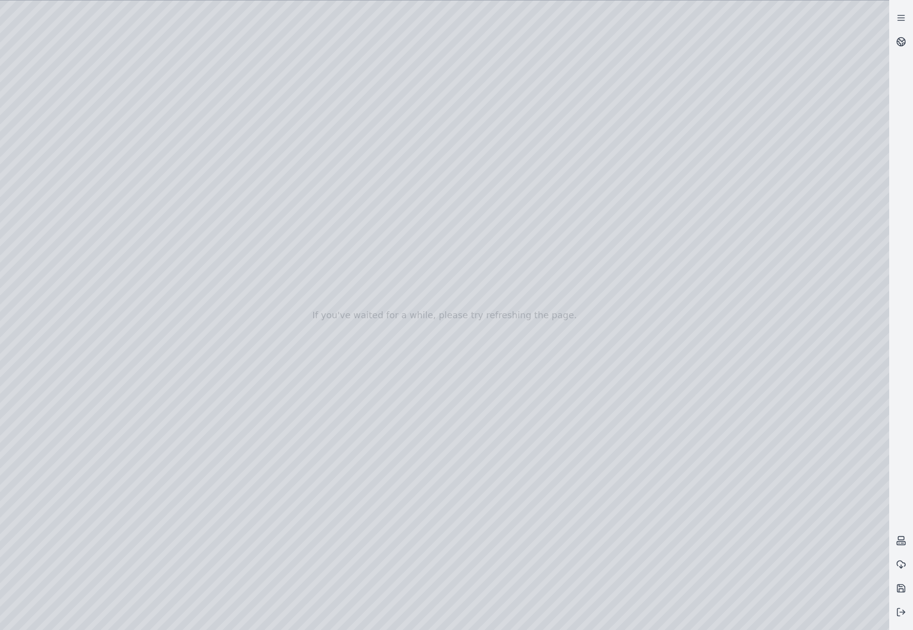
click at [593, 526] on div at bounding box center [444, 314] width 889 height 629
click at [647, 526] on div at bounding box center [444, 314] width 889 height 629
click at [680, 520] on div at bounding box center [444, 314] width 889 height 629
click at [693, 525] on div at bounding box center [444, 314] width 889 height 629
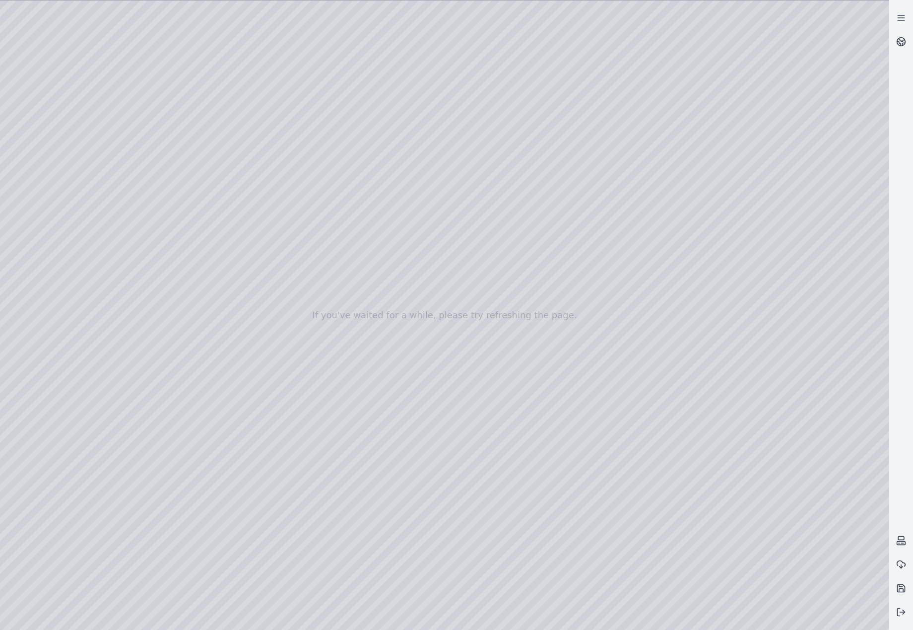
click at [693, 525] on div at bounding box center [444, 314] width 889 height 629
click at [634, 531] on div at bounding box center [444, 314] width 889 height 629
click at [301, 532] on div at bounding box center [444, 314] width 889 height 629
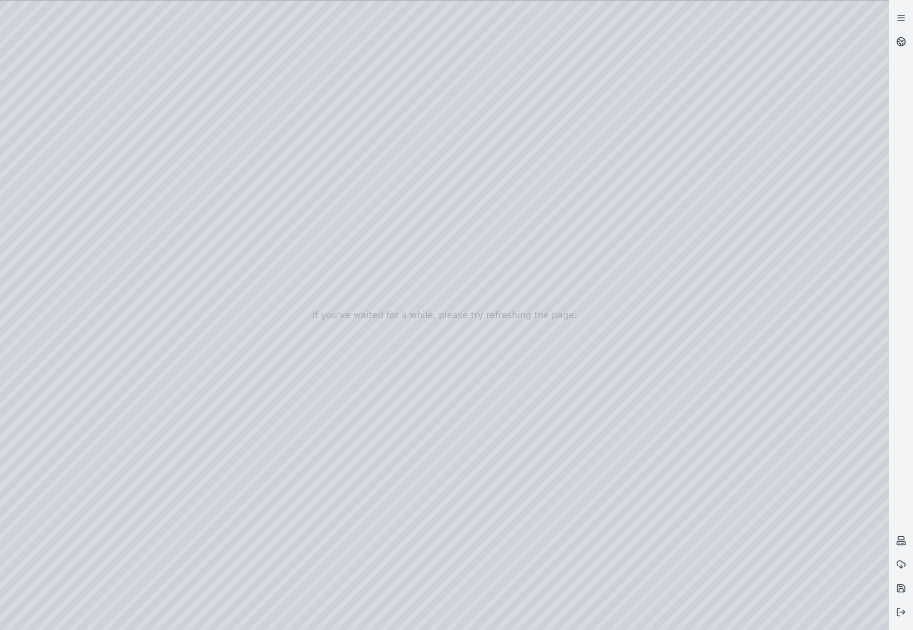
click at [202, 270] on div at bounding box center [444, 314] width 889 height 629
drag, startPoint x: 508, startPoint y: 378, endPoint x: 602, endPoint y: 384, distance: 94.0
drag, startPoint x: 484, startPoint y: 353, endPoint x: 489, endPoint y: 322, distance: 31.7
drag, startPoint x: 524, startPoint y: 344, endPoint x: 607, endPoint y: 343, distance: 82.9
drag, startPoint x: 690, startPoint y: 197, endPoint x: 521, endPoint y: 416, distance: 277.5
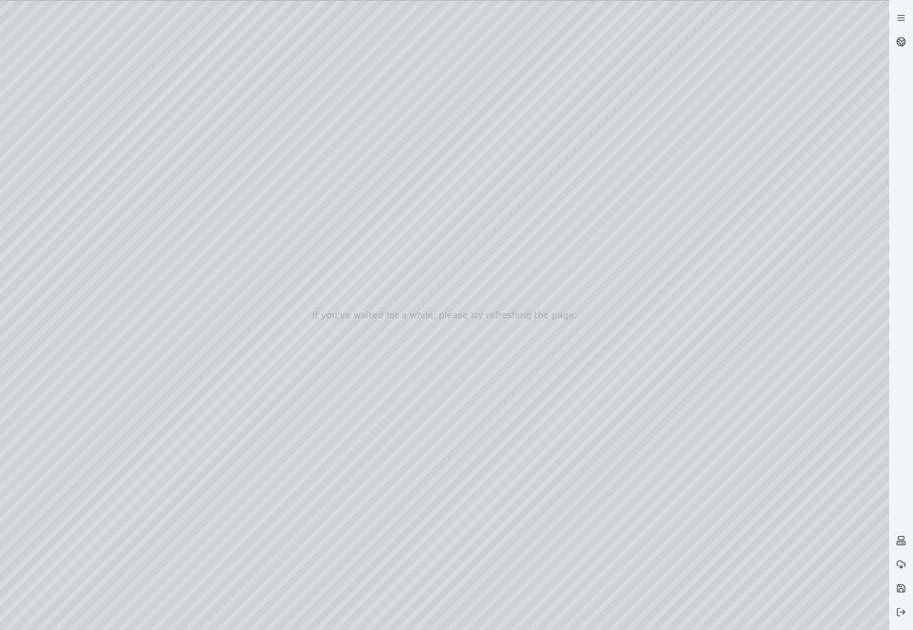
click at [55, 178] on div at bounding box center [444, 314] width 889 height 629
click at [285, 189] on div at bounding box center [444, 314] width 889 height 629
click at [285, 187] on div at bounding box center [444, 314] width 889 height 629
drag, startPoint x: 614, startPoint y: 386, endPoint x: 551, endPoint y: 392, distance: 63.9
click at [280, 298] on div at bounding box center [444, 314] width 889 height 629
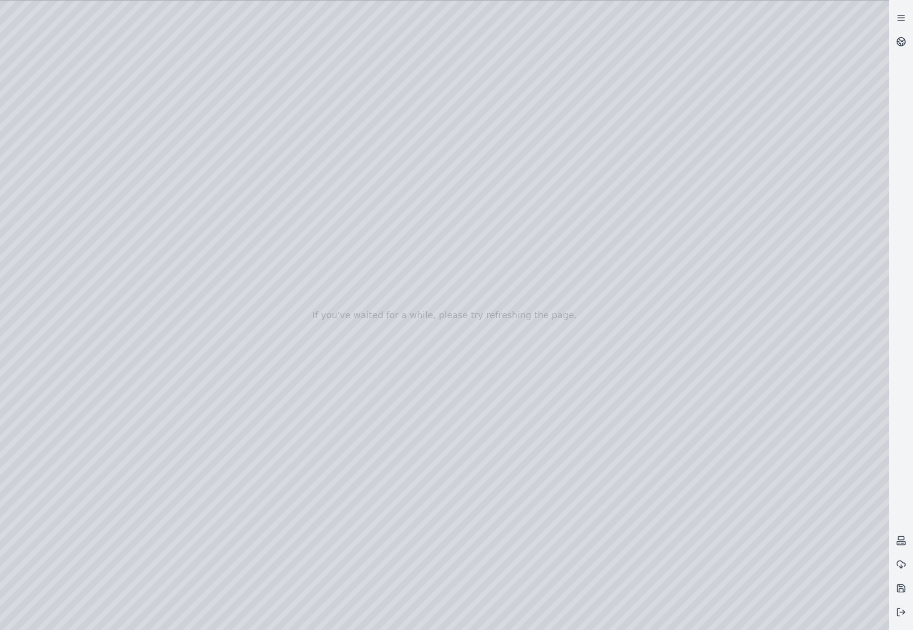
click at [280, 298] on div at bounding box center [444, 314] width 889 height 629
drag, startPoint x: 519, startPoint y: 332, endPoint x: 579, endPoint y: 315, distance: 62.4
click at [289, 290] on div at bounding box center [444, 314] width 889 height 629
click at [287, 359] on div at bounding box center [444, 314] width 889 height 629
click at [279, 368] on div at bounding box center [444, 314] width 889 height 629
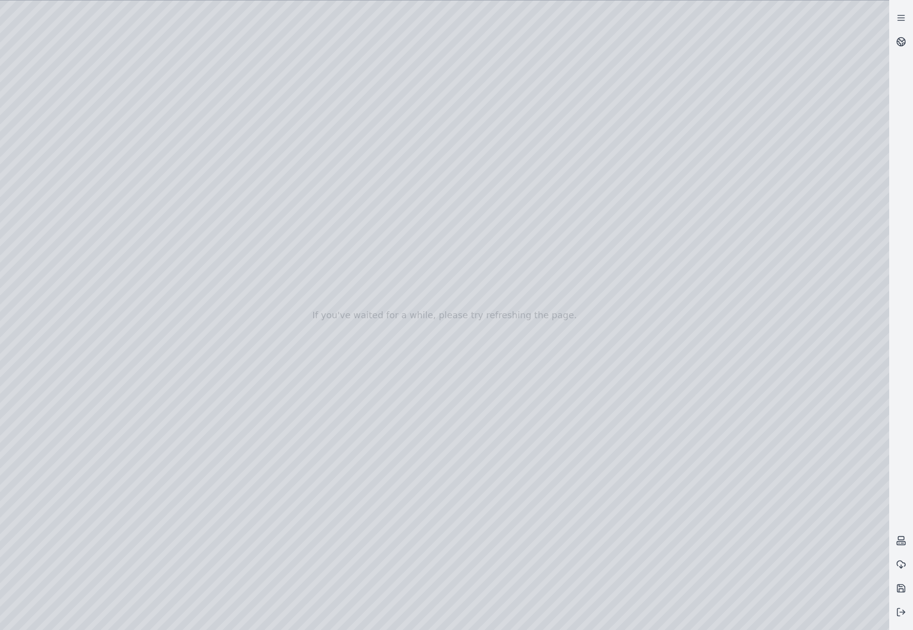
click at [285, 296] on div at bounding box center [444, 314] width 889 height 629
drag, startPoint x: 505, startPoint y: 339, endPoint x: 516, endPoint y: 355, distance: 20.0
drag, startPoint x: 446, startPoint y: 297, endPoint x: 630, endPoint y: 454, distance: 241.9
drag, startPoint x: 542, startPoint y: 399, endPoint x: 80, endPoint y: 392, distance: 461.6
click at [74, 158] on div at bounding box center [444, 314] width 889 height 629
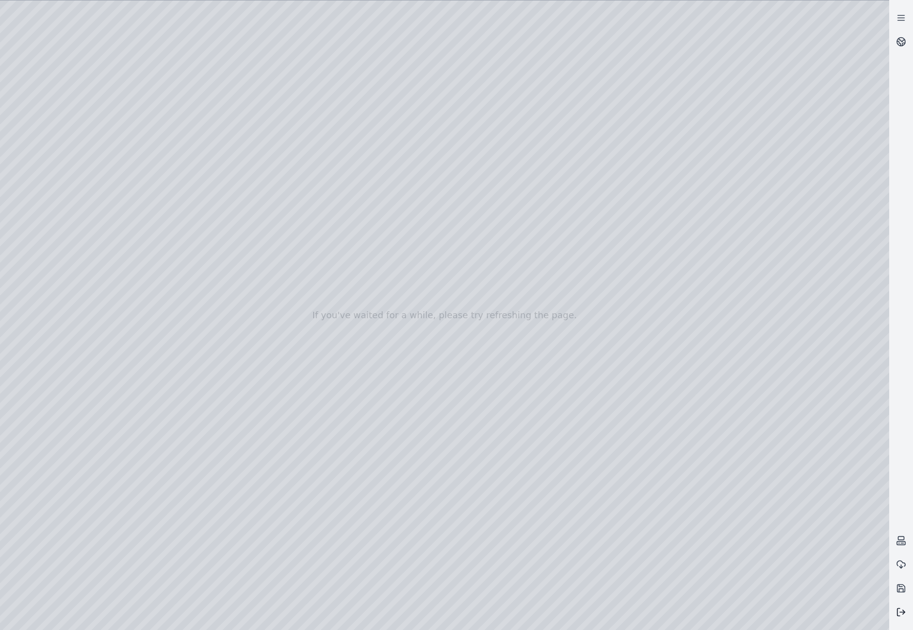
click at [904, 613] on polyline at bounding box center [904, 612] width 2 height 4
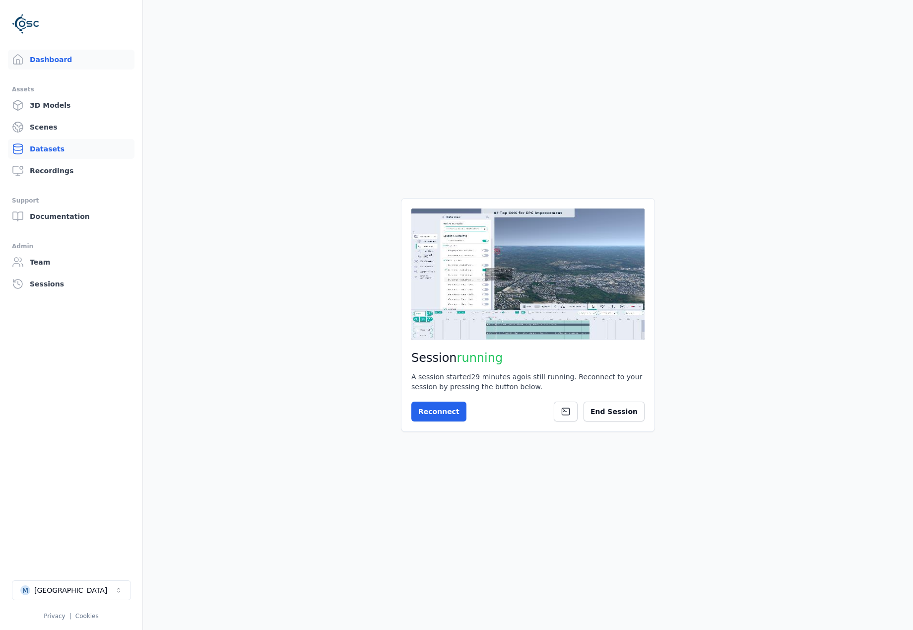
click at [99, 150] on link "Datasets" at bounding box center [71, 149] width 127 height 20
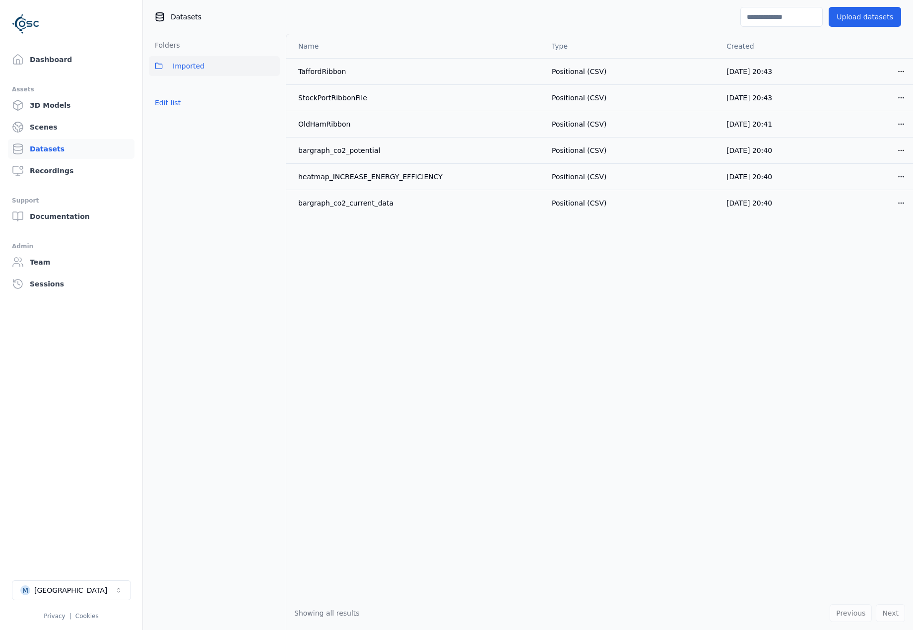
click at [209, 69] on button "Imported" at bounding box center [214, 66] width 131 height 20
click at [34, 44] on div "Dashboard Assets 3D Models Scenes Datasets Recordings Support Documentation Adm…" at bounding box center [71, 315] width 143 height 630
click at [42, 52] on link "Dashboard" at bounding box center [71, 60] width 127 height 20
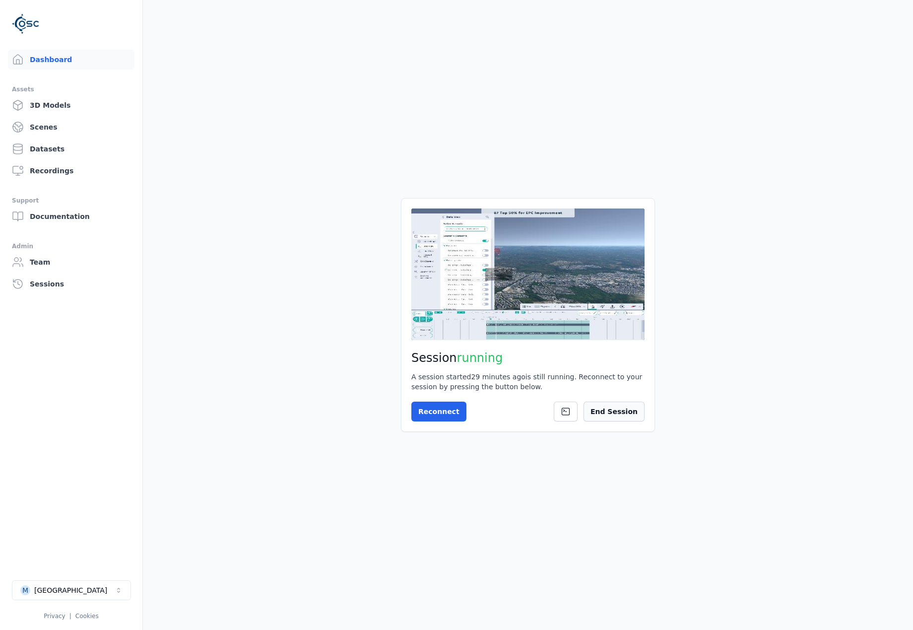
click at [607, 409] on button "End Session" at bounding box center [614, 412] width 61 height 20
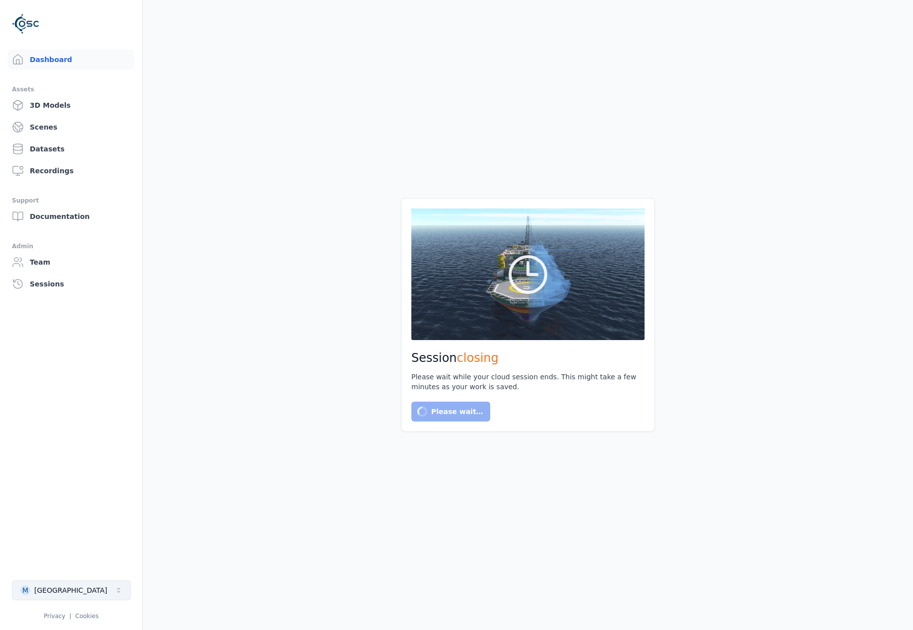
click at [103, 595] on button "M Manchester" at bounding box center [71, 590] width 119 height 20
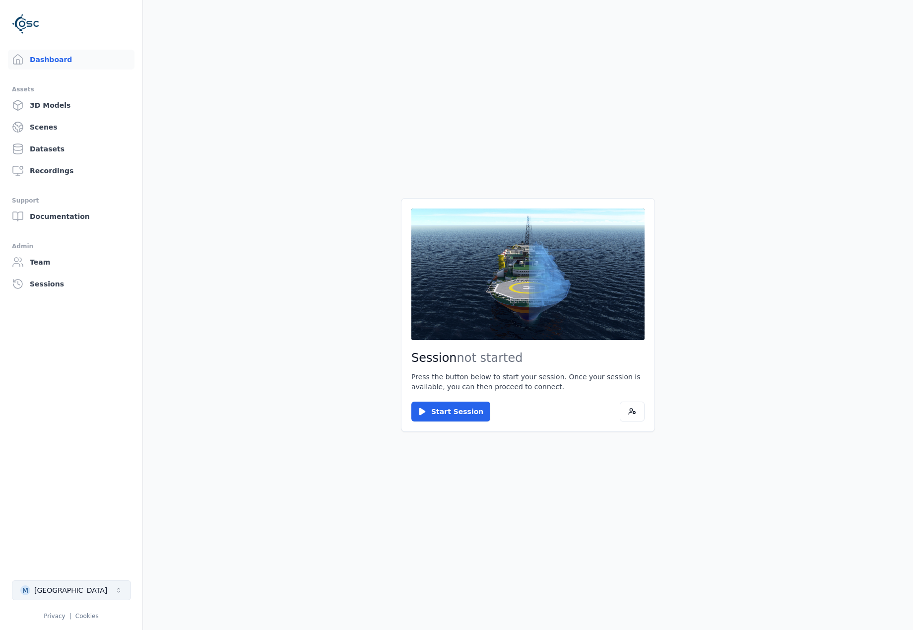
click at [103, 588] on button "M Manchester" at bounding box center [71, 590] width 119 height 20
type input "****"
click at [67, 565] on div "OBOS Fornebu" at bounding box center [57, 568] width 51 height 10
click at [50, 567] on div "OBOS Fornebu" at bounding box center [57, 568] width 51 height 10
click at [235, 532] on html "Dashboard Assets 3D Models Scenes Datasets Recordings Support Documentation Adm…" at bounding box center [456, 315] width 913 height 630
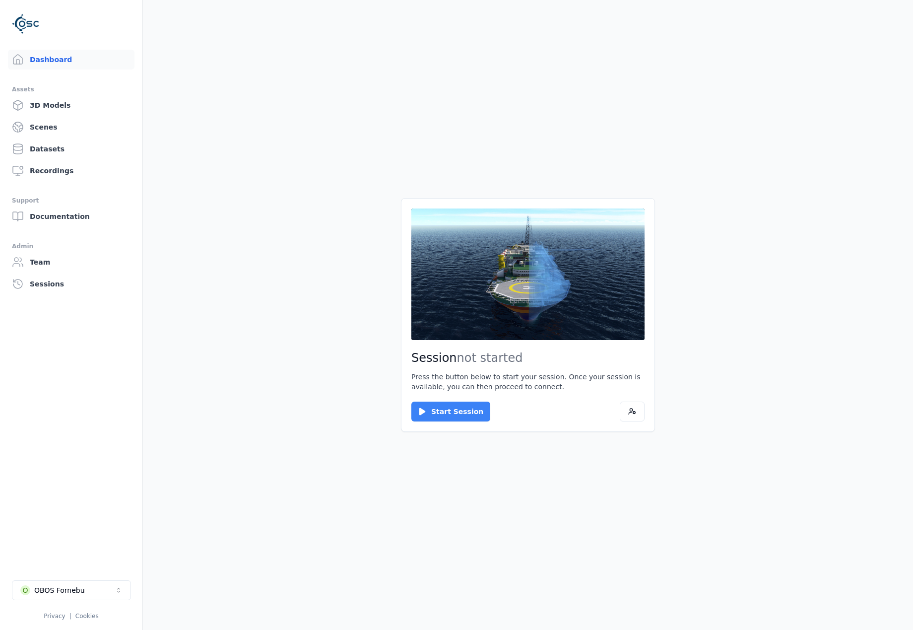
click at [449, 409] on button "Start Session" at bounding box center [450, 412] width 79 height 20
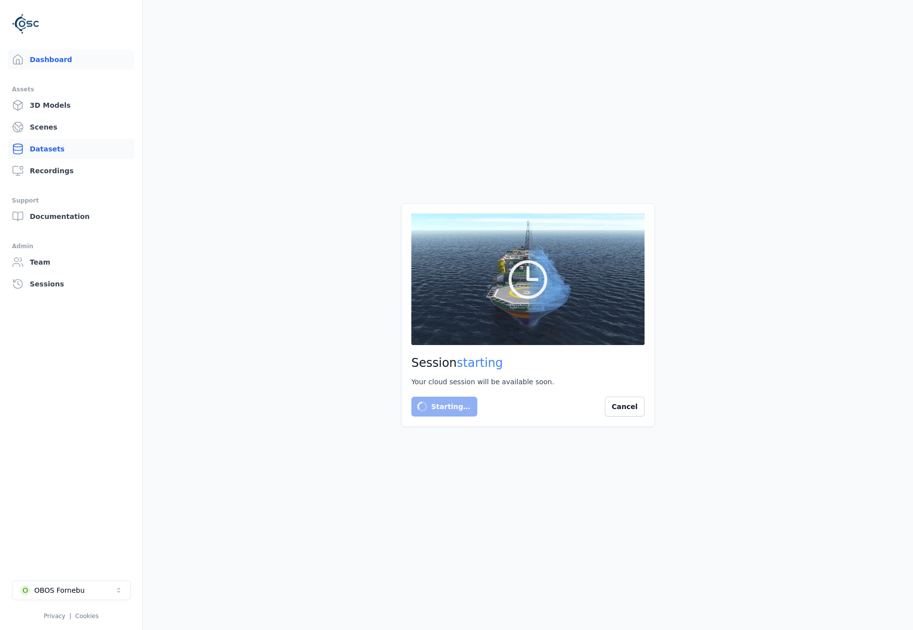
click at [66, 148] on link "Datasets" at bounding box center [71, 149] width 127 height 20
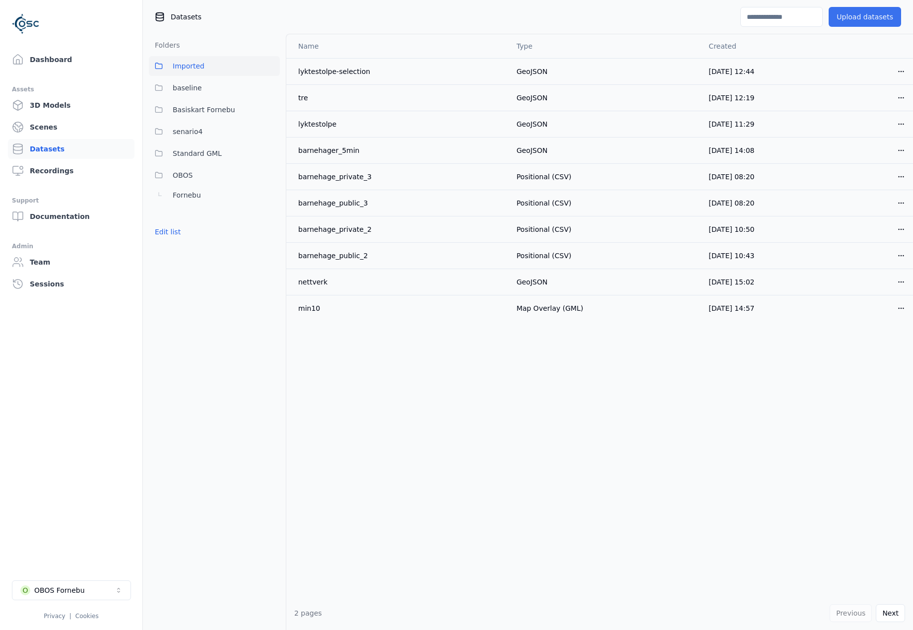
click at [851, 16] on button "Upload datasets" at bounding box center [865, 17] width 72 height 20
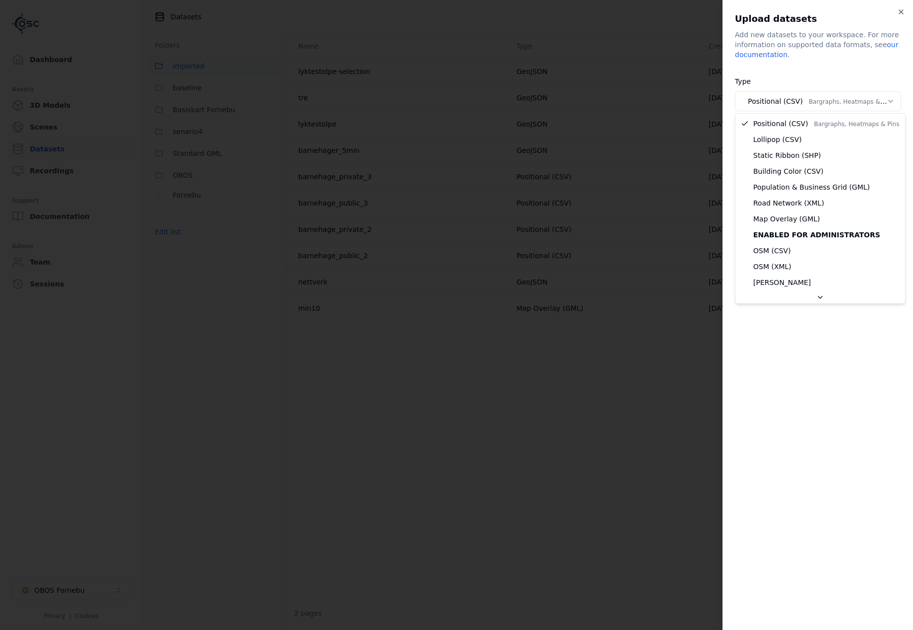
click at [790, 97] on body "**********" at bounding box center [456, 315] width 913 height 630
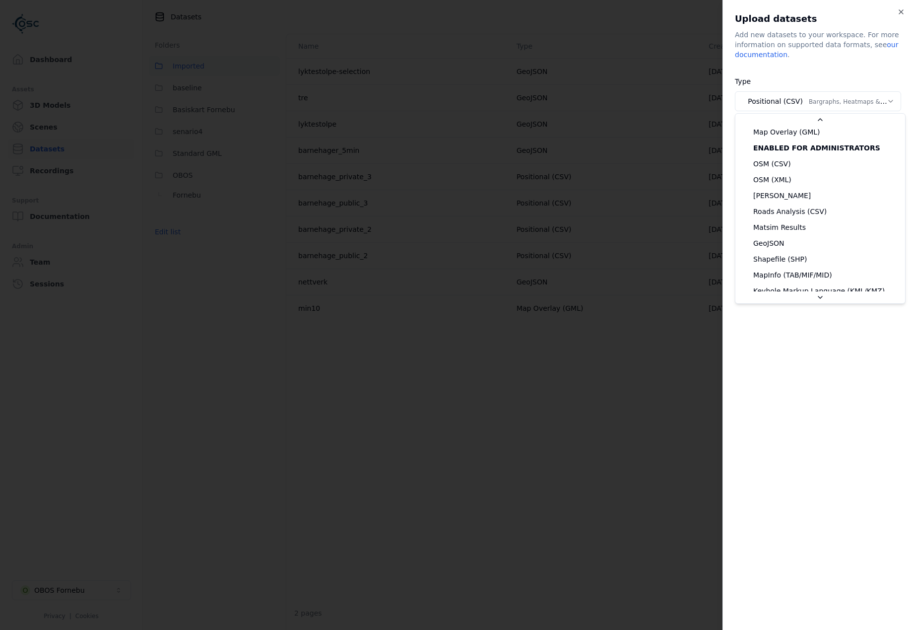
scroll to position [99, 0]
select select "*******"
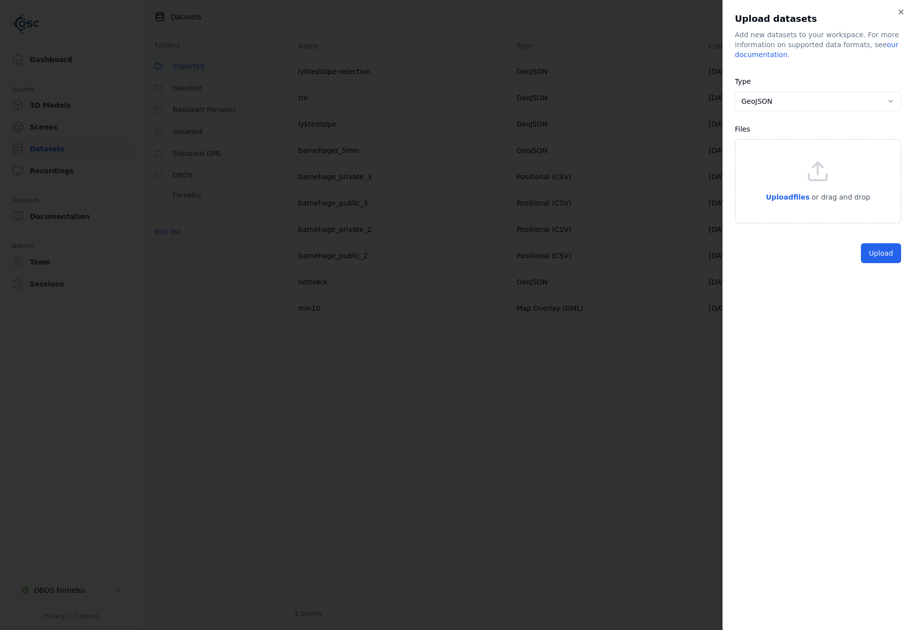
click at [796, 208] on div "Upload files or drag and drop" at bounding box center [818, 181] width 166 height 84
click at [889, 283] on button "Upload" at bounding box center [881, 276] width 40 height 20
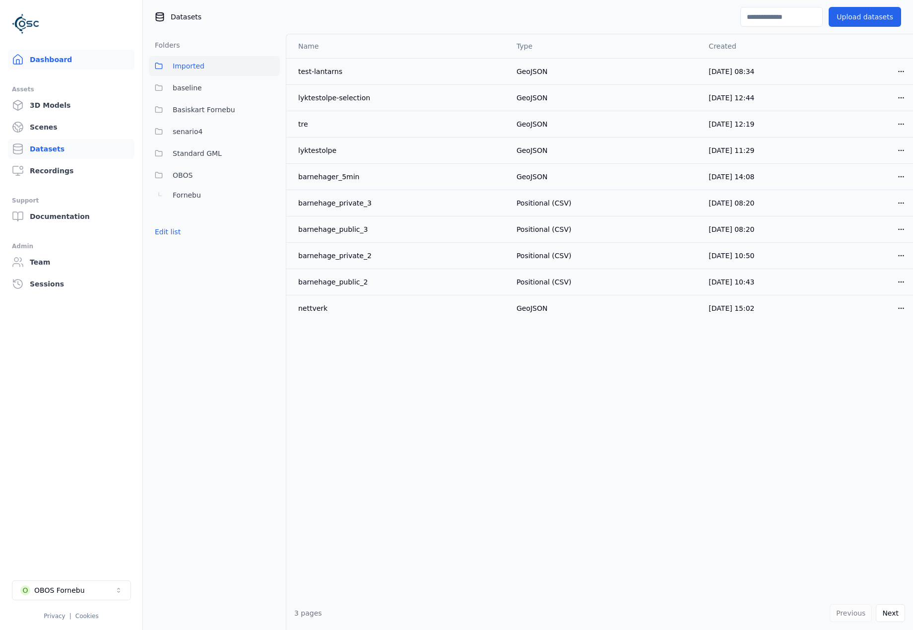
click at [67, 63] on link "Dashboard" at bounding box center [71, 60] width 127 height 20
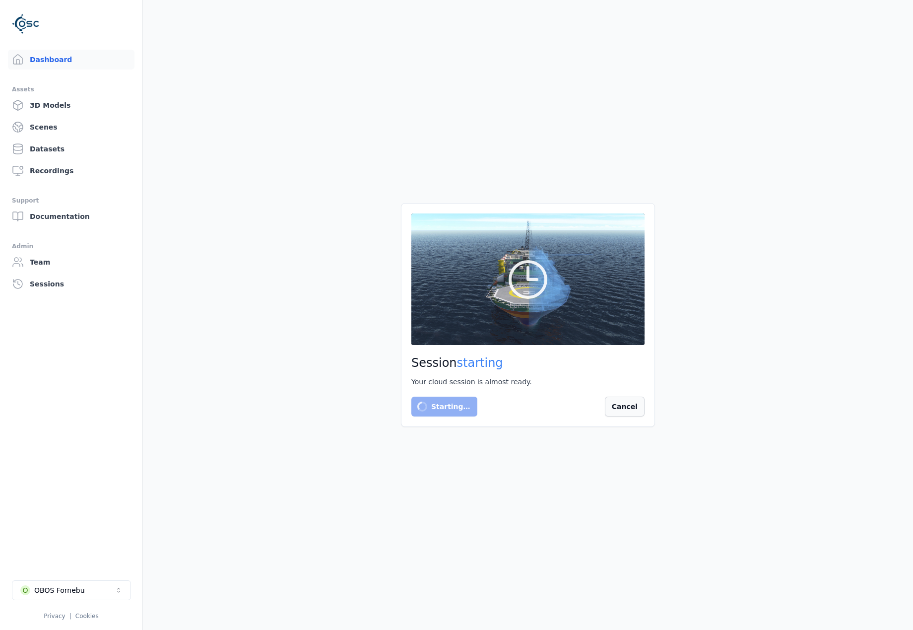
click at [631, 416] on button "Cancel" at bounding box center [625, 407] width 40 height 20
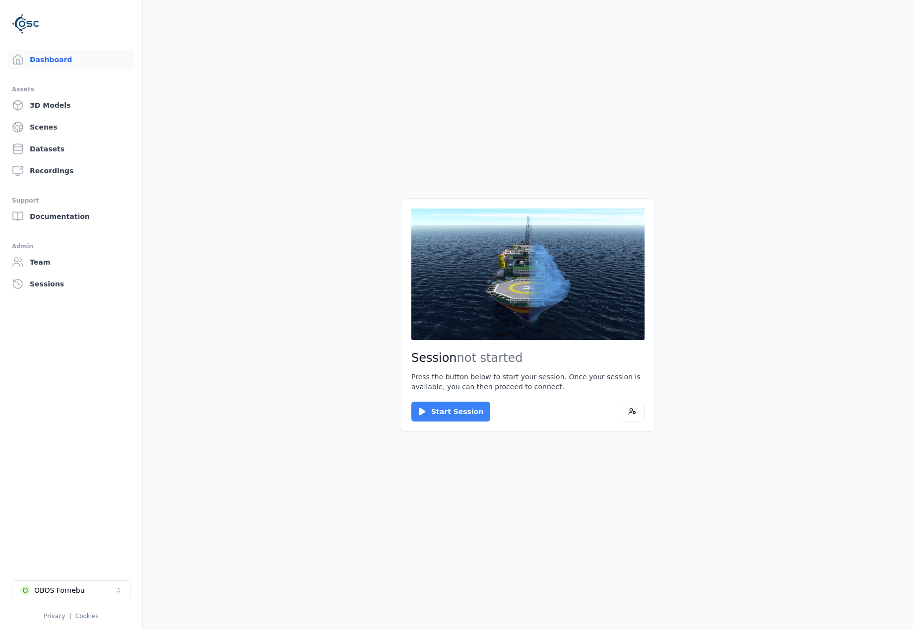
click at [461, 416] on button "Start Session" at bounding box center [450, 412] width 79 height 20
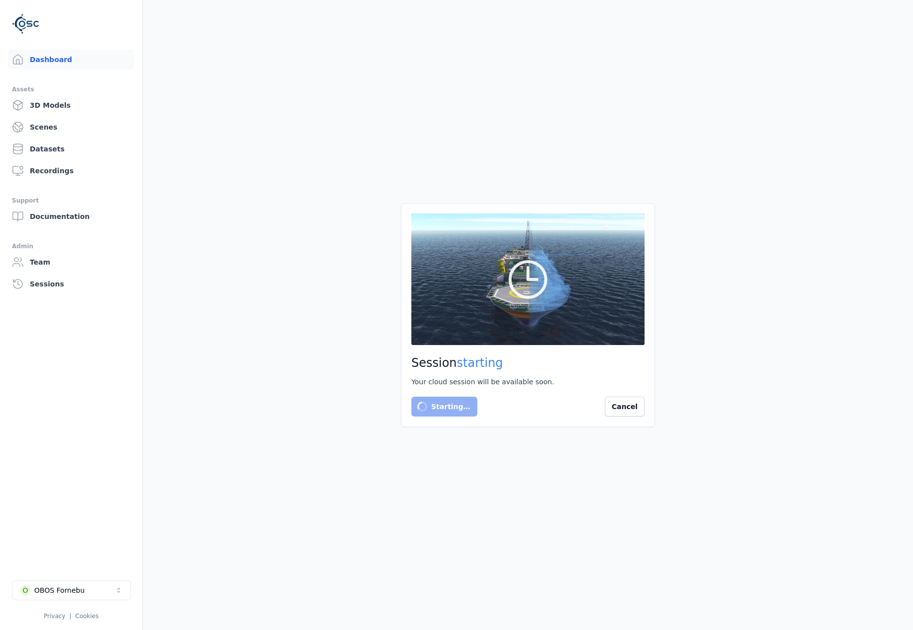
click at [641, 419] on div "Session starting Your cloud session will be available soon. Starting… Cancel" at bounding box center [528, 314] width 254 height 223
click at [636, 414] on button "Cancel" at bounding box center [625, 407] width 40 height 20
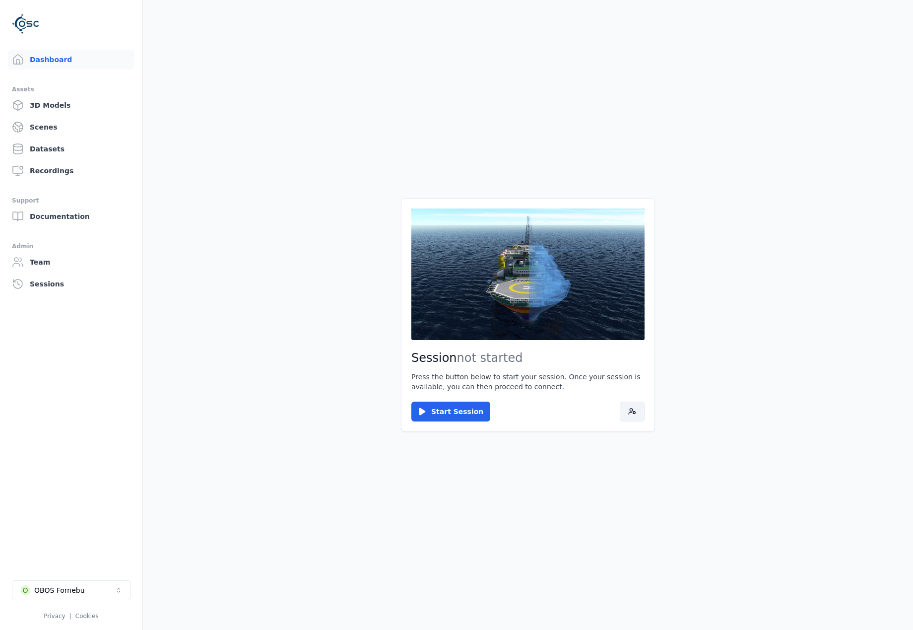
click at [625, 413] on button at bounding box center [632, 412] width 25 height 20
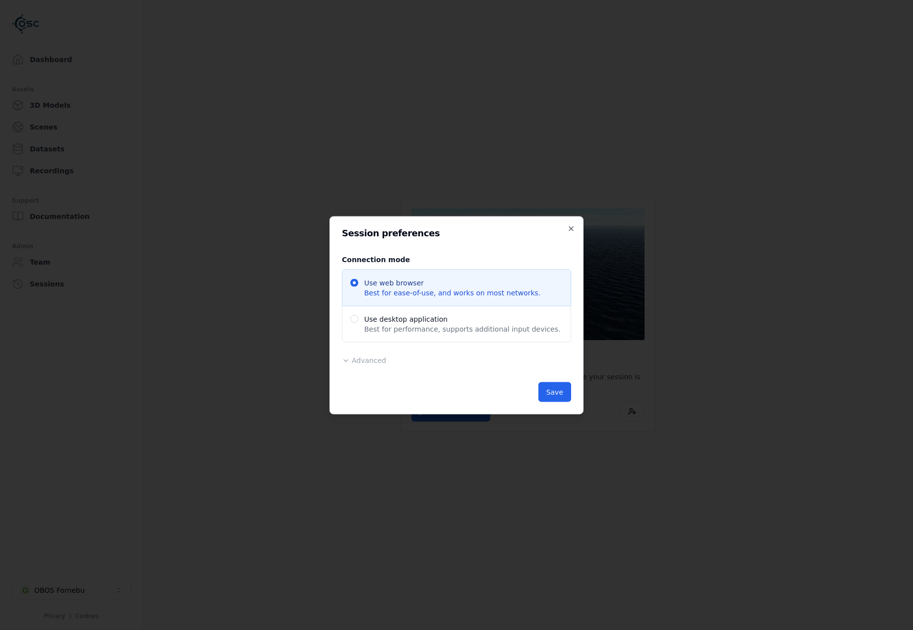
click at [366, 355] on div "Advanced Region Default ******* ********* ****** Release Default Administrative…" at bounding box center [456, 360] width 229 height 12
click at [365, 361] on span "Advanced" at bounding box center [369, 360] width 34 height 8
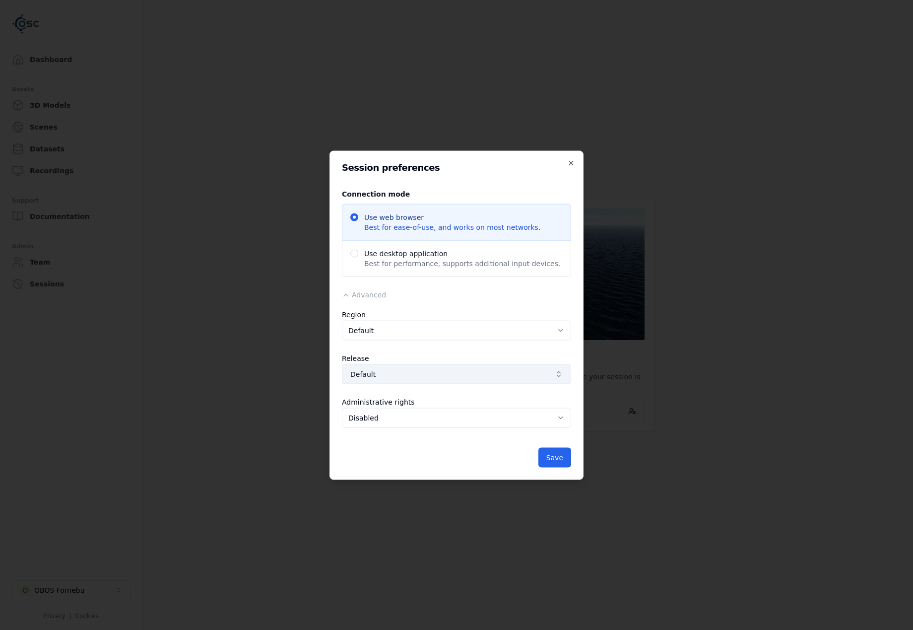
click at [403, 367] on button "Default" at bounding box center [456, 374] width 229 height 20
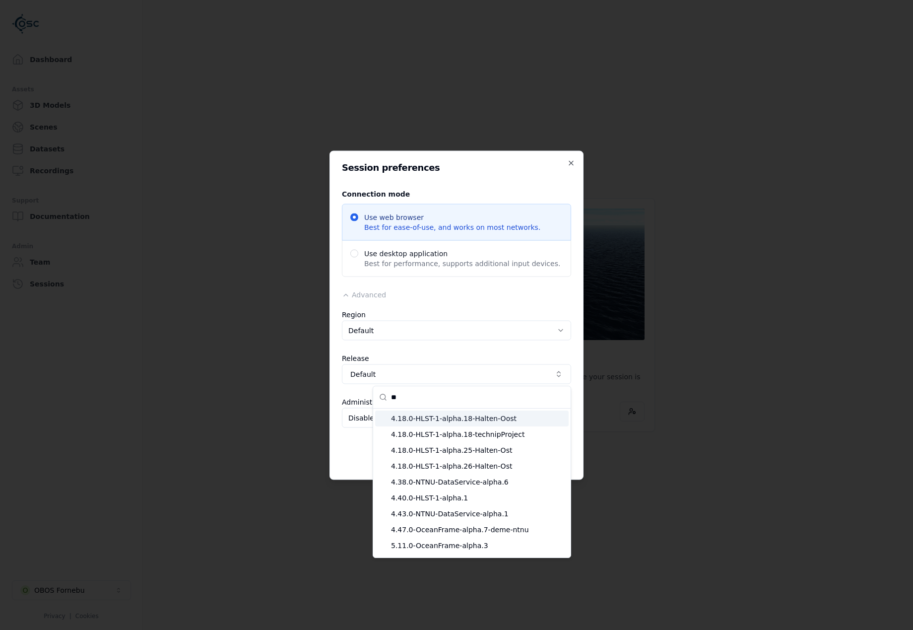
type input "*"
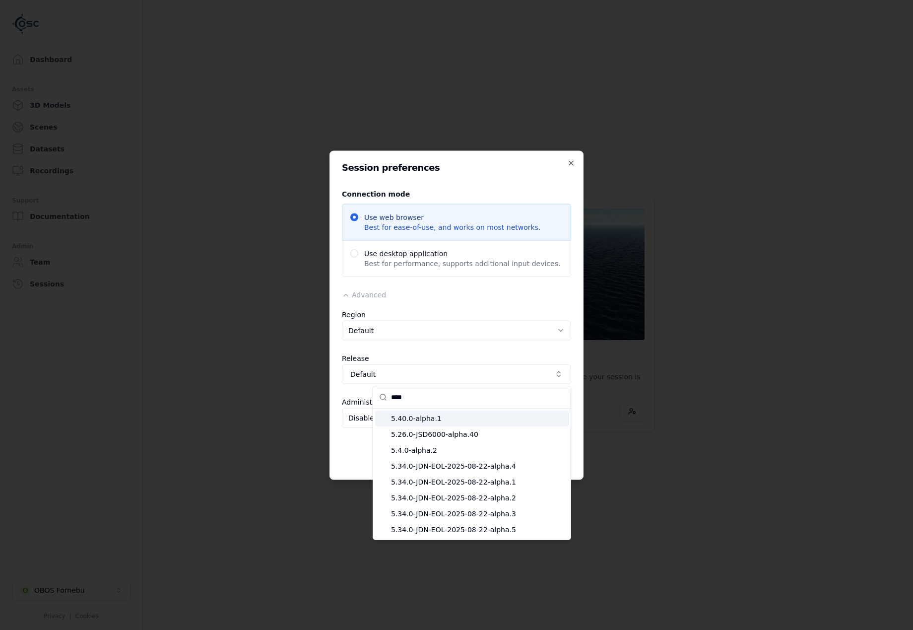
type input "****"
click at [446, 415] on span "5.40.0-alpha.1" at bounding box center [478, 418] width 174 height 10
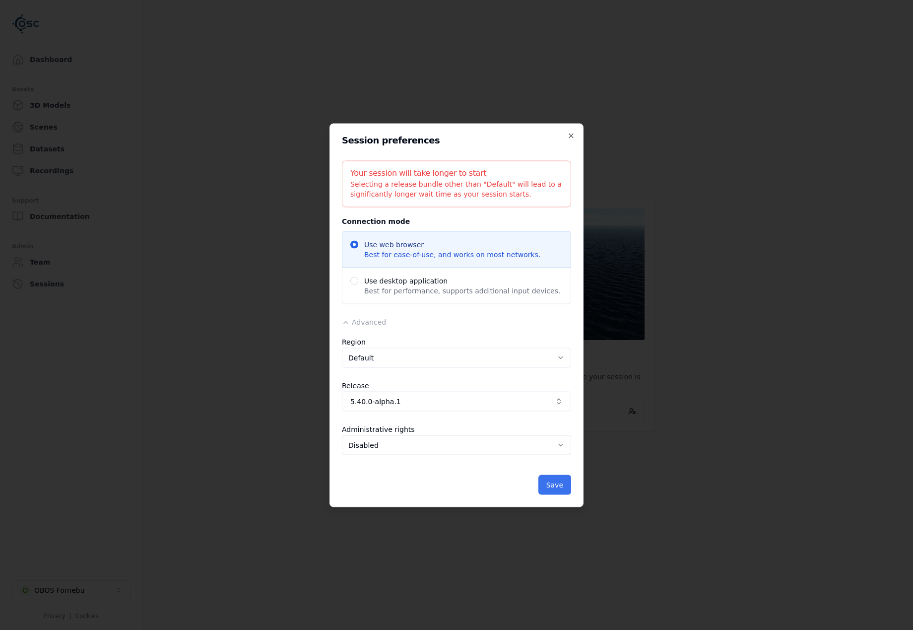
click at [565, 476] on button "Save" at bounding box center [554, 484] width 33 height 20
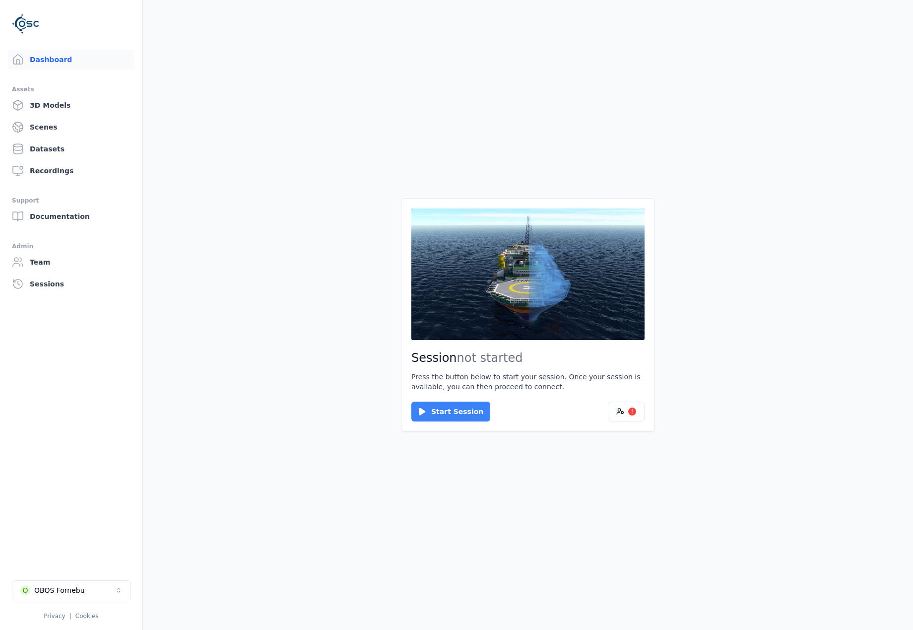
click at [469, 411] on button "Start Session" at bounding box center [450, 412] width 79 height 20
click at [442, 402] on button "Connect" at bounding box center [434, 412] width 46 height 20
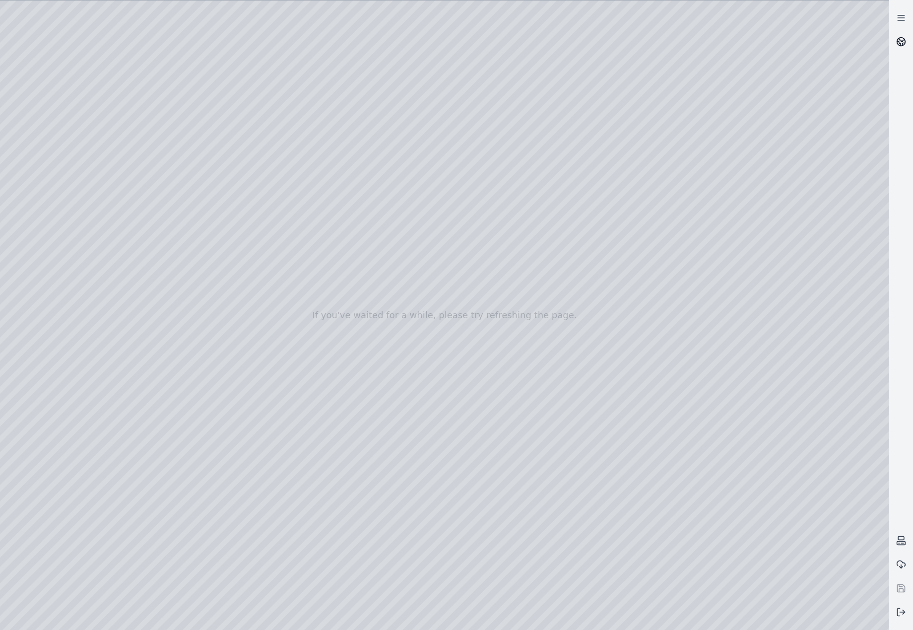
click at [905, 49] on link at bounding box center [901, 42] width 24 height 24
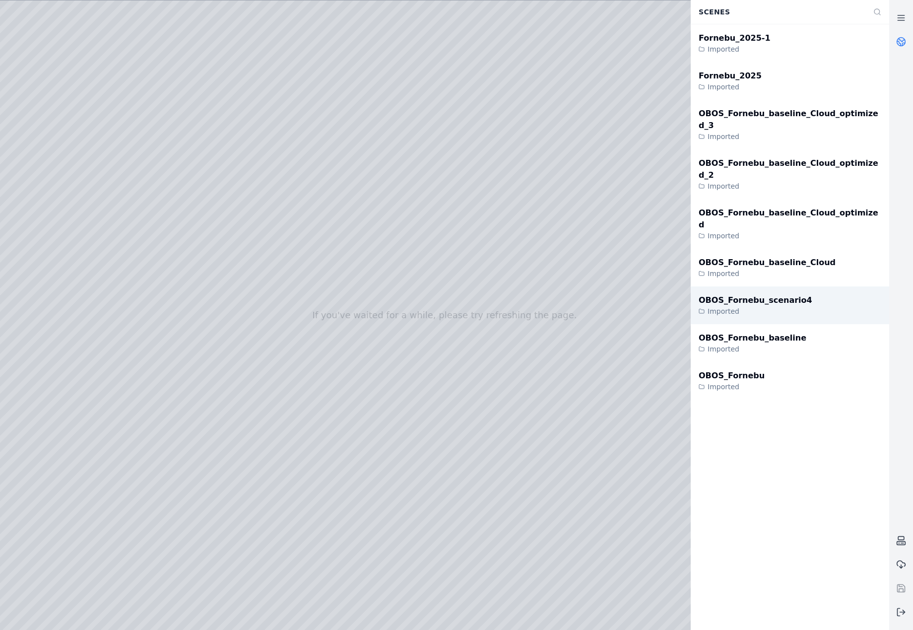
click at [800, 286] on div "OBOS_Fornebu_scenario4 Imported" at bounding box center [790, 305] width 199 height 38
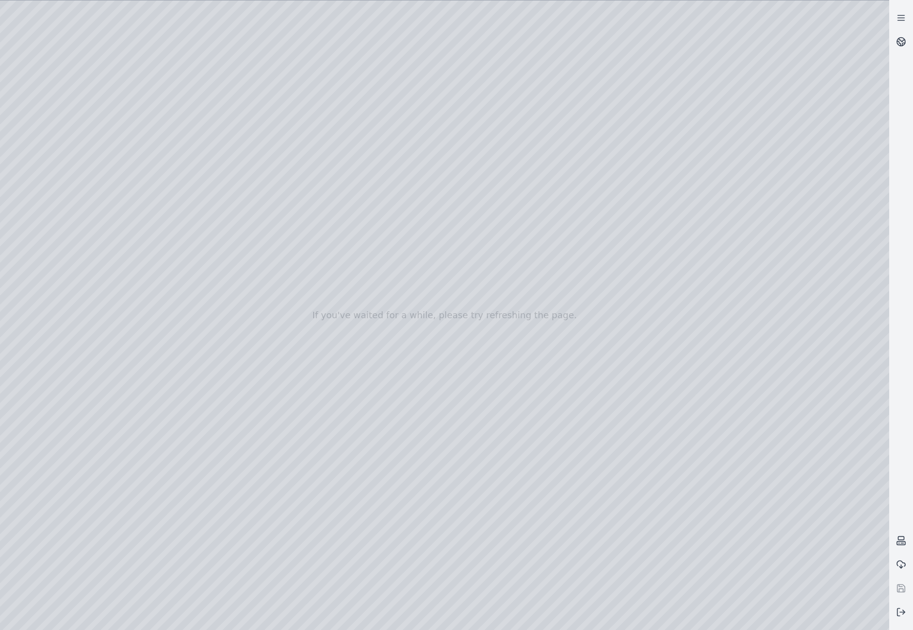
drag, startPoint x: 532, startPoint y: 460, endPoint x: 510, endPoint y: 508, distance: 52.6
drag, startPoint x: 662, startPoint y: 347, endPoint x: 319, endPoint y: 407, distance: 348.2
drag, startPoint x: 775, startPoint y: 511, endPoint x: 858, endPoint y: 486, distance: 86.5
drag, startPoint x: 675, startPoint y: 289, endPoint x: 581, endPoint y: 519, distance: 248.2
click at [58, 159] on div at bounding box center [444, 314] width 889 height 629
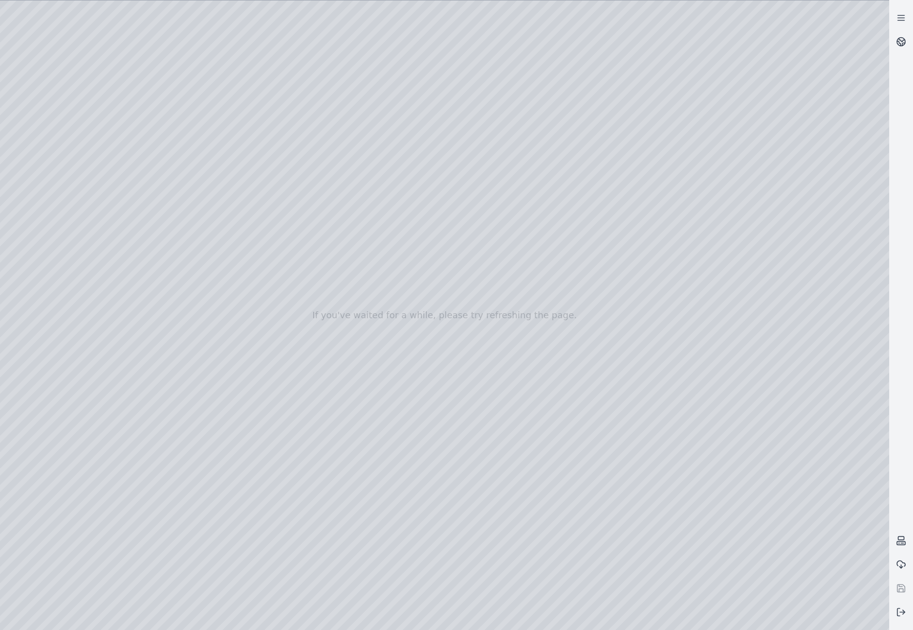
click at [50, 127] on div at bounding box center [444, 314] width 889 height 629
click at [67, 184] on div at bounding box center [444, 314] width 889 height 629
click at [288, 411] on div at bounding box center [444, 314] width 889 height 629
click at [66, 257] on div at bounding box center [444, 314] width 889 height 629
click at [72, 204] on div at bounding box center [444, 314] width 889 height 629
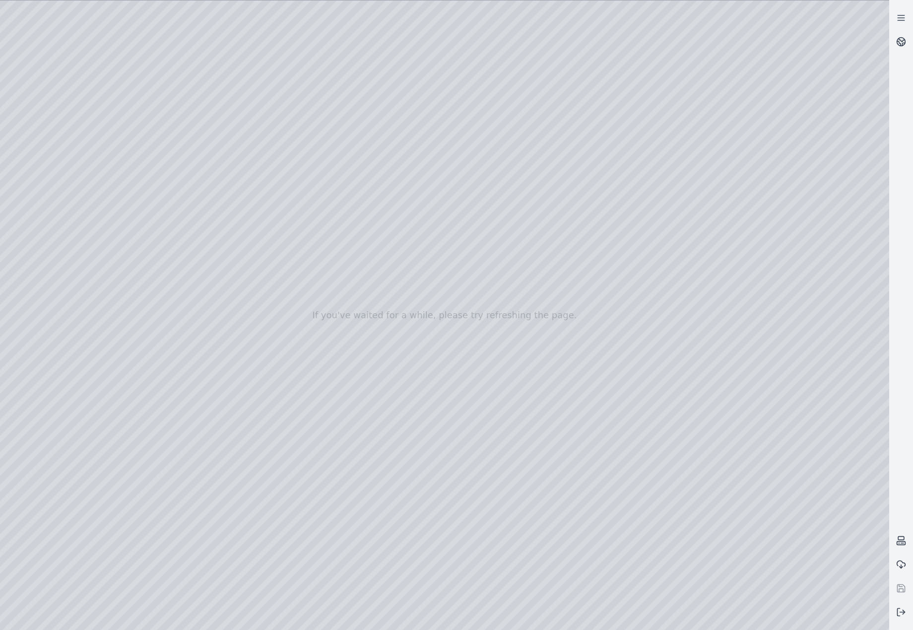
click at [294, 40] on div at bounding box center [444, 314] width 889 height 629
click at [202, 102] on div at bounding box center [444, 314] width 889 height 629
click at [211, 117] on div at bounding box center [444, 314] width 889 height 629
click at [757, 199] on div at bounding box center [444, 314] width 889 height 629
click at [787, 280] on div at bounding box center [444, 314] width 889 height 629
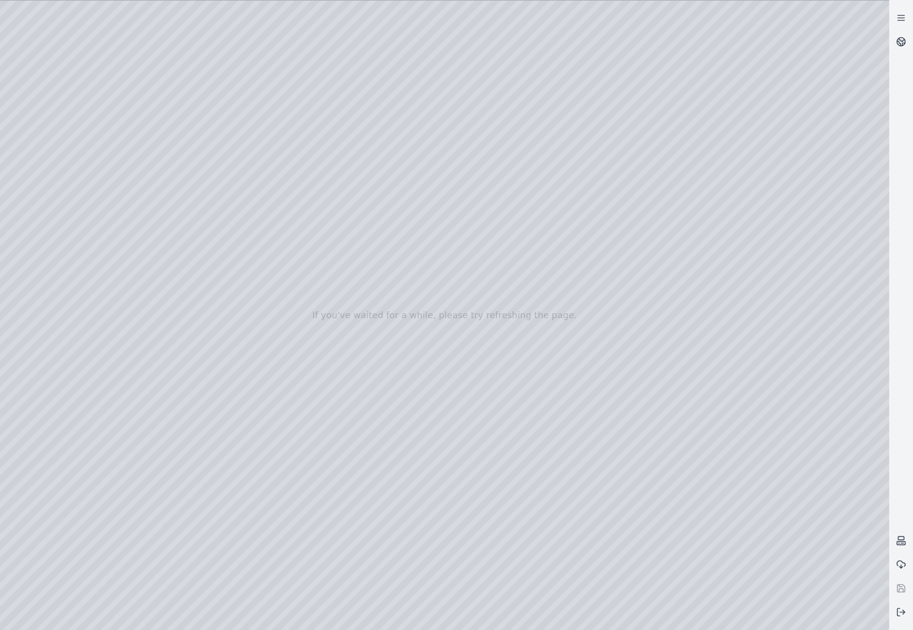
click at [794, 385] on div at bounding box center [444, 314] width 889 height 629
click at [792, 432] on div at bounding box center [444, 314] width 889 height 629
click at [63, 145] on div at bounding box center [444, 314] width 889 height 629
click at [68, 187] on div at bounding box center [444, 314] width 889 height 629
click at [256, 407] on div at bounding box center [444, 314] width 889 height 629
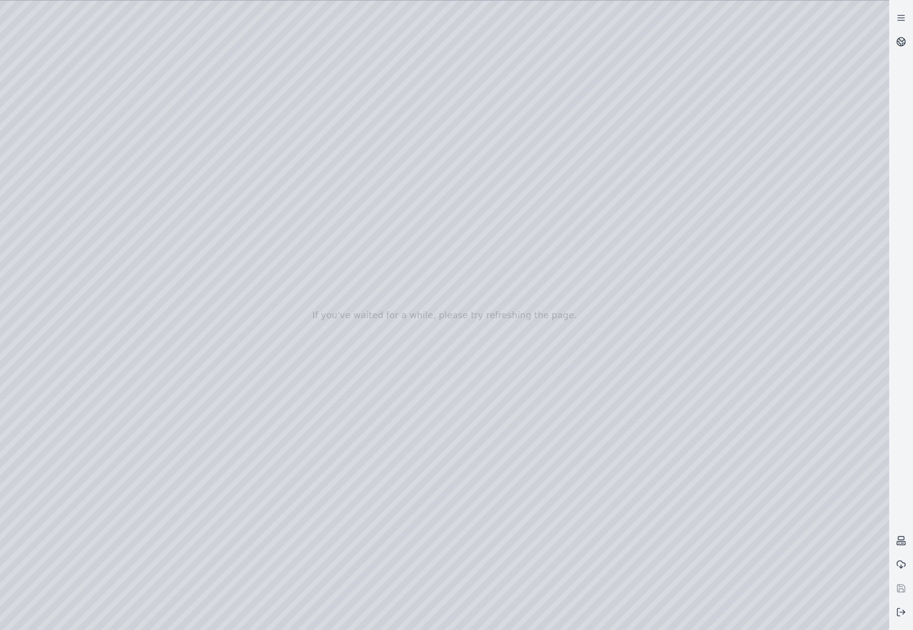
click at [244, 431] on div at bounding box center [444, 314] width 889 height 629
click at [392, 219] on div at bounding box center [444, 314] width 889 height 629
click at [407, 251] on div at bounding box center [444, 314] width 889 height 629
drag, startPoint x: 514, startPoint y: 472, endPoint x: 473, endPoint y: 478, distance: 40.6
drag, startPoint x: 539, startPoint y: 462, endPoint x: 496, endPoint y: 466, distance: 42.9
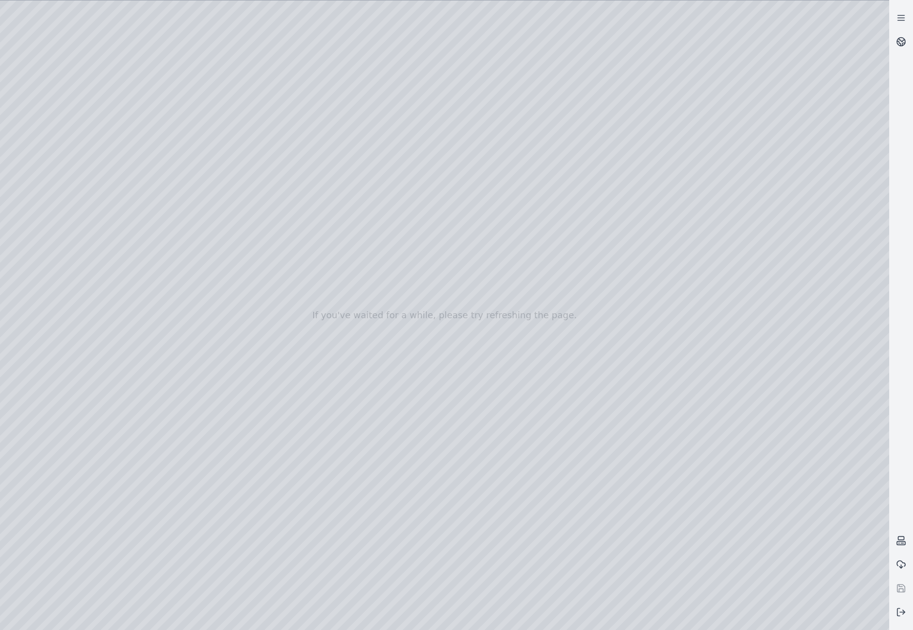
drag, startPoint x: 446, startPoint y: 151, endPoint x: 525, endPoint y: 126, distance: 82.4
click at [524, 125] on div at bounding box center [444, 314] width 889 height 629
click at [579, 130] on div at bounding box center [444, 314] width 889 height 629
click at [784, 399] on div at bounding box center [444, 314] width 889 height 629
click at [765, 363] on div at bounding box center [444, 314] width 889 height 629
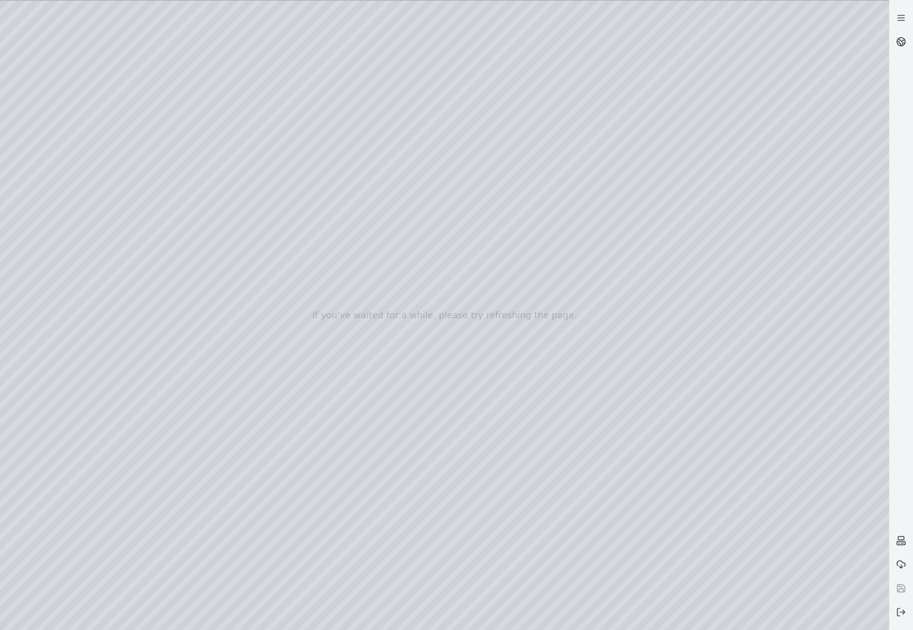
click at [494, 458] on div at bounding box center [444, 314] width 889 height 629
click at [55, 267] on div at bounding box center [444, 314] width 889 height 629
click at [55, 259] on div at bounding box center [444, 314] width 889 height 629
click at [51, 148] on div at bounding box center [444, 314] width 889 height 629
click at [67, 205] on div at bounding box center [444, 314] width 889 height 629
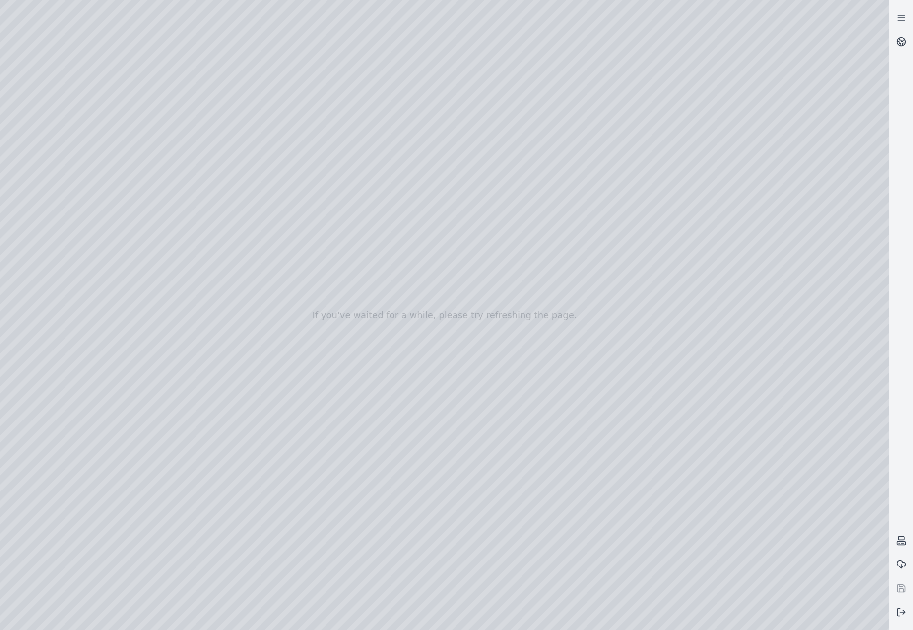
click at [291, 43] on div at bounding box center [444, 314] width 889 height 629
click at [224, 115] on div at bounding box center [444, 314] width 889 height 629
click at [792, 220] on div at bounding box center [444, 314] width 889 height 629
click at [749, 264] on div at bounding box center [444, 314] width 889 height 629
click at [774, 225] on div at bounding box center [444, 314] width 889 height 629
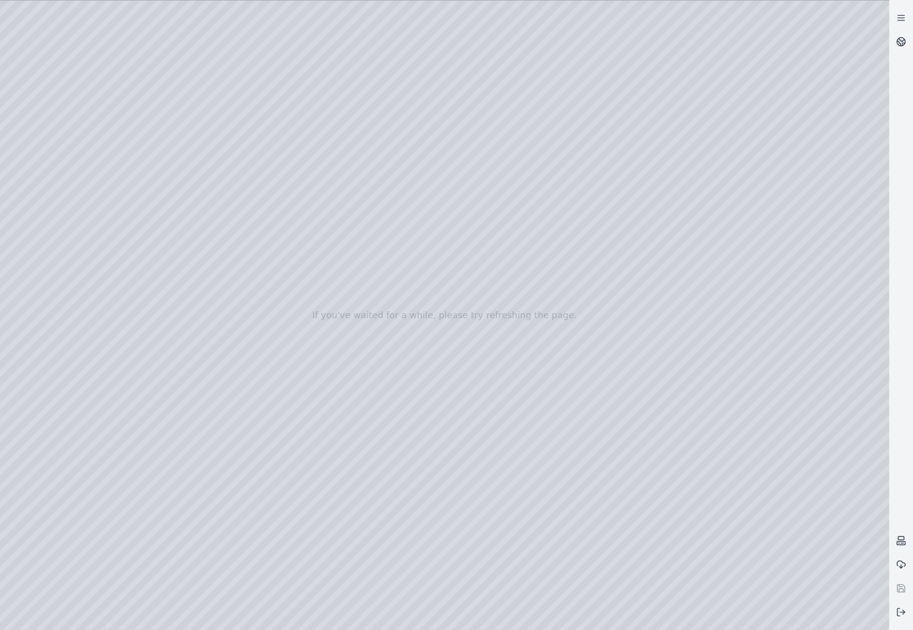
click at [753, 264] on div at bounding box center [444, 314] width 889 height 629
click at [764, 302] on div at bounding box center [444, 314] width 889 height 629
click at [841, 338] on div at bounding box center [444, 314] width 889 height 629
click at [793, 338] on div at bounding box center [444, 314] width 889 height 629
click at [774, 300] on div at bounding box center [444, 314] width 889 height 629
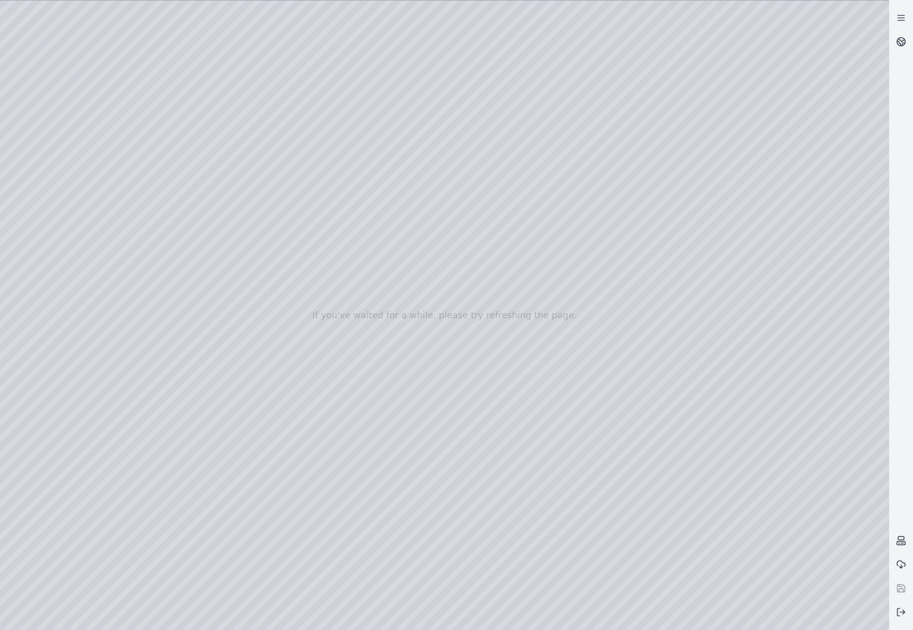
click at [807, 589] on div at bounding box center [444, 314] width 889 height 629
click at [175, 85] on div at bounding box center [444, 314] width 889 height 629
click at [787, 575] on div at bounding box center [444, 314] width 889 height 629
click at [815, 522] on div at bounding box center [444, 314] width 889 height 629
click at [61, 146] on div at bounding box center [444, 314] width 889 height 629
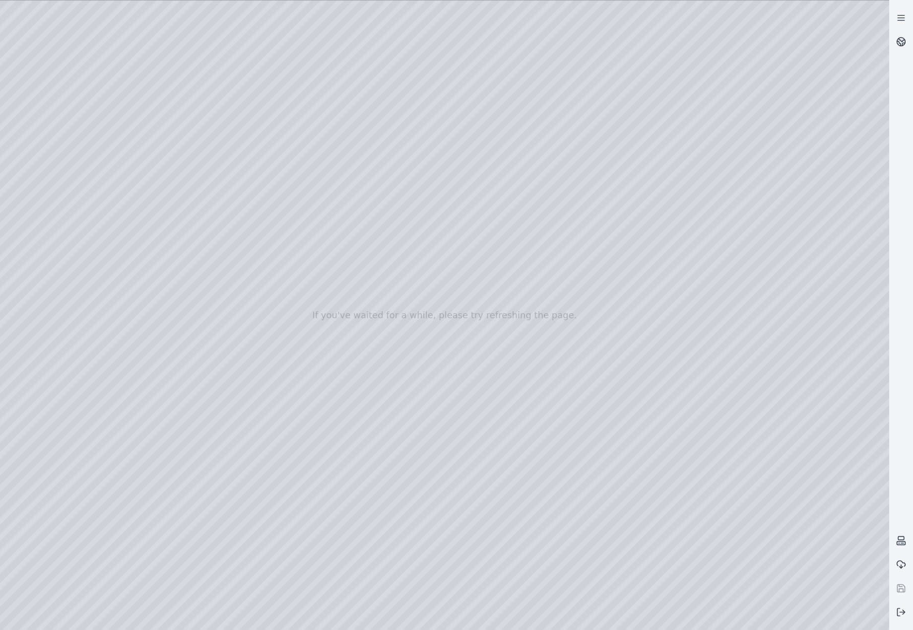
click at [63, 137] on div at bounding box center [444, 314] width 889 height 629
click at [67, 183] on div at bounding box center [444, 314] width 889 height 629
click at [254, 410] on div at bounding box center [444, 314] width 889 height 629
click at [240, 426] on div at bounding box center [444, 314] width 889 height 629
click at [480, 187] on div at bounding box center [444, 314] width 889 height 629
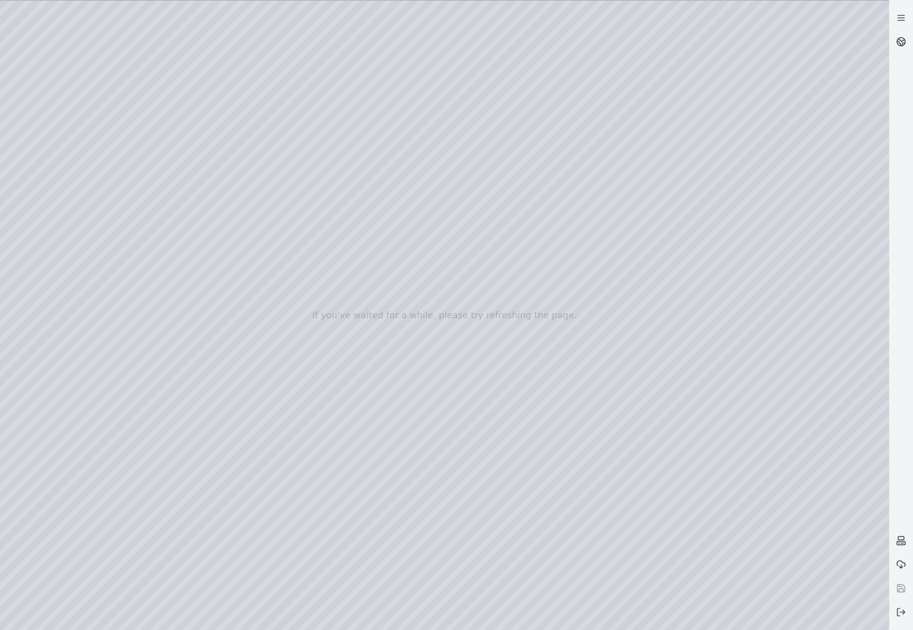
click at [491, 215] on div at bounding box center [444, 314] width 889 height 629
drag, startPoint x: 506, startPoint y: 130, endPoint x: 679, endPoint y: 123, distance: 172.9
click at [708, 119] on div at bounding box center [444, 314] width 889 height 629
drag, startPoint x: 515, startPoint y: 129, endPoint x: 514, endPoint y: 146, distance: 17.9
click at [514, 146] on div at bounding box center [444, 314] width 889 height 629
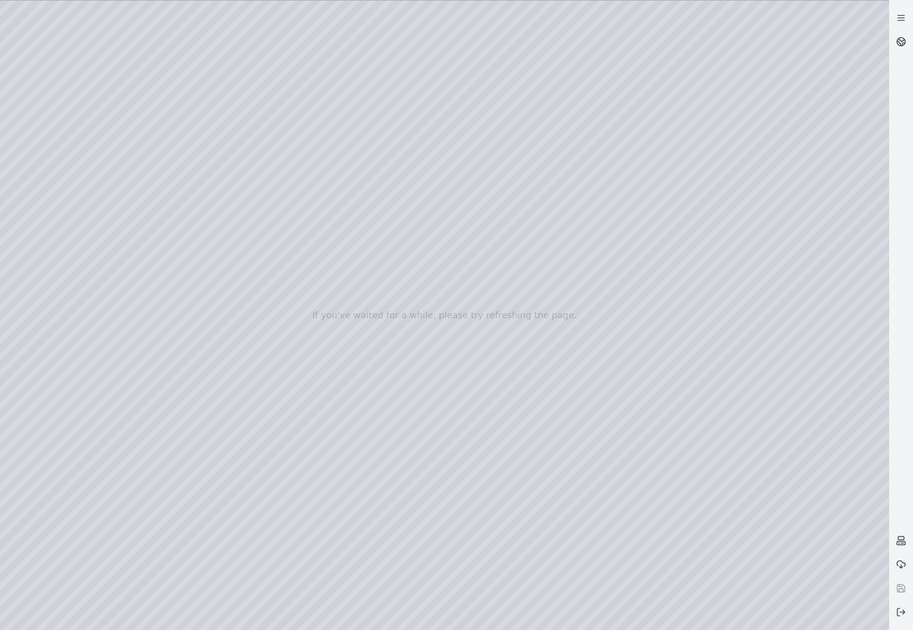
drag, startPoint x: 512, startPoint y: 144, endPoint x: 549, endPoint y: 220, distance: 84.1
click at [549, 220] on div at bounding box center [444, 314] width 889 height 629
click at [530, 196] on div at bounding box center [444, 314] width 889 height 629
click at [537, 235] on div at bounding box center [444, 314] width 889 height 629
click at [614, 141] on div at bounding box center [444, 314] width 889 height 629
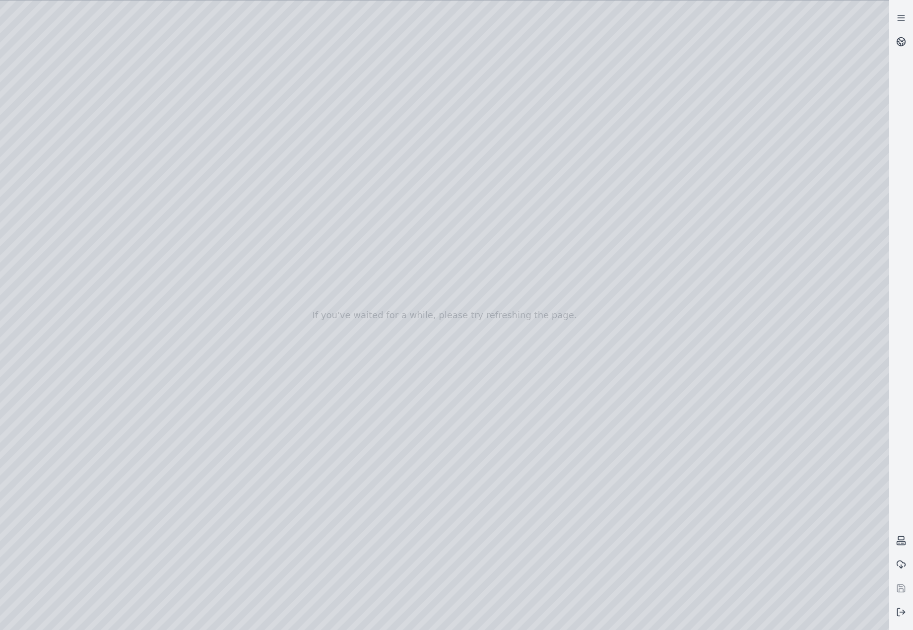
click at [62, 248] on div at bounding box center [444, 314] width 889 height 629
click at [71, 211] on div at bounding box center [444, 314] width 889 height 629
click at [291, 40] on div at bounding box center [444, 314] width 889 height 629
click at [196, 111] on div at bounding box center [444, 314] width 889 height 629
click at [172, 115] on div at bounding box center [444, 314] width 889 height 629
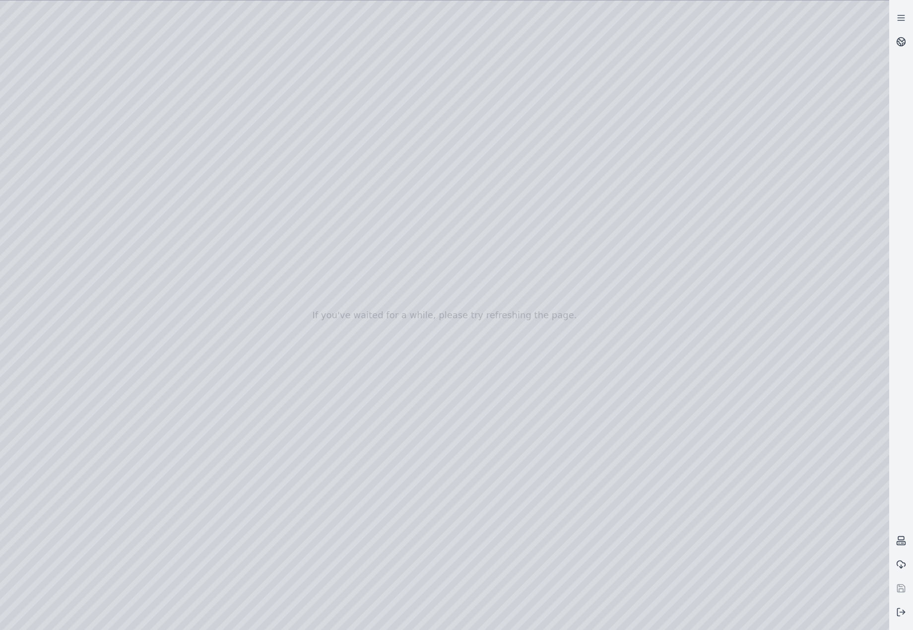
click at [184, 155] on div at bounding box center [444, 314] width 889 height 629
click at [189, 115] on div at bounding box center [444, 314] width 889 height 629
drag, startPoint x: 507, startPoint y: 344, endPoint x: 520, endPoint y: 351, distance: 14.7
drag, startPoint x: 588, startPoint y: 345, endPoint x: 544, endPoint y: 326, distance: 48.4
click at [157, 131] on div at bounding box center [444, 314] width 889 height 629
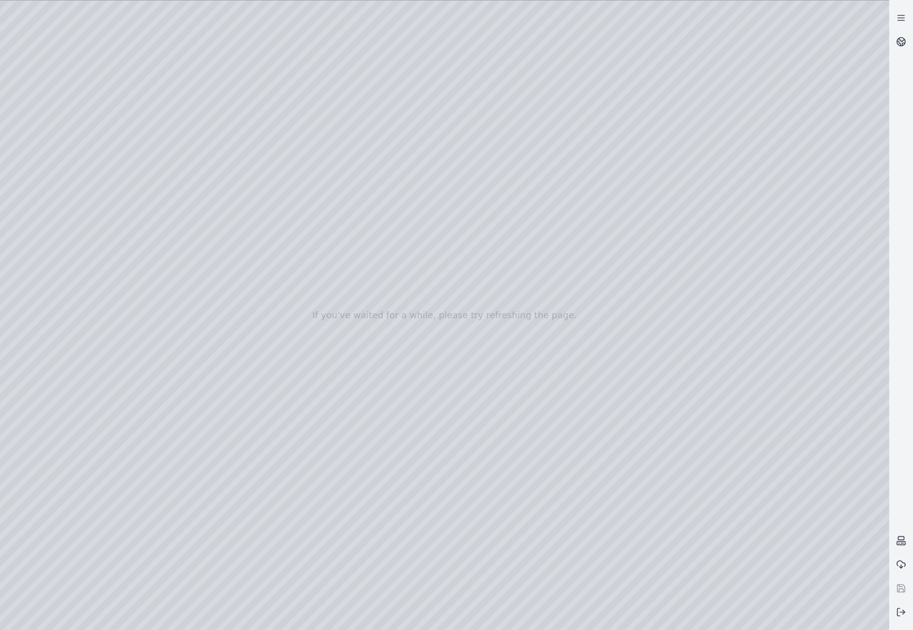
click at [174, 152] on div at bounding box center [444, 314] width 889 height 629
click at [66, 134] on div at bounding box center [444, 314] width 889 height 629
click at [76, 170] on div at bounding box center [444, 314] width 889 height 629
click at [246, 412] on div at bounding box center [444, 314] width 889 height 629
click at [255, 406] on div at bounding box center [444, 314] width 889 height 629
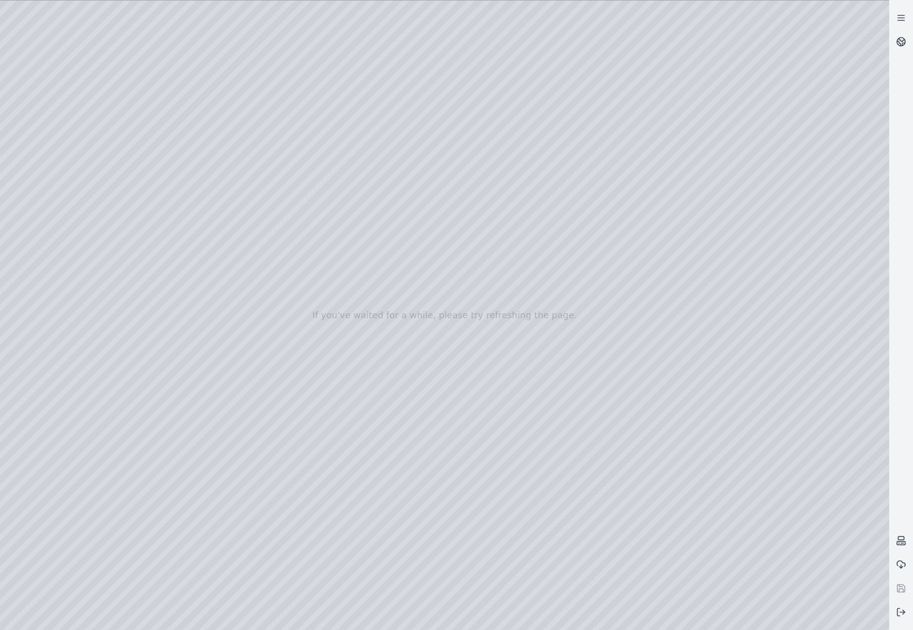
click at [240, 425] on div at bounding box center [444, 314] width 889 height 629
click at [539, 198] on div at bounding box center [444, 314] width 889 height 629
click at [537, 229] on div at bounding box center [444, 314] width 889 height 629
click at [614, 146] on div at bounding box center [444, 314] width 889 height 629
drag, startPoint x: 417, startPoint y: 378, endPoint x: 474, endPoint y: 433, distance: 79.3
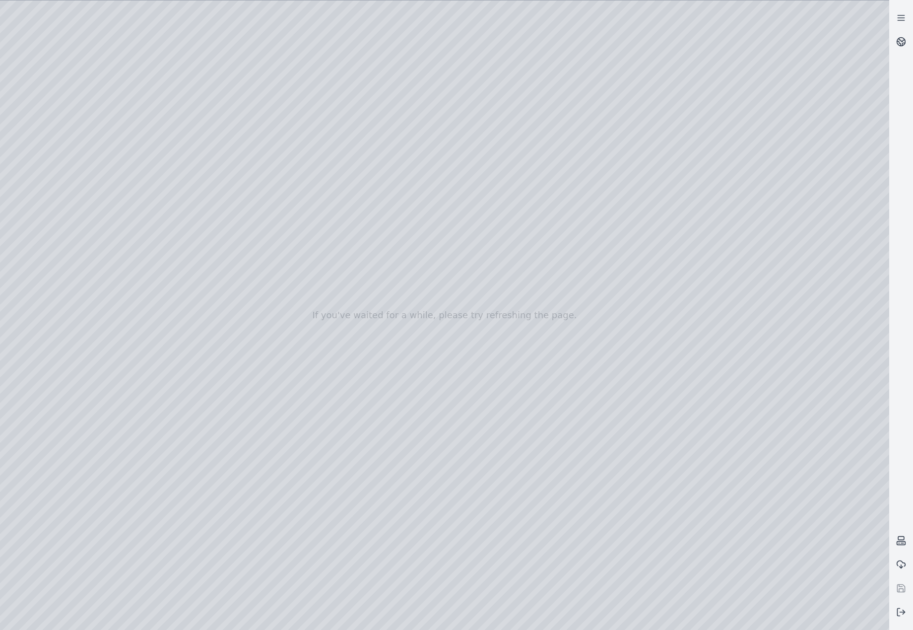
click at [468, 227] on div at bounding box center [444, 314] width 889 height 629
click at [46, 258] on div at bounding box center [444, 314] width 889 height 629
click at [74, 200] on div at bounding box center [444, 314] width 889 height 629
click at [303, 47] on div at bounding box center [444, 314] width 889 height 629
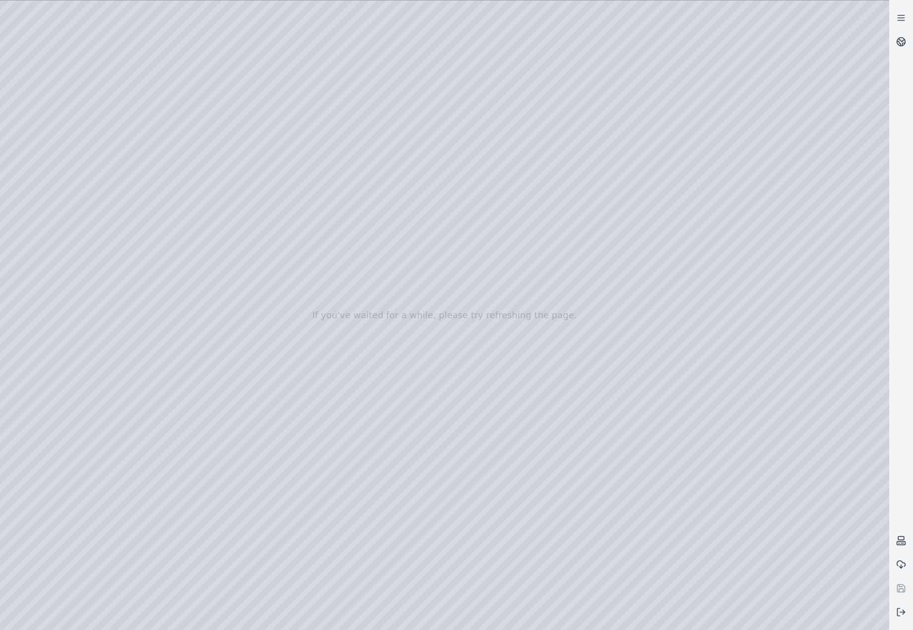
click at [298, 41] on div at bounding box center [444, 314] width 889 height 629
click at [165, 94] on div at bounding box center [444, 314] width 889 height 629
click at [174, 111] on div at bounding box center [444, 314] width 889 height 629
click at [449, 86] on div at bounding box center [444, 314] width 889 height 629
click at [182, 125] on div at bounding box center [444, 314] width 889 height 629
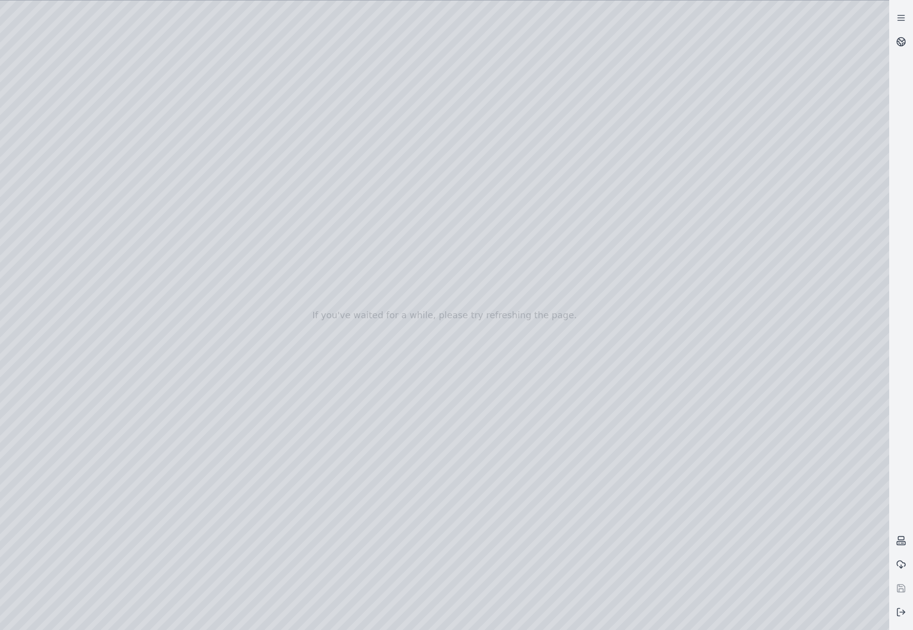
drag, startPoint x: 514, startPoint y: 380, endPoint x: 542, endPoint y: 382, distance: 28.4
click at [57, 140] on div at bounding box center [444, 314] width 889 height 629
click at [65, 180] on div at bounding box center [444, 314] width 889 height 629
click at [255, 409] on div at bounding box center [444, 314] width 889 height 629
click at [252, 433] on div at bounding box center [444, 314] width 889 height 629
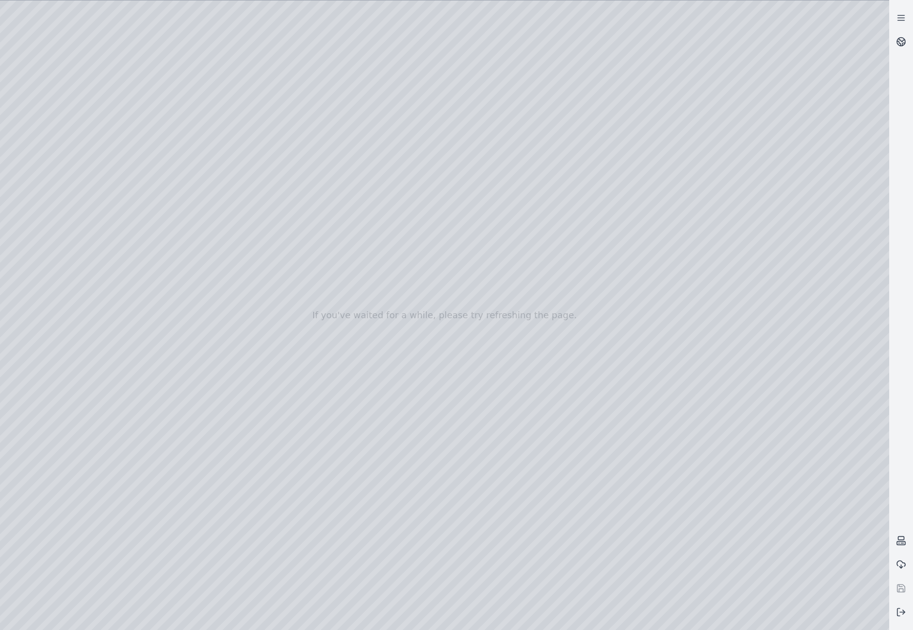
click at [547, 207] on div at bounding box center [444, 314] width 889 height 629
click at [546, 239] on div at bounding box center [444, 314] width 889 height 629
click at [618, 141] on div at bounding box center [444, 314] width 889 height 629
click at [909, 611] on button at bounding box center [901, 612] width 24 height 24
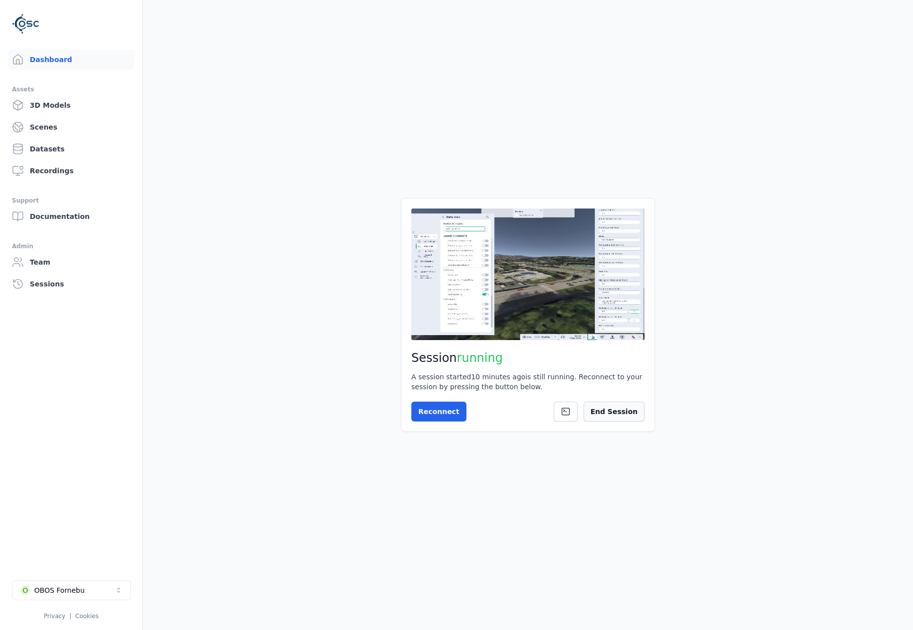
click at [632, 409] on button "End Session" at bounding box center [614, 412] width 61 height 20
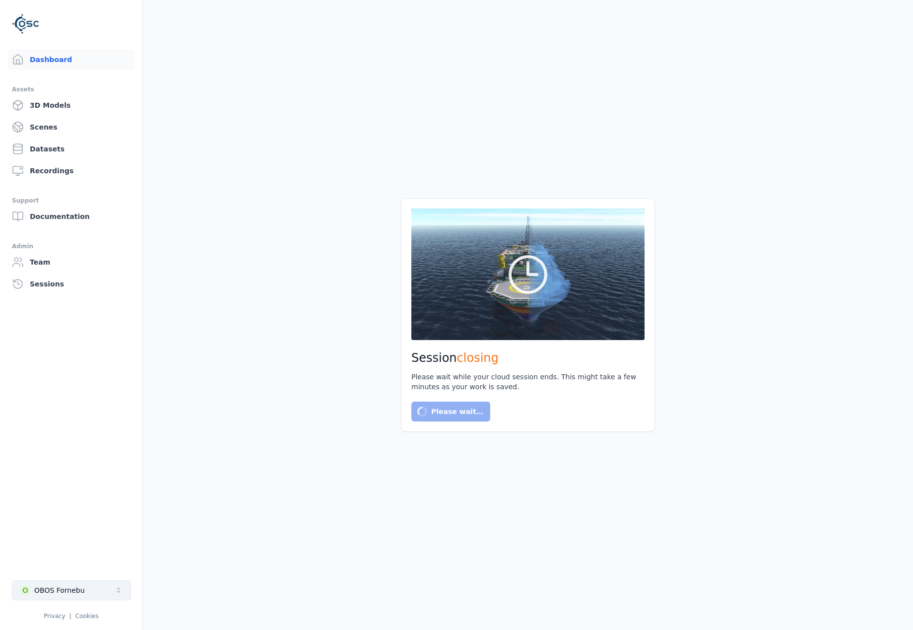
click at [87, 597] on button "O OBOS Fornebu" at bounding box center [71, 590] width 119 height 20
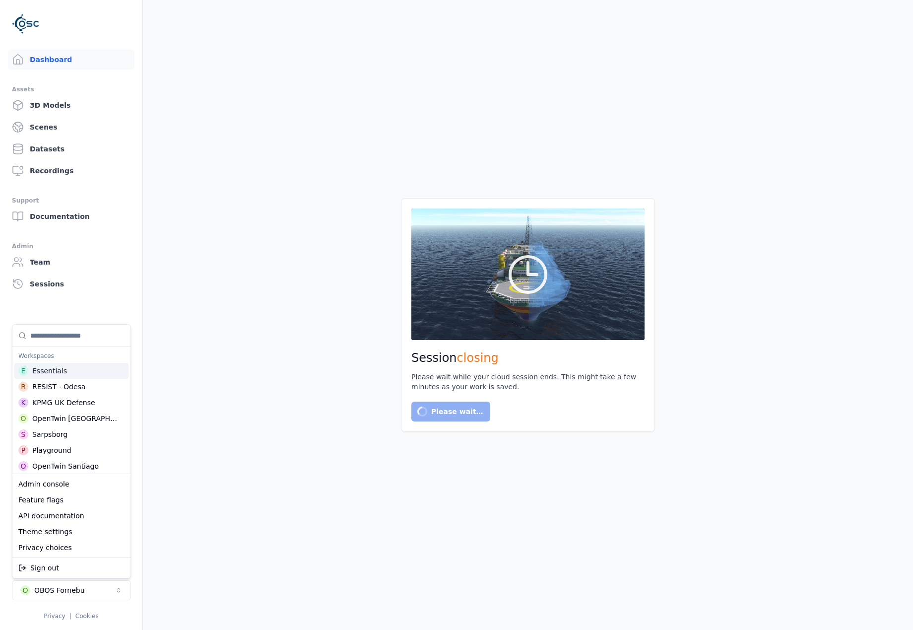
click at [80, 335] on input "Suggestions" at bounding box center [77, 336] width 94 height 22
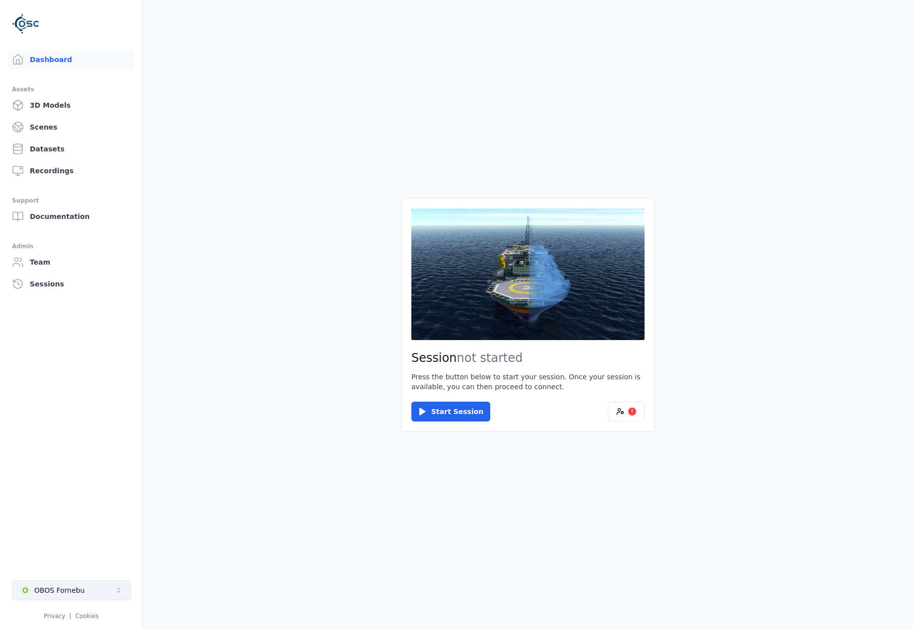
click at [70, 592] on div "OBOS Fornebu" at bounding box center [59, 590] width 51 height 10
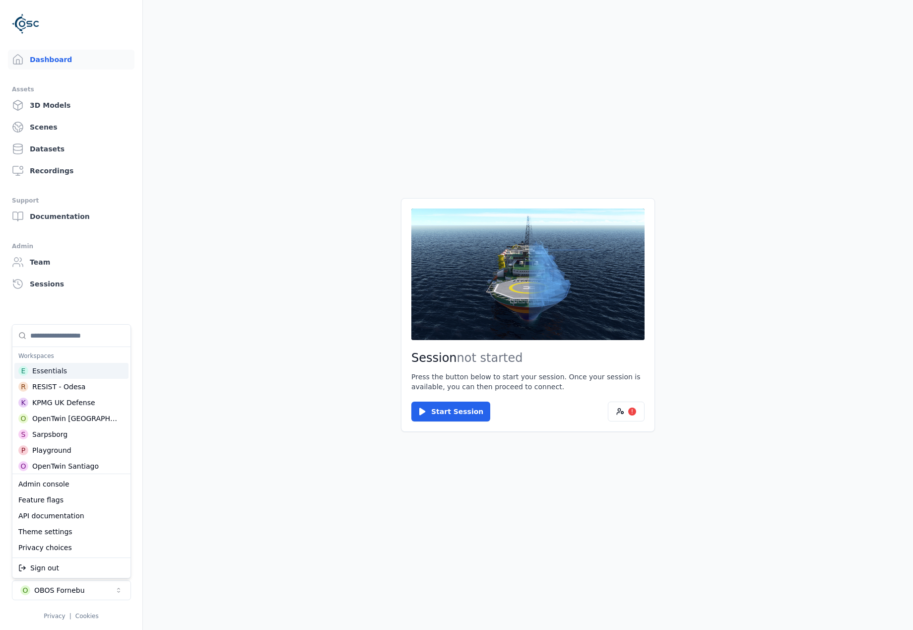
click at [75, 341] on input "Suggestions" at bounding box center [77, 336] width 94 height 22
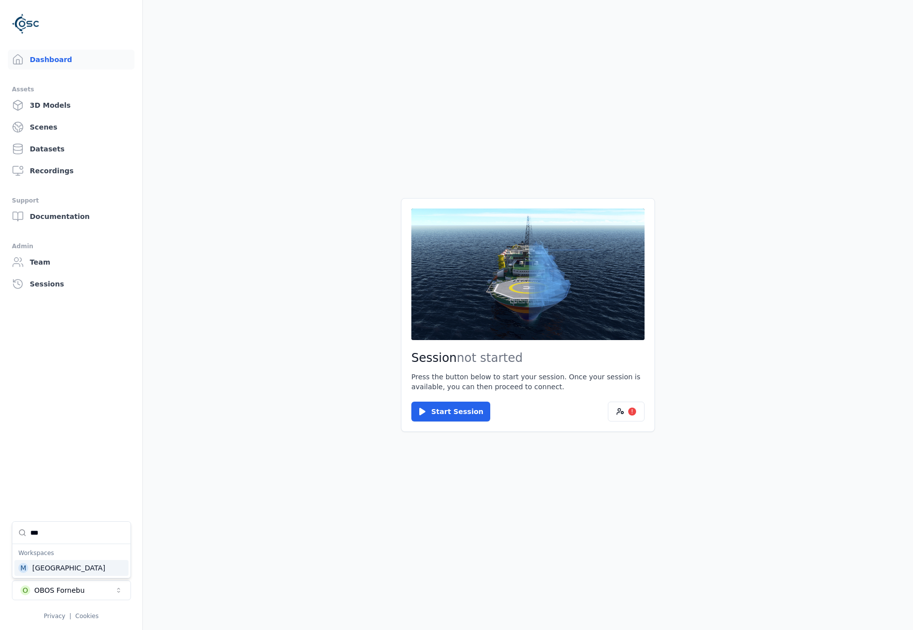
type input "***"
click at [72, 566] on div "M Manchester" at bounding box center [71, 568] width 114 height 16
click at [68, 147] on html "Dashboard Assets 3D Models Scenes Datasets Recordings Support Documentation Adm…" at bounding box center [456, 315] width 913 height 630
click at [36, 149] on link "Datasets" at bounding box center [71, 149] width 127 height 20
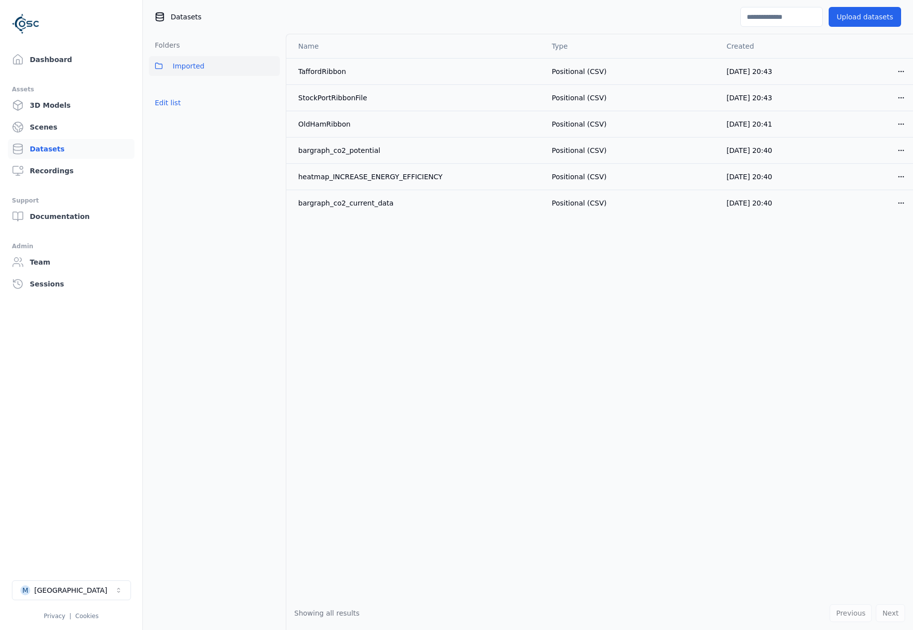
click at [195, 64] on span "Imported" at bounding box center [189, 66] width 32 height 12
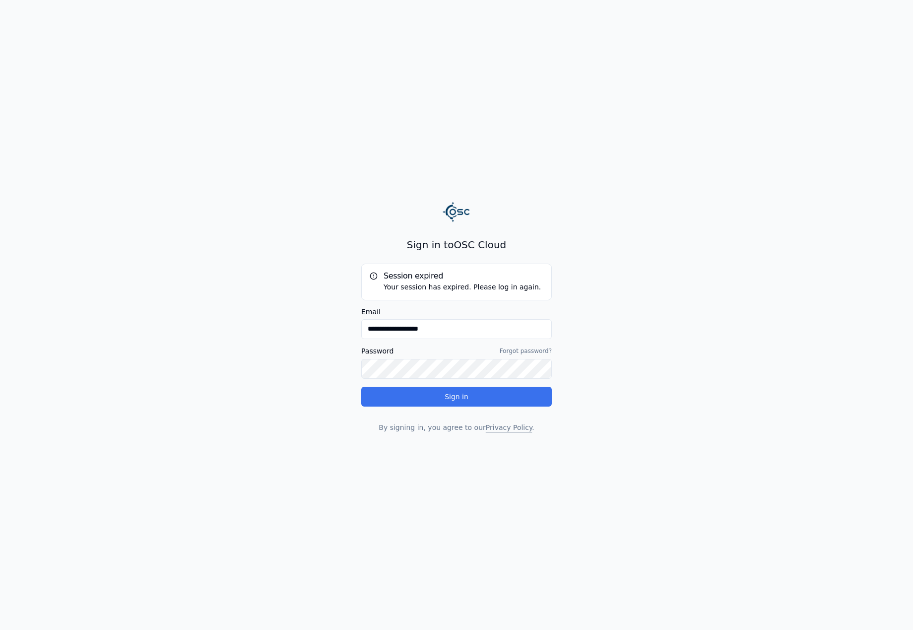
click at [433, 388] on button "Sign in" at bounding box center [456, 397] width 191 height 20
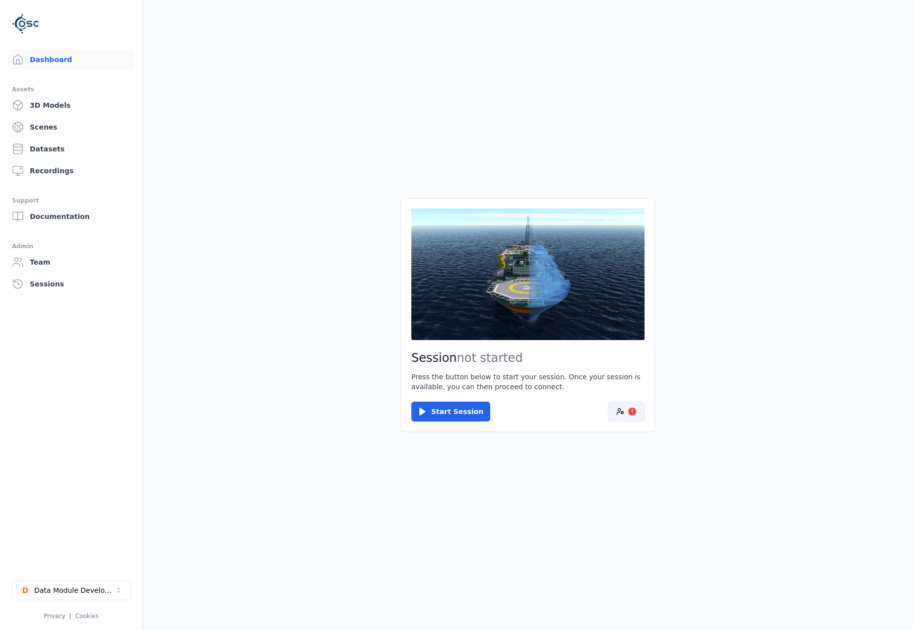
click at [627, 407] on button "!" at bounding box center [626, 412] width 37 height 20
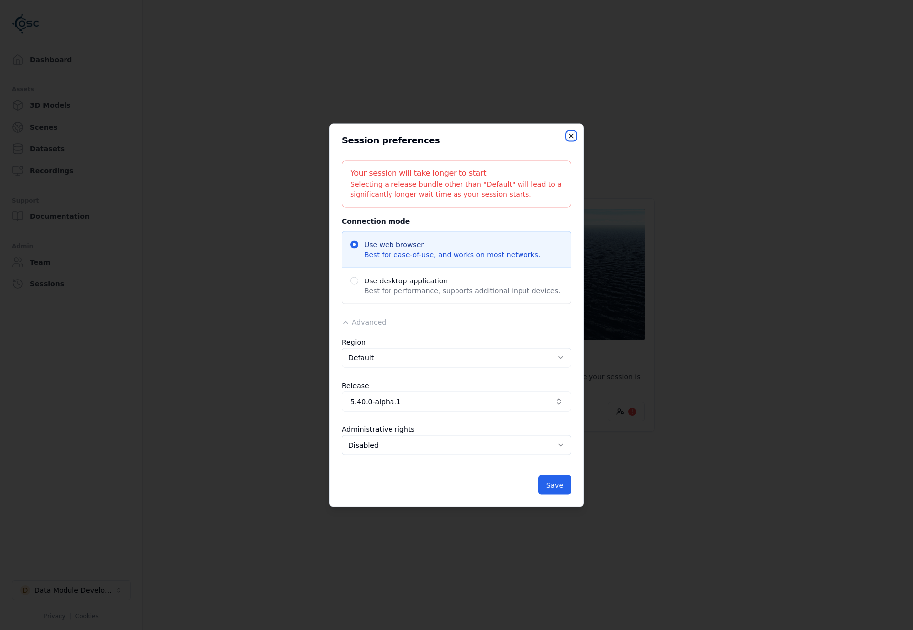
click at [569, 134] on icon "button" at bounding box center [571, 136] width 8 height 8
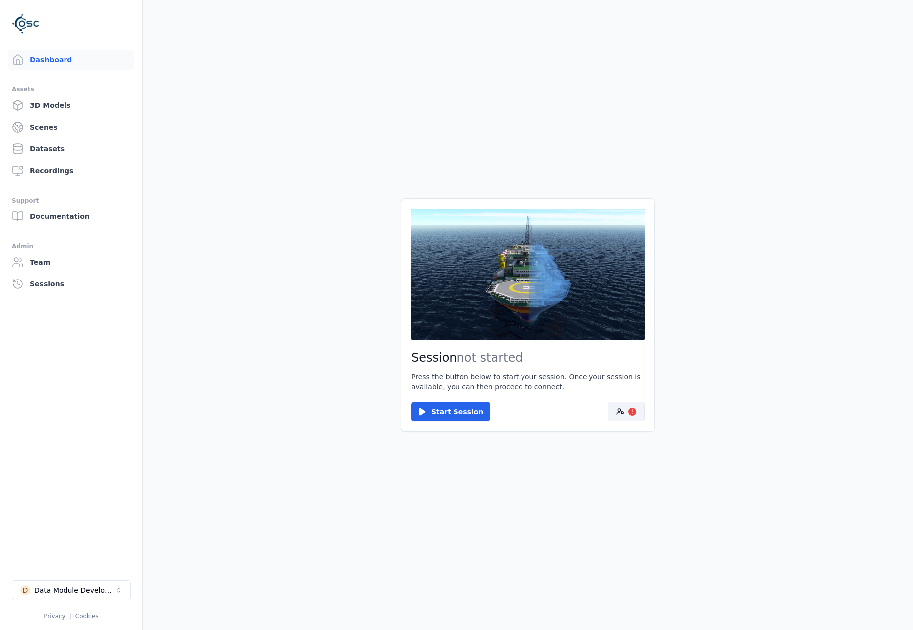
click at [626, 410] on button "!" at bounding box center [626, 412] width 37 height 20
